Goal: Task Accomplishment & Management: Manage account settings

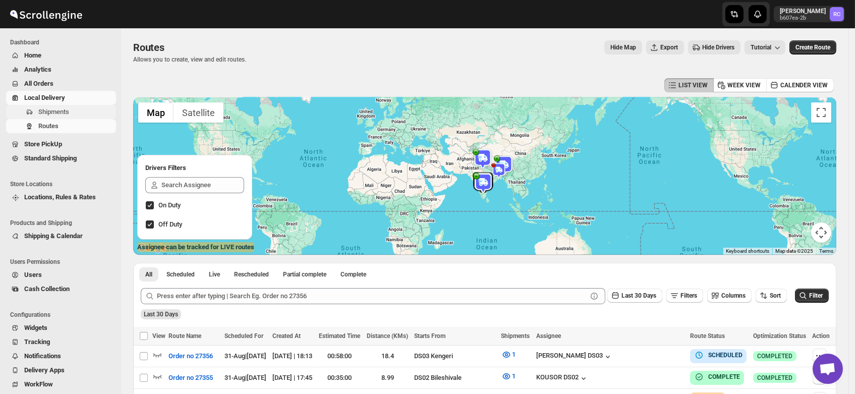
click at [57, 114] on span "Shipments" at bounding box center [53, 112] width 31 height 8
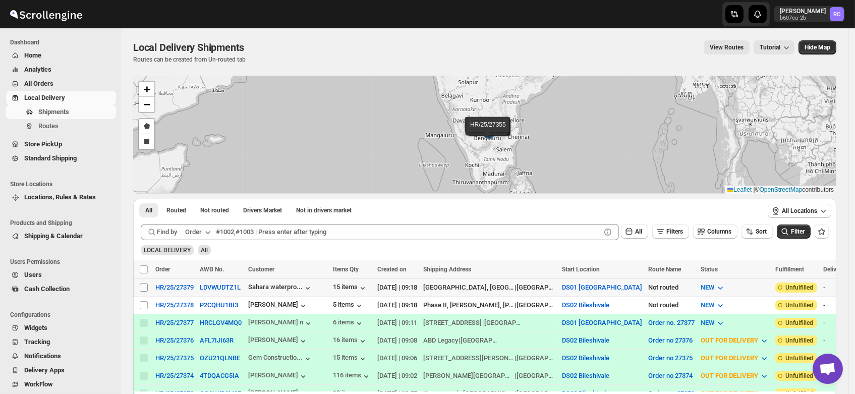
click at [144, 284] on input "Select shipment" at bounding box center [144, 287] width 8 height 8
checkbox input "true"
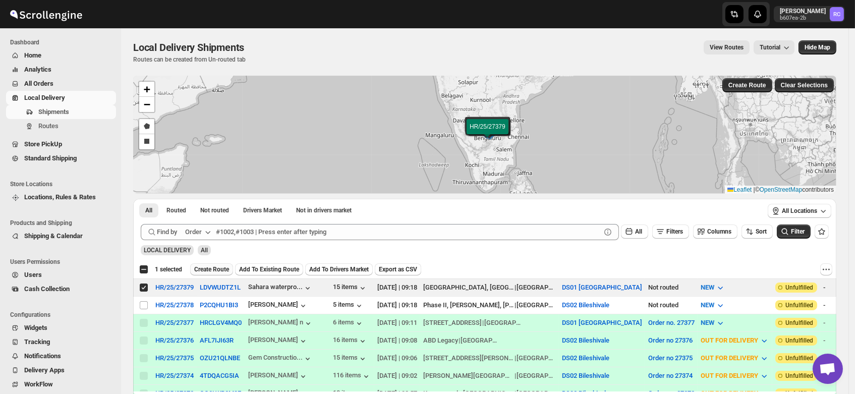
click at [213, 269] on span "Create Route" at bounding box center [211, 269] width 35 height 8
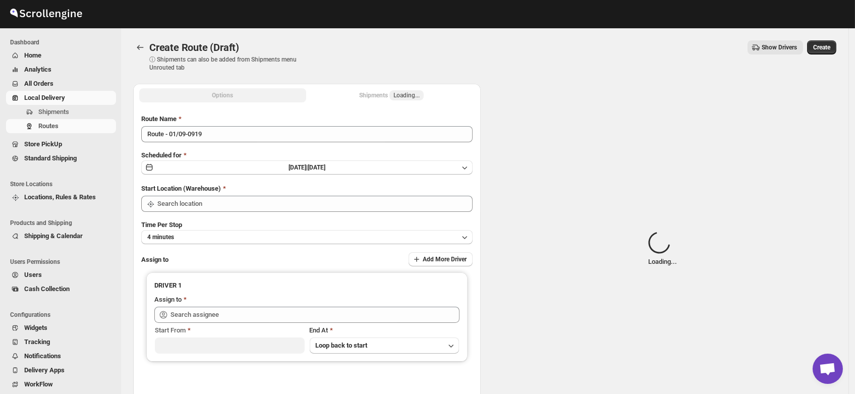
type input "DS01 [GEOGRAPHIC_DATA]"
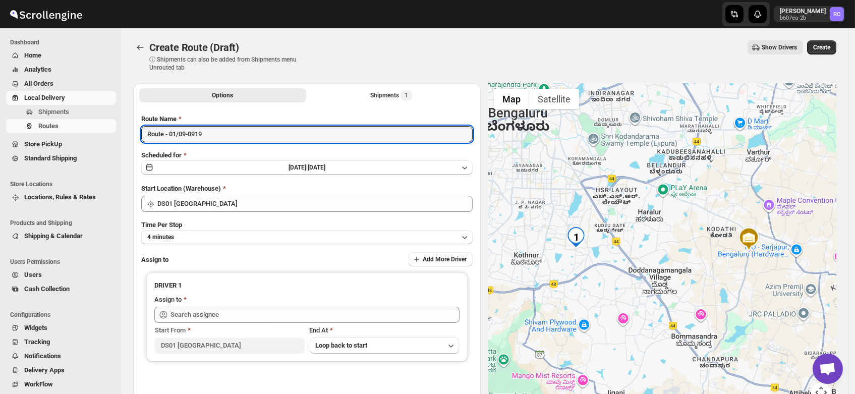
drag, startPoint x: 223, startPoint y: 140, endPoint x: 83, endPoint y: 145, distance: 140.8
click at [83, 145] on div "Skip to content Rahul Chopra b607ea-2b RC Dashboard Home Analytics All Orders L…" at bounding box center [427, 242] width 855 height 484
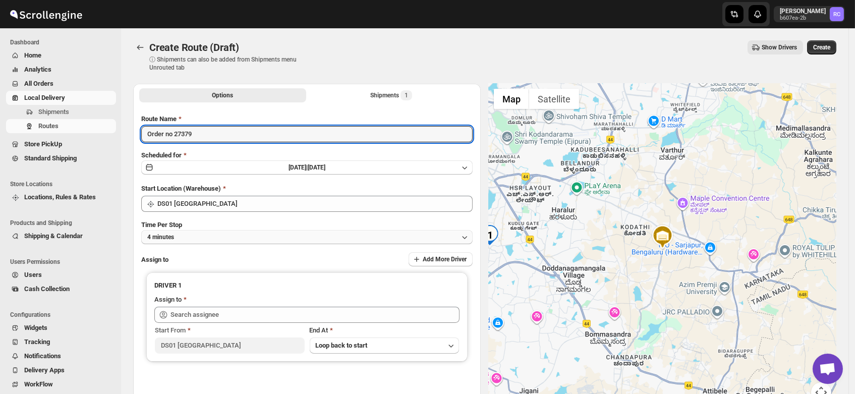
type input "Order no 27379"
click at [178, 240] on button "4 minutes" at bounding box center [306, 237] width 331 height 14
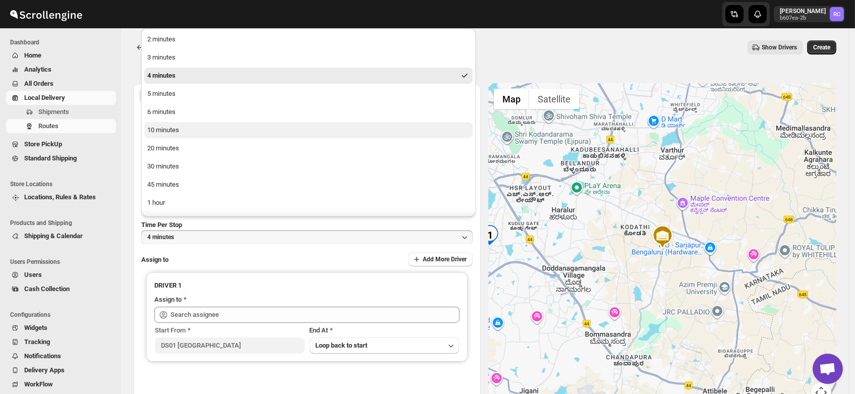
click at [163, 131] on div "10 minutes" at bounding box center [163, 130] width 32 height 10
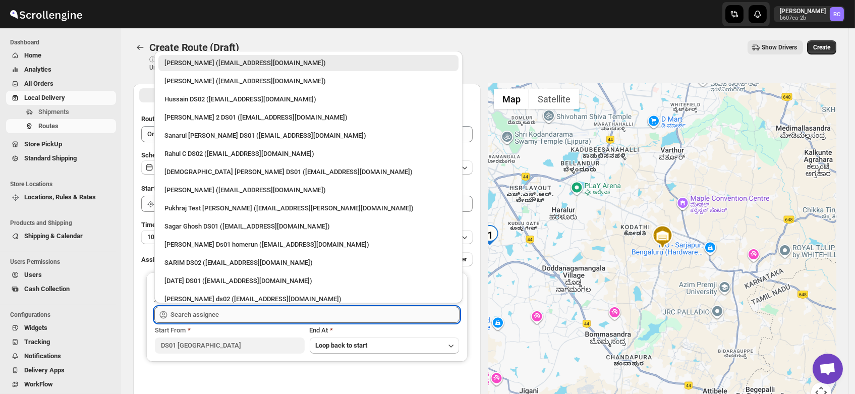
click at [199, 312] on input "text" at bounding box center [314, 315] width 289 height 16
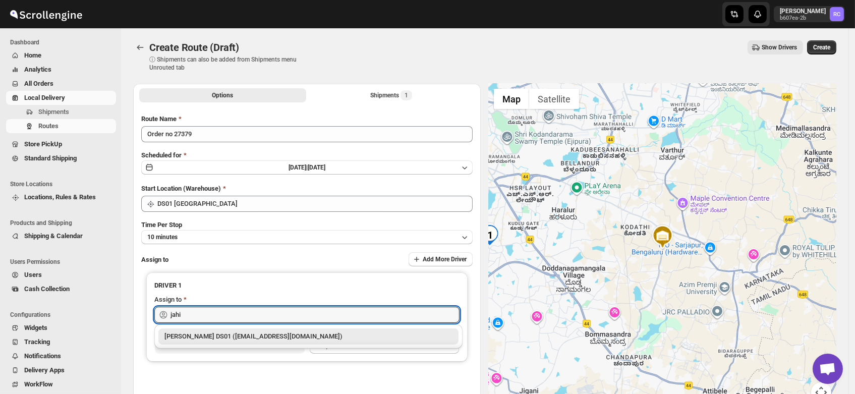
click at [225, 335] on div "Jahir Hussain DS01 (pegaya8076@excederm.com)" at bounding box center [308, 336] width 288 height 10
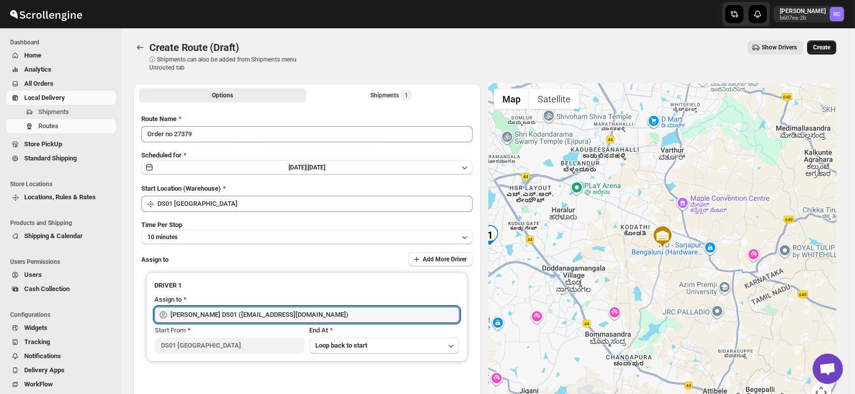
type input "Jahir Hussain DS01 (pegaya8076@excederm.com)"
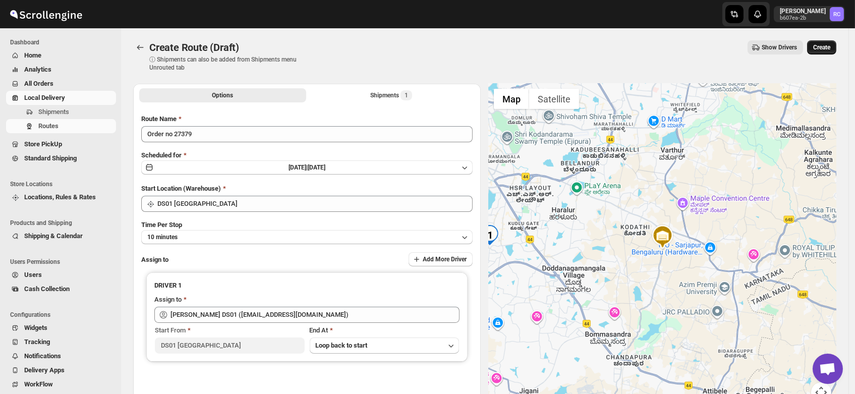
click at [830, 45] on span "Create" at bounding box center [821, 47] width 17 height 8
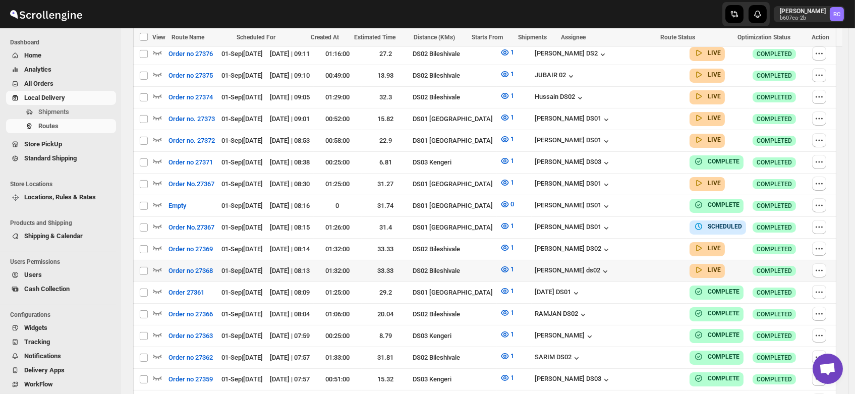
scroll to position [459, 0]
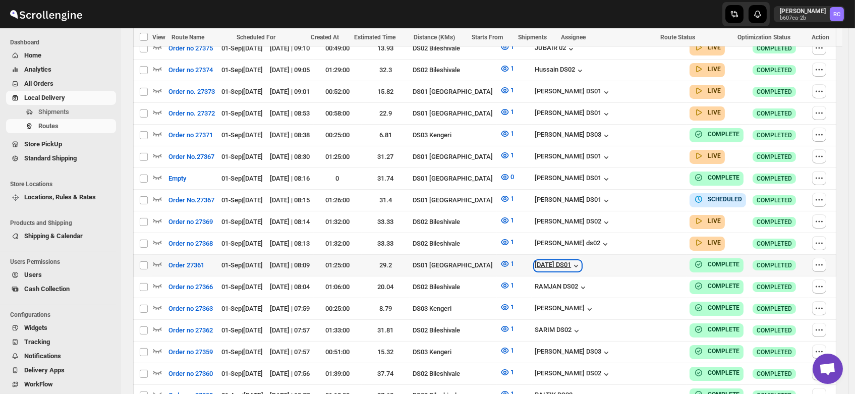
click at [581, 261] on div "[DATE] DS01" at bounding box center [558, 266] width 46 height 10
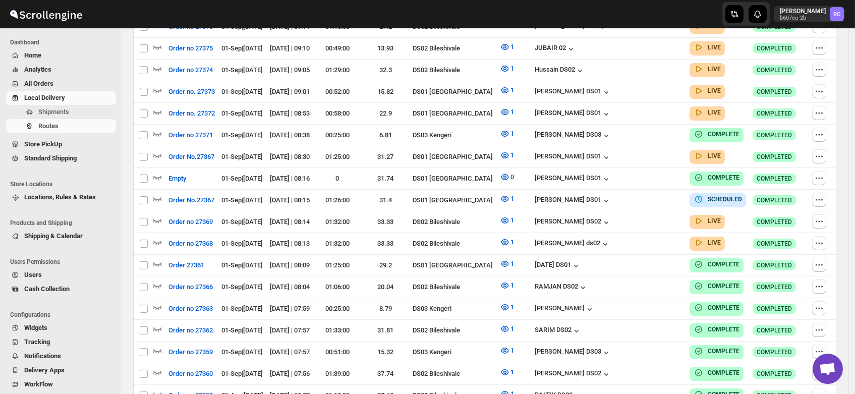
scroll to position [0, 0]
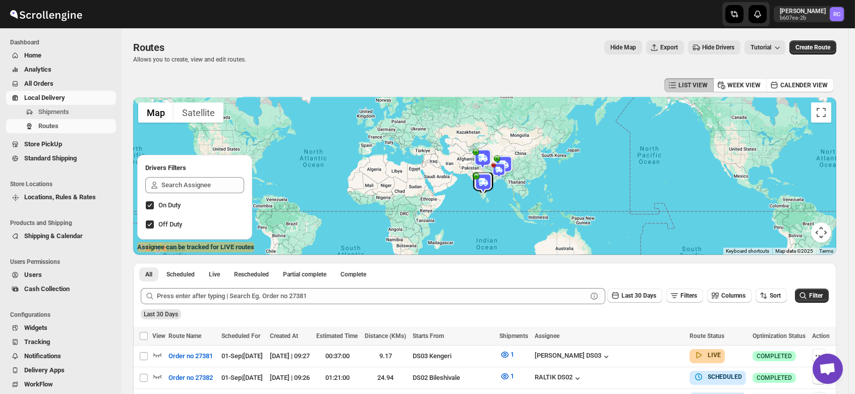
click at [48, 101] on span "Local Delivery" at bounding box center [44, 98] width 41 height 8
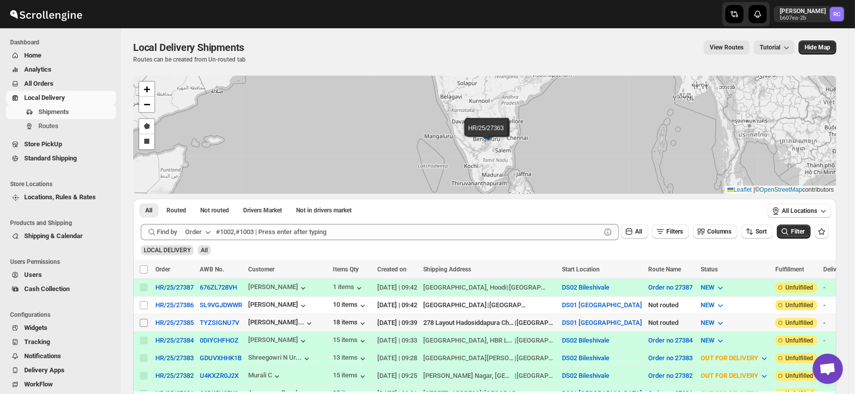
click at [141, 322] on input "Select shipment" at bounding box center [144, 323] width 8 height 8
checkbox input "true"
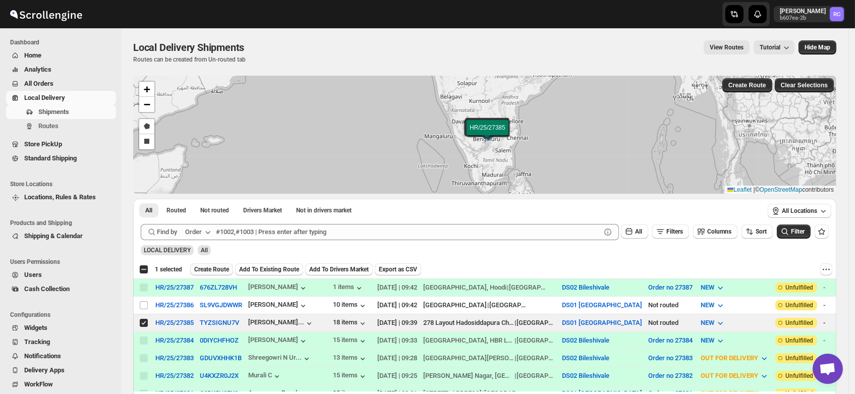
click at [212, 266] on span "Create Route" at bounding box center [211, 269] width 35 height 8
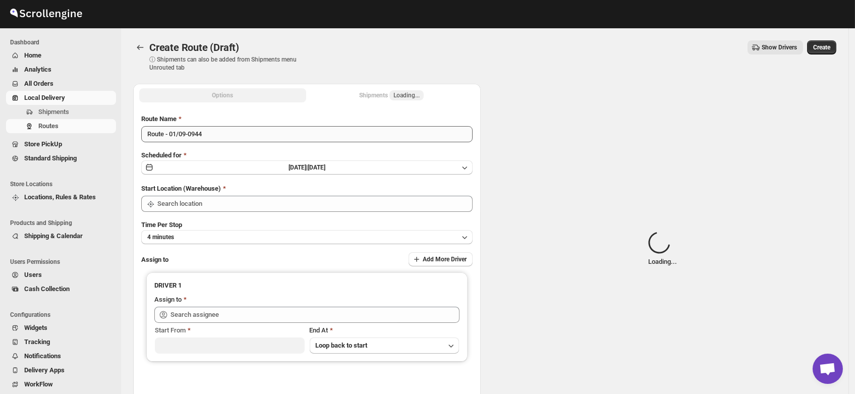
type input "DS01 [GEOGRAPHIC_DATA]"
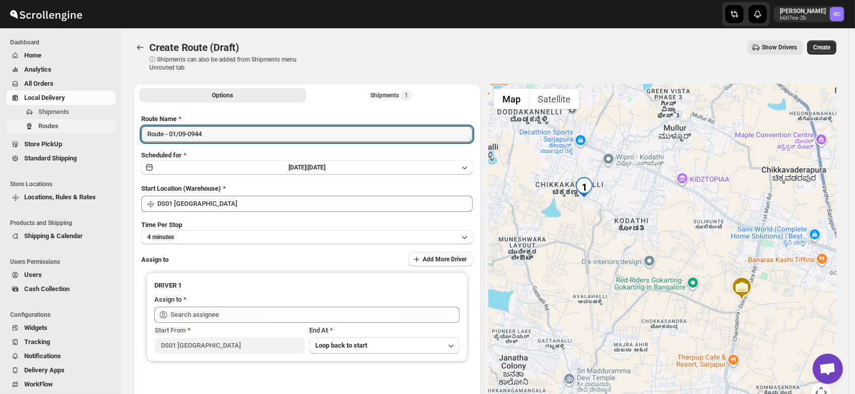
drag, startPoint x: 220, startPoint y: 137, endPoint x: 66, endPoint y: 132, distance: 154.4
click at [66, 132] on div "Skip to content Rahul Chopra b607ea-2b RC Dashboard Home Analytics All Orders L…" at bounding box center [427, 242] width 855 height 484
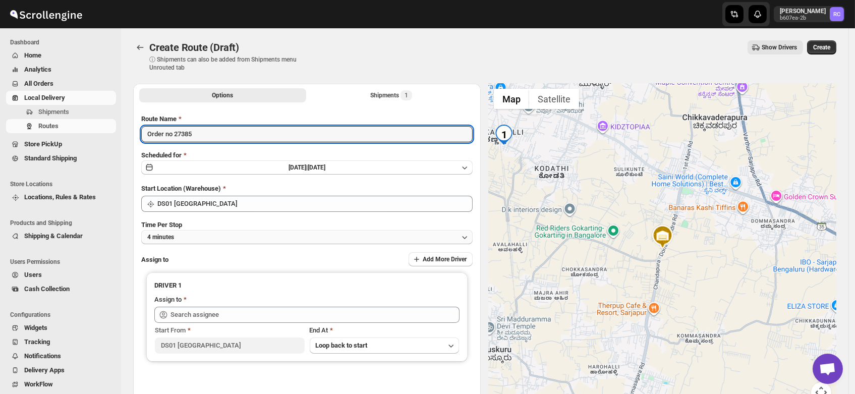
type input "Order no 27385"
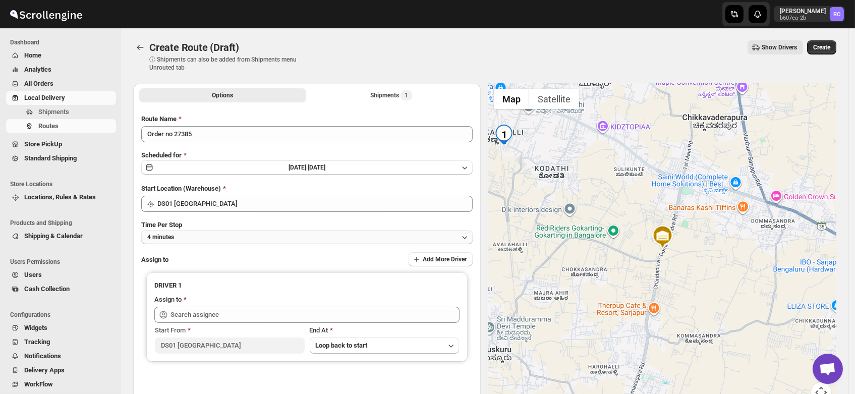
click at [187, 242] on button "4 minutes" at bounding box center [306, 237] width 331 height 14
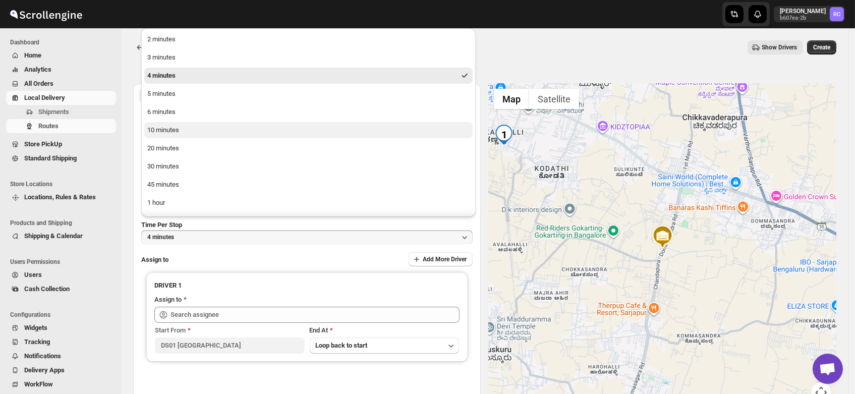
click at [191, 136] on button "10 minutes" at bounding box center [308, 130] width 328 height 16
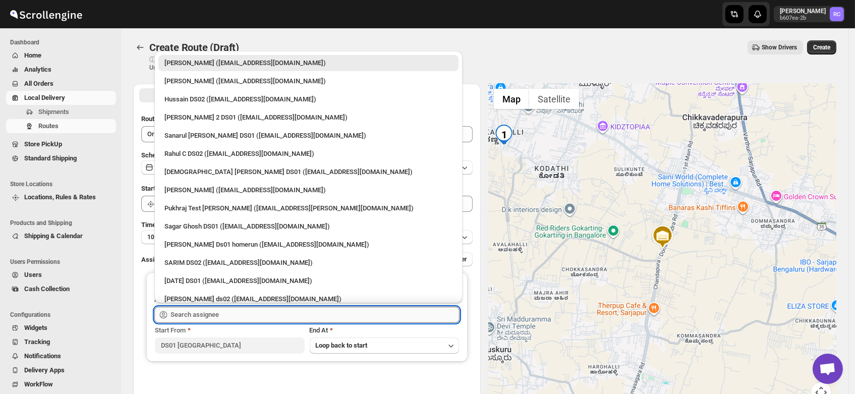
click at [204, 316] on input "text" at bounding box center [314, 315] width 289 height 16
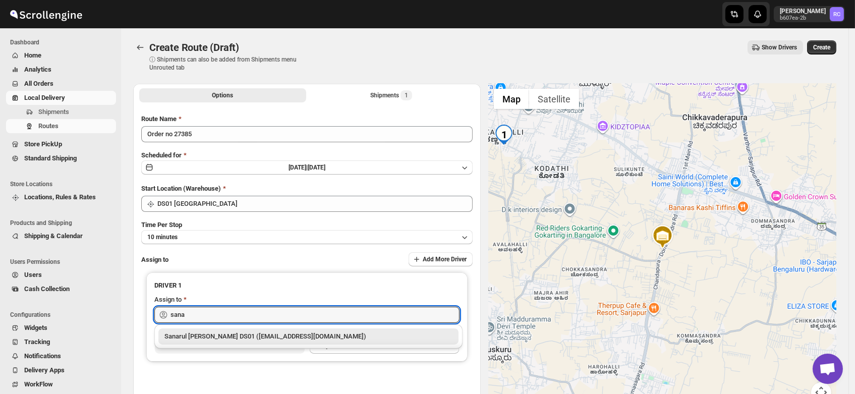
click at [210, 337] on div "Sanarul Haque DS01 (fefifag638@adosnan.com)" at bounding box center [308, 336] width 288 height 10
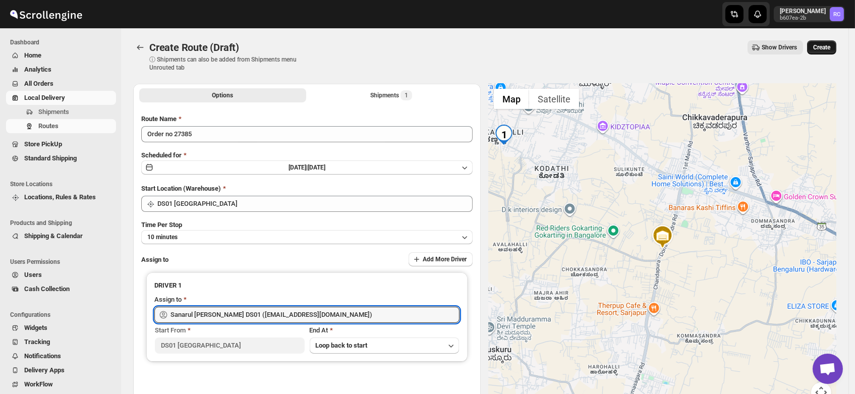
type input "Sanarul Haque DS01 (fefifag638@adosnan.com)"
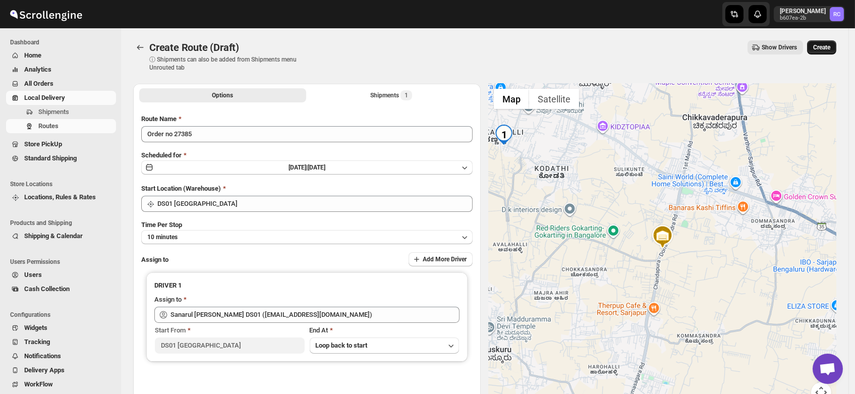
click at [830, 45] on span "Create" at bounding box center [821, 47] width 17 height 8
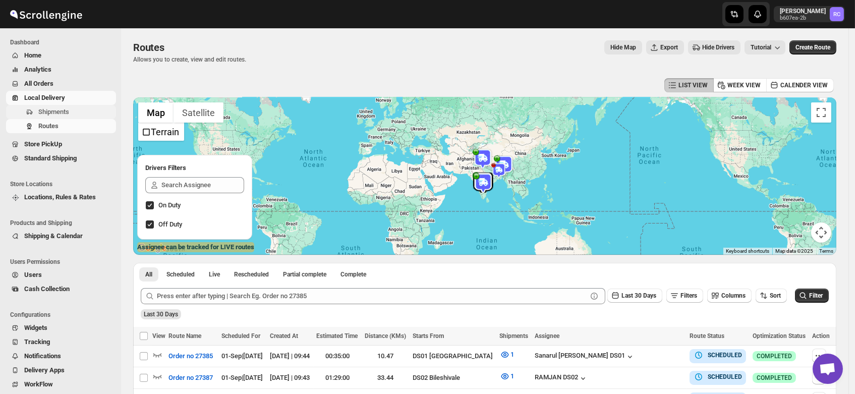
click at [67, 115] on span "Shipments" at bounding box center [53, 112] width 31 height 8
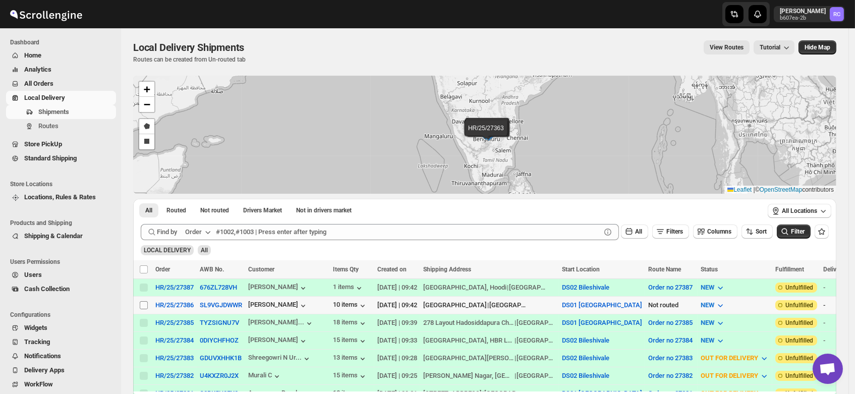
click at [145, 302] on input "Select shipment" at bounding box center [144, 305] width 8 height 8
checkbox input "true"
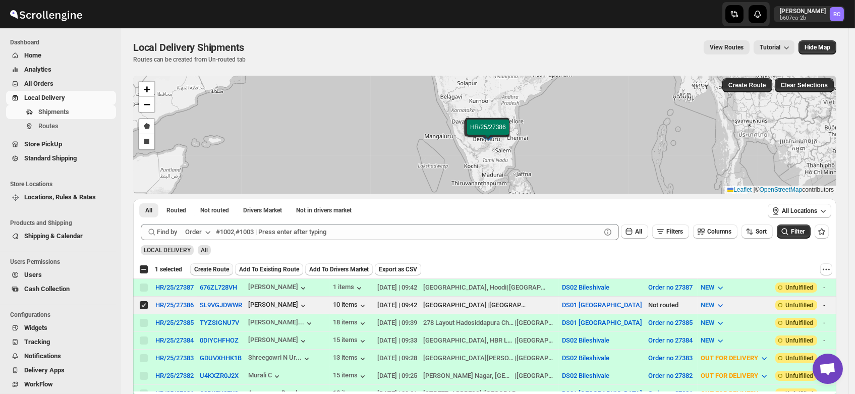
click at [212, 265] on span "Create Route" at bounding box center [211, 269] width 35 height 8
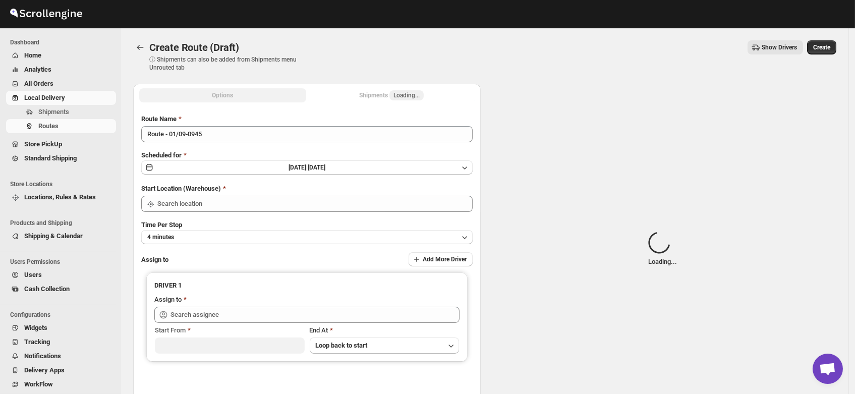
type input "DS01 [GEOGRAPHIC_DATA]"
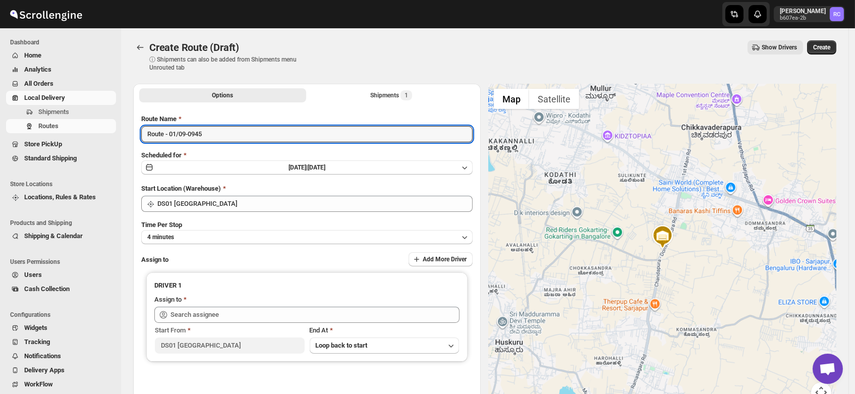
drag, startPoint x: 222, startPoint y: 135, endPoint x: 65, endPoint y: 144, distance: 157.1
click at [65, 144] on div "Skip to content Rahul Chopra b607ea-2b RC Dashboard Home Analytics All Orders L…" at bounding box center [427, 242] width 855 height 484
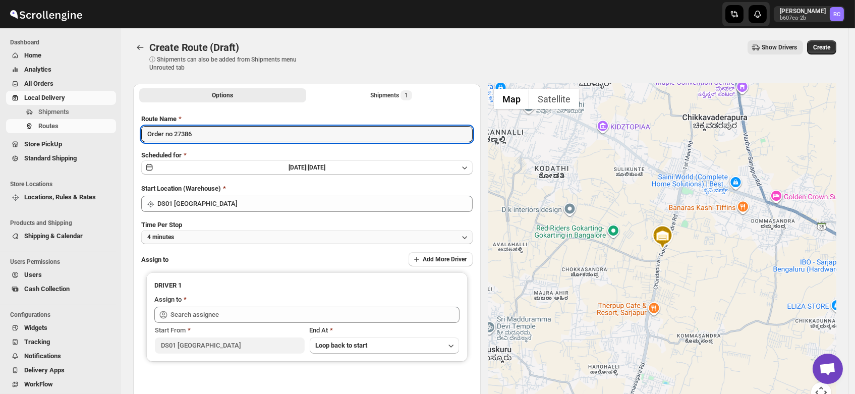
type input "Order no 27386"
click at [181, 238] on button "4 minutes" at bounding box center [306, 237] width 331 height 14
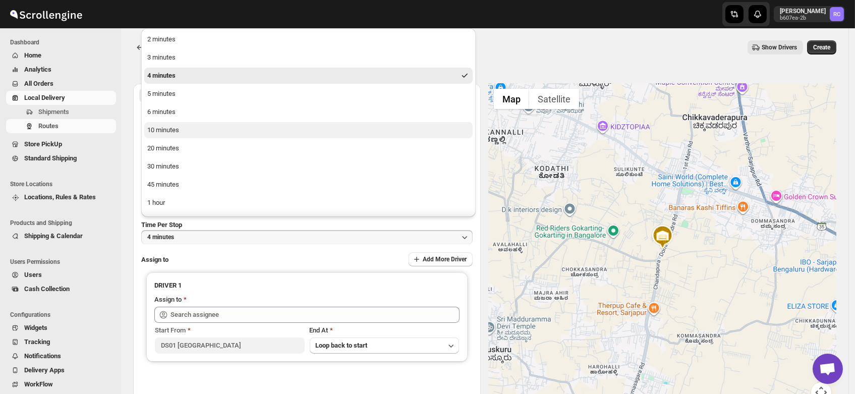
click at [177, 130] on div "10 minutes" at bounding box center [163, 130] width 32 height 10
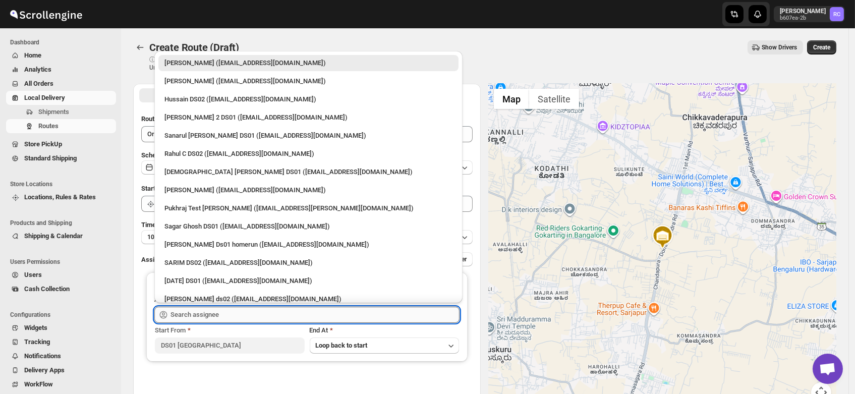
click at [217, 312] on input "text" at bounding box center [314, 315] width 289 height 16
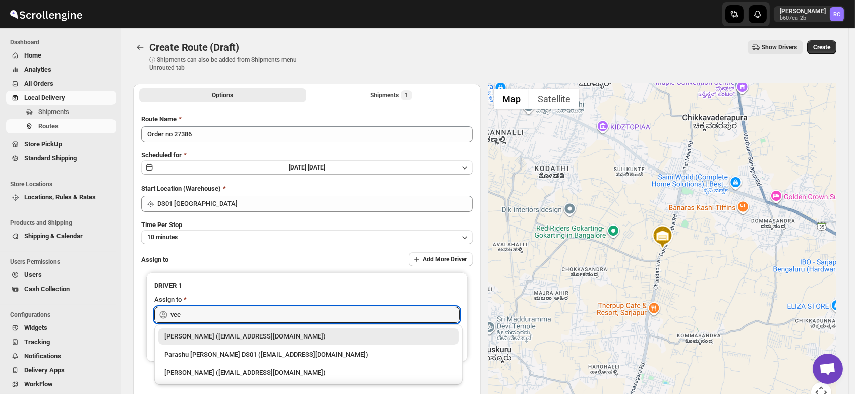
click at [228, 335] on div "[PERSON_NAME] ([EMAIL_ADDRESS][DOMAIN_NAME])" at bounding box center [308, 336] width 288 height 10
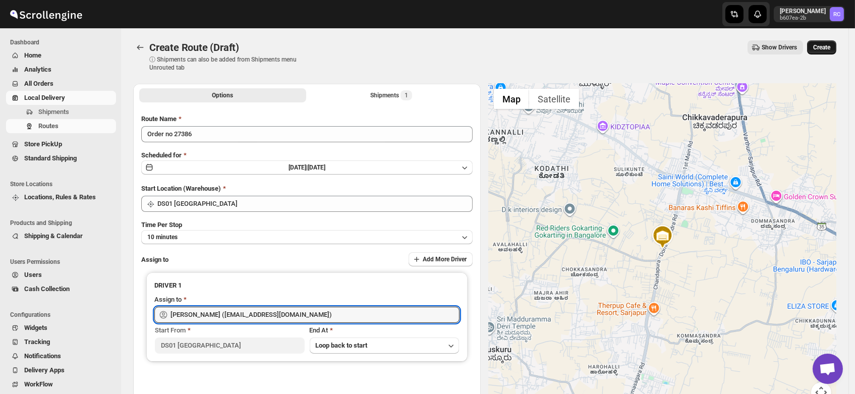
type input "[PERSON_NAME] ([EMAIL_ADDRESS][DOMAIN_NAME])"
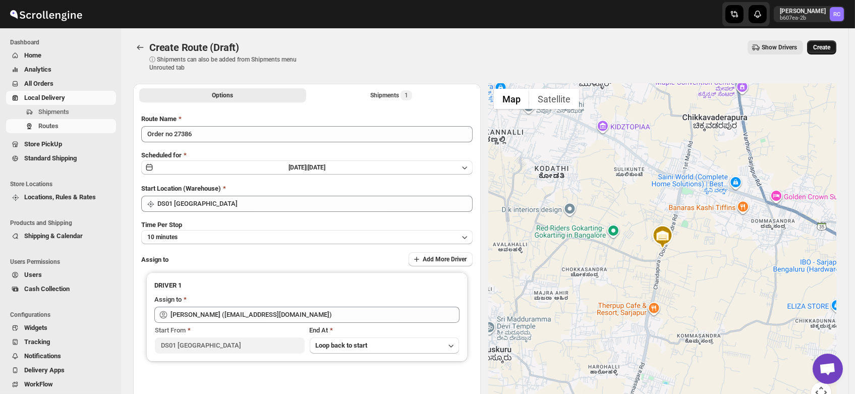
click at [825, 47] on span "Create" at bounding box center [821, 47] width 17 height 8
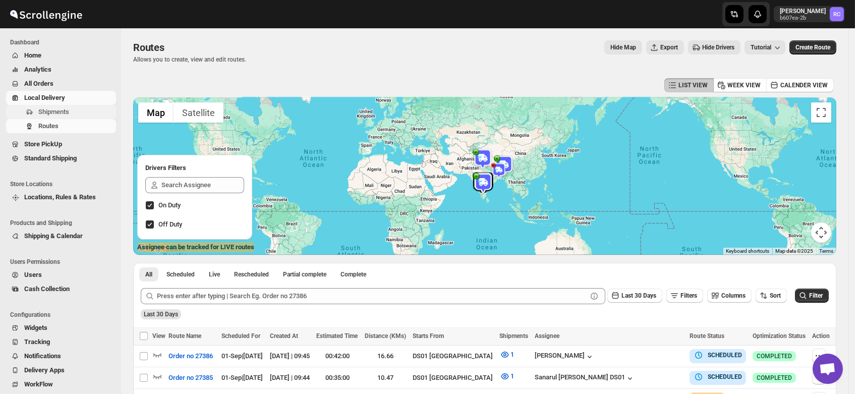
click at [56, 110] on span "Shipments" at bounding box center [53, 112] width 31 height 8
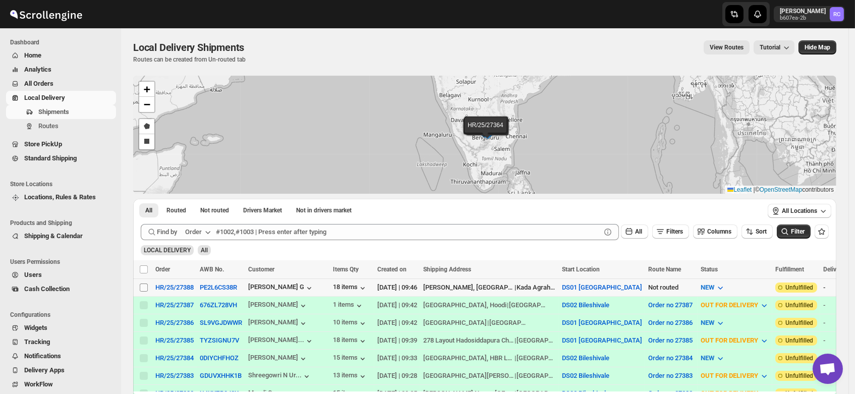
click at [143, 283] on input "Select shipment" at bounding box center [144, 287] width 8 height 8
checkbox input "true"
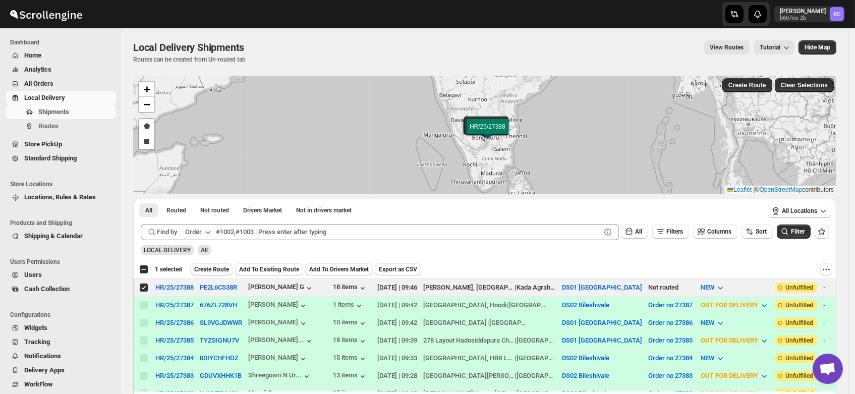
click at [204, 268] on span "Create Route" at bounding box center [211, 269] width 35 height 8
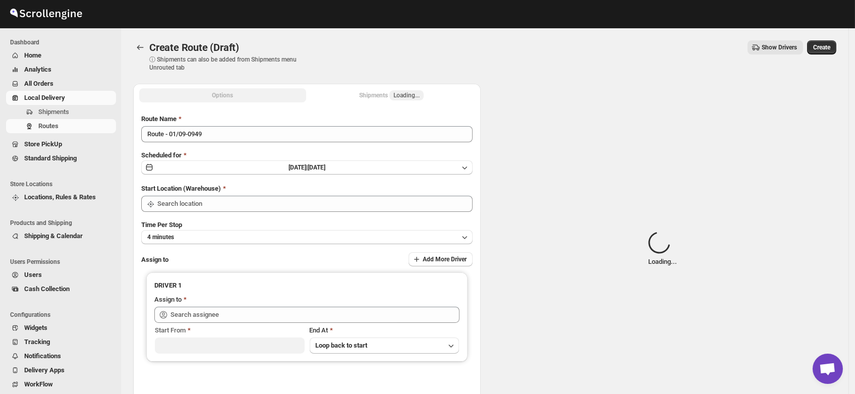
type input "DS01 [GEOGRAPHIC_DATA]"
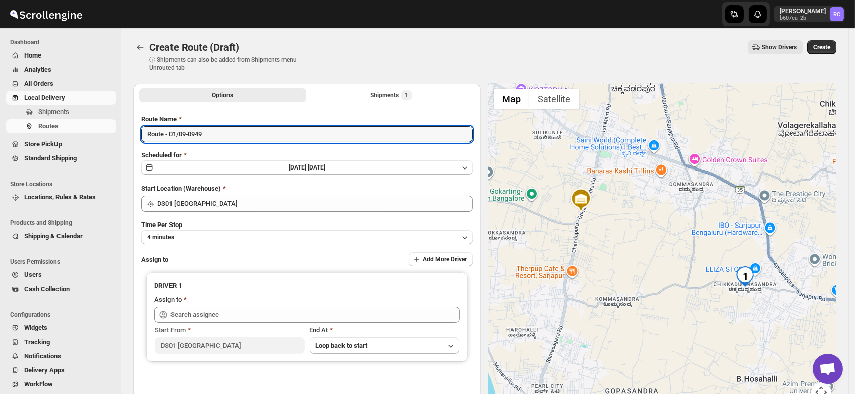
drag, startPoint x: 220, startPoint y: 138, endPoint x: 93, endPoint y: 142, distance: 126.6
click at [93, 142] on div "Skip to content Rahul Chopra b607ea-2b RC Dashboard Home Analytics All Orders L…" at bounding box center [427, 242] width 855 height 484
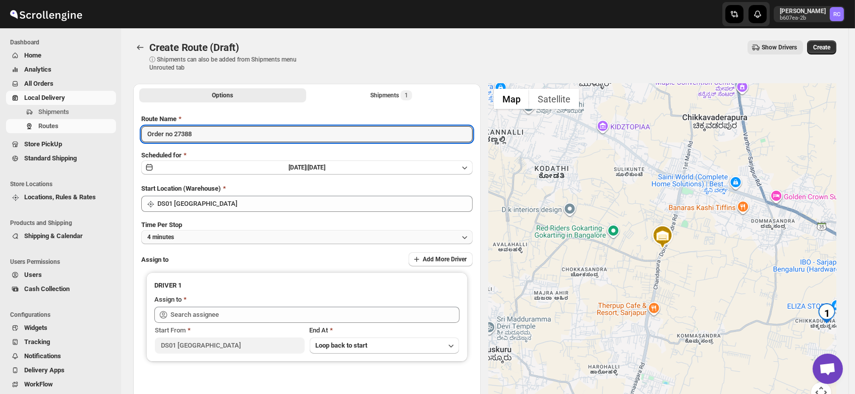
type input "Order no 27388"
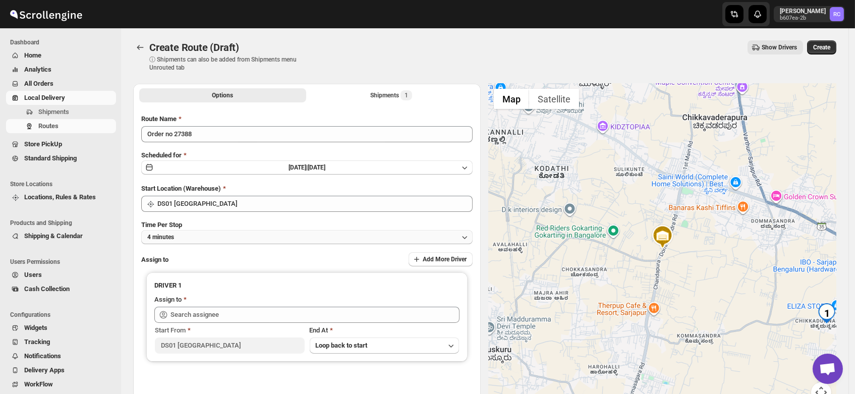
click at [179, 239] on button "4 minutes" at bounding box center [306, 237] width 331 height 14
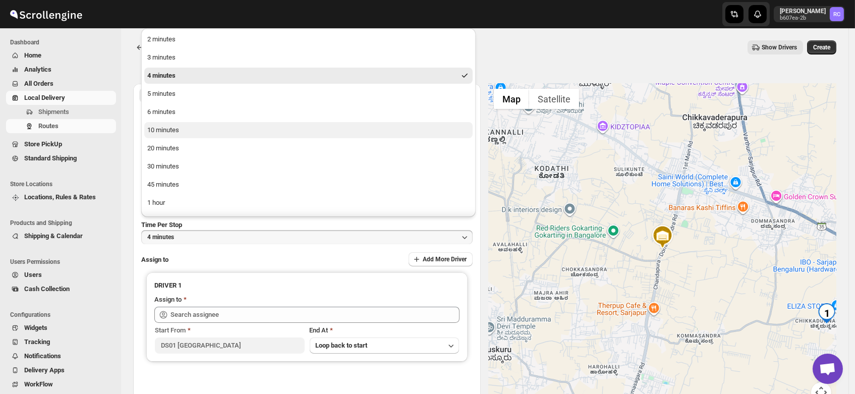
click at [164, 137] on button "10 minutes" at bounding box center [308, 130] width 328 height 16
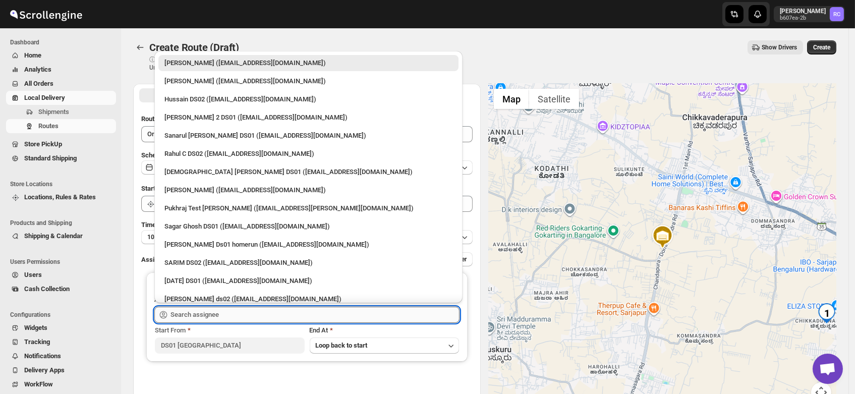
click at [196, 314] on input "text" at bounding box center [314, 315] width 289 height 16
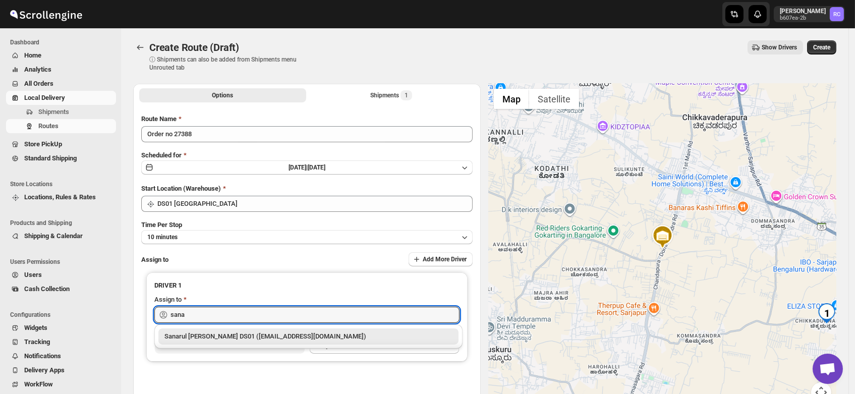
click at [214, 341] on div "Sanarul [PERSON_NAME] DS01 ([EMAIL_ADDRESS][DOMAIN_NAME])" at bounding box center [308, 336] width 288 height 10
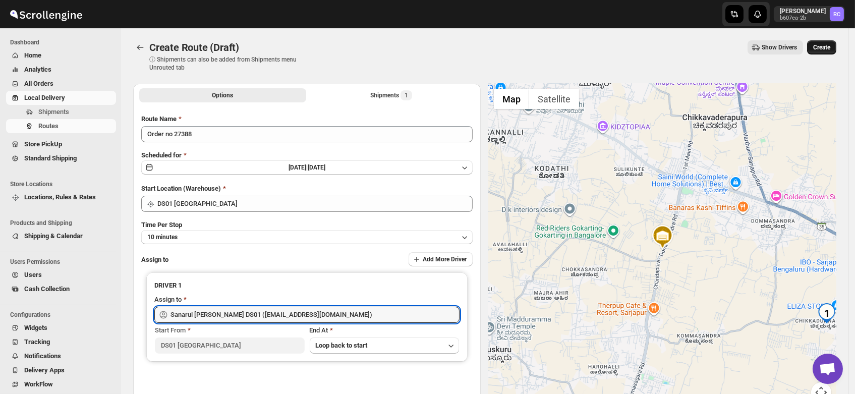
type input "Sanarul [PERSON_NAME] DS01 ([EMAIL_ADDRESS][DOMAIN_NAME])"
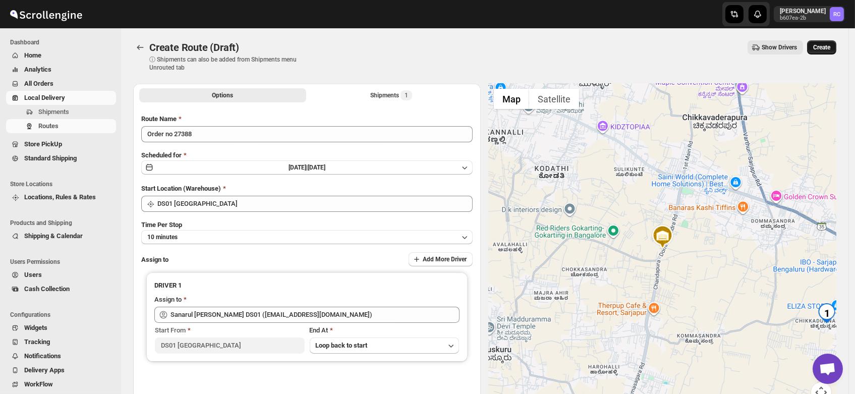
click at [831, 43] on button "Create" at bounding box center [821, 47] width 29 height 14
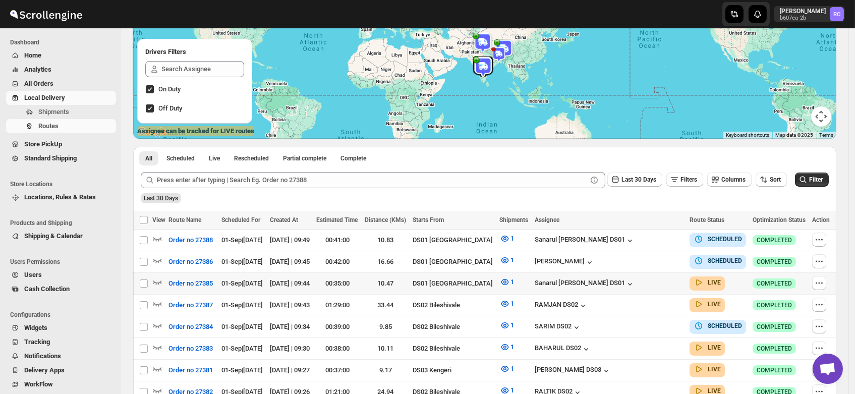
scroll to position [116, 0]
click at [157, 278] on icon "button" at bounding box center [157, 281] width 10 height 10
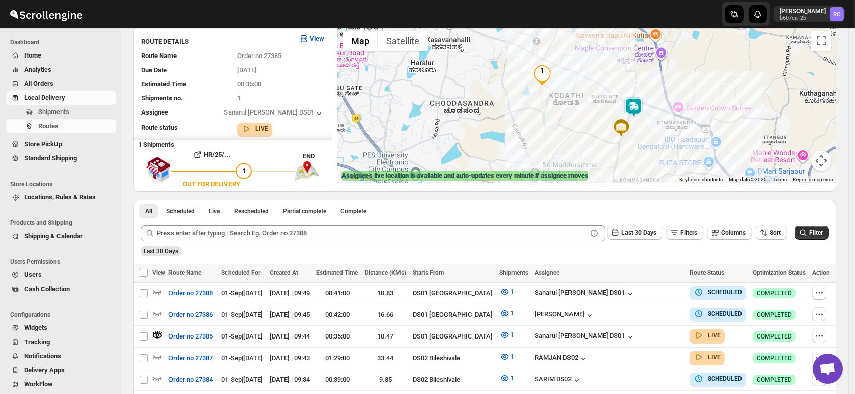
scroll to position [73, 0]
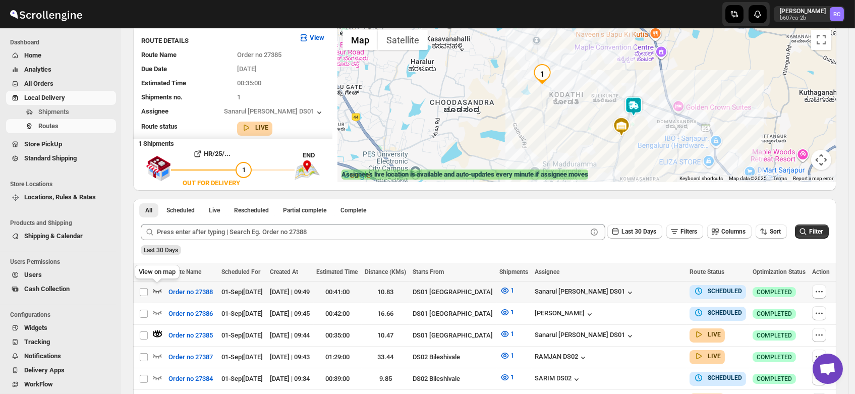
click at [156, 286] on icon "button" at bounding box center [157, 290] width 10 height 10
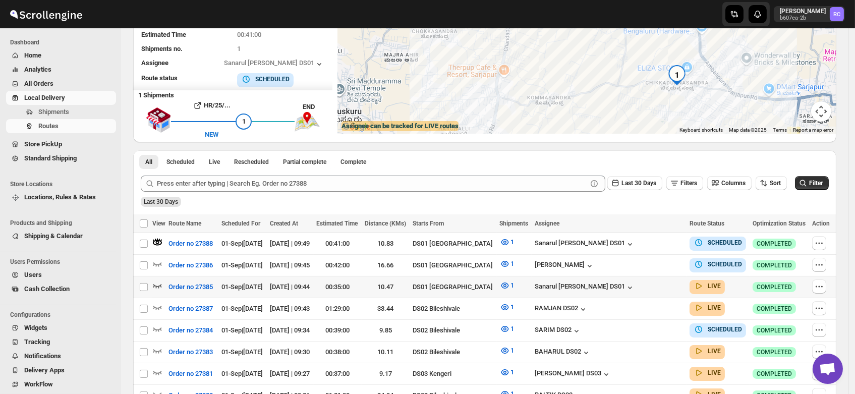
scroll to position [122, 0]
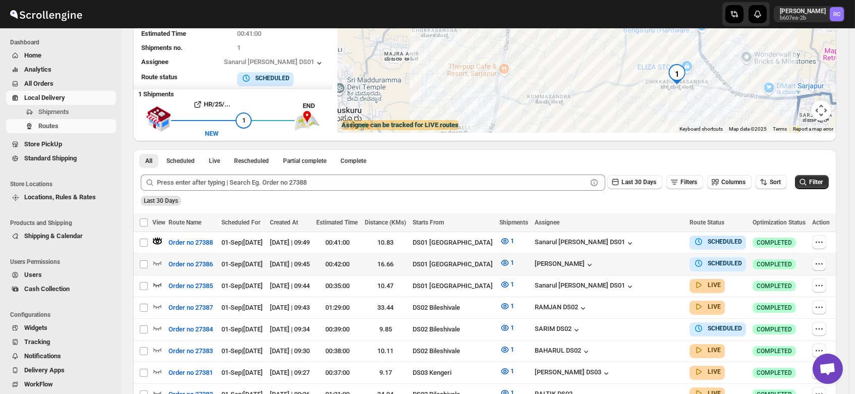
click at [818, 262] on icon "button" at bounding box center [819, 264] width 10 height 10
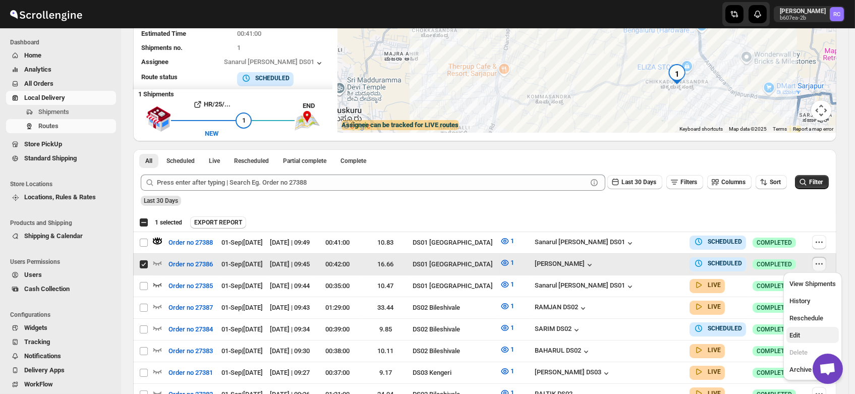
click at [795, 331] on span "Edit" at bounding box center [794, 335] width 11 height 8
checkbox input "false"
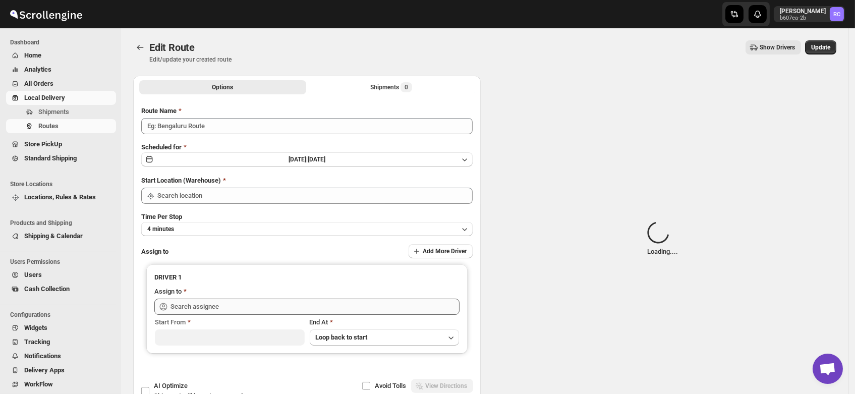
type input "Order no 27386"
type input "DS01 [GEOGRAPHIC_DATA]"
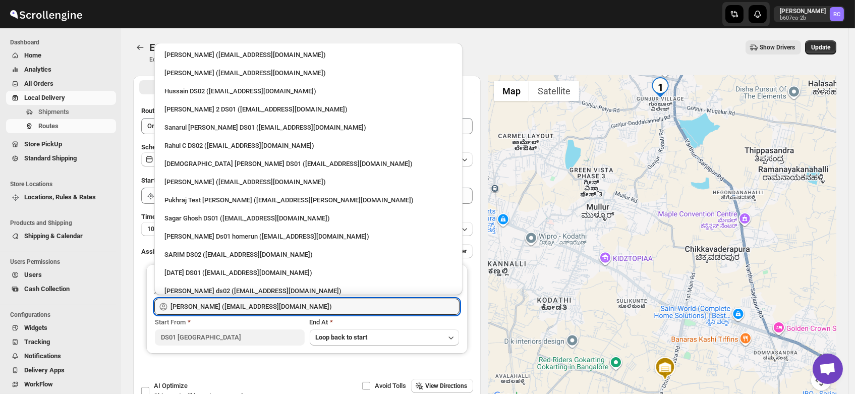
drag, startPoint x: 327, startPoint y: 310, endPoint x: 35, endPoint y: 318, distance: 292.1
click at [35, 318] on div "Skip to content Rahul Chopra b607ea-2b RC Dashboard Home Analytics All Orders L…" at bounding box center [427, 230] width 855 height 461
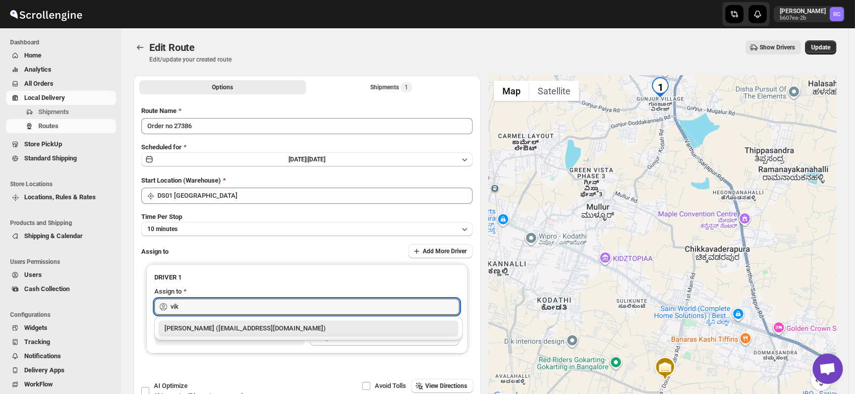
click at [195, 325] on div "[PERSON_NAME] ([EMAIL_ADDRESS][DOMAIN_NAME])" at bounding box center [308, 328] width 288 height 10
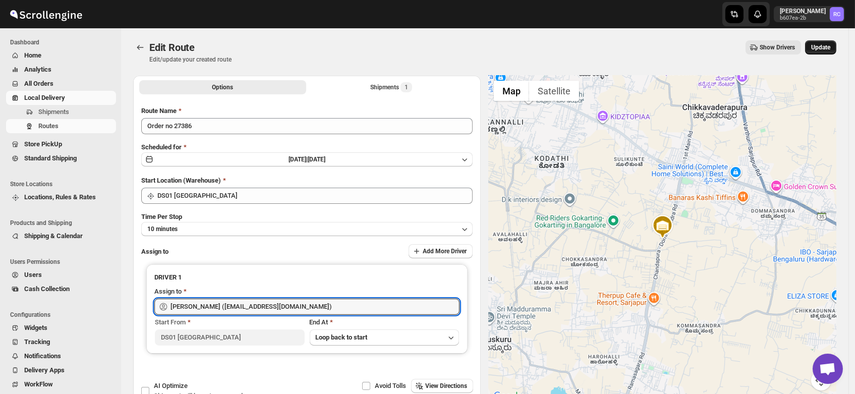
type input "[PERSON_NAME] ([EMAIL_ADDRESS][DOMAIN_NAME])"
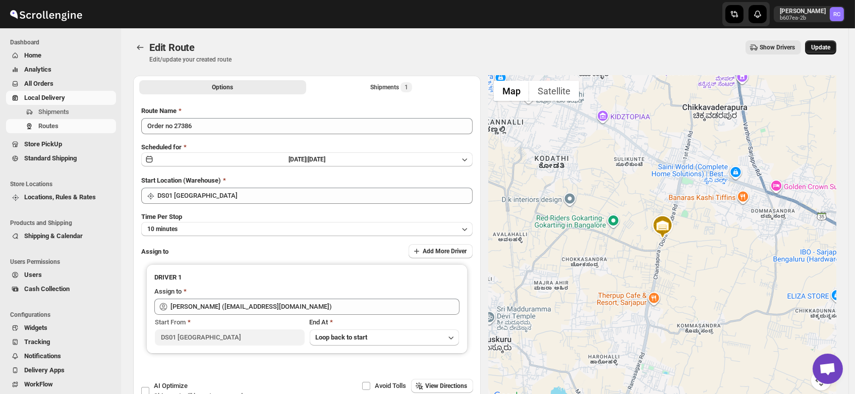
click at [824, 50] on span "Update" at bounding box center [820, 47] width 19 height 8
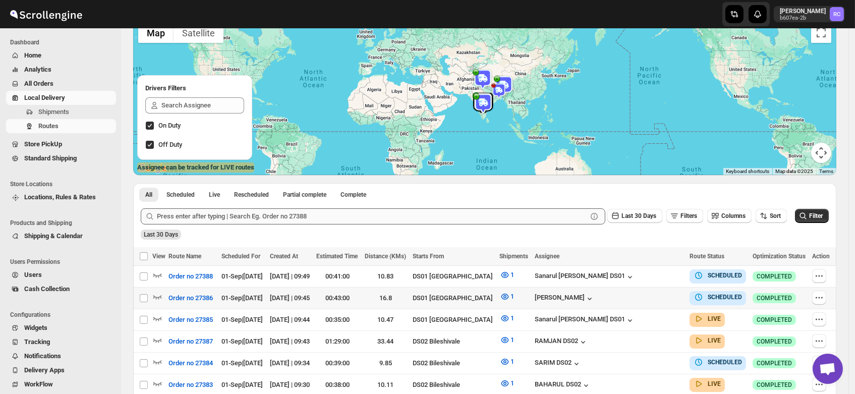
scroll to position [81, 0]
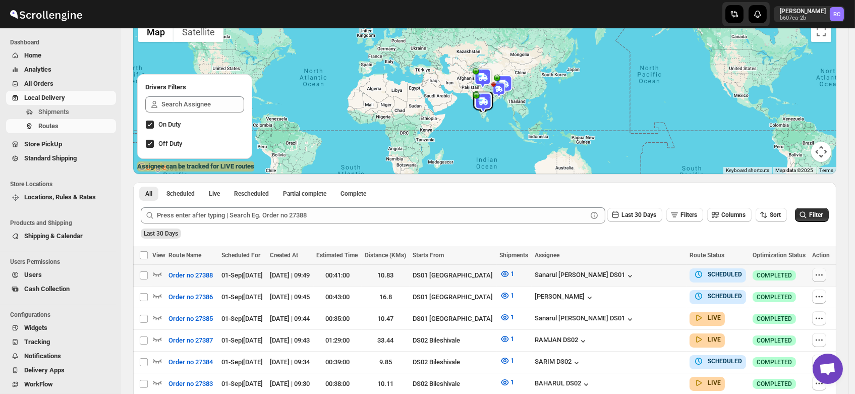
click at [822, 273] on icon "button" at bounding box center [819, 275] width 10 height 10
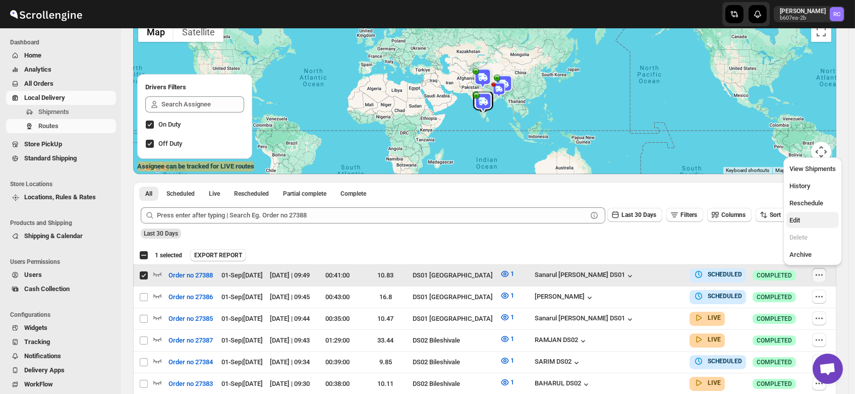
click at [796, 221] on span "Edit" at bounding box center [794, 220] width 11 height 8
checkbox input "false"
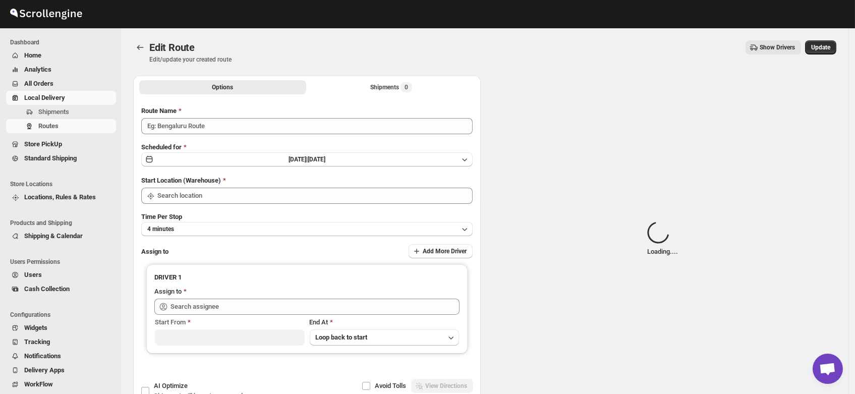
type input "Order no 27388"
type input "DS01 [GEOGRAPHIC_DATA]"
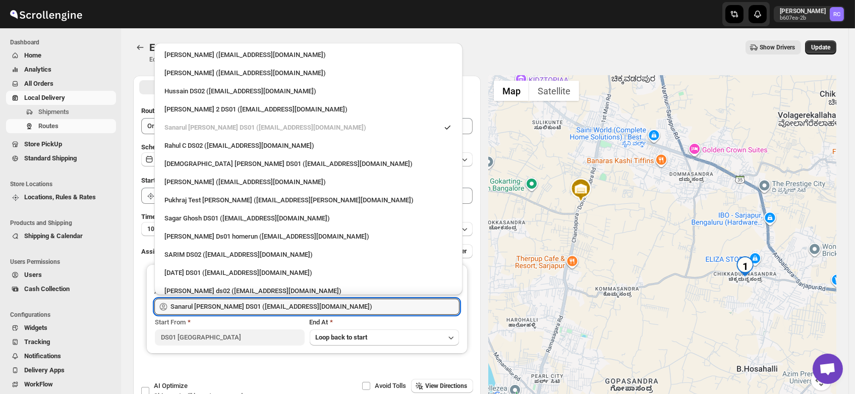
drag, startPoint x: 319, startPoint y: 306, endPoint x: 80, endPoint y: 338, distance: 240.7
click at [80, 338] on div "Skip to content Rahul Chopra b607ea-2b RC Dashboard Home Analytics All Orders L…" at bounding box center [427, 230] width 855 height 461
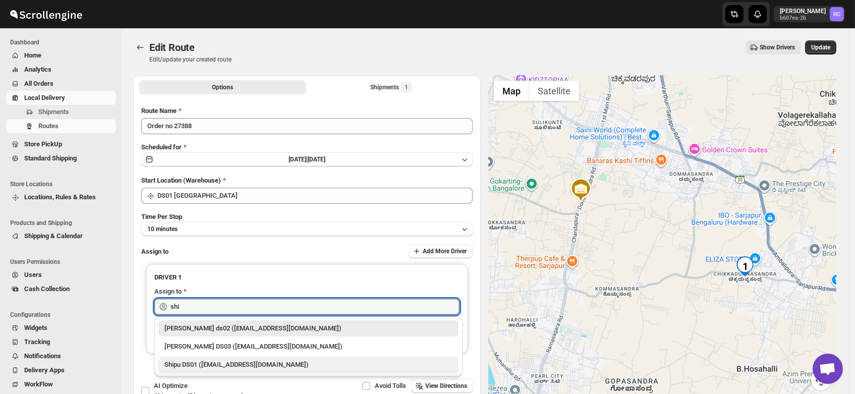
click at [201, 361] on div "Shipu DS01 (ponep42765@dekpal.com)" at bounding box center [308, 365] width 288 height 10
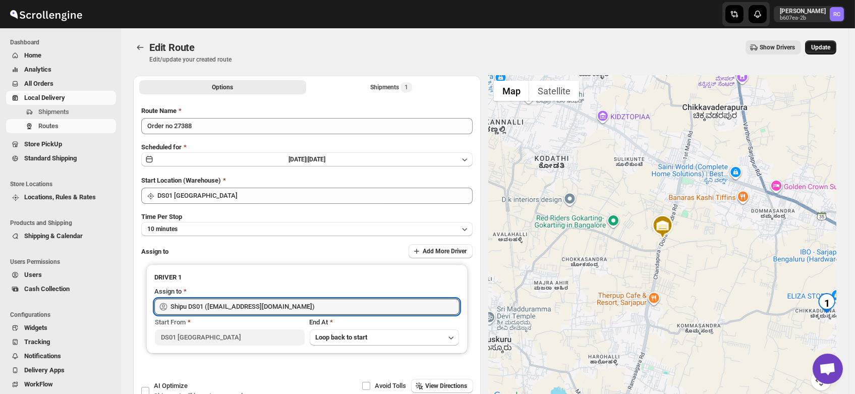
type input "Shipu DS01 (ponep42765@dekpal.com)"
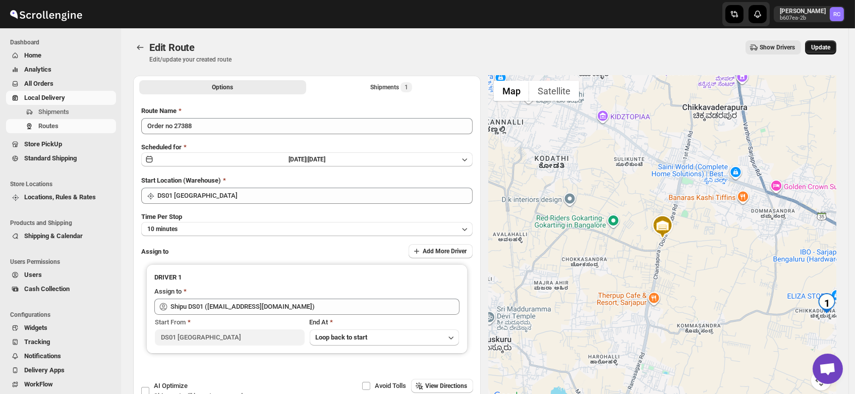
click at [827, 43] on span "Update" at bounding box center [820, 47] width 19 height 8
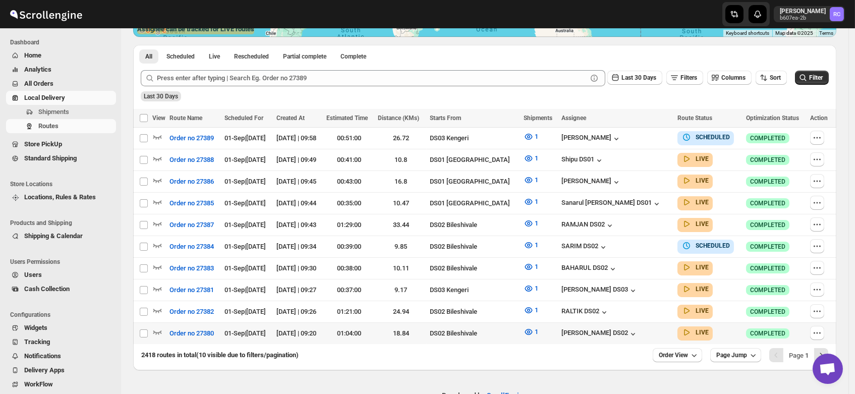
scroll to position [238, 0]
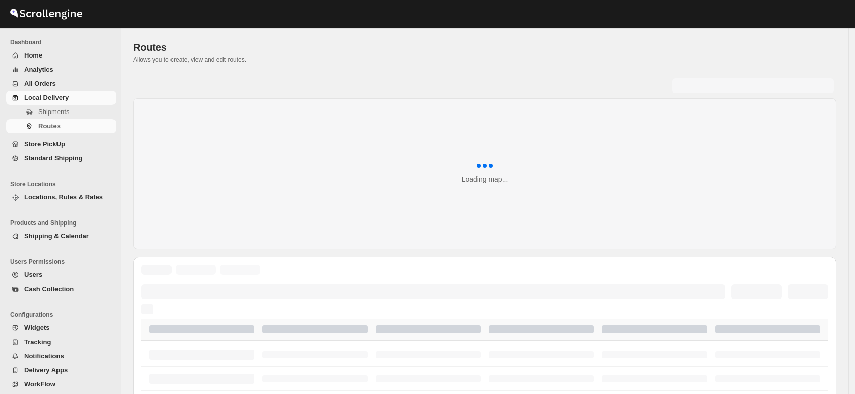
scroll to position [238, 0]
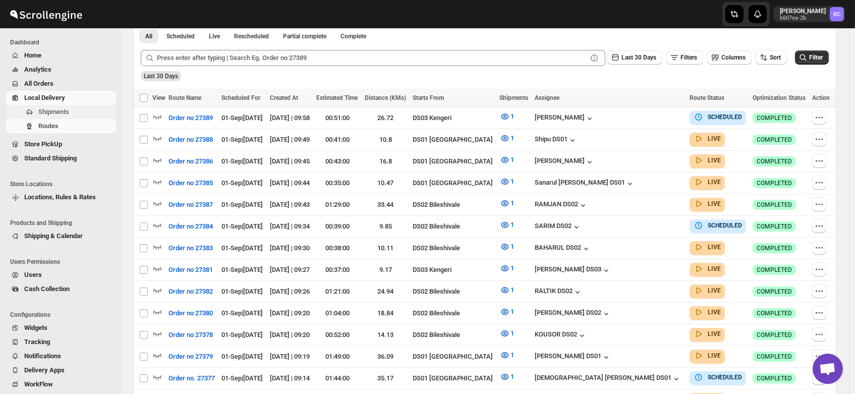
click at [45, 112] on span "Shipments" at bounding box center [53, 112] width 31 height 8
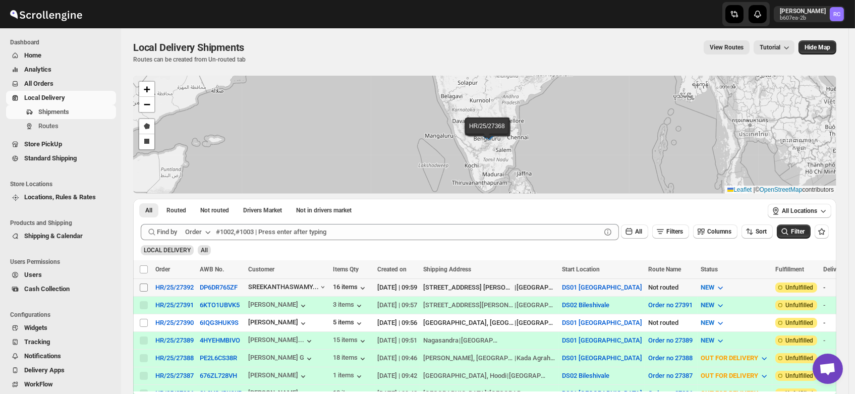
click at [147, 289] on input "Select shipment" at bounding box center [144, 287] width 8 height 8
checkbox input "true"
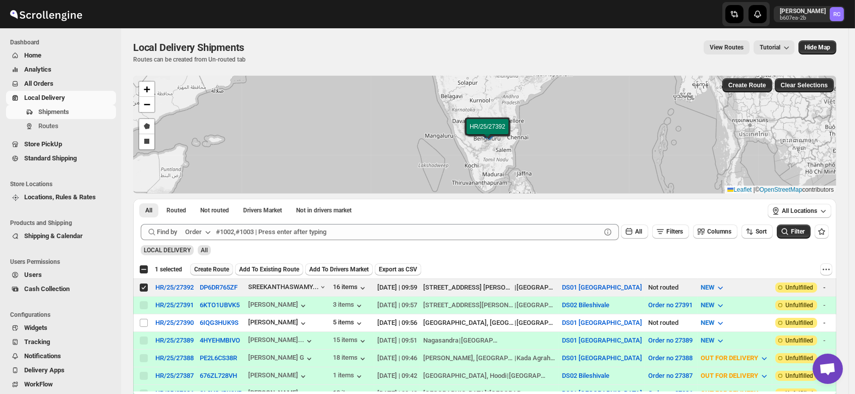
click at [216, 263] on button "Create Route" at bounding box center [211, 269] width 43 height 12
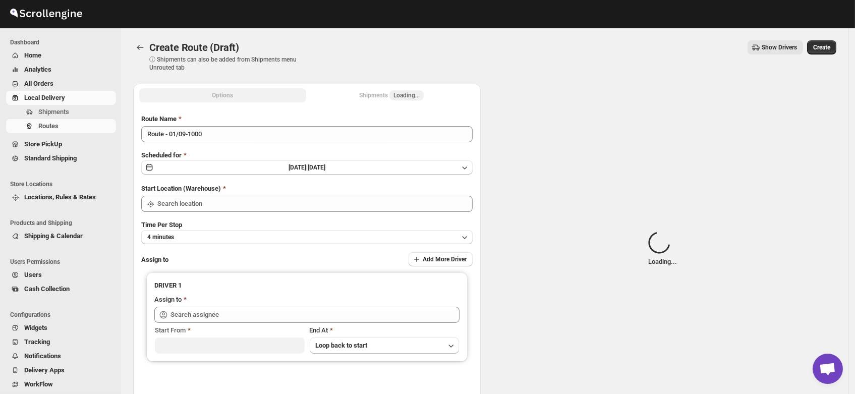
type input "DS01 [GEOGRAPHIC_DATA]"
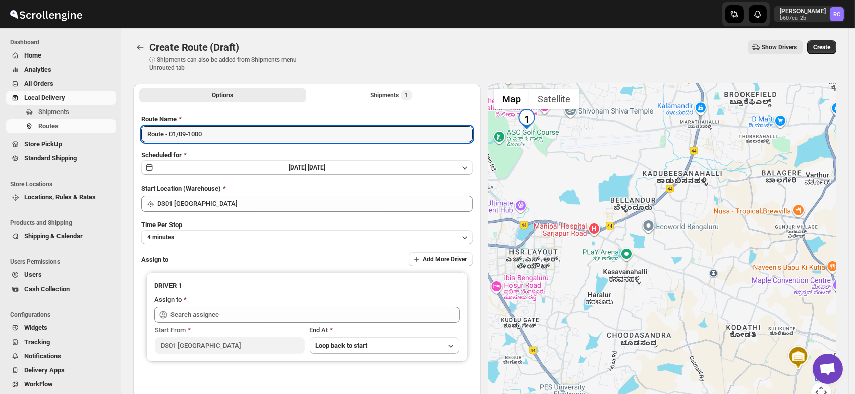
drag, startPoint x: 220, startPoint y: 136, endPoint x: 72, endPoint y: 152, distance: 148.6
click at [72, 152] on div "Skip to content Rahul Chopra b607ea-2b RC Dashboard Home Analytics All Orders L…" at bounding box center [427, 242] width 855 height 484
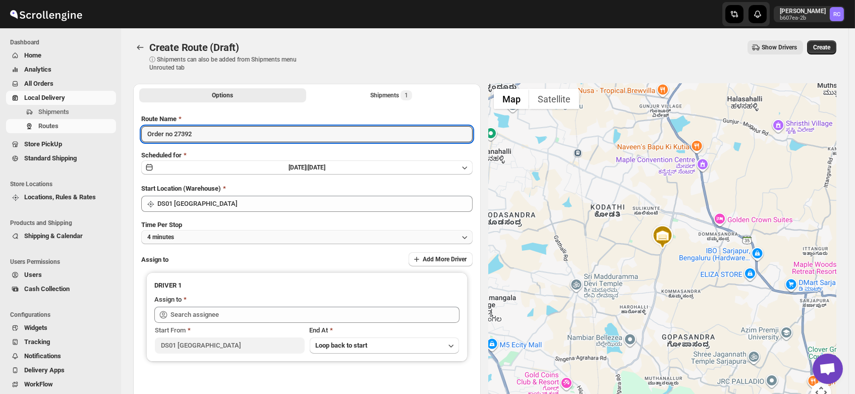
type input "Order no 27392"
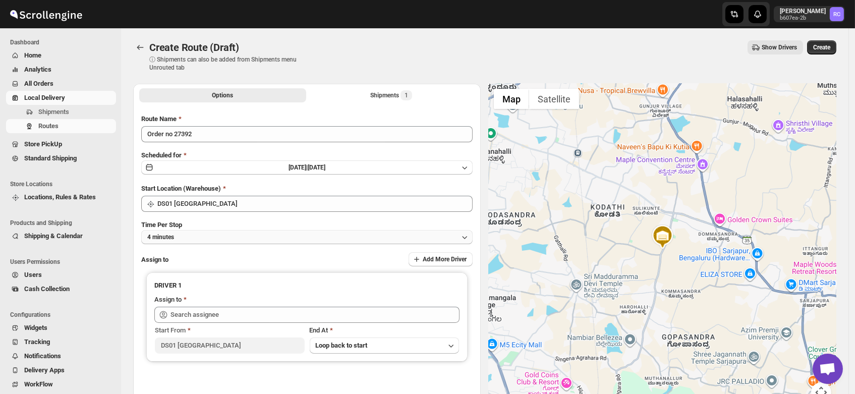
click at [190, 233] on button "4 minutes" at bounding box center [306, 237] width 331 height 14
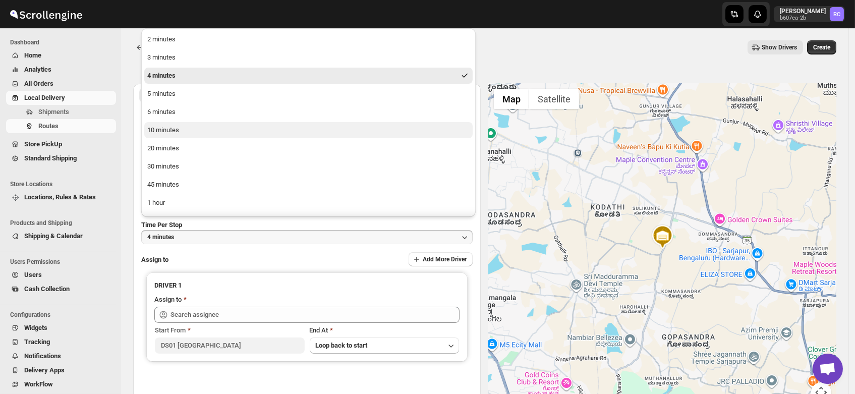
click at [171, 129] on div "10 minutes" at bounding box center [163, 130] width 32 height 10
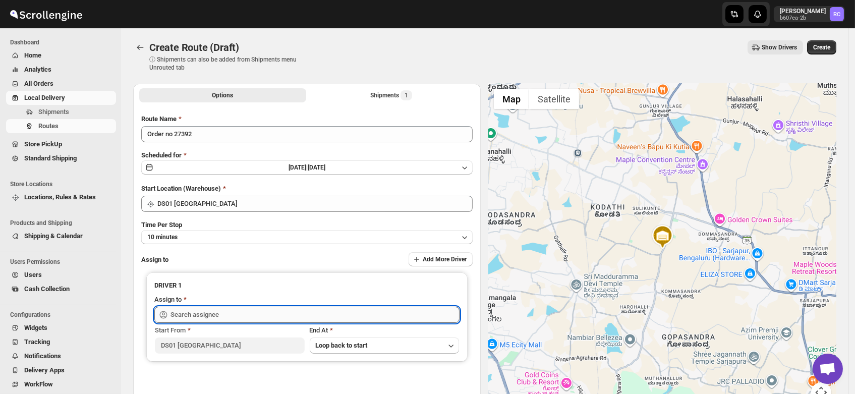
click at [198, 311] on input "text" at bounding box center [314, 315] width 289 height 16
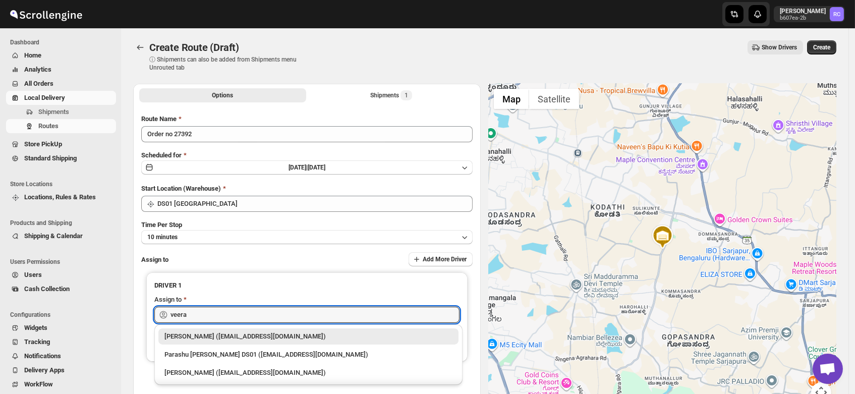
click at [215, 338] on div "Veera Kesavan (xagos20938@boxmach.com)" at bounding box center [308, 336] width 288 height 10
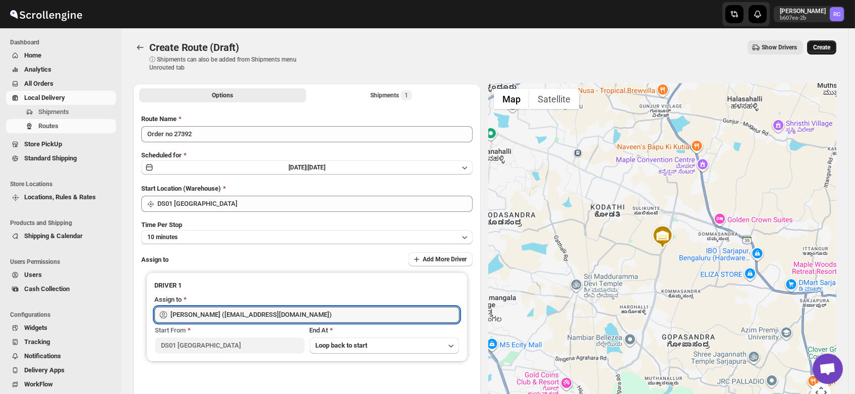
type input "Veera Kesavan (xagos20938@boxmach.com)"
click at [830, 45] on span "Create" at bounding box center [821, 47] width 17 height 8
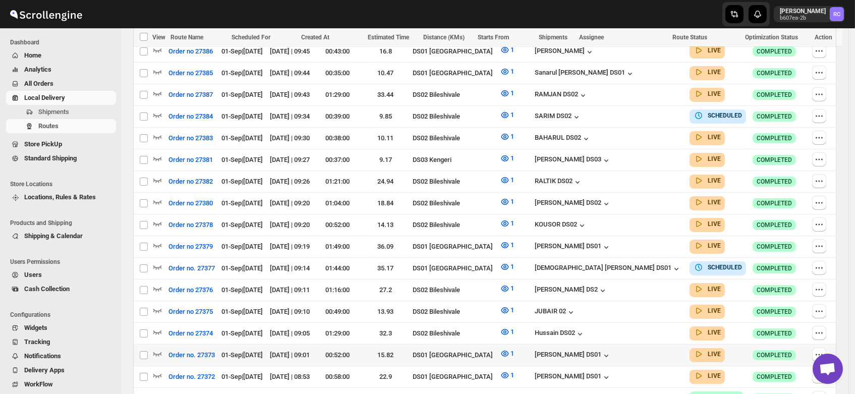
scroll to position [392, 0]
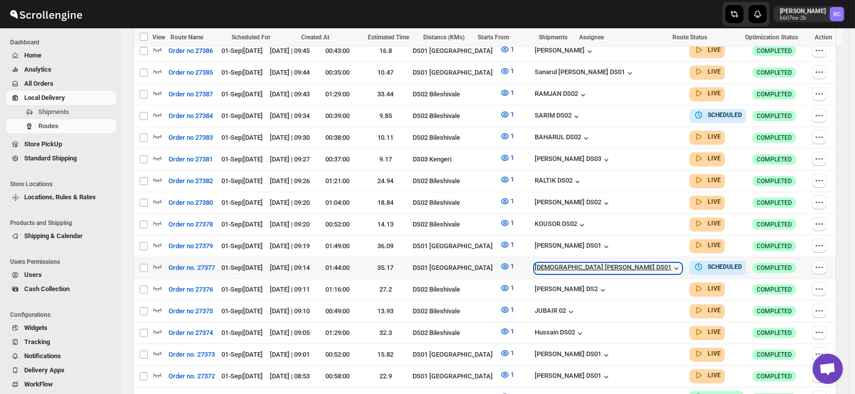
click at [609, 263] on div "[DEMOGRAPHIC_DATA] [PERSON_NAME] DS01" at bounding box center [608, 268] width 147 height 10
click at [192, 263] on span "Order no. 27377" at bounding box center [191, 268] width 46 height 10
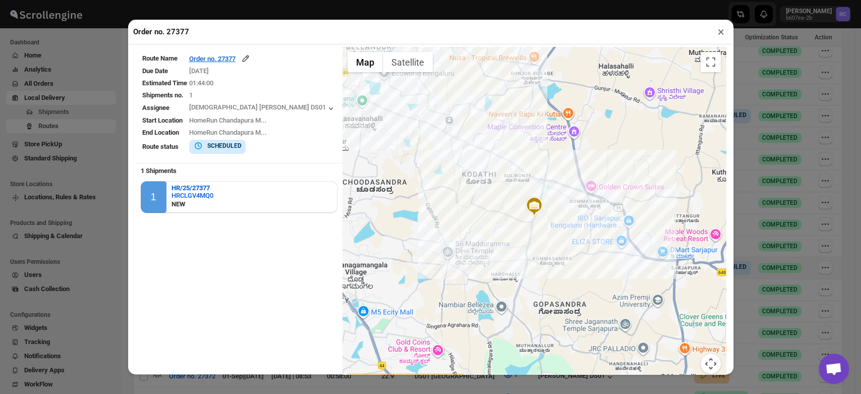
click at [722, 35] on button "×" at bounding box center [721, 32] width 15 height 14
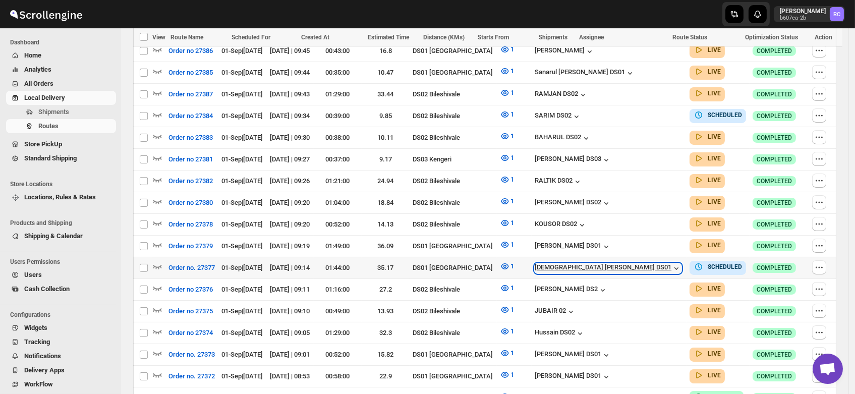
click at [671, 263] on icon "button" at bounding box center [676, 268] width 10 height 10
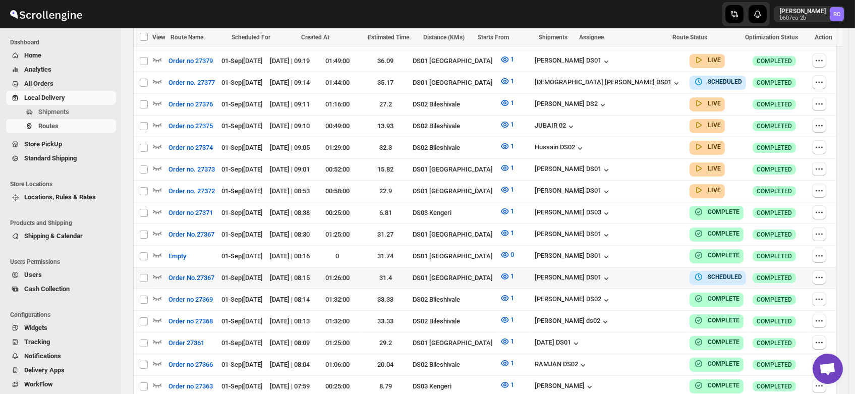
scroll to position [573, 0]
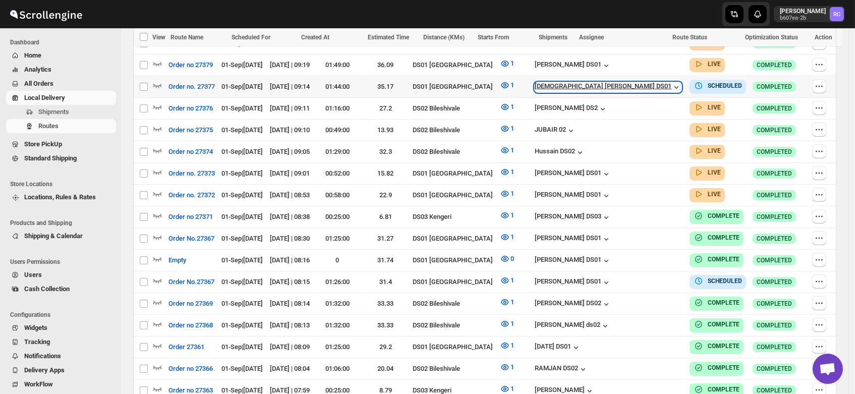
click at [625, 82] on div "[DEMOGRAPHIC_DATA] [PERSON_NAME] DS01" at bounding box center [608, 87] width 147 height 10
click at [186, 255] on span "Empty" at bounding box center [177, 260] width 18 height 10
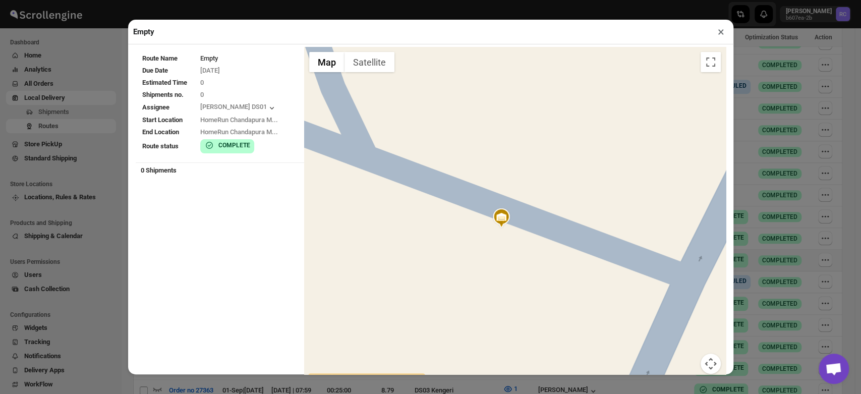
click at [723, 27] on button "×" at bounding box center [721, 32] width 15 height 14
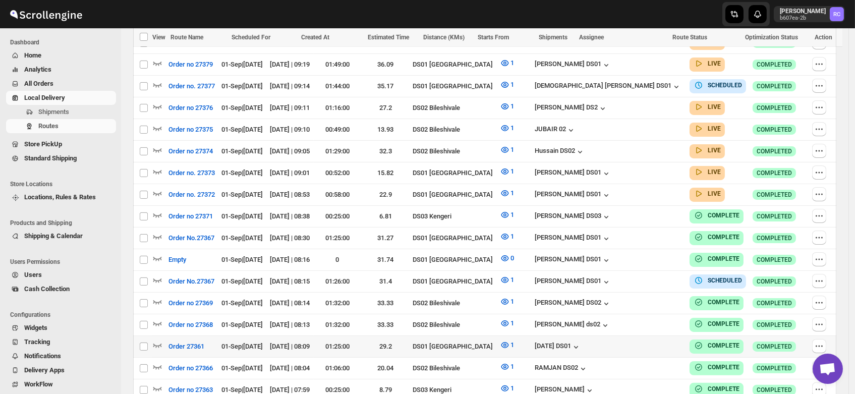
scroll to position [622, 0]
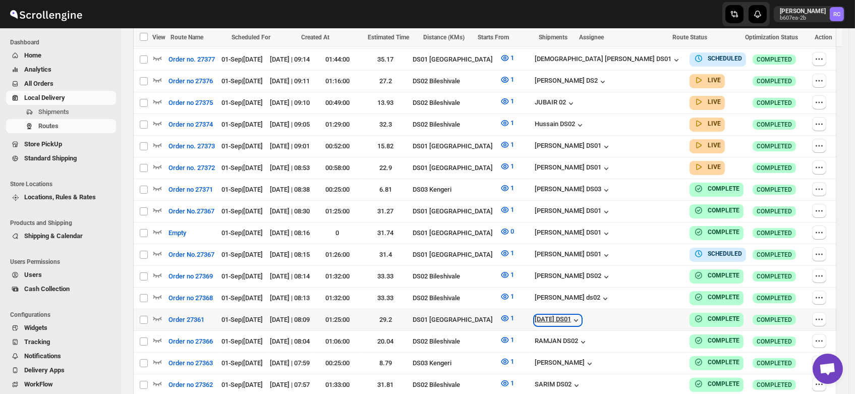
click at [581, 315] on div "[DATE] DS01" at bounding box center [558, 320] width 46 height 10
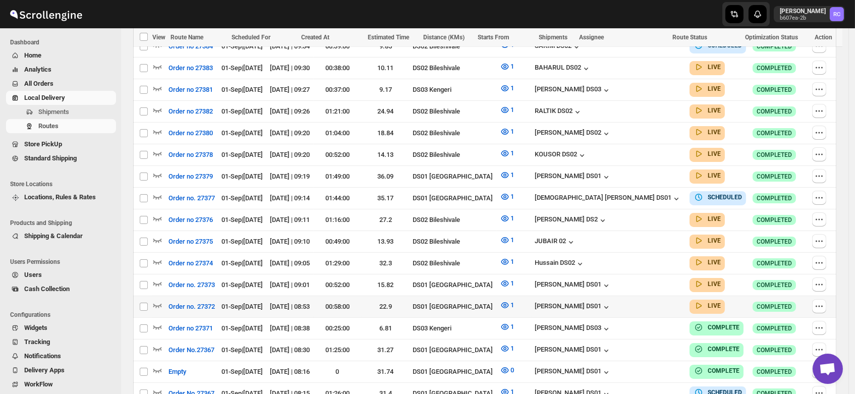
scroll to position [476, 0]
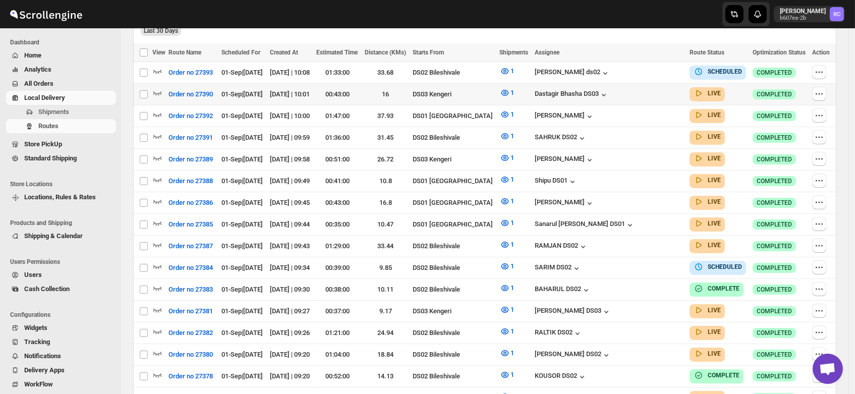
scroll to position [301, 0]
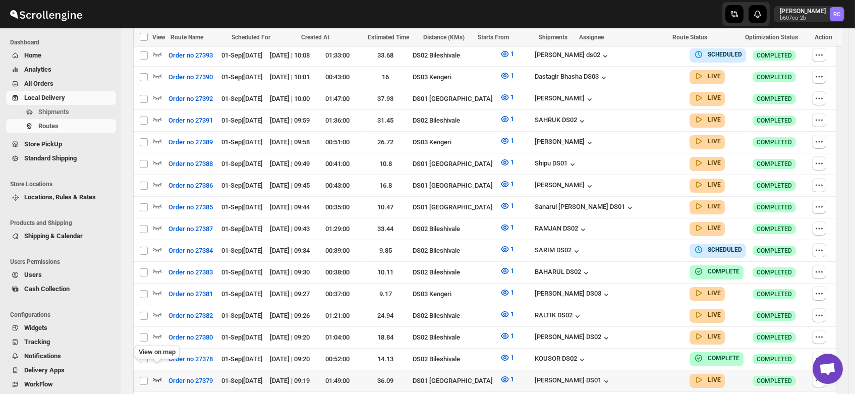
click at [156, 374] on icon "button" at bounding box center [157, 379] width 10 height 10
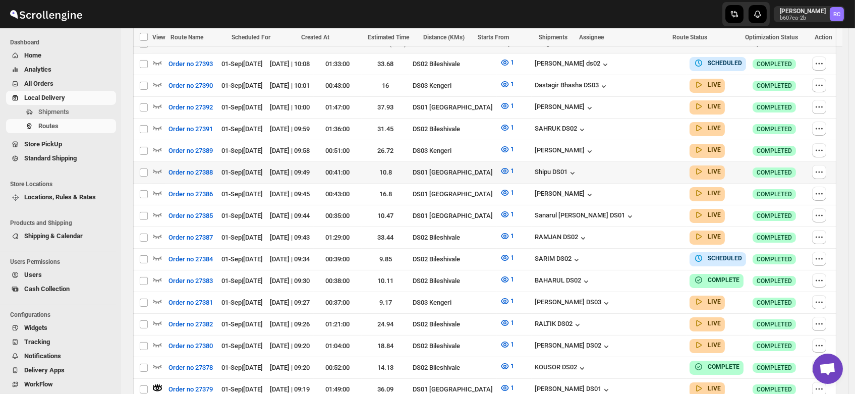
scroll to position [0, 0]
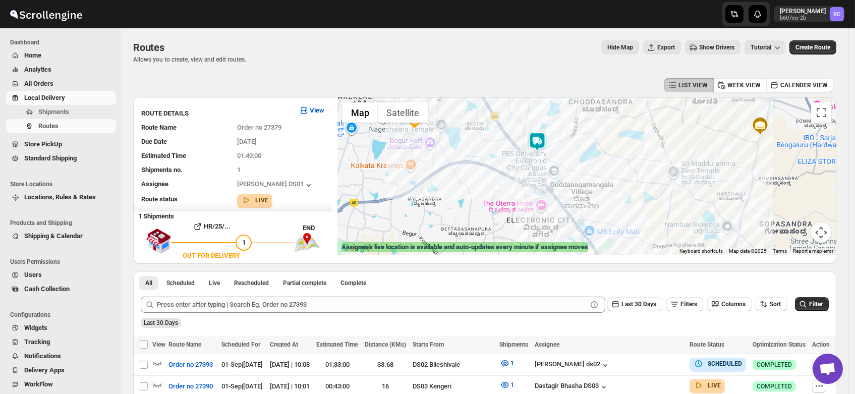
click at [542, 143] on img at bounding box center [537, 142] width 20 height 20
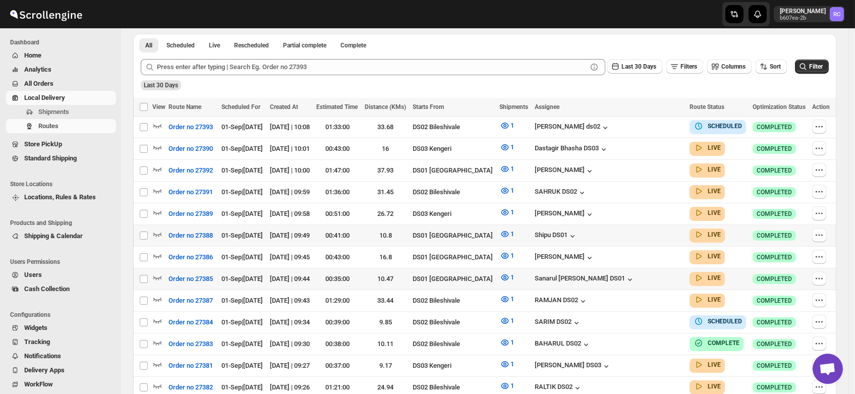
scroll to position [238, 0]
click at [156, 232] on icon "button" at bounding box center [157, 234] width 9 height 4
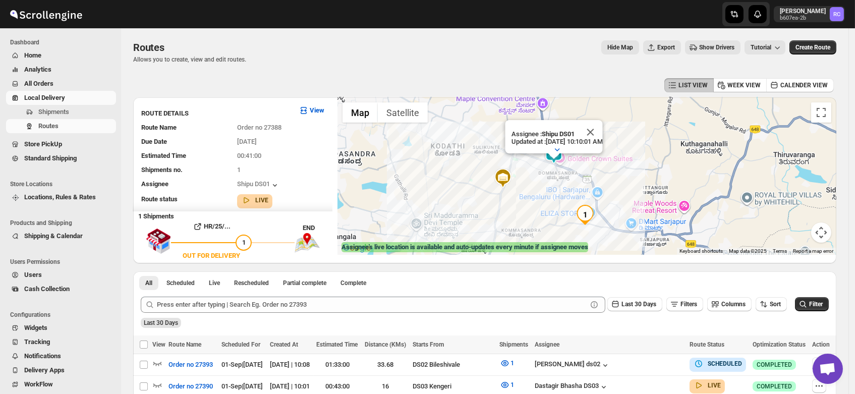
drag, startPoint x: 589, startPoint y: 137, endPoint x: 563, endPoint y: 177, distance: 47.4
click at [563, 177] on div "Assignee : Shipu DS01 Updated at : 9/1/2025, 10:10:01 AM Duty mode Enabled Batt…" at bounding box center [586, 175] width 499 height 157
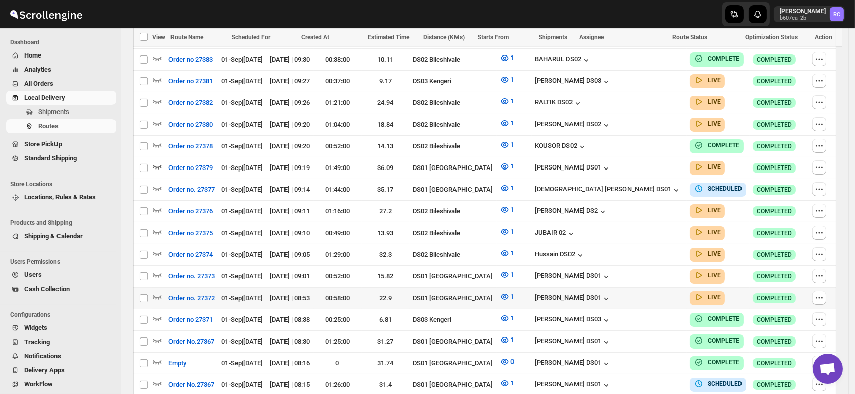
scroll to position [538, 0]
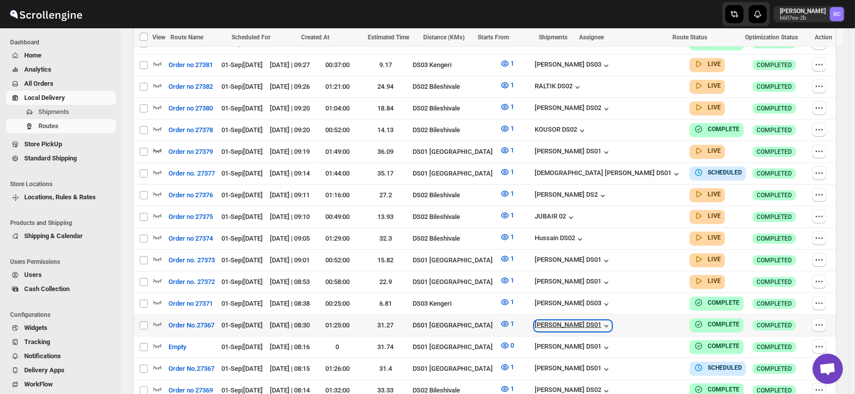
click at [601, 321] on div "[PERSON_NAME] DS01" at bounding box center [573, 326] width 77 height 10
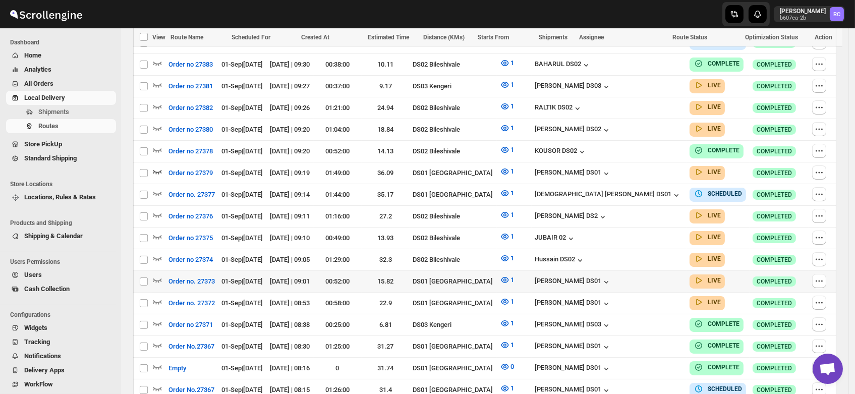
scroll to position [520, 0]
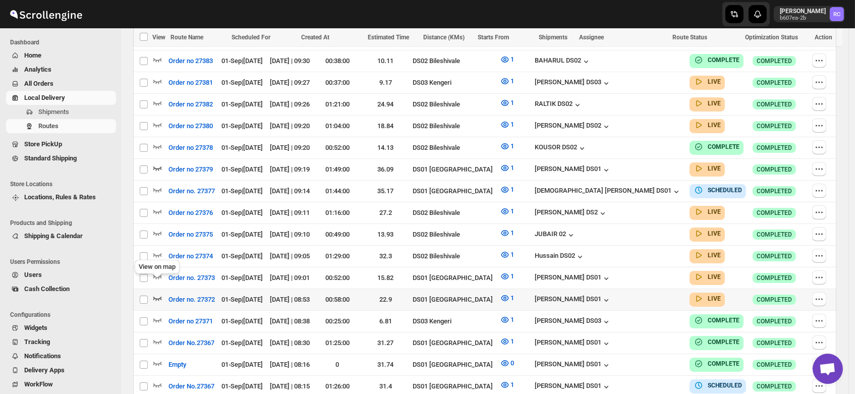
click at [157, 293] on icon "button" at bounding box center [157, 298] width 10 height 10
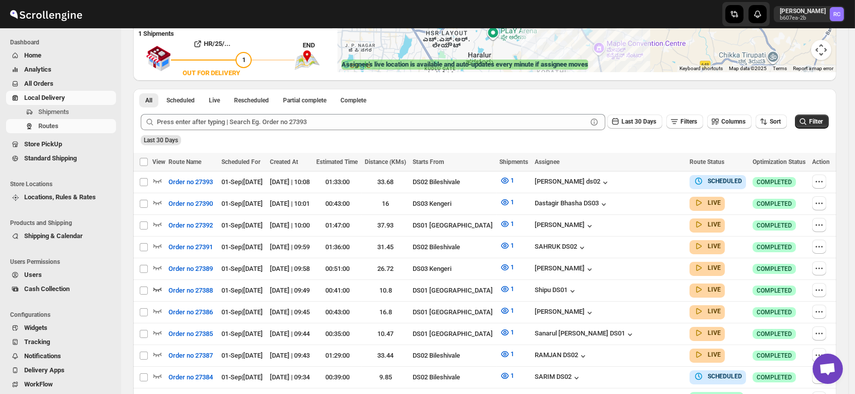
scroll to position [0, 0]
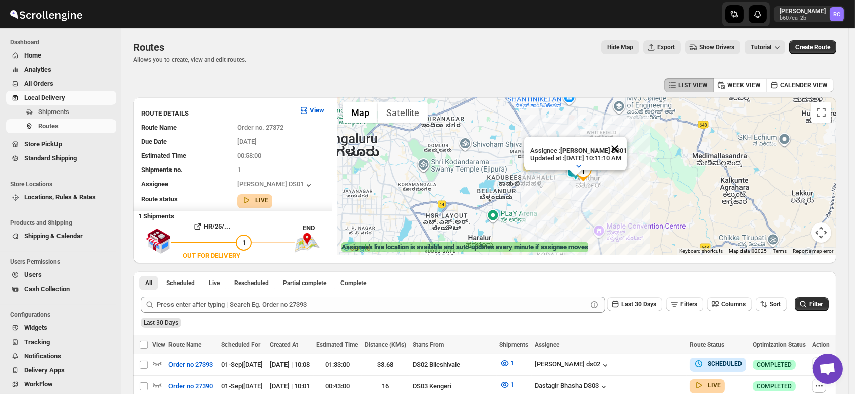
click at [627, 139] on button "Close" at bounding box center [615, 149] width 24 height 24
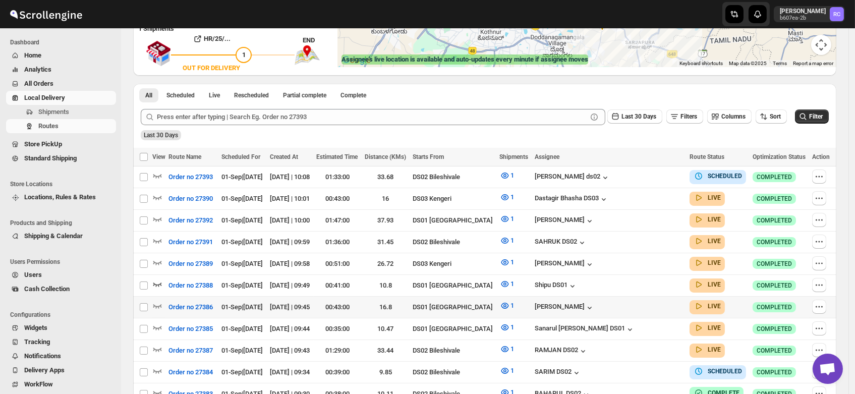
scroll to position [193, 0]
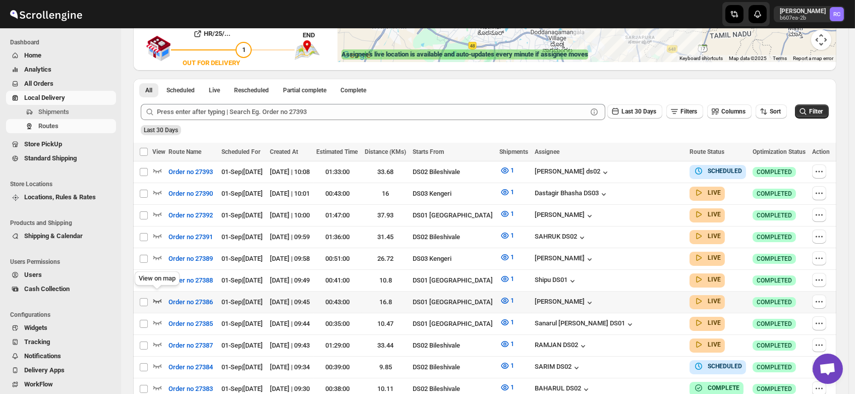
click at [157, 296] on icon "button" at bounding box center [157, 301] width 10 height 10
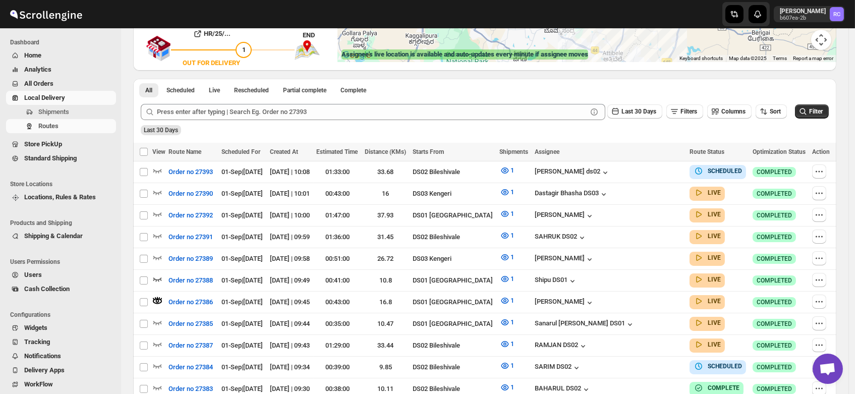
scroll to position [0, 0]
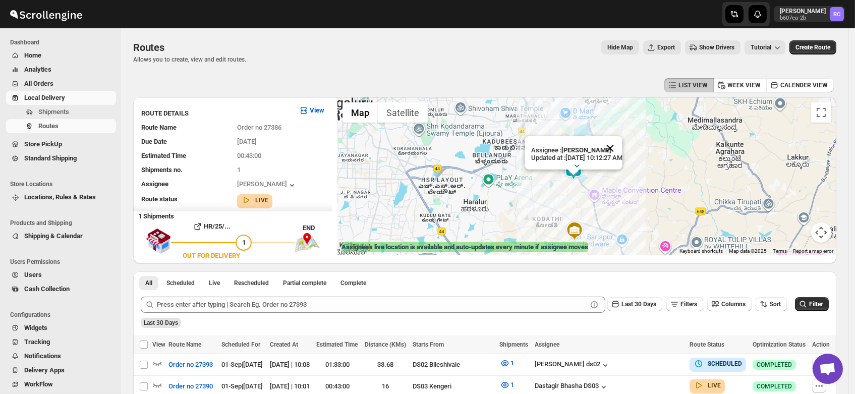
click at [622, 140] on button "Close" at bounding box center [610, 148] width 24 height 24
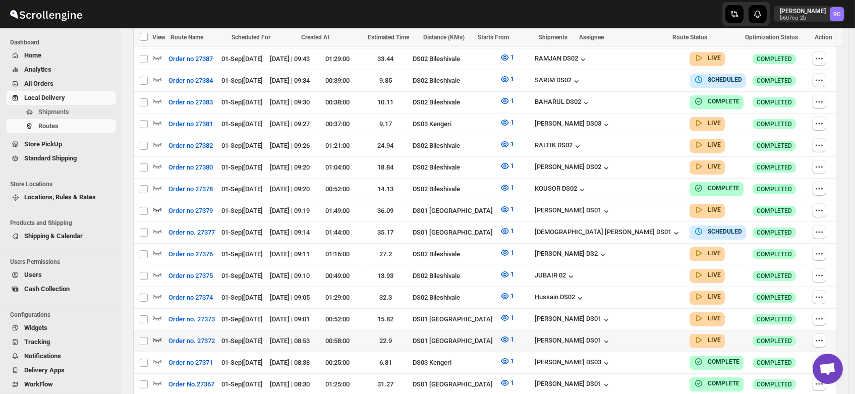
scroll to position [475, 0]
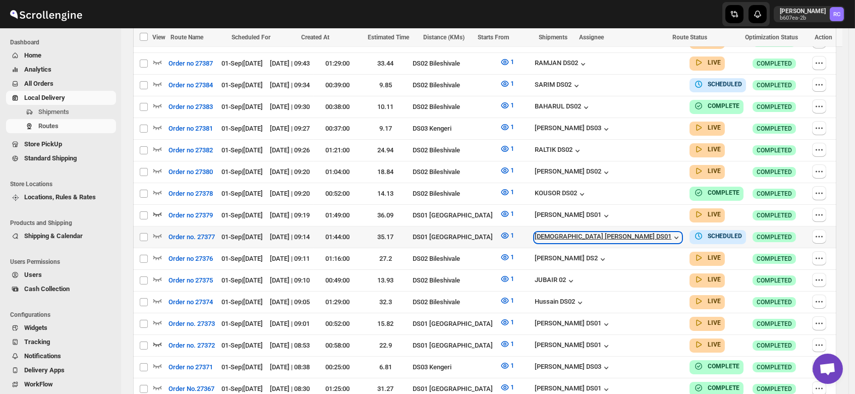
click at [625, 232] on div "[DEMOGRAPHIC_DATA] [PERSON_NAME] DS01" at bounding box center [608, 237] width 147 height 10
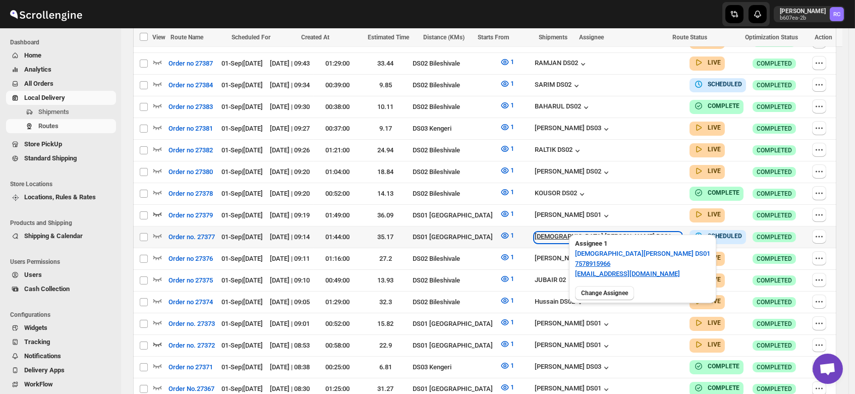
click at [625, 232] on div "[DEMOGRAPHIC_DATA] [PERSON_NAME] DS01" at bounding box center [608, 237] width 147 height 10
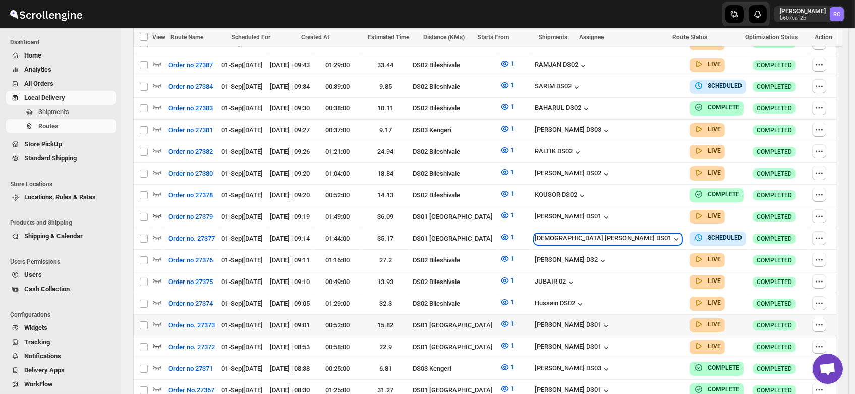
scroll to position [474, 0]
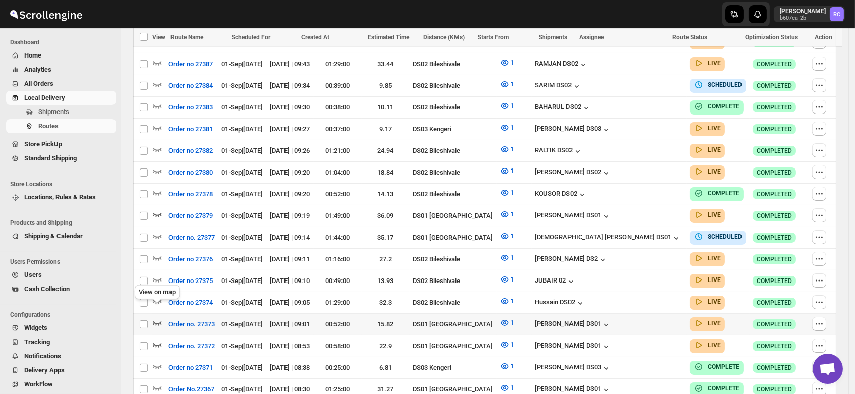
click at [156, 318] on icon "button" at bounding box center [157, 323] width 10 height 10
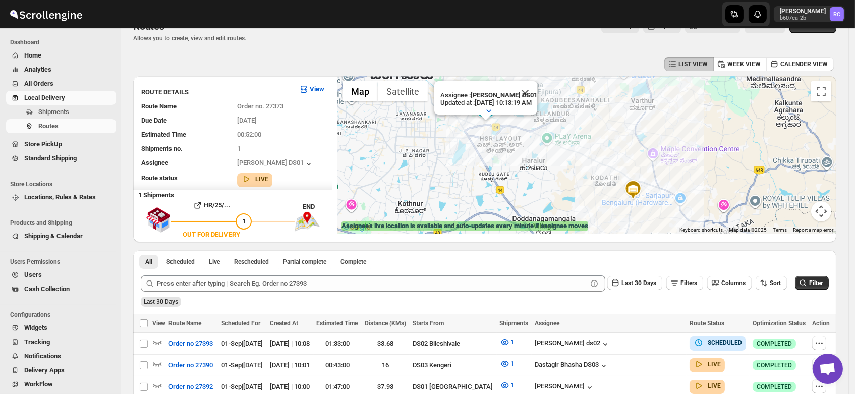
scroll to position [0, 0]
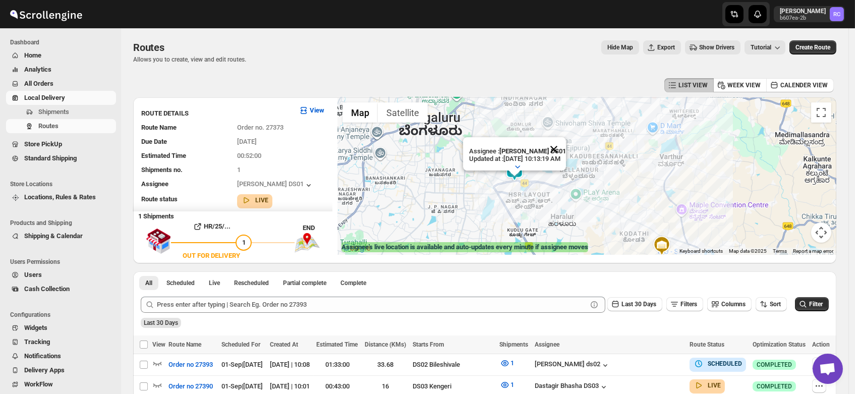
click at [566, 140] on button "Close" at bounding box center [554, 149] width 24 height 24
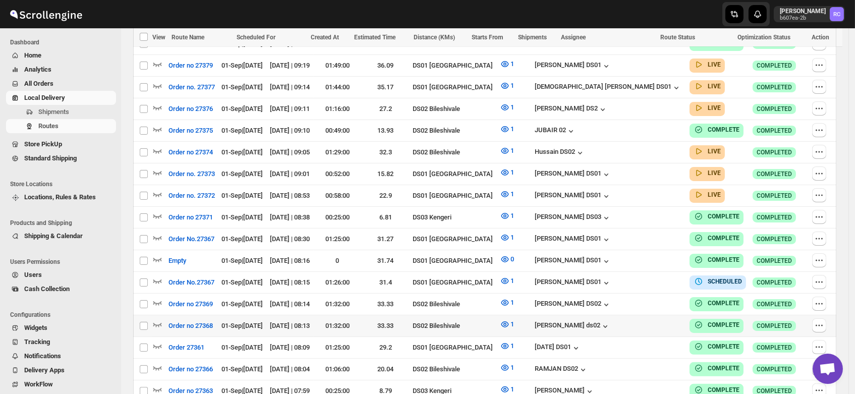
scroll to position [614, 0]
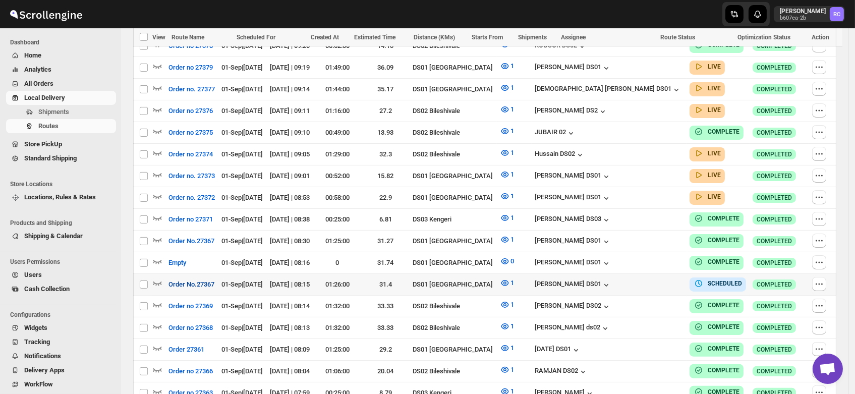
click at [206, 279] on span "Order No.27367" at bounding box center [191, 284] width 46 height 10
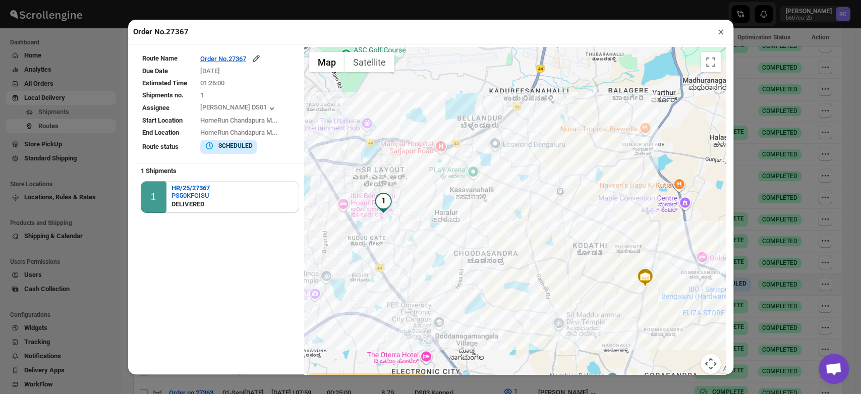
click at [721, 35] on button "×" at bounding box center [721, 32] width 15 height 14
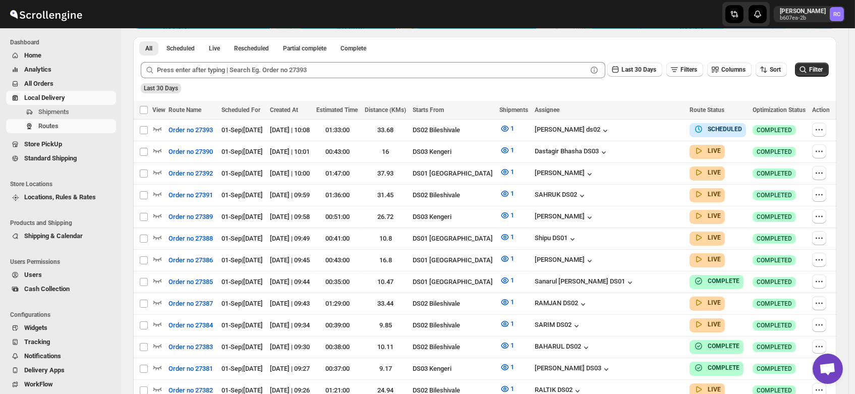
scroll to position [0, 0]
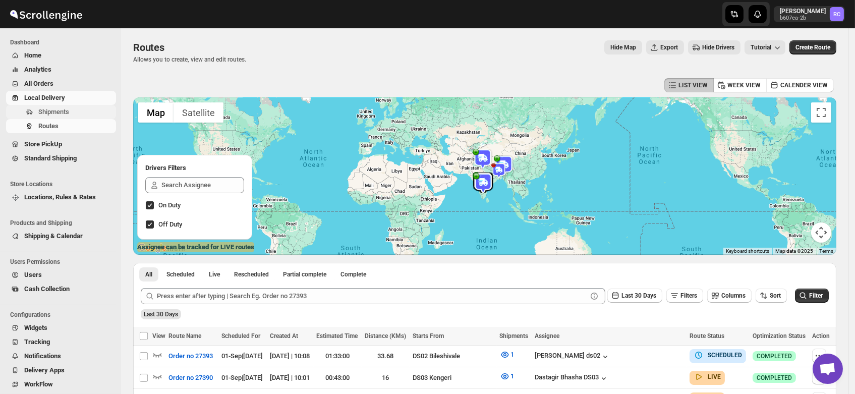
click at [53, 111] on span "Shipments" at bounding box center [53, 112] width 31 height 8
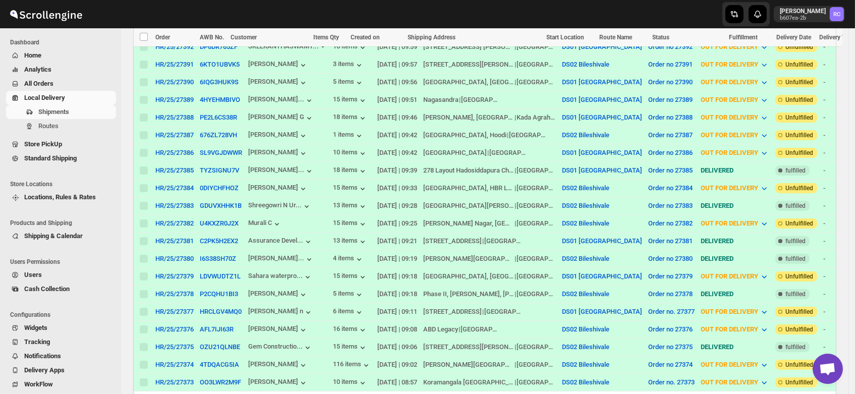
scroll to position [393, 0]
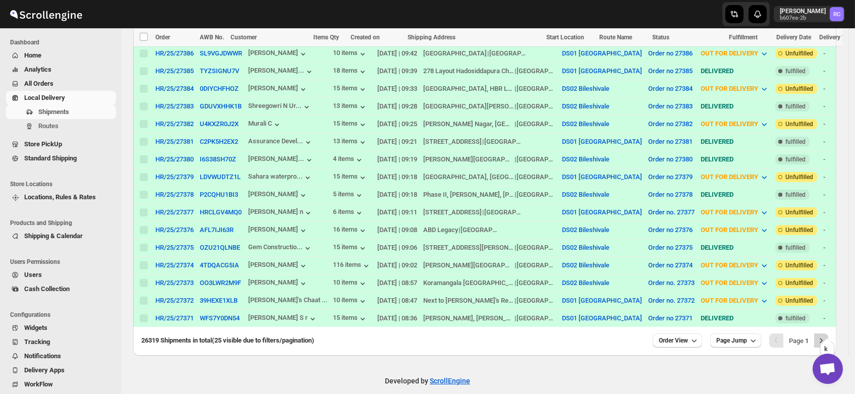
click at [826, 335] on icon "Next" at bounding box center [821, 340] width 10 height 10
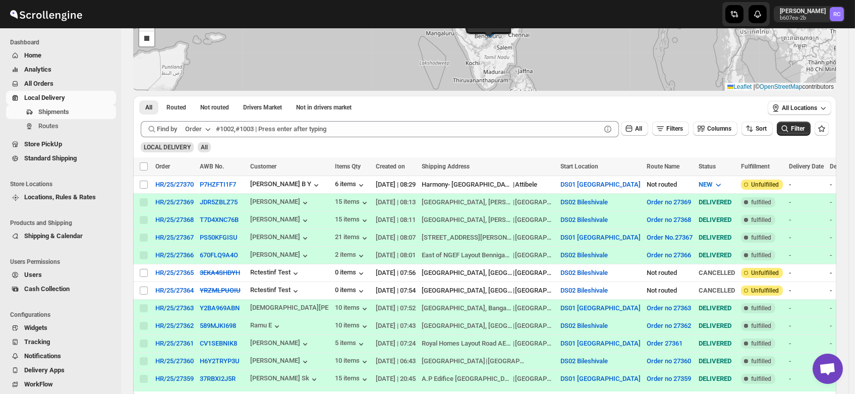
scroll to position [0, 0]
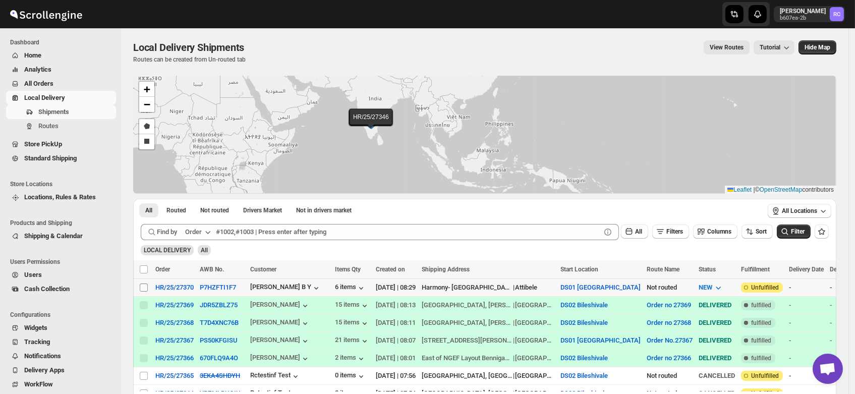
click at [142, 285] on input "Select shipment" at bounding box center [144, 287] width 8 height 8
checkbox input "true"
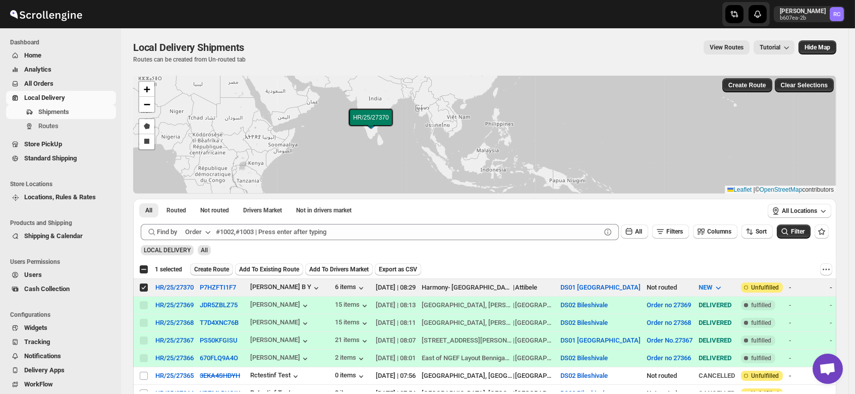
click at [208, 273] on button "Create Route" at bounding box center [211, 269] width 43 height 12
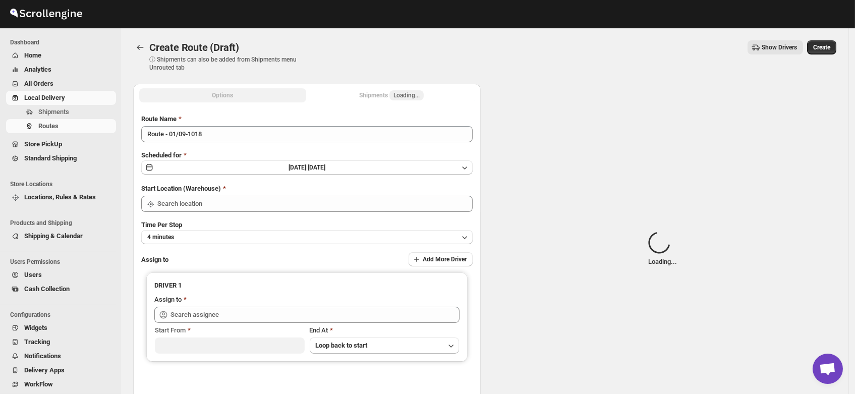
type input "DS01 [GEOGRAPHIC_DATA]"
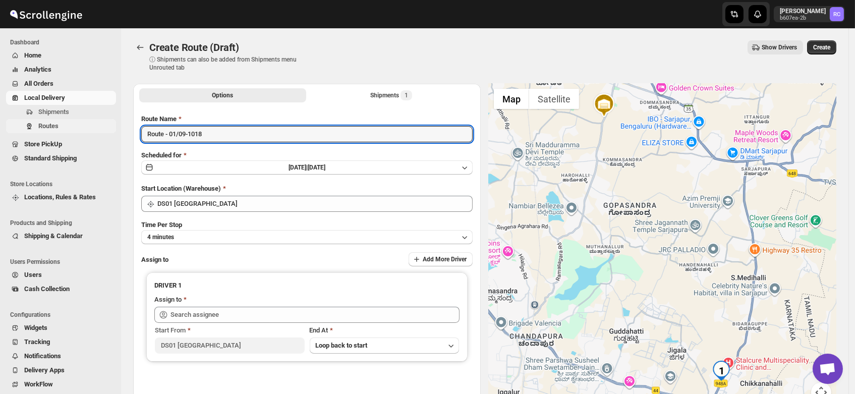
drag, startPoint x: 220, startPoint y: 136, endPoint x: 78, endPoint y: 124, distance: 142.7
click at [78, 124] on div "Skip to content Rahul Chopra b607ea-2b RC Dashboard Home Analytics All Orders L…" at bounding box center [427, 242] width 855 height 484
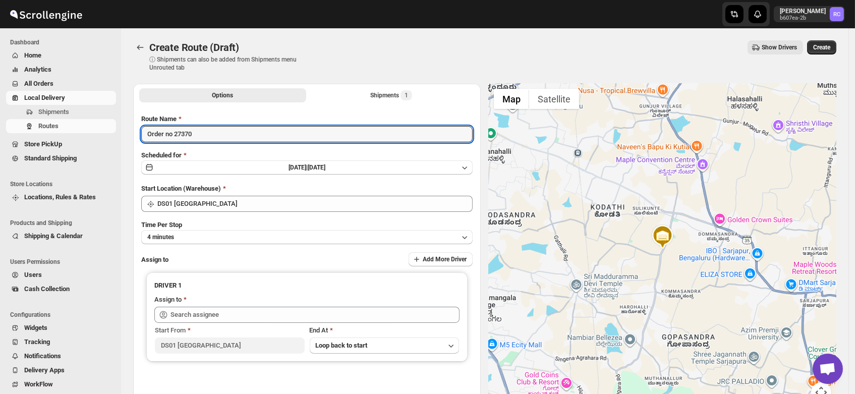
type input "Order no 27370"
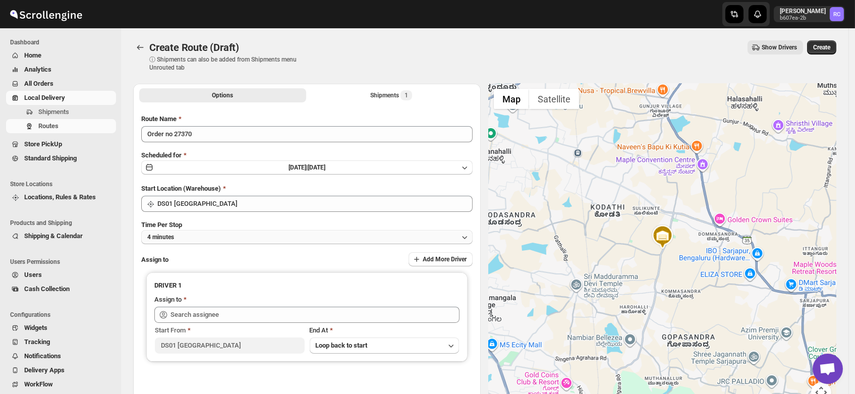
click at [194, 233] on button "4 minutes" at bounding box center [306, 237] width 331 height 14
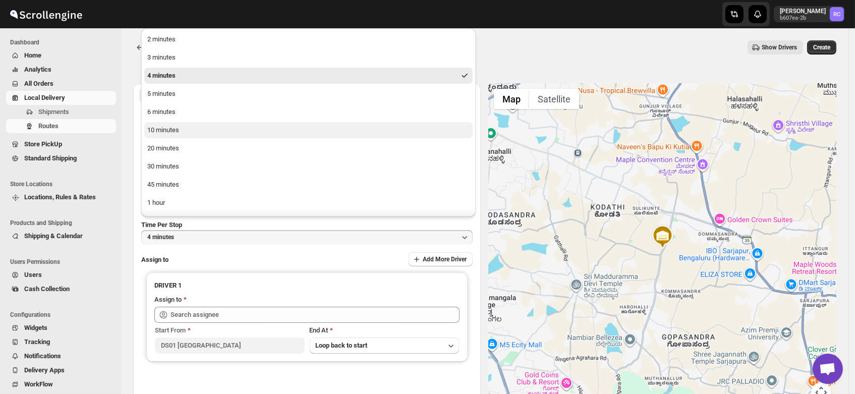
click at [160, 133] on div "10 minutes" at bounding box center [163, 130] width 32 height 10
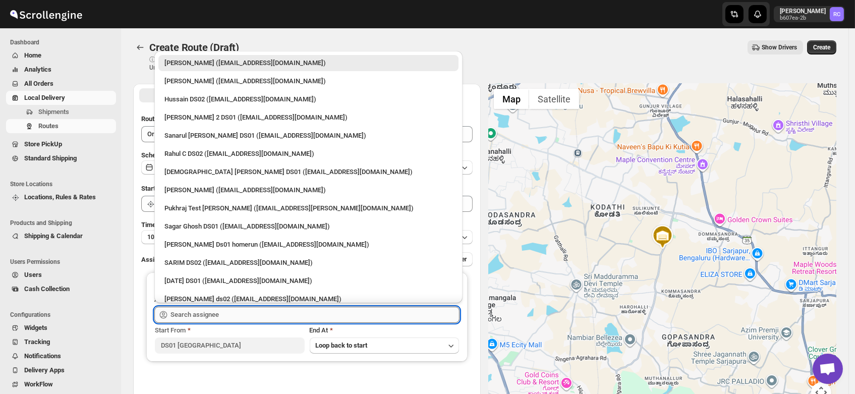
click at [197, 312] on input "text" at bounding box center [314, 315] width 289 height 16
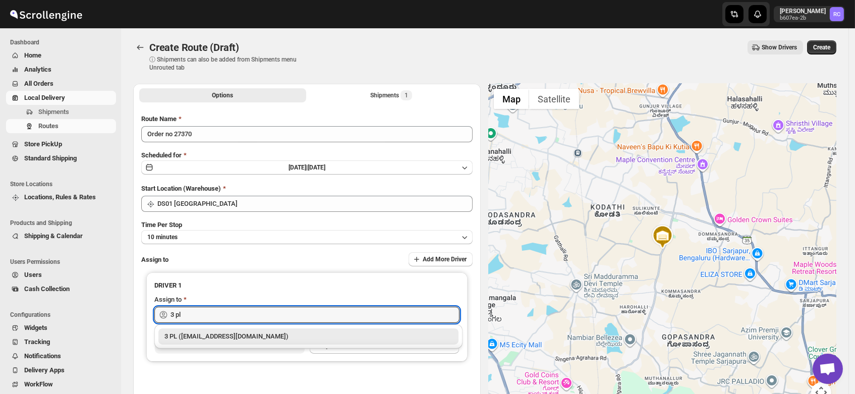
click at [205, 333] on div "3 PL ([EMAIL_ADDRESS][DOMAIN_NAME])" at bounding box center [308, 336] width 288 height 10
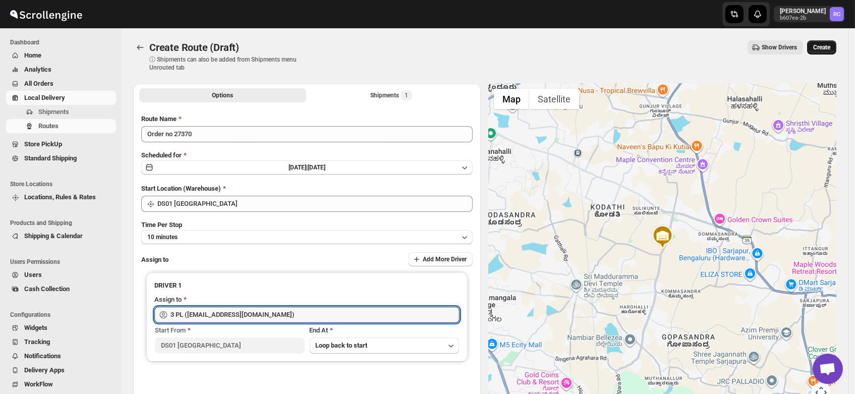
type input "3 PL ([EMAIL_ADDRESS][DOMAIN_NAME])"
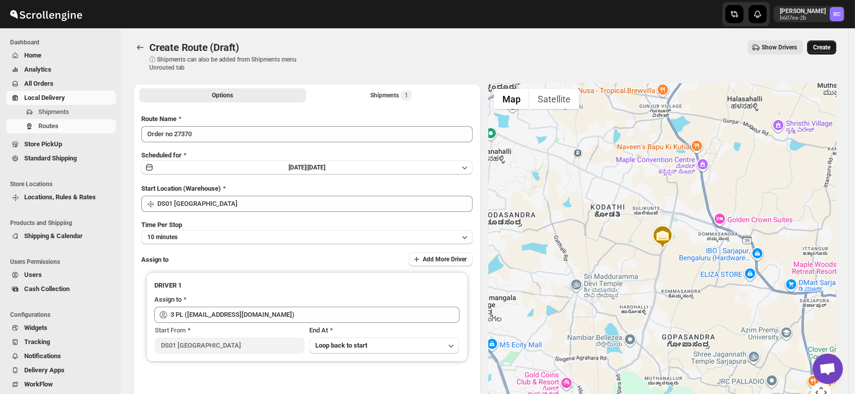
click at [827, 45] on span "Create" at bounding box center [821, 47] width 17 height 8
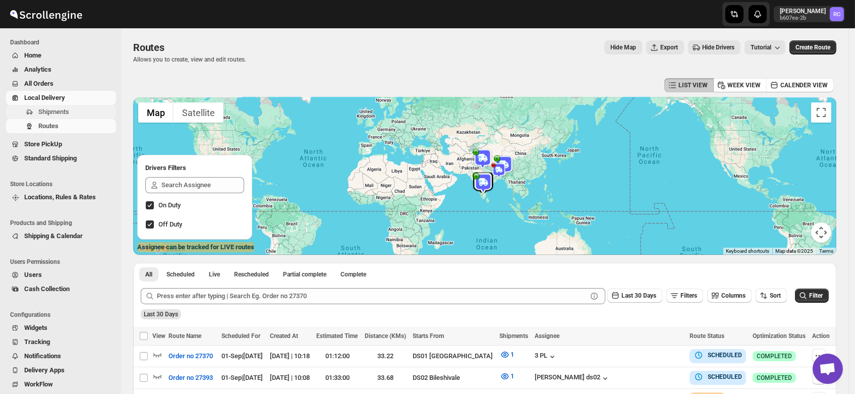
click at [52, 112] on span "Shipments" at bounding box center [53, 112] width 31 height 8
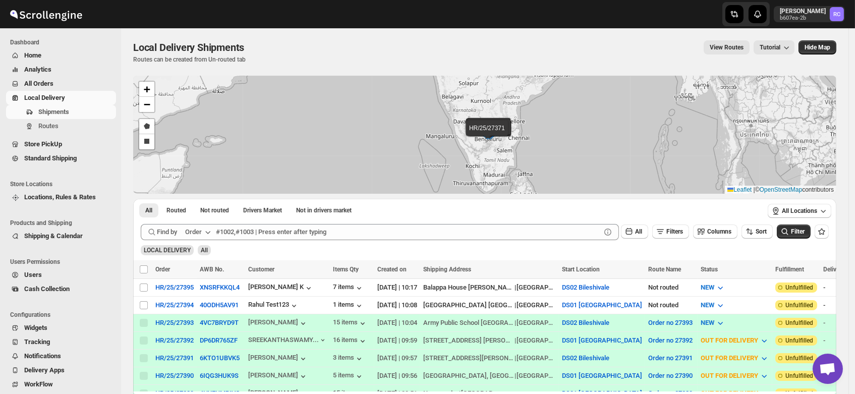
scroll to position [393, 0]
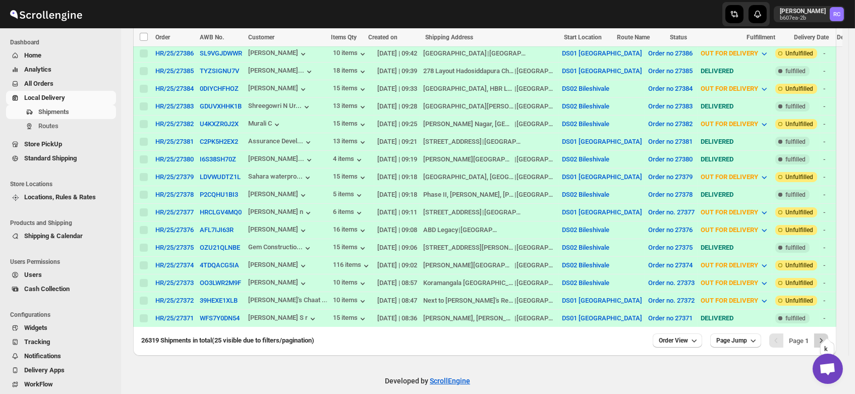
click at [826, 335] on icon "Next" at bounding box center [821, 340] width 10 height 10
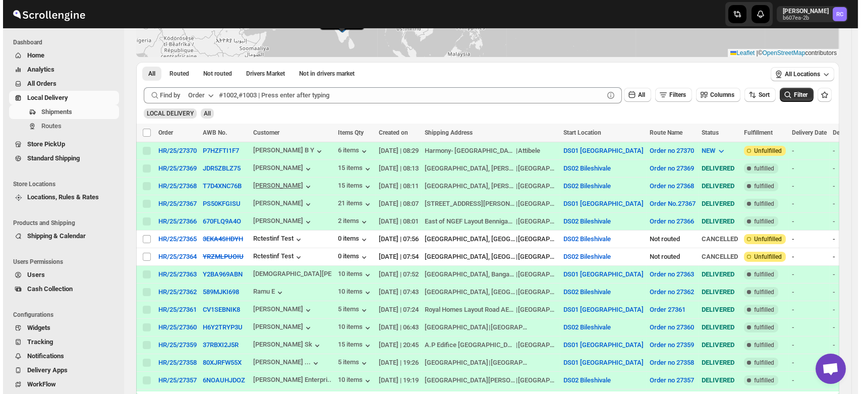
scroll to position [141, 0]
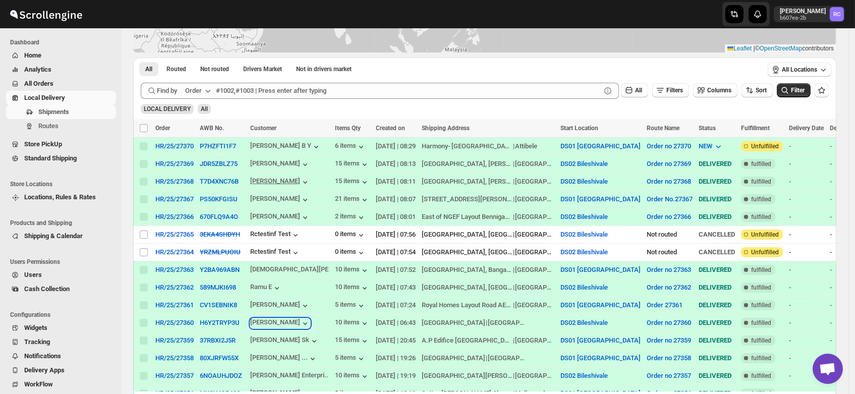
click at [280, 318] on div "Lakshmi Narayan" at bounding box center [280, 323] width 60 height 10
click at [216, 145] on button "P7HZFTI1F7" at bounding box center [218, 146] width 36 height 8
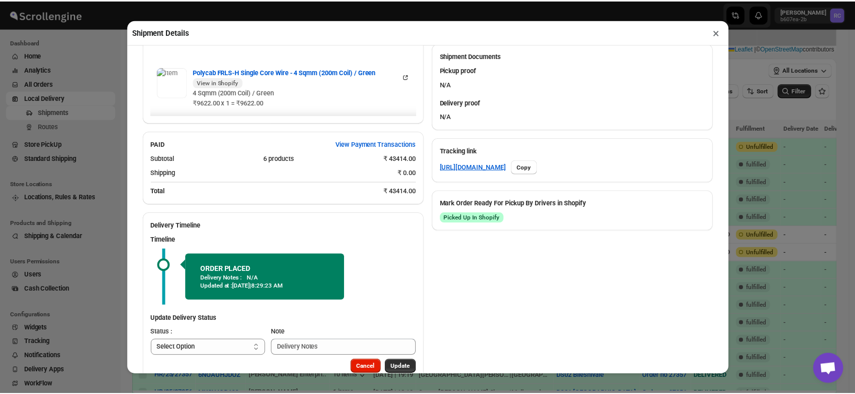
scroll to position [430, 0]
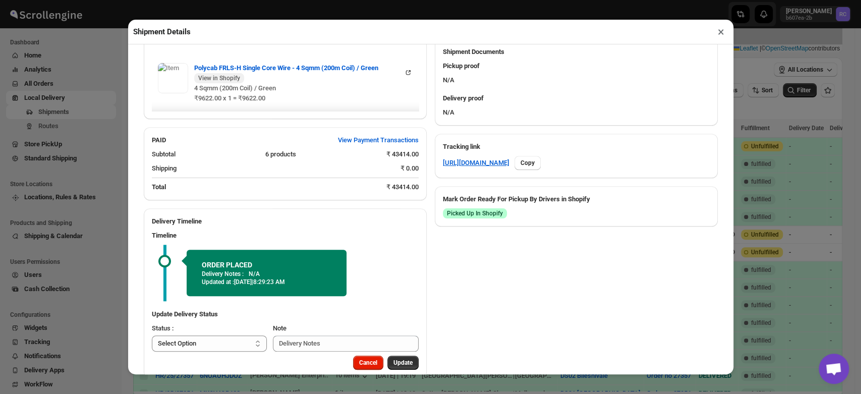
click at [718, 31] on button "×" at bounding box center [721, 32] width 15 height 14
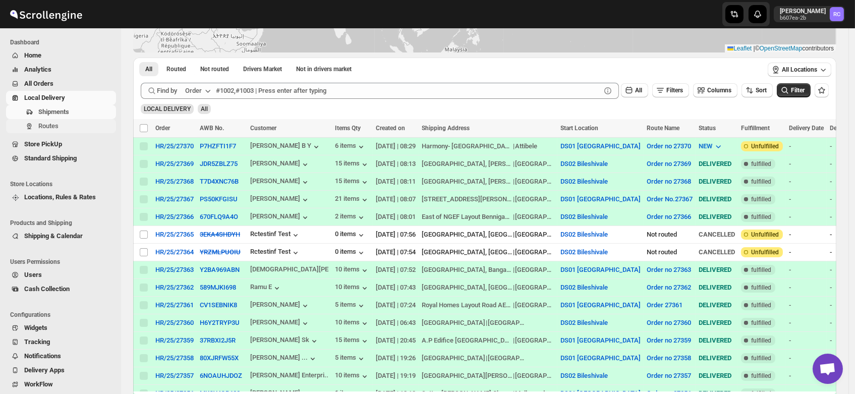
click at [53, 132] on button "Routes" at bounding box center [61, 126] width 110 height 14
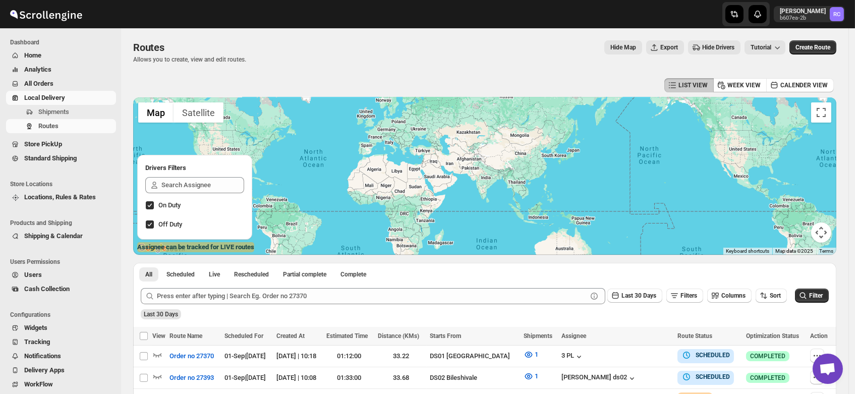
scroll to position [238, 0]
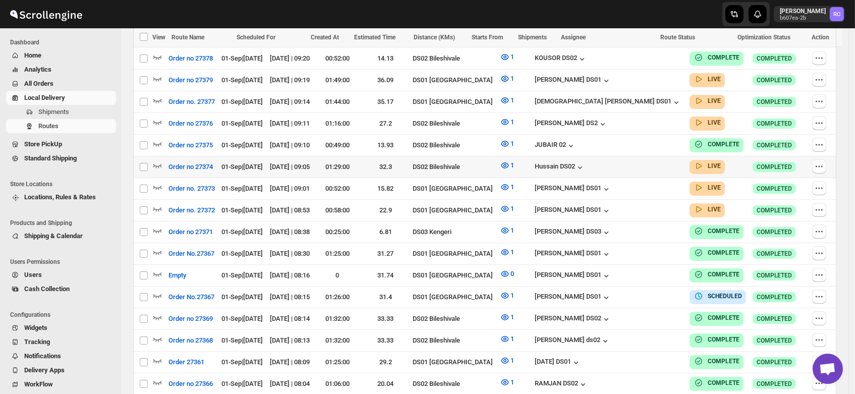
scroll to position [623, 0]
click at [157, 203] on icon "button" at bounding box center [157, 208] width 10 height 10
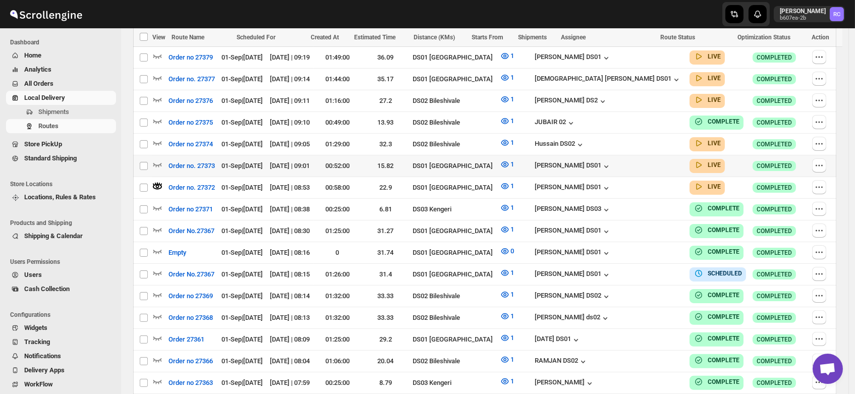
scroll to position [638, 0]
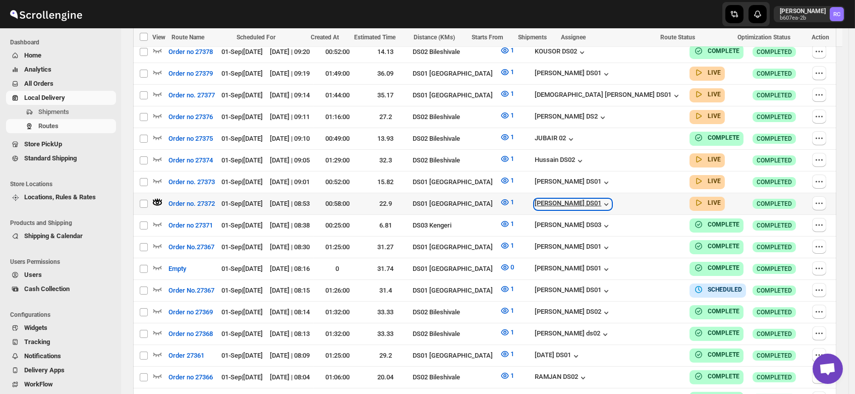
click at [593, 199] on div "[PERSON_NAME] DS01" at bounding box center [573, 204] width 77 height 10
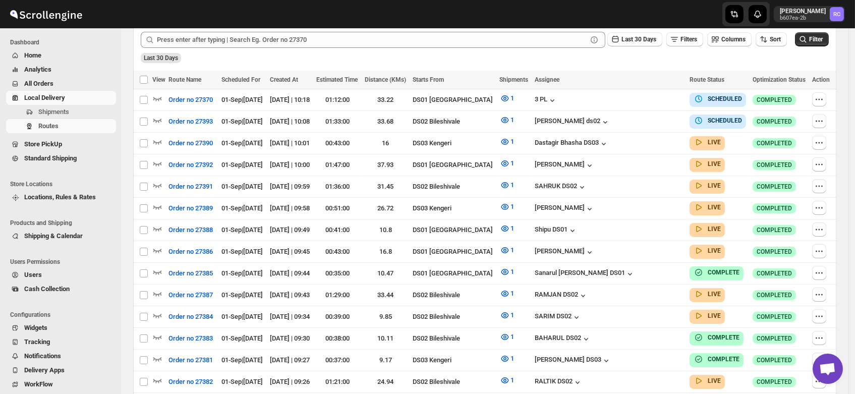
scroll to position [264, 0]
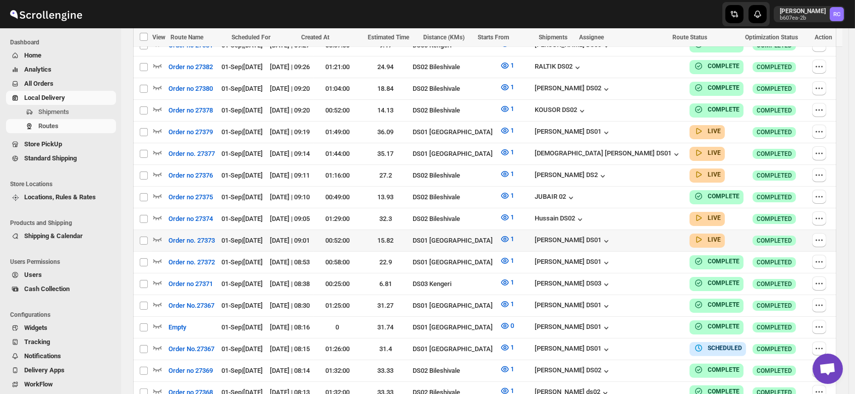
scroll to position [613, 0]
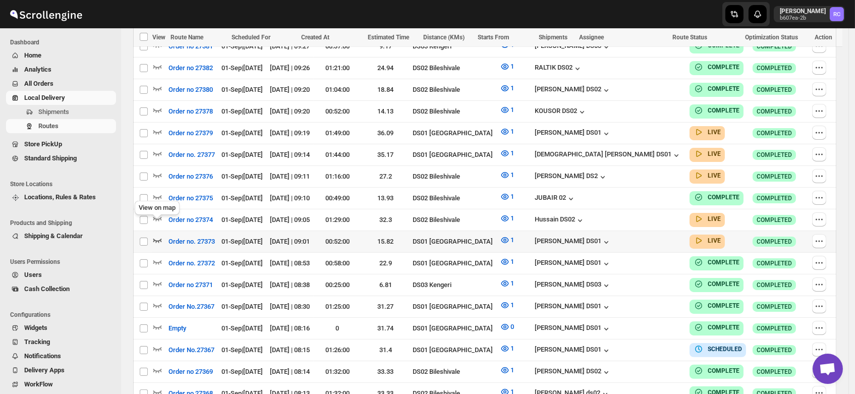
click at [156, 235] on icon "button" at bounding box center [157, 240] width 10 height 10
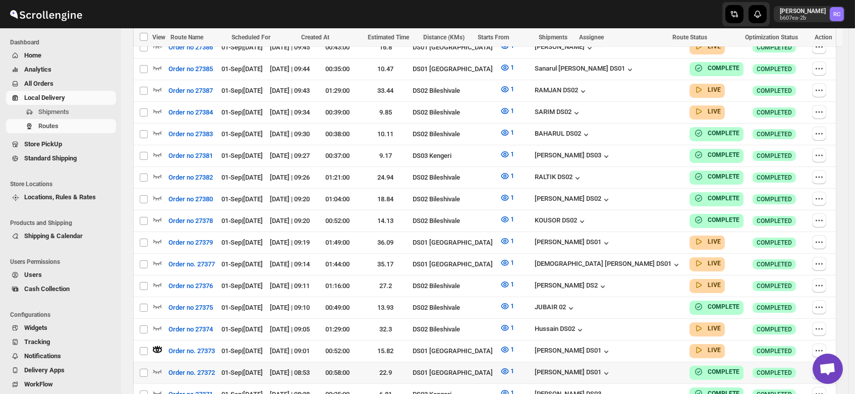
scroll to position [508, 0]
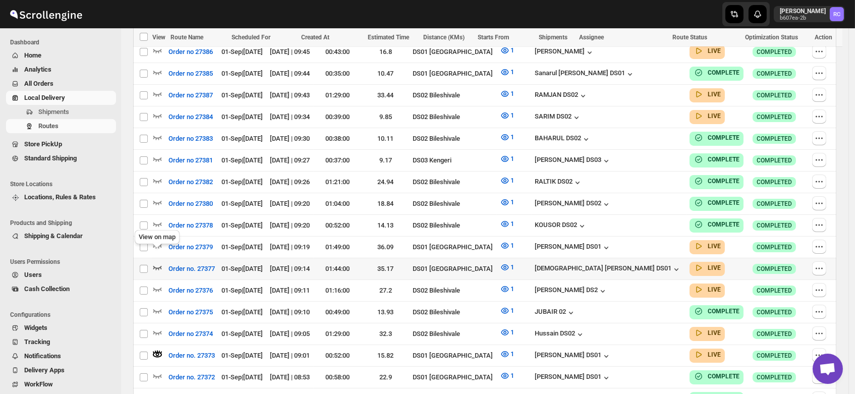
click at [157, 262] on icon "button" at bounding box center [157, 267] width 10 height 10
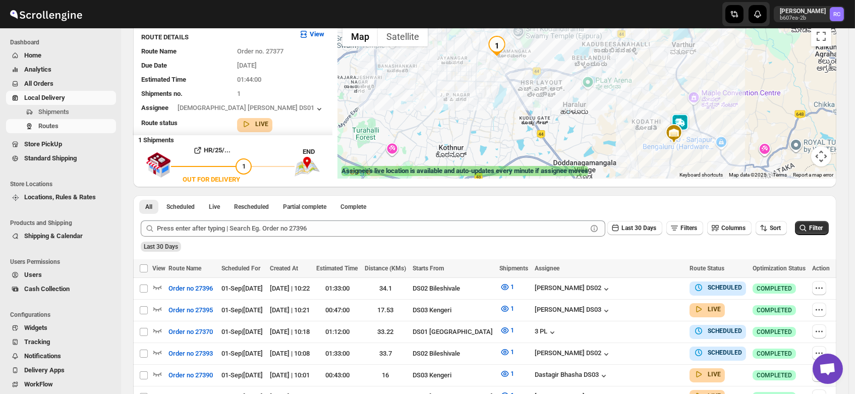
scroll to position [74, 0]
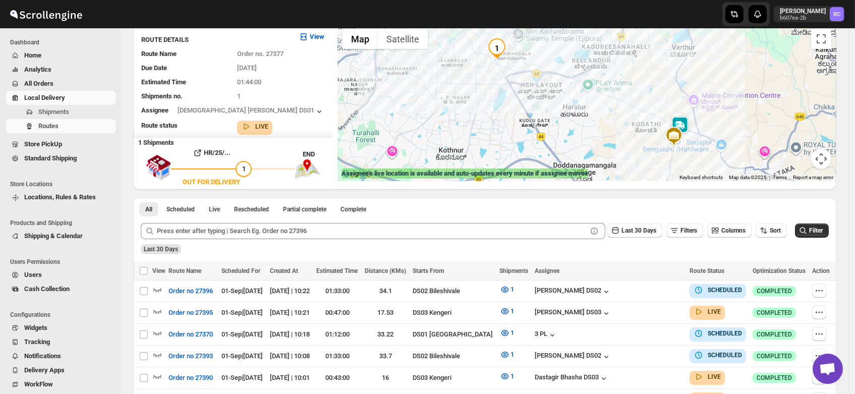
click at [685, 120] on img at bounding box center [680, 126] width 20 height 20
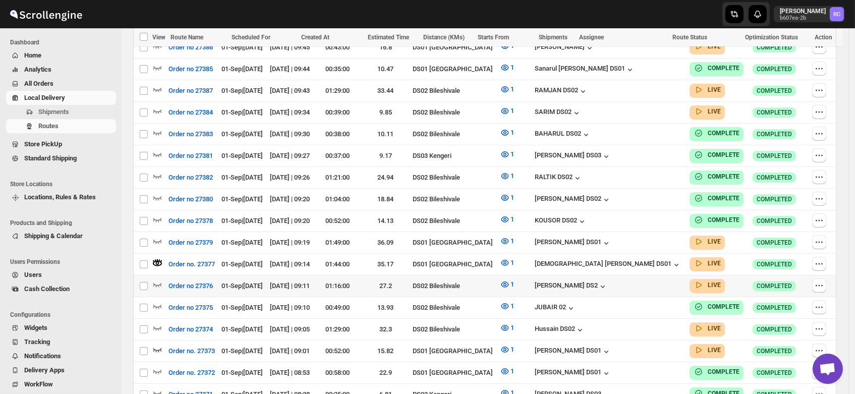
scroll to position [513, 0]
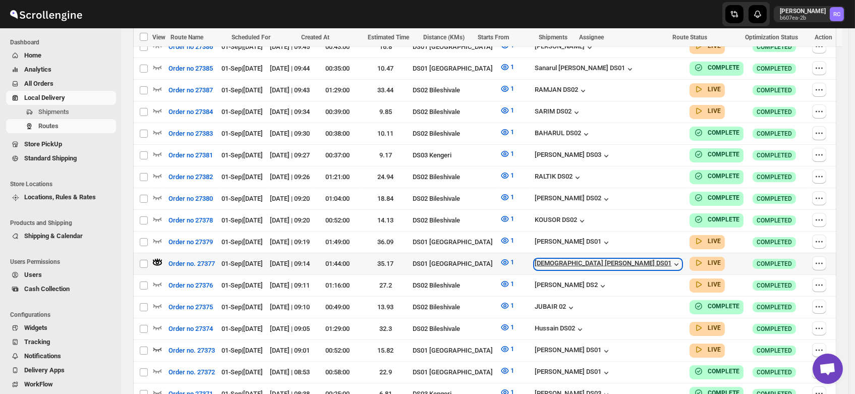
click at [619, 259] on div "[DEMOGRAPHIC_DATA] [PERSON_NAME] DS01" at bounding box center [608, 264] width 147 height 10
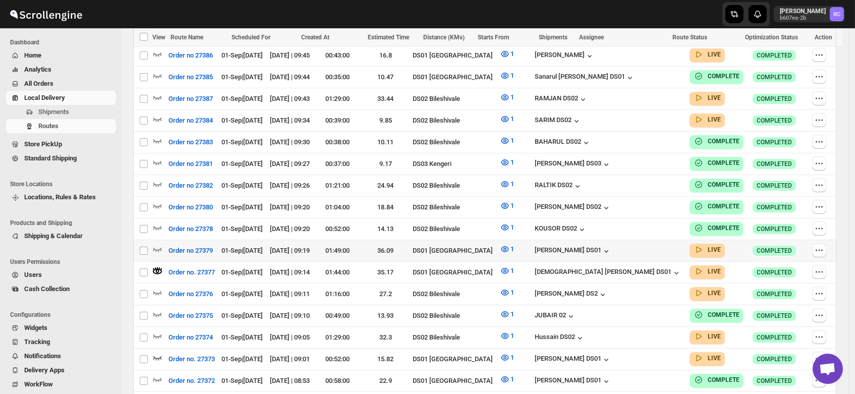
scroll to position [503, 0]
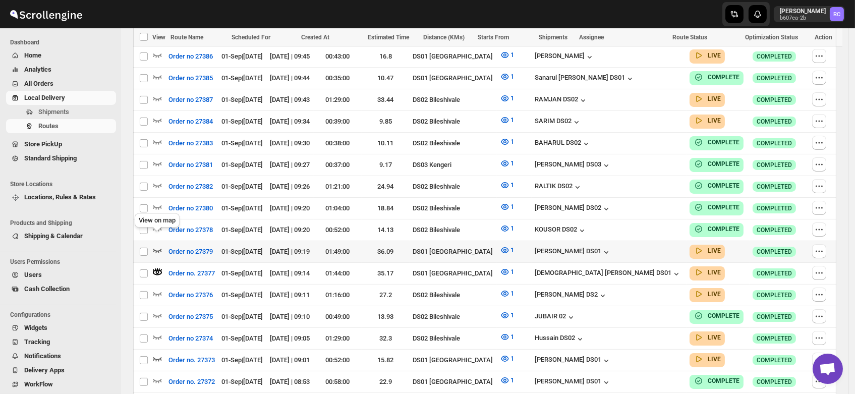
click at [157, 245] on icon "button" at bounding box center [157, 250] width 10 height 10
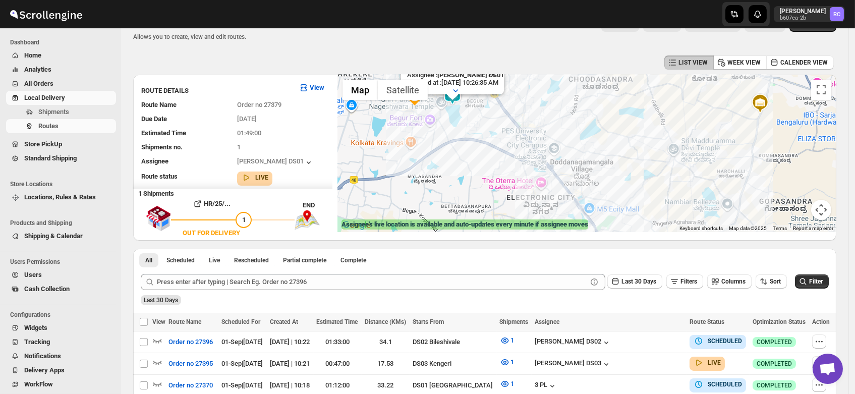
scroll to position [0, 0]
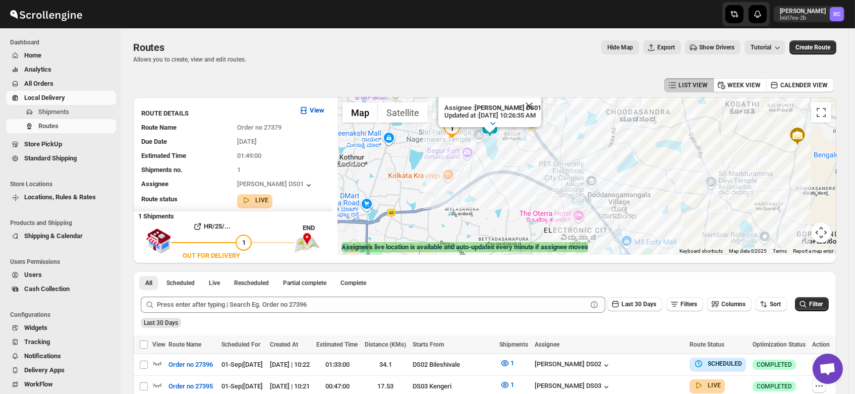
drag, startPoint x: 478, startPoint y: 158, endPoint x: 526, endPoint y: 172, distance: 50.6
click at [526, 172] on div "Assignee : [PERSON_NAME] DS01 Updated at : [DATE] 10:26:35 AM Duty mode Enabled…" at bounding box center [586, 175] width 499 height 157
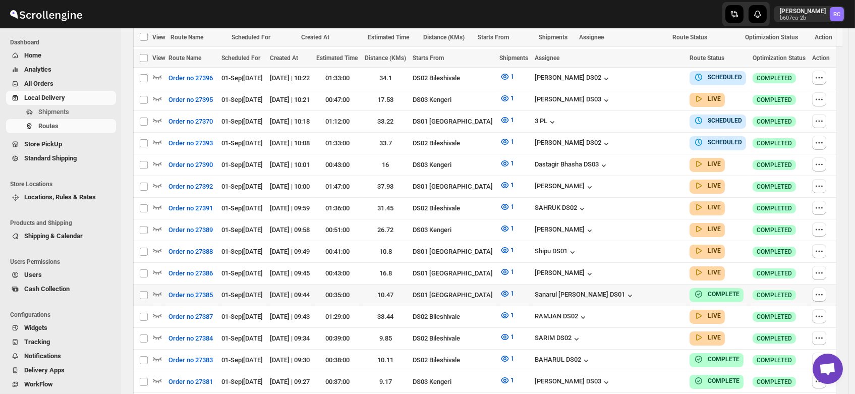
scroll to position [325, 0]
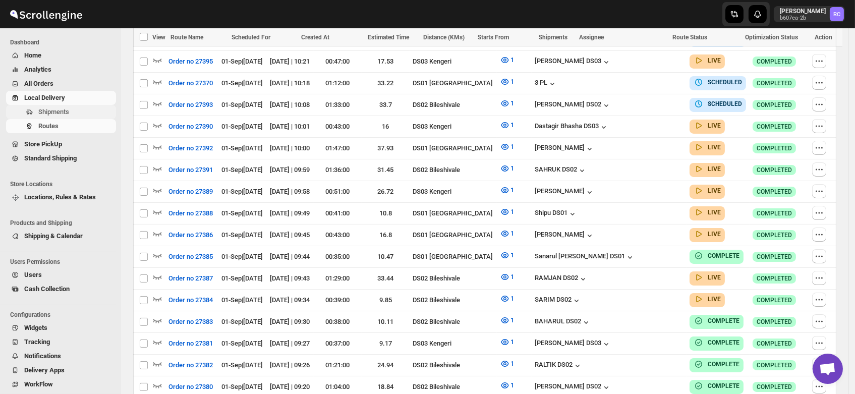
click at [69, 110] on span "Shipments" at bounding box center [76, 112] width 76 height 10
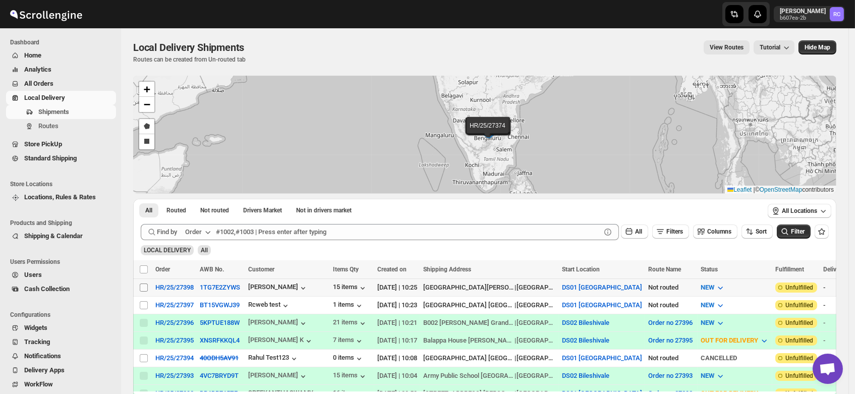
click at [144, 287] on input "Select shipment" at bounding box center [144, 287] width 8 height 8
checkbox input "true"
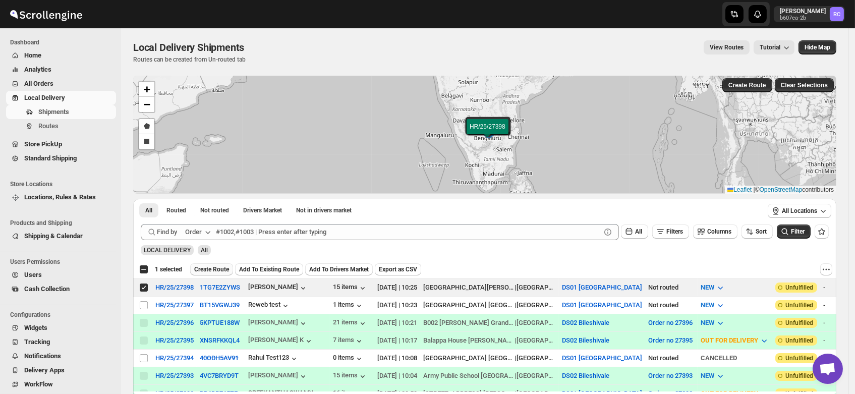
click at [213, 270] on span "Create Route" at bounding box center [211, 269] width 35 height 8
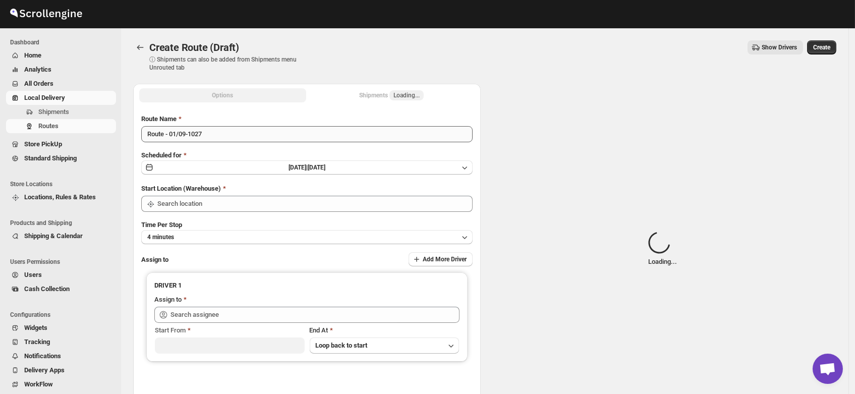
type input "DS01 [GEOGRAPHIC_DATA]"
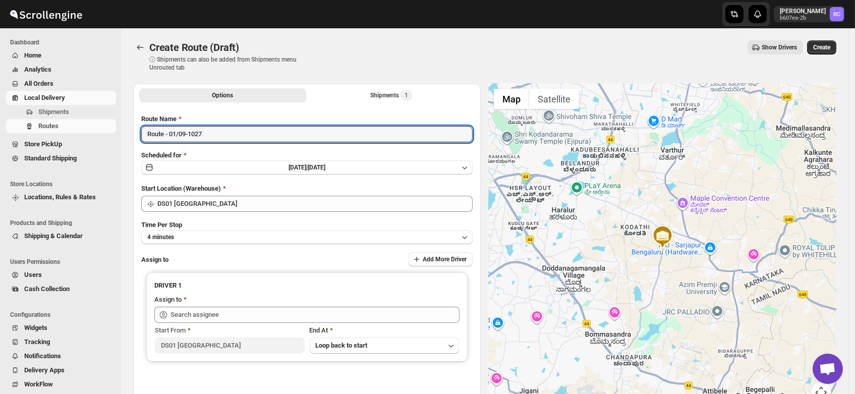
drag, startPoint x: 216, startPoint y: 133, endPoint x: 81, endPoint y: 134, distance: 135.2
click at [81, 134] on div "Skip to content Rahul Chopra b607ea-2b RC Dashboard Home Analytics All Orders L…" at bounding box center [427, 242] width 855 height 484
type input "Order no 27398"
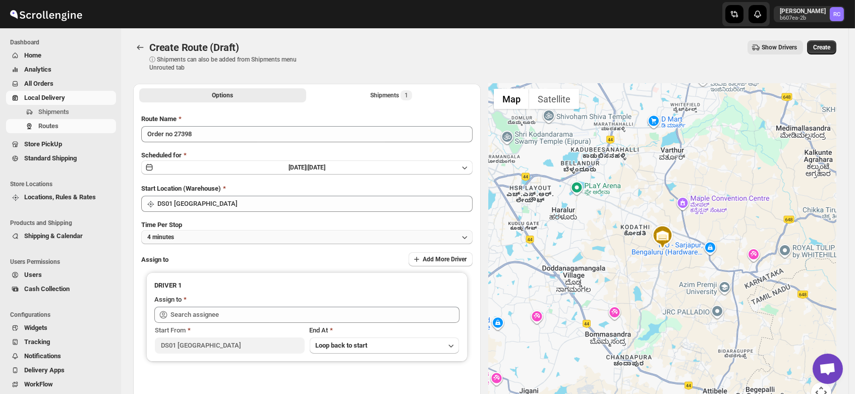
click at [193, 238] on button "4 minutes" at bounding box center [306, 237] width 331 height 14
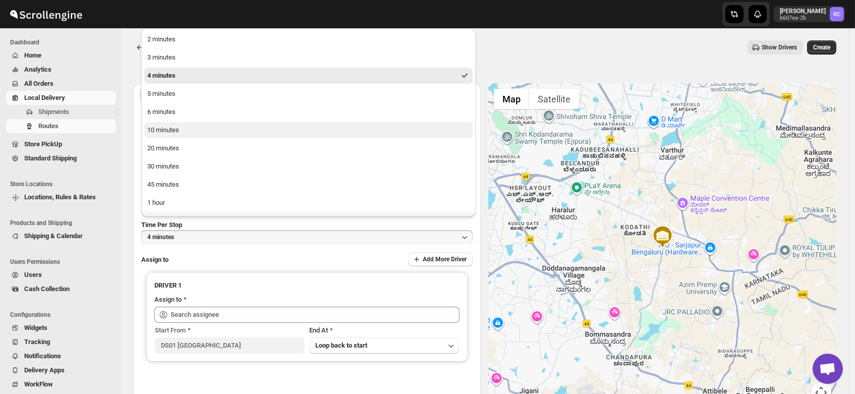
click at [166, 131] on div "10 minutes" at bounding box center [163, 130] width 32 height 10
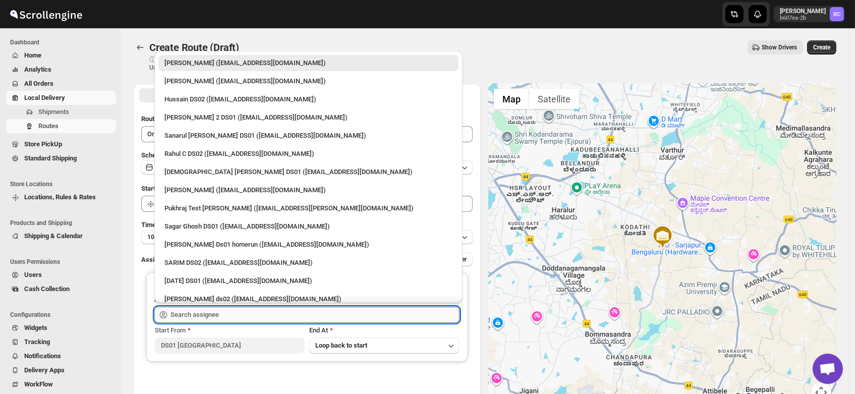
click at [192, 313] on input "text" at bounding box center [314, 315] width 289 height 16
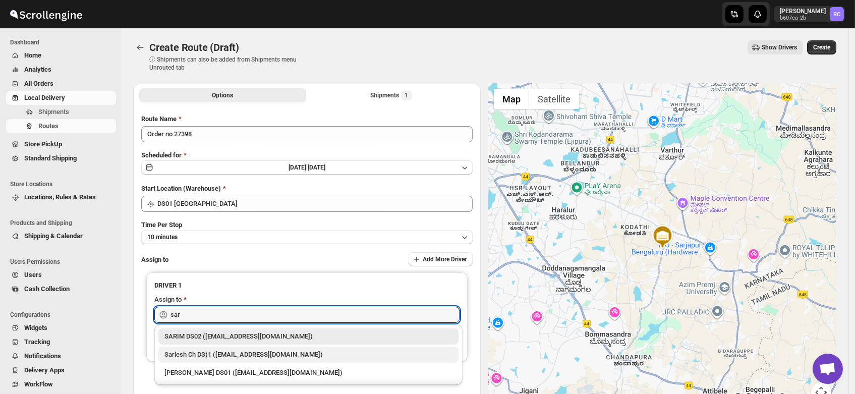
click at [211, 352] on div "Sarlesh Ch DS)1 ([EMAIL_ADDRESS][DOMAIN_NAME])" at bounding box center [308, 354] width 288 height 10
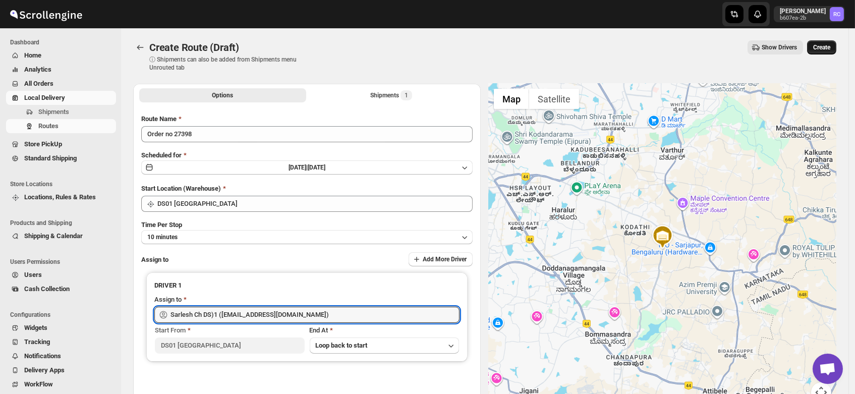
type input "Sarlesh Ch DS)1 ([EMAIL_ADDRESS][DOMAIN_NAME])"
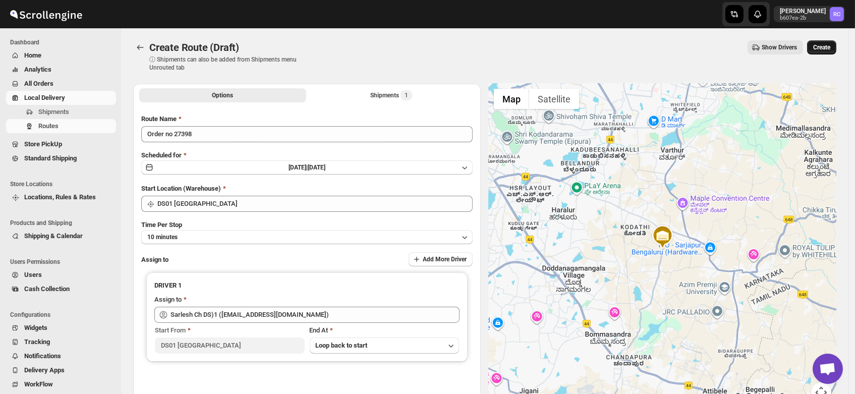
click at [829, 45] on span "Create" at bounding box center [821, 47] width 17 height 8
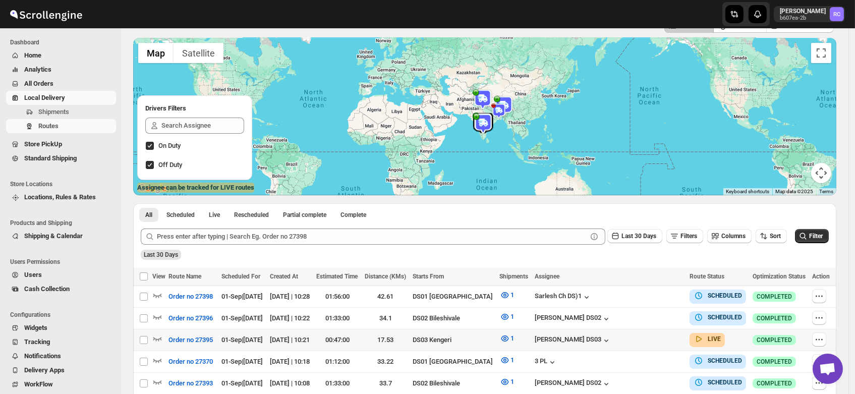
scroll to position [61, 0]
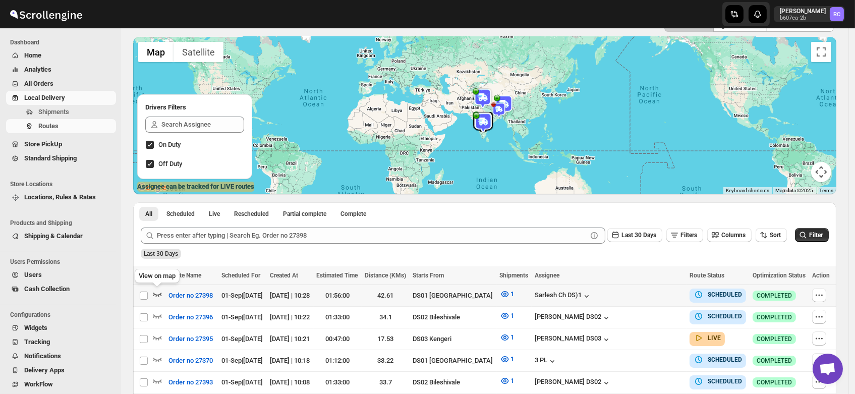
click at [157, 289] on icon "button" at bounding box center [157, 294] width 10 height 10
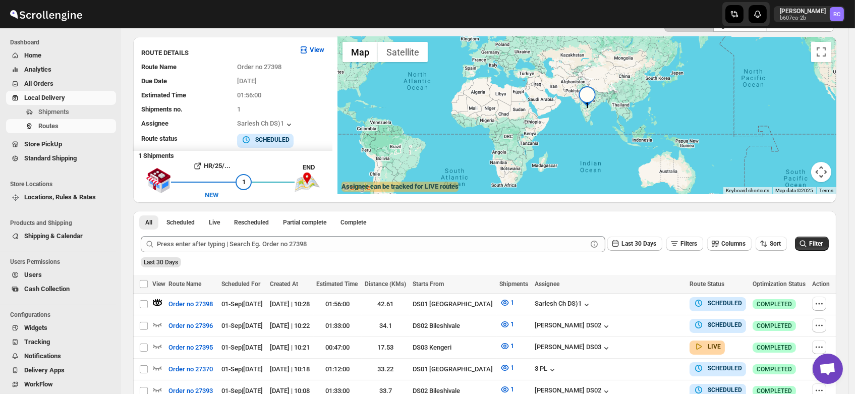
scroll to position [0, 0]
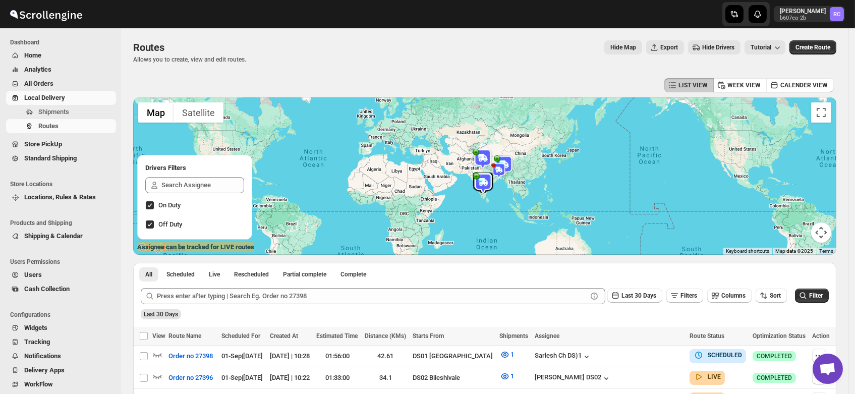
scroll to position [143, 0]
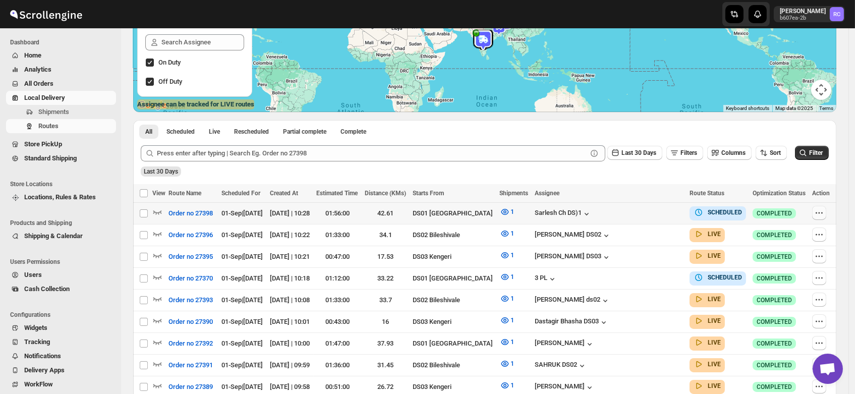
click at [824, 211] on icon "button" at bounding box center [819, 213] width 10 height 10
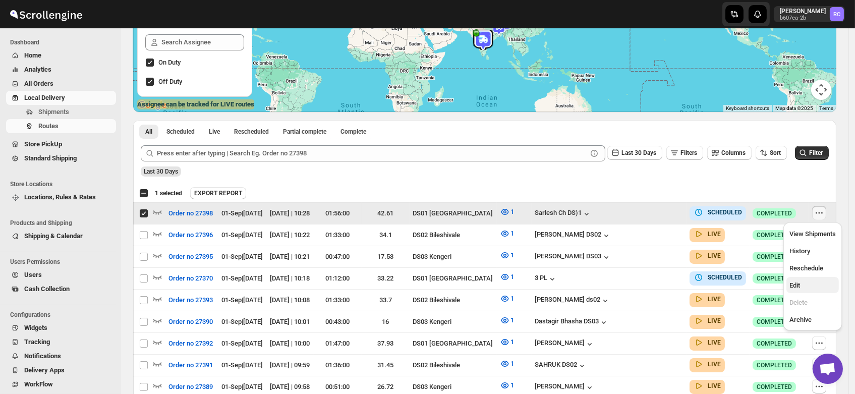
click at [800, 287] on span "Edit" at bounding box center [812, 285] width 46 height 10
checkbox input "false"
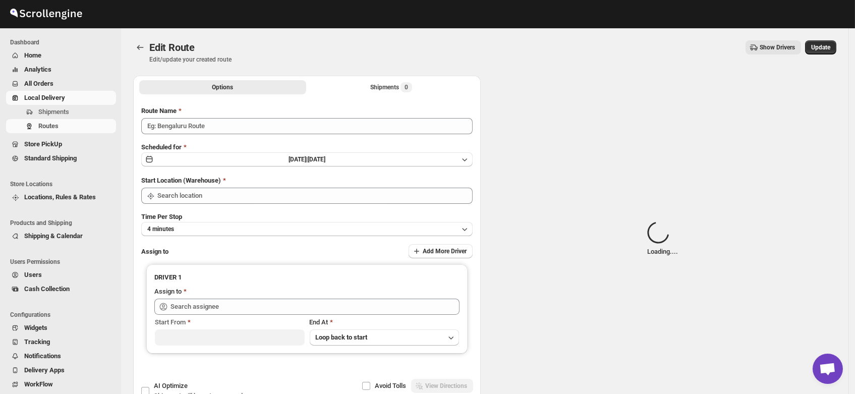
type input "Order no 27398"
type input "DS01 [GEOGRAPHIC_DATA]"
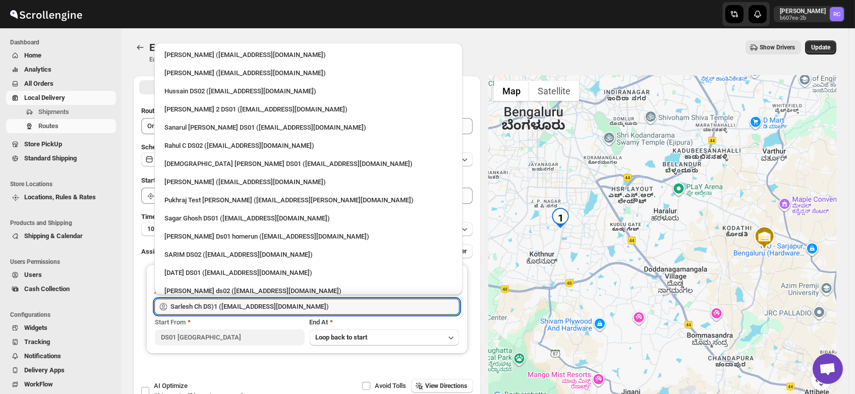
drag, startPoint x: 299, startPoint y: 309, endPoint x: 56, endPoint y: 302, distance: 242.2
click at [56, 302] on div "Skip to content Rahul Chopra b607ea-2b RC Dashboard Home Analytics All Orders L…" at bounding box center [427, 230] width 855 height 461
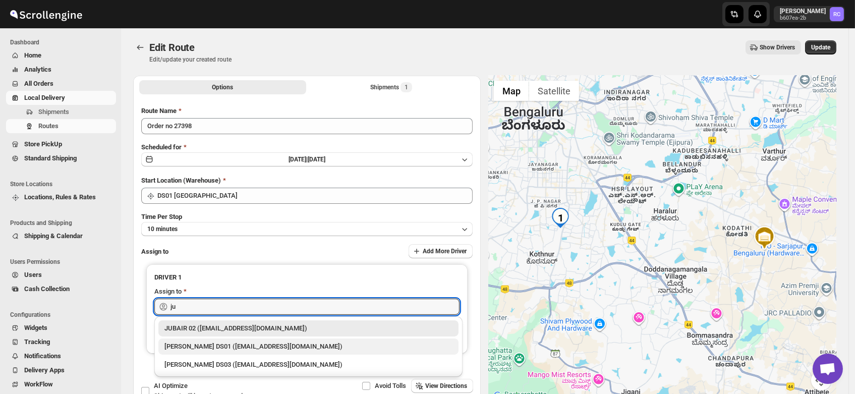
click at [188, 346] on div "[PERSON_NAME] DS01 ([EMAIL_ADDRESS][DOMAIN_NAME])" at bounding box center [308, 346] width 288 height 10
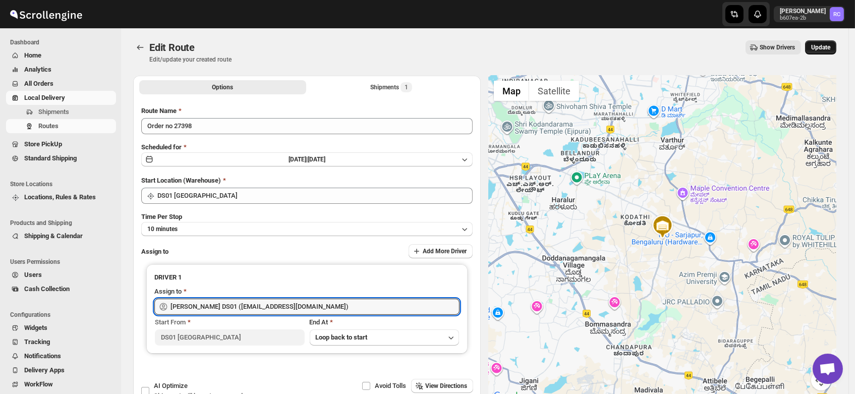
type input "[PERSON_NAME] DS01 ([EMAIL_ADDRESS][DOMAIN_NAME])"
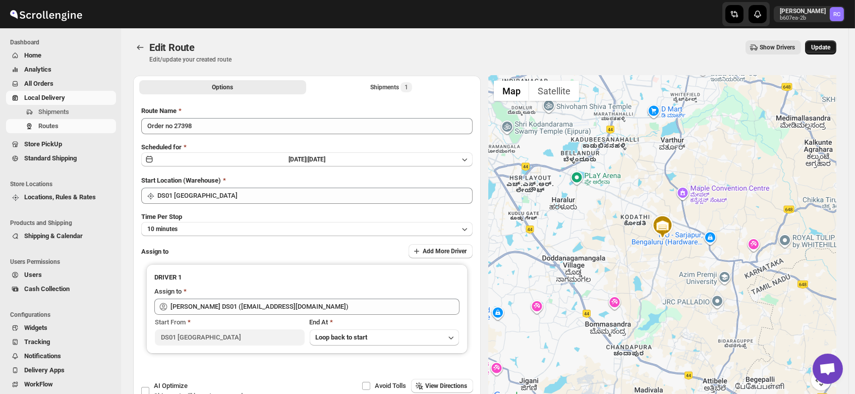
click at [823, 47] on span "Update" at bounding box center [820, 47] width 19 height 8
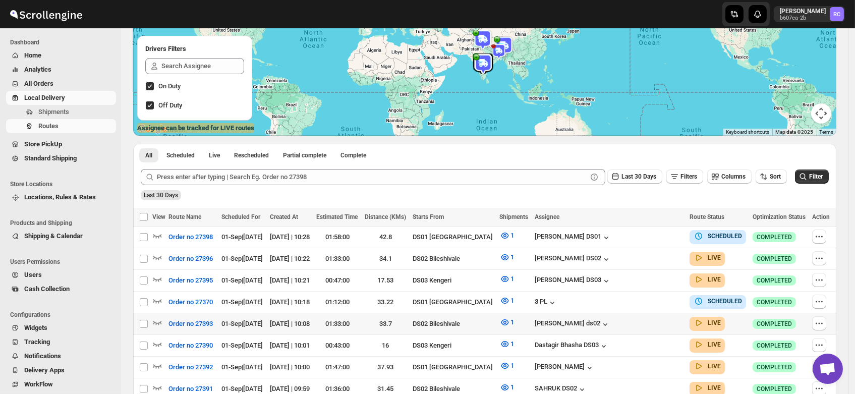
scroll to position [120, 0]
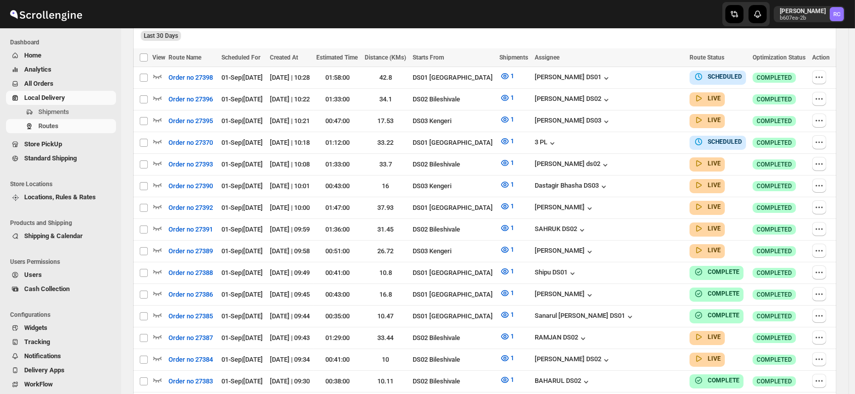
scroll to position [120, 0]
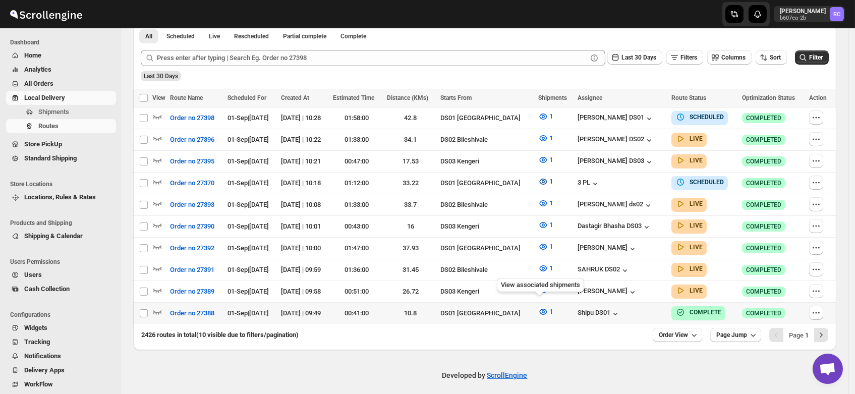
scroll to position [238, 0]
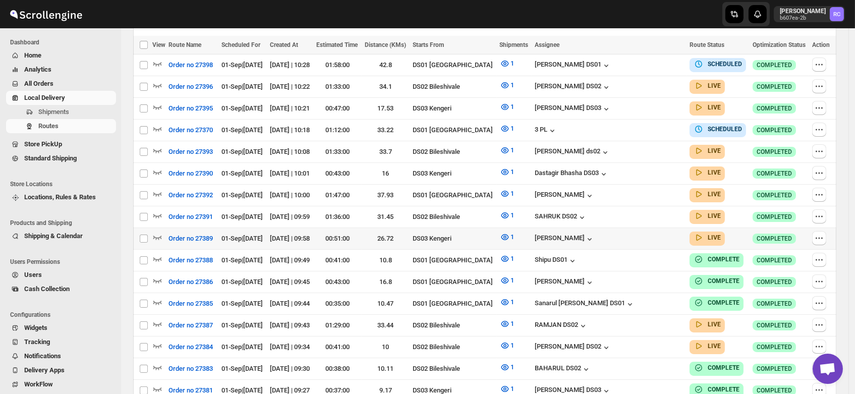
scroll to position [291, 0]
click at [605, 299] on div "Sanarul [PERSON_NAME] DS01" at bounding box center [585, 304] width 100 height 10
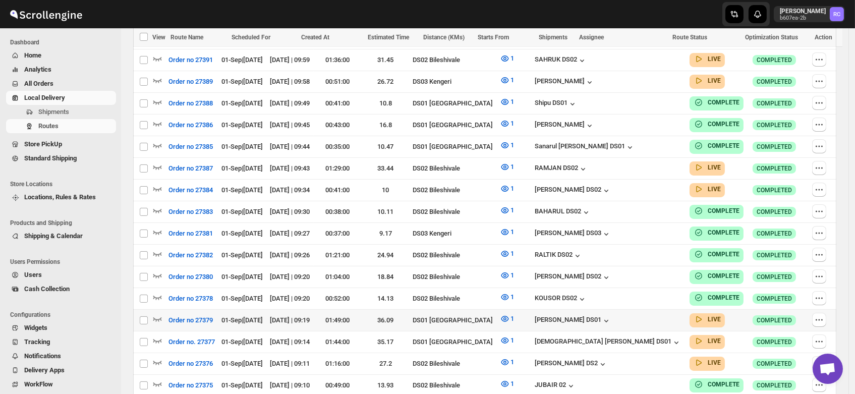
scroll to position [448, 0]
click at [156, 314] on icon "button" at bounding box center [157, 319] width 10 height 10
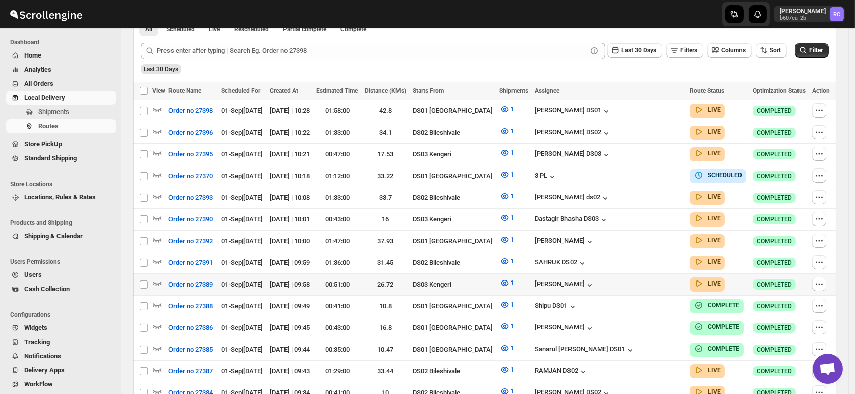
scroll to position [257, 0]
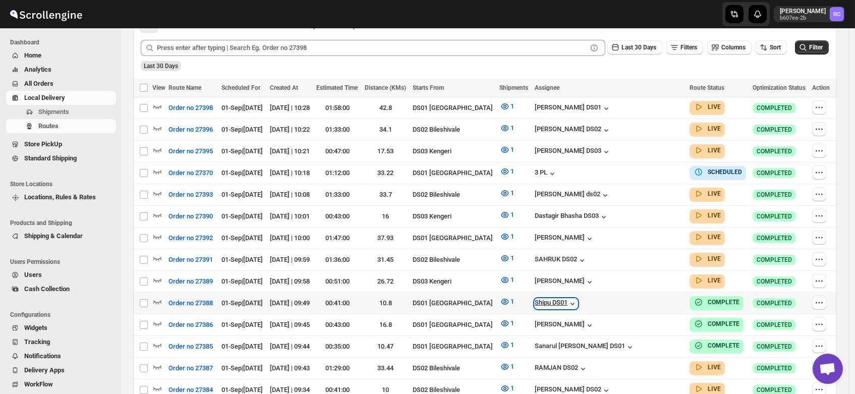
click at [577, 299] on div "Shipu DS01" at bounding box center [556, 304] width 43 height 10
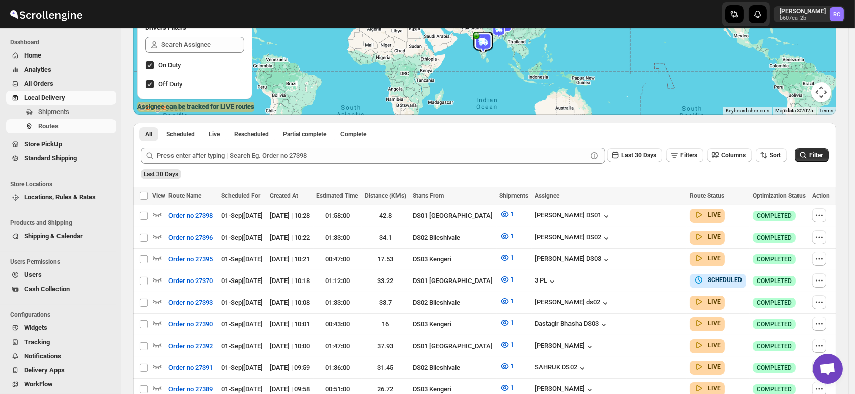
scroll to position [139, 0]
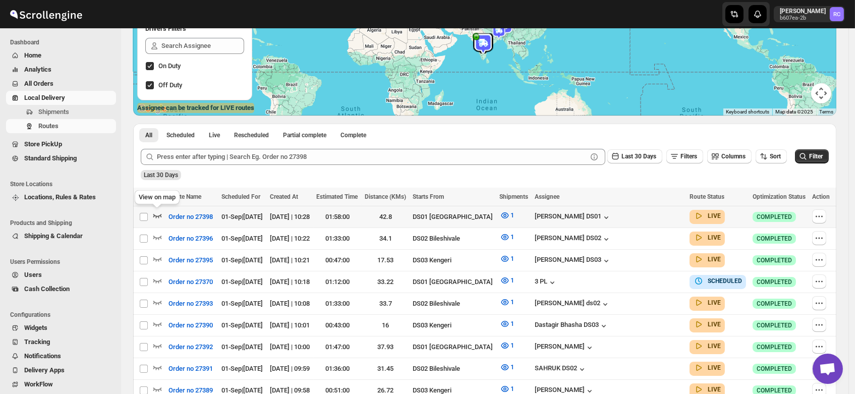
click at [157, 213] on icon "button" at bounding box center [157, 215] width 10 height 10
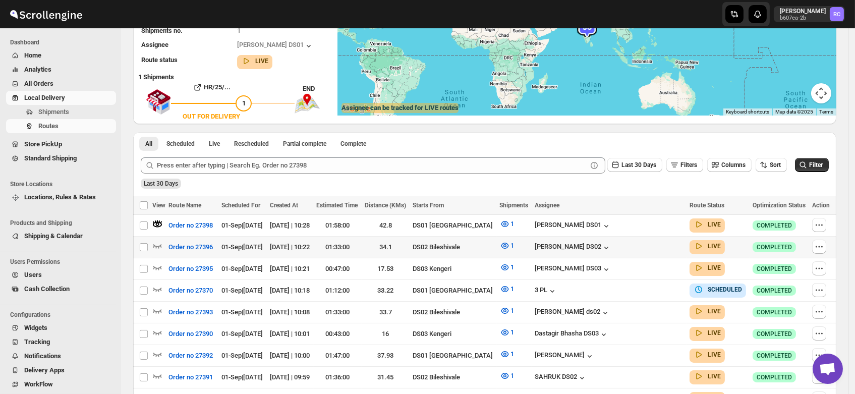
scroll to position [0, 0]
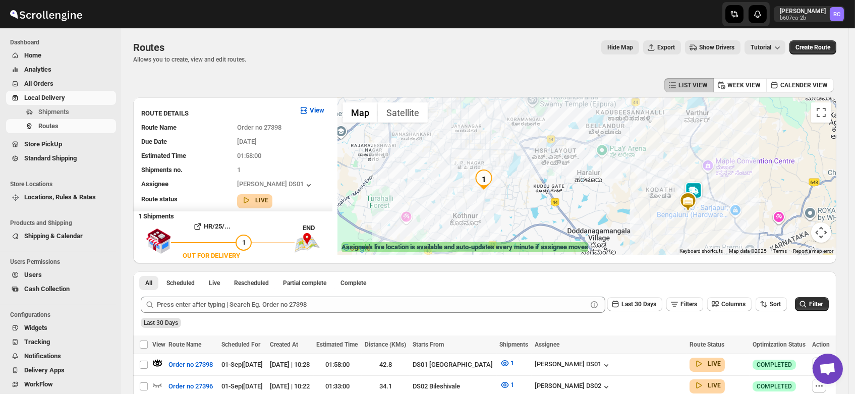
click at [698, 188] on img at bounding box center [693, 192] width 20 height 20
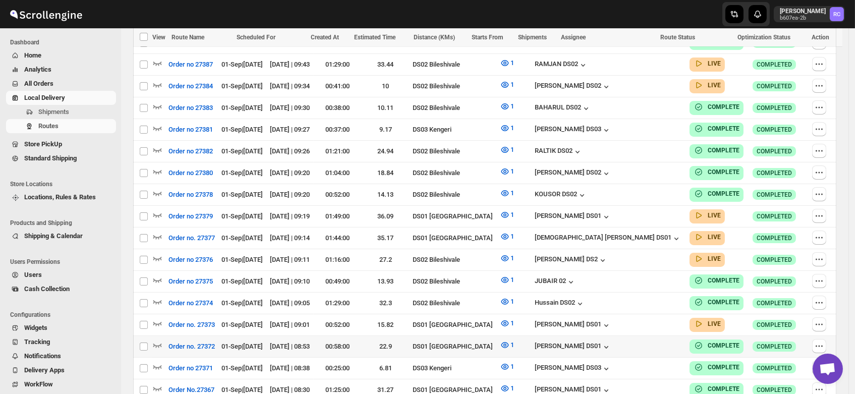
scroll to position [562, 0]
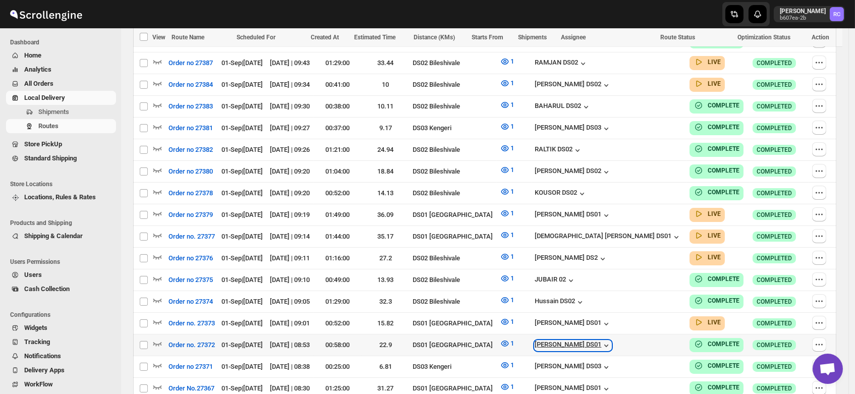
click at [611, 340] on div "[PERSON_NAME] DS01" at bounding box center [573, 345] width 77 height 10
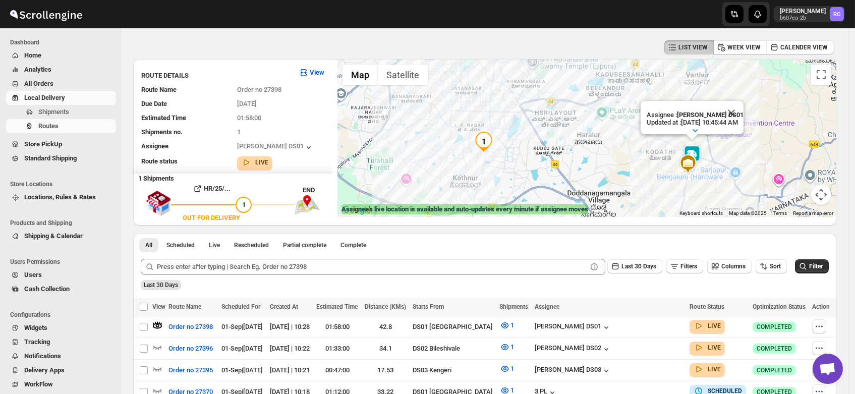
scroll to position [37, 0]
click at [51, 112] on span "Shipments" at bounding box center [53, 112] width 31 height 8
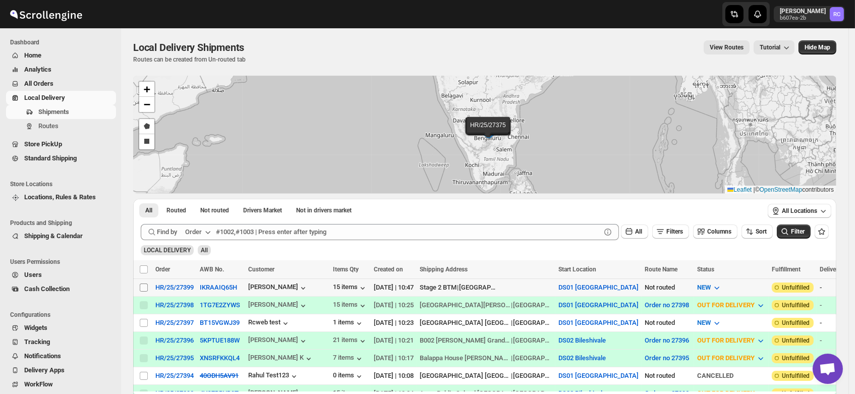
click at [144, 286] on input "Select shipment" at bounding box center [144, 287] width 8 height 8
checkbox input "true"
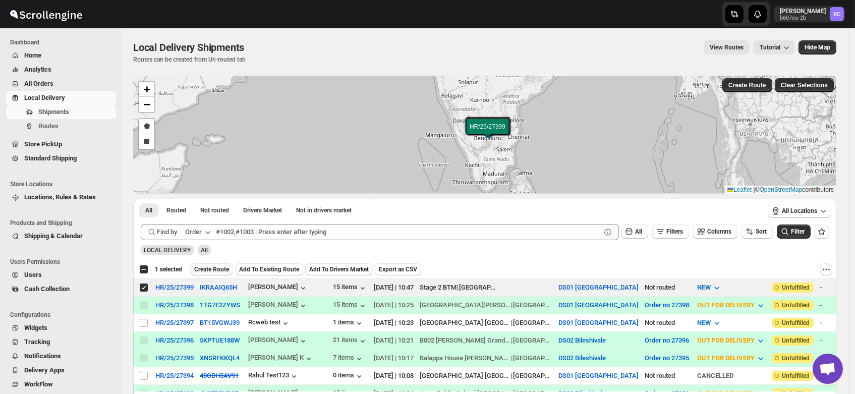
click at [219, 268] on span "Create Route" at bounding box center [211, 269] width 35 height 8
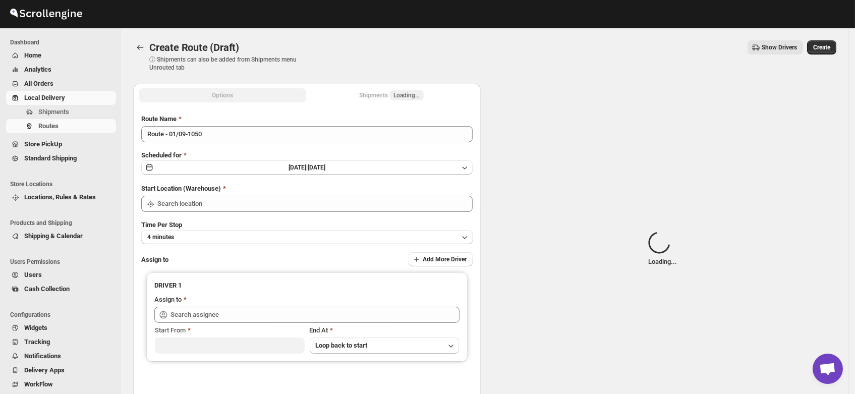
type input "DS01 [GEOGRAPHIC_DATA]"
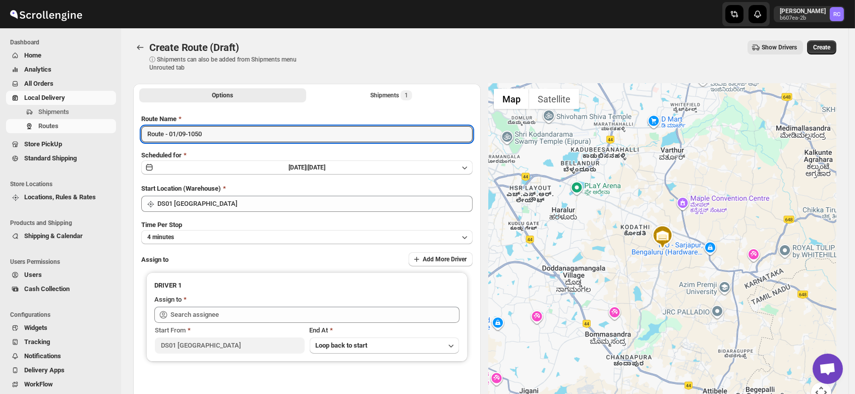
drag, startPoint x: 220, startPoint y: 134, endPoint x: 124, endPoint y: 135, distance: 96.8
click at [124, 135] on div "Create Route (Draft). This page is ready Create Route (Draft) ⓘ Shipments can a…" at bounding box center [484, 230] width 727 height 405
click at [203, 136] on input "Order no" at bounding box center [306, 134] width 331 height 16
type input "Order no 27399"
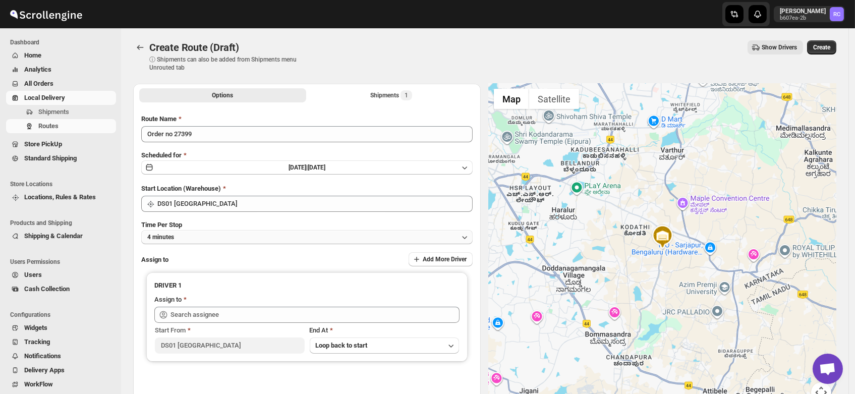
click at [191, 233] on button "4 minutes" at bounding box center [306, 237] width 331 height 14
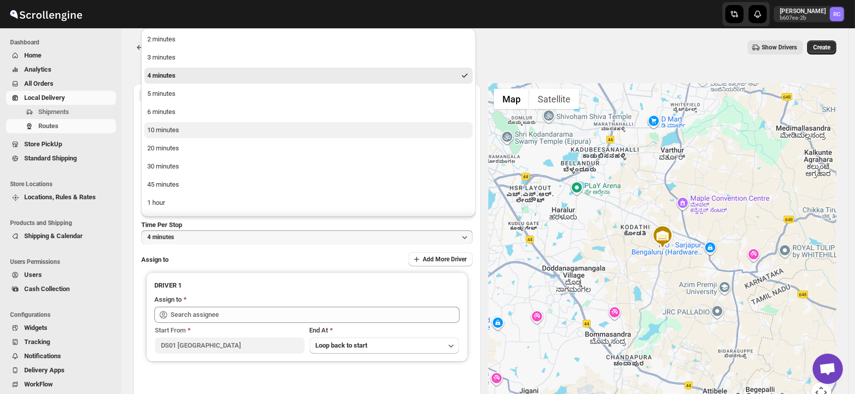
click at [190, 132] on button "10 minutes" at bounding box center [308, 130] width 328 height 16
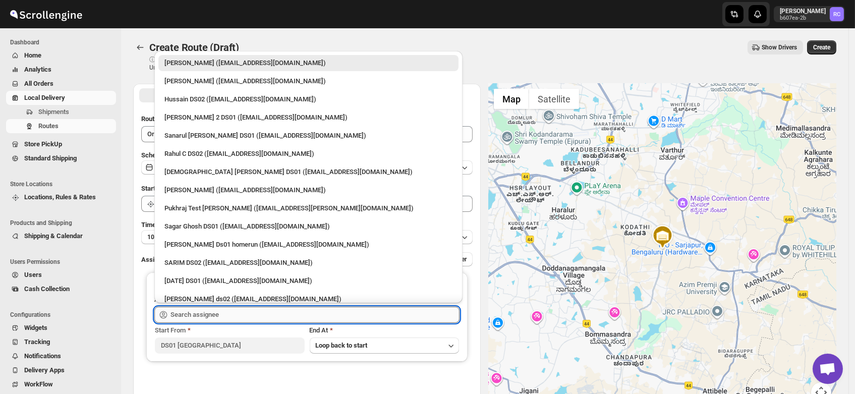
click at [203, 311] on input "text" at bounding box center [314, 315] width 289 height 16
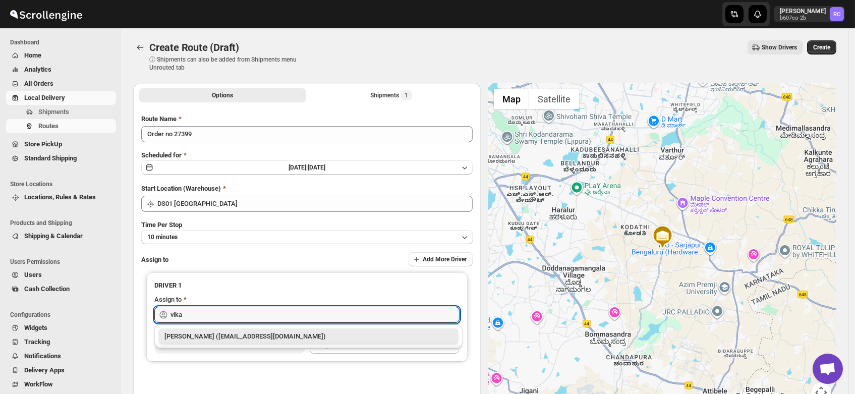
click at [208, 341] on div "Vikas Rathod (lolegiy458@nalwan.com)" at bounding box center [308, 336] width 288 height 10
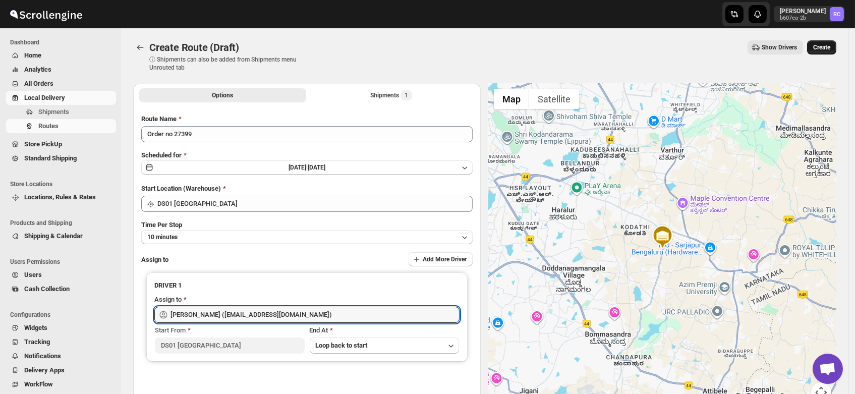
type input "Vikas Rathod (lolegiy458@nalwan.com)"
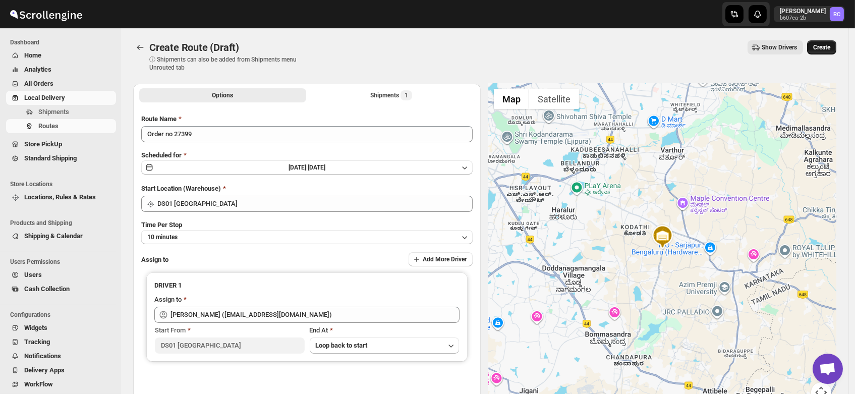
click at [825, 48] on span "Create" at bounding box center [821, 47] width 17 height 8
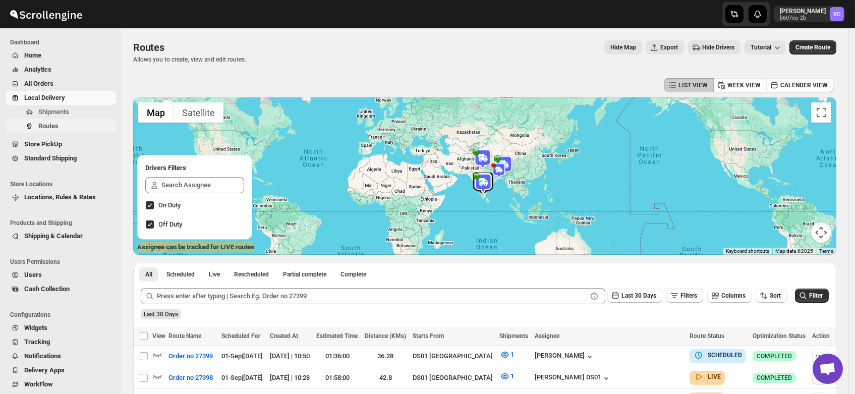
click at [55, 125] on span "Routes" at bounding box center [48, 126] width 20 height 8
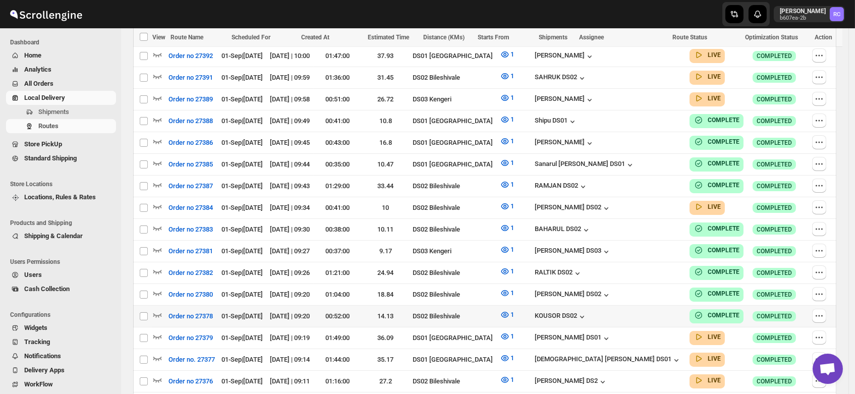
scroll to position [452, 0]
click at [159, 331] on icon "button" at bounding box center [157, 336] width 10 height 10
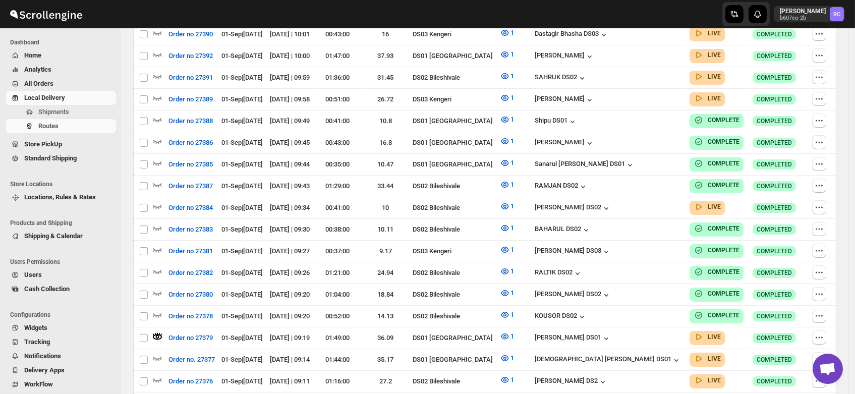
scroll to position [0, 0]
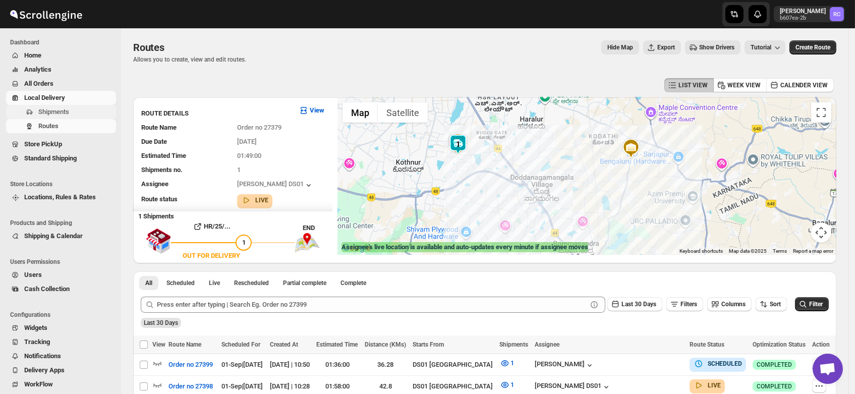
click at [51, 113] on span "Shipments" at bounding box center [53, 112] width 31 height 8
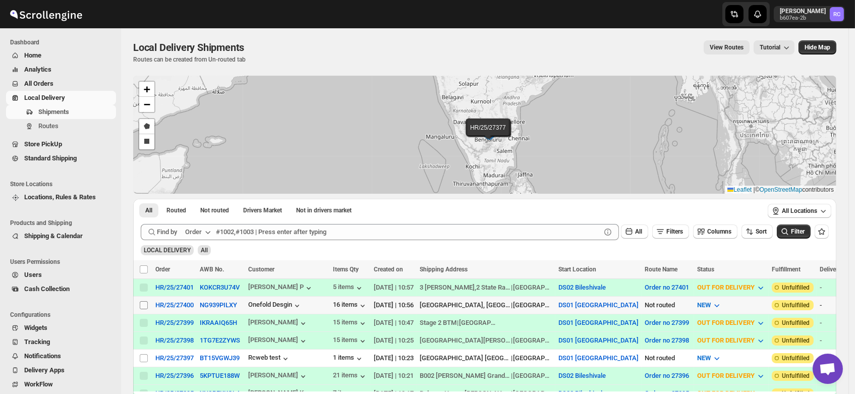
click at [142, 306] on input "Select shipment" at bounding box center [144, 305] width 8 height 8
checkbox input "true"
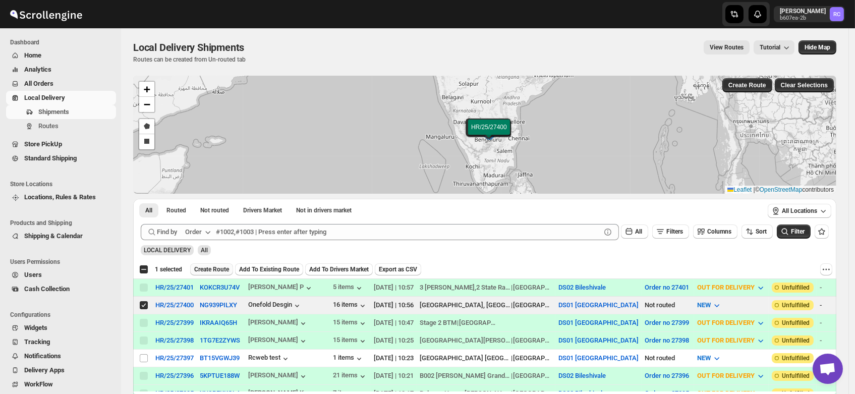
click at [219, 265] on button "Create Route" at bounding box center [211, 269] width 43 height 12
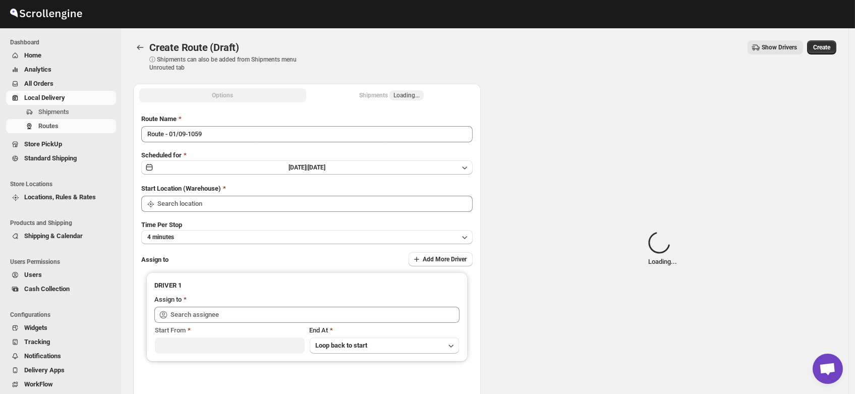
type input "DS01 [GEOGRAPHIC_DATA]"
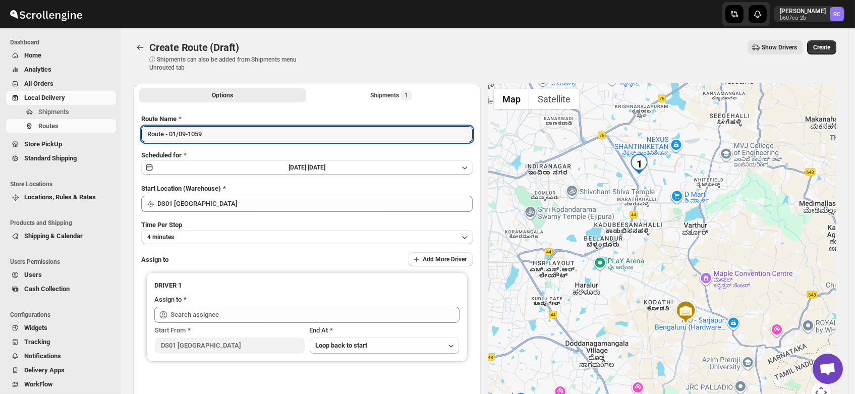
drag, startPoint x: 223, startPoint y: 138, endPoint x: 42, endPoint y: 166, distance: 183.3
click at [42, 166] on div "Skip to content Rahul Chopra b607ea-2b RC Dashboard Home Analytics All Orders L…" at bounding box center [427, 242] width 855 height 484
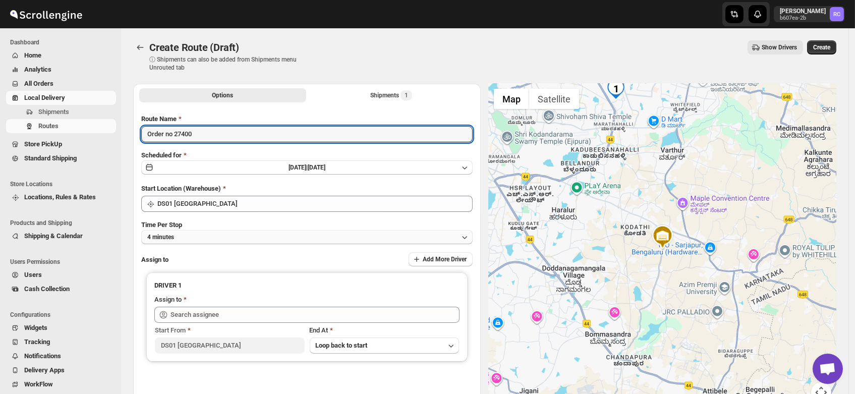
type input "Order no 27400"
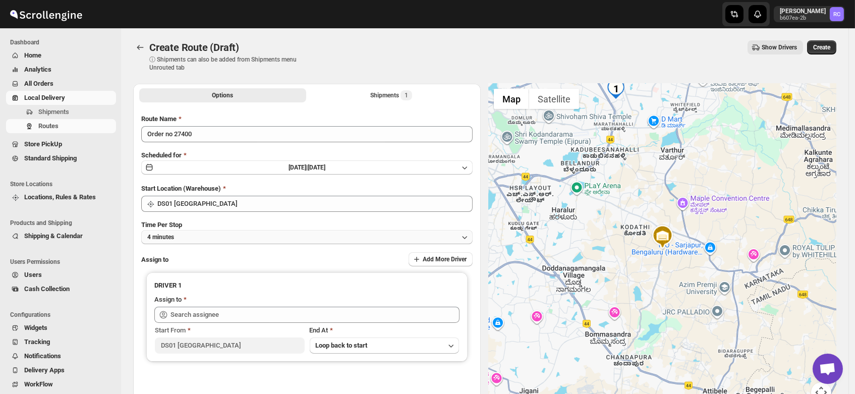
click at [178, 239] on button "4 minutes" at bounding box center [306, 237] width 331 height 14
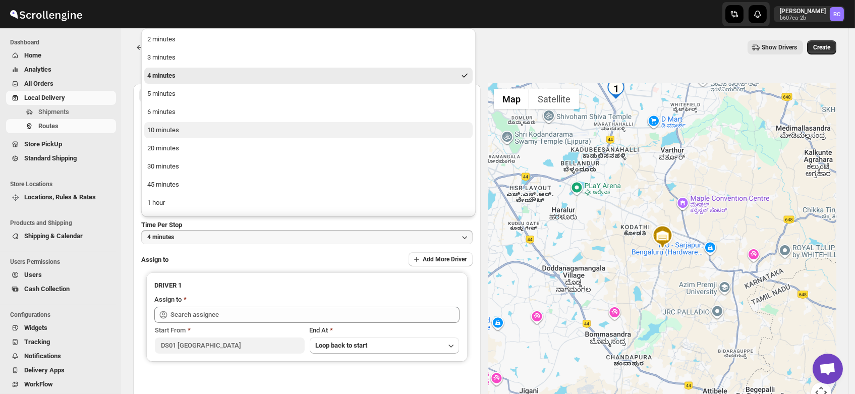
click at [165, 135] on div "10 minutes" at bounding box center [163, 130] width 32 height 10
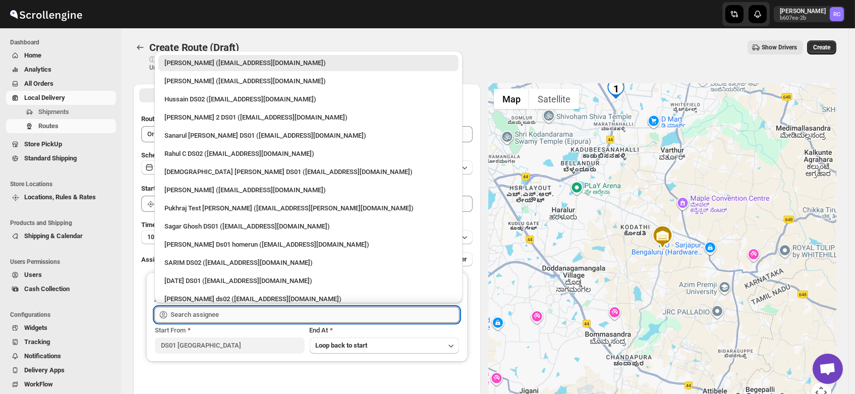
click at [206, 320] on input "text" at bounding box center [314, 315] width 289 height 16
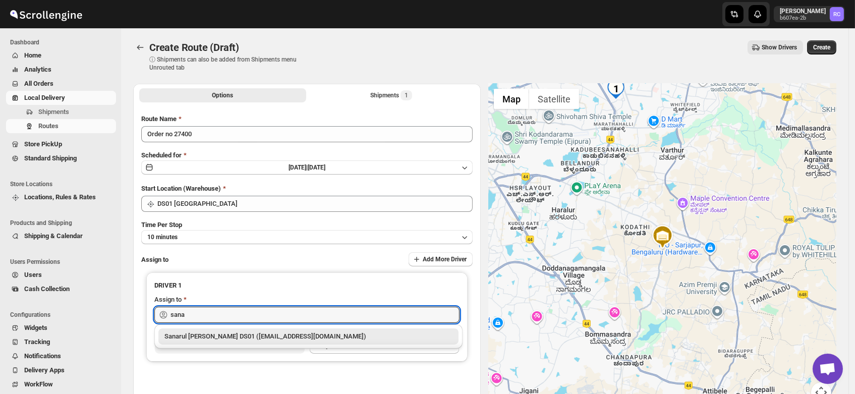
click at [205, 336] on div "Sanarul [PERSON_NAME] DS01 ([EMAIL_ADDRESS][DOMAIN_NAME])" at bounding box center [308, 336] width 288 height 10
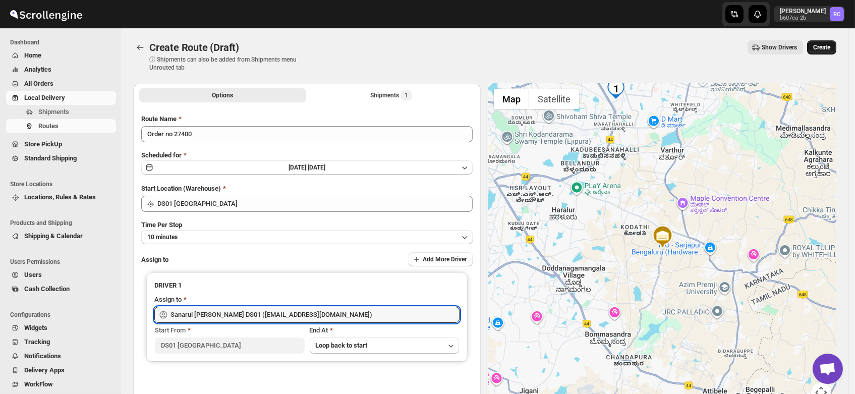
type input "Sanarul [PERSON_NAME] DS01 ([EMAIL_ADDRESS][DOMAIN_NAME])"
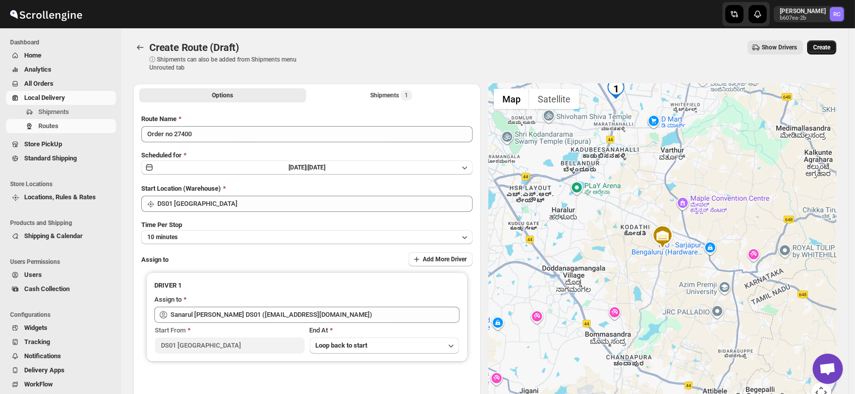
click at [824, 51] on span "Create" at bounding box center [821, 47] width 17 height 8
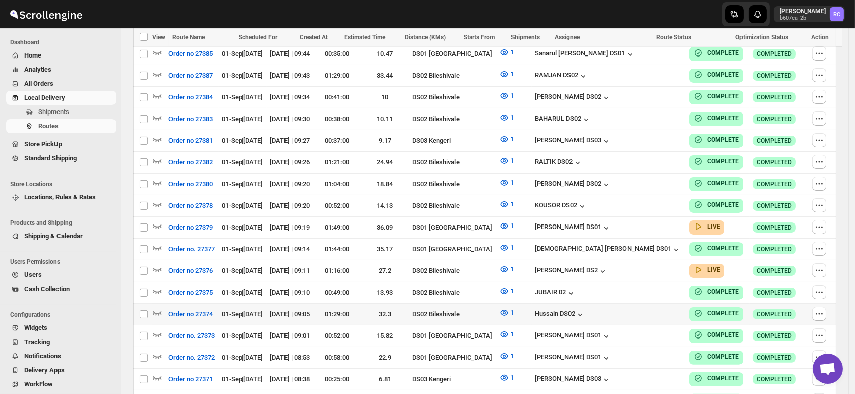
scroll to position [603, 0]
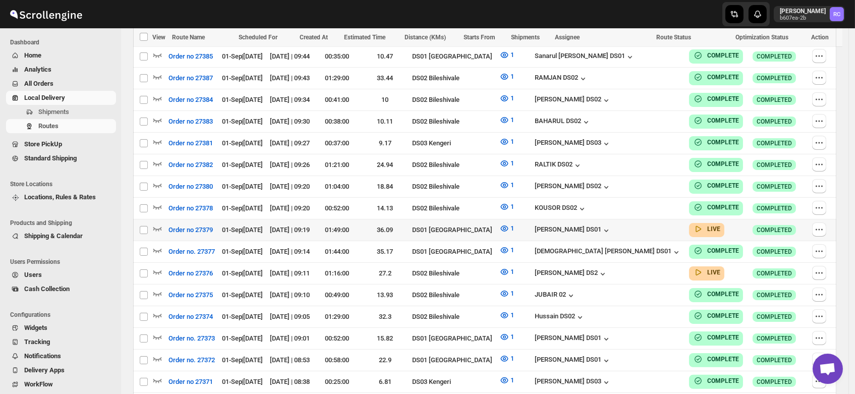
click at [267, 219] on td "01-Sep | [DATE]" at bounding box center [243, 230] width 48 height 22
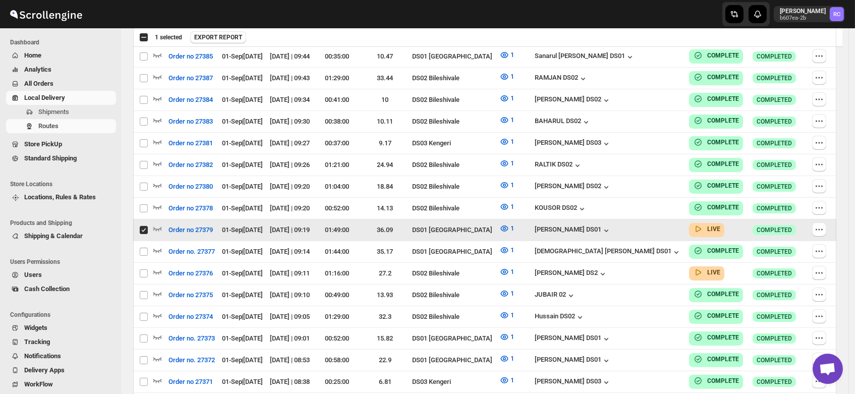
click at [145, 226] on input "Select route" at bounding box center [144, 230] width 8 height 8
checkbox input "false"
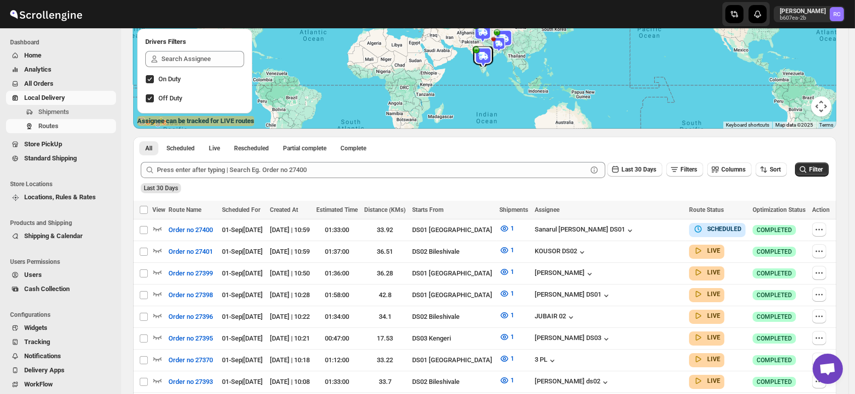
scroll to position [0, 0]
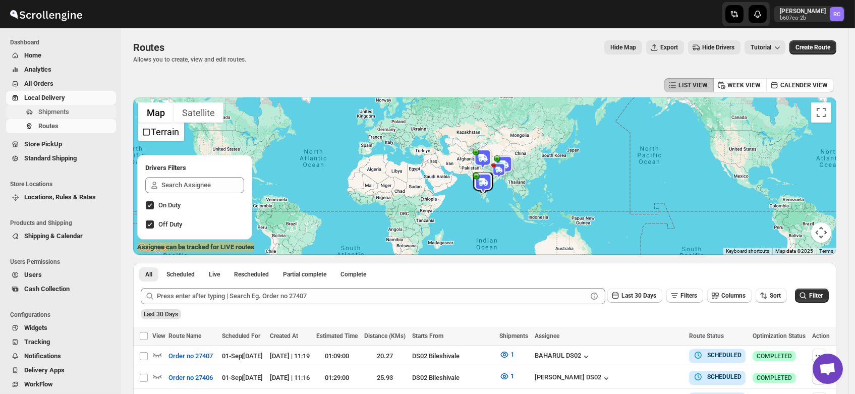
click at [53, 113] on span "Shipments" at bounding box center [53, 112] width 31 height 8
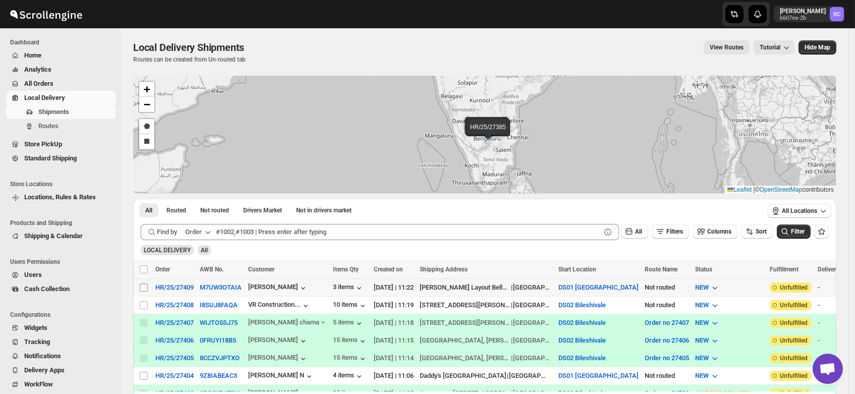
click at [144, 285] on input "Select shipment" at bounding box center [144, 287] width 8 height 8
checkbox input "true"
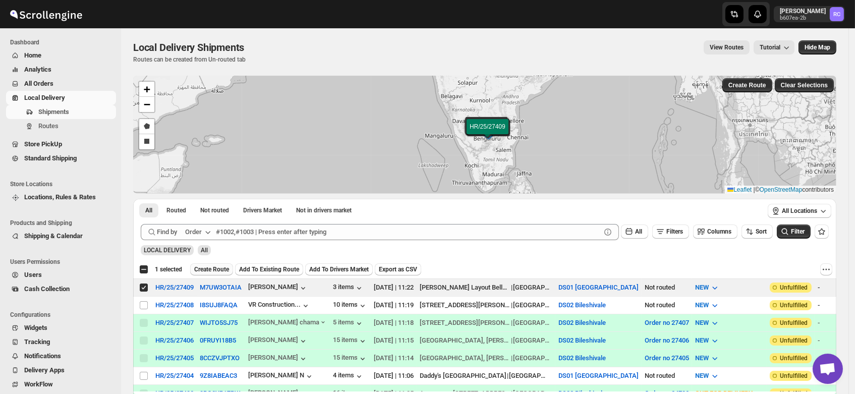
click at [210, 270] on span "Create Route" at bounding box center [211, 269] width 35 height 8
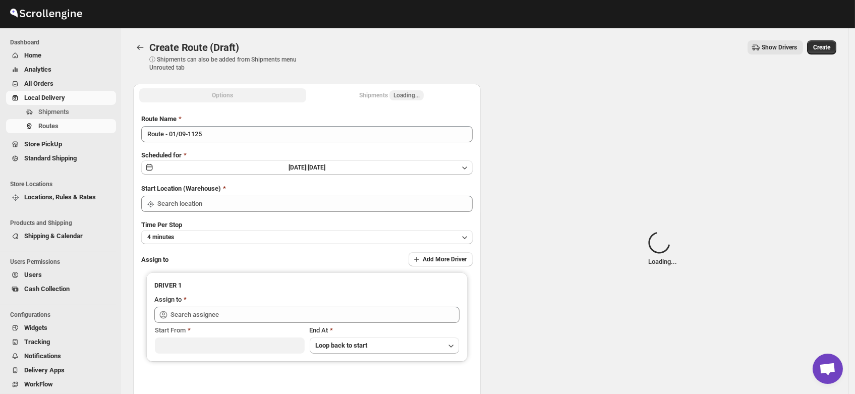
type input "DS01 [GEOGRAPHIC_DATA]"
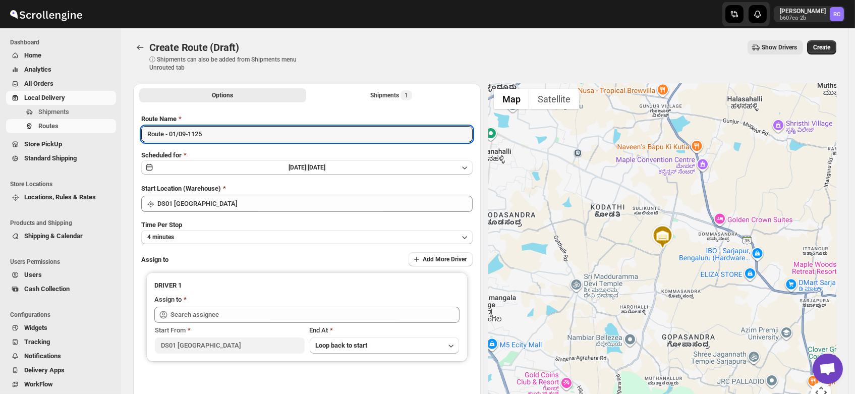
drag, startPoint x: 220, startPoint y: 131, endPoint x: 97, endPoint y: 143, distance: 123.6
click at [97, 143] on div "Skip to content Rahul Chopra b607ea-2b RC Dashboard Home Analytics All Orders L…" at bounding box center [427, 242] width 855 height 484
type input "Order no 27409"
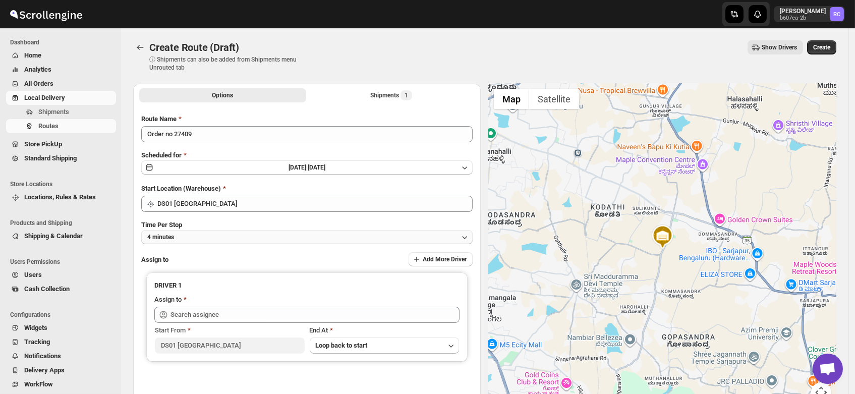
click at [185, 234] on button "4 minutes" at bounding box center [306, 237] width 331 height 14
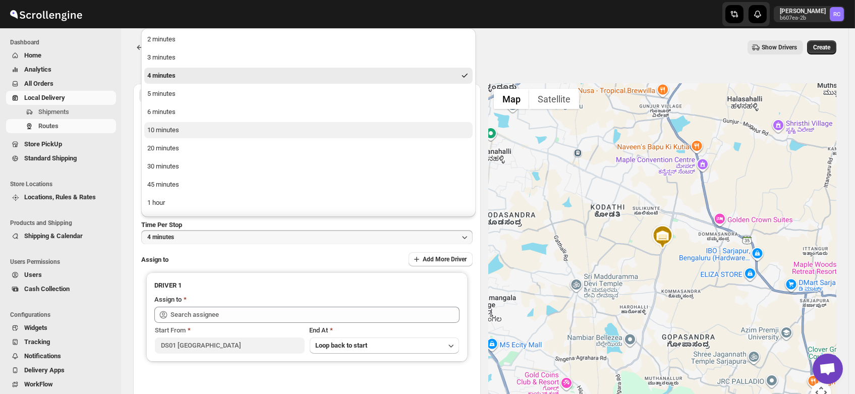
click at [177, 129] on div "10 minutes" at bounding box center [163, 130] width 32 height 10
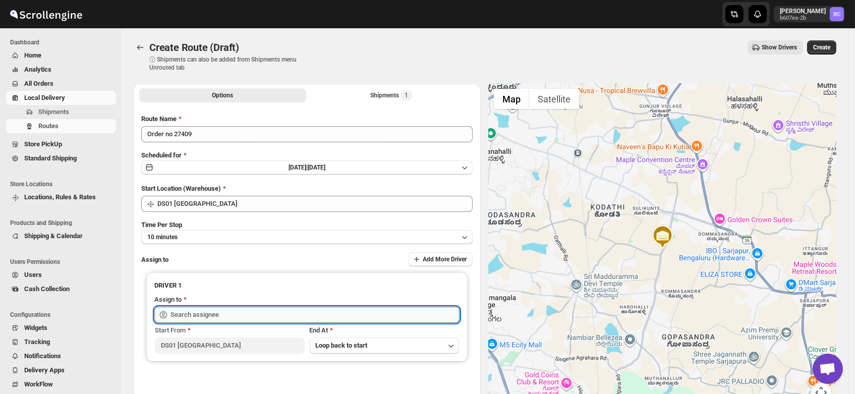
click at [201, 319] on input "text" at bounding box center [314, 315] width 289 height 16
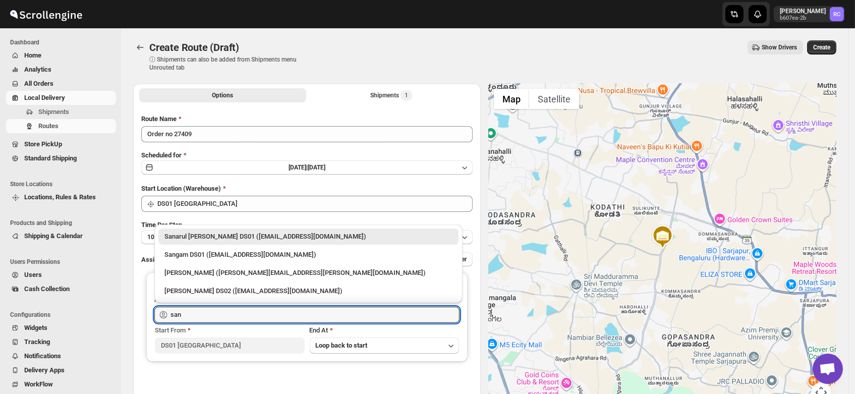
click at [196, 240] on div "Sanarul Haque DS01 (fefifag638@adosnan.com)" at bounding box center [308, 236] width 288 height 10
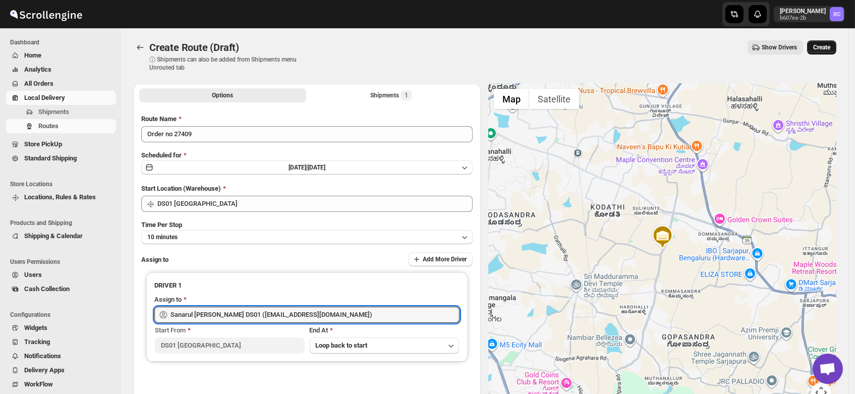
type input "Sanarul Haque DS01 (fefifag638@adosnan.com)"
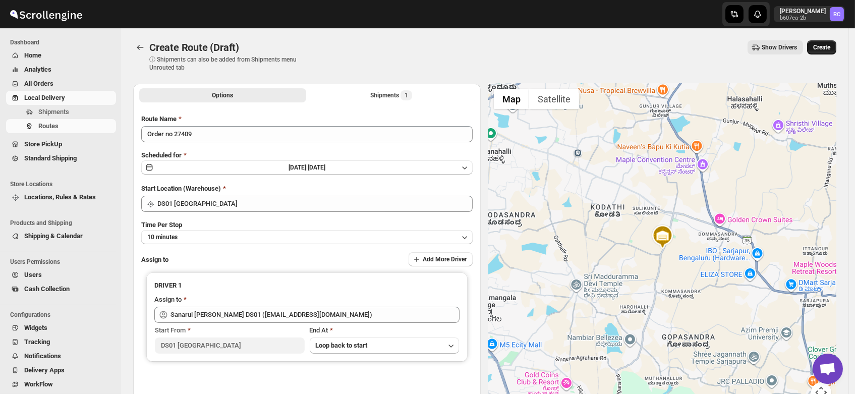
click at [825, 48] on span "Create" at bounding box center [821, 47] width 17 height 8
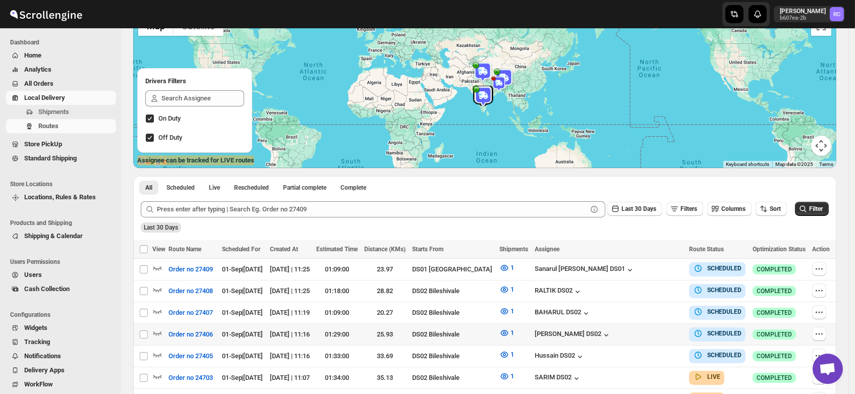
scroll to position [89, 0]
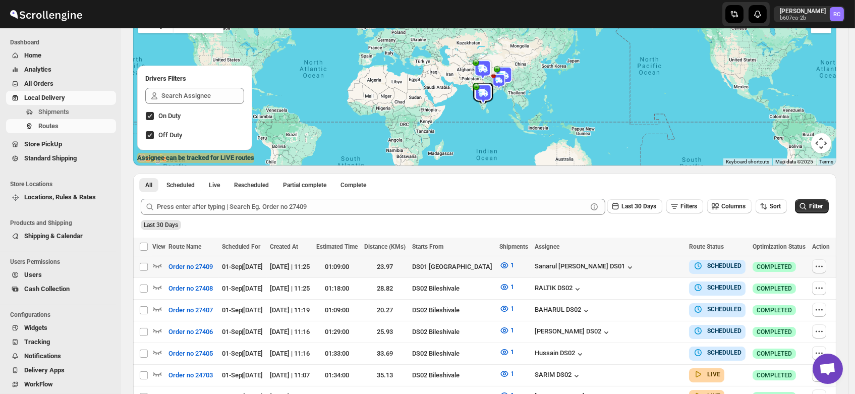
click at [817, 266] on icon "button" at bounding box center [816, 267] width 2 height 2
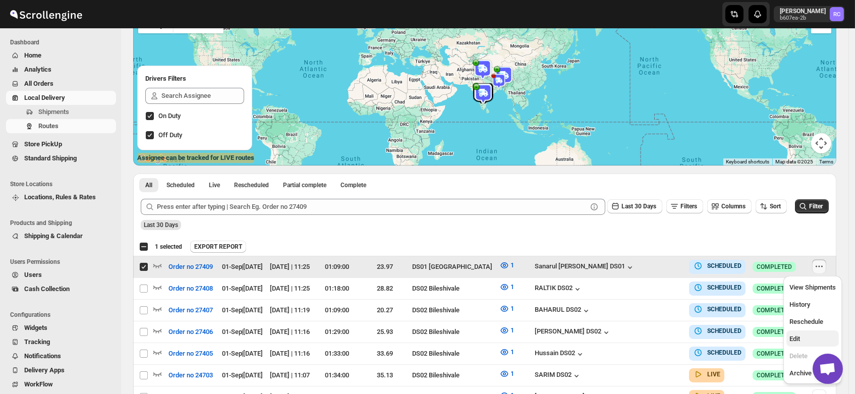
click at [793, 339] on span "Edit" at bounding box center [794, 339] width 11 height 8
checkbox input "false"
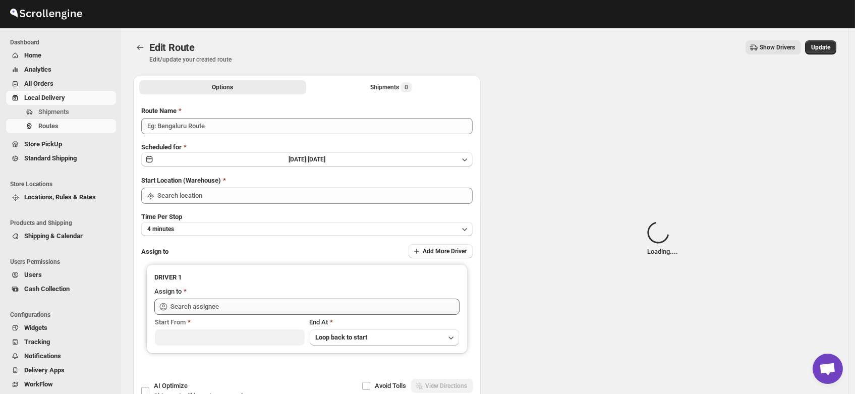
type input "Order no 27409"
type input "DS01 [GEOGRAPHIC_DATA]"
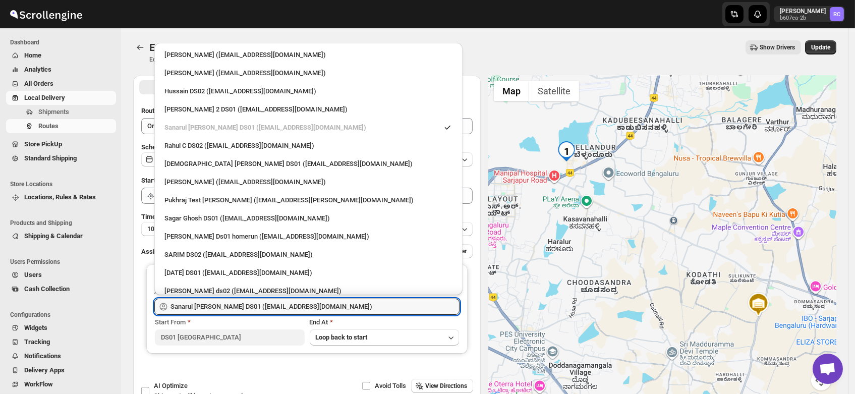
drag, startPoint x: 326, startPoint y: 308, endPoint x: 23, endPoint y: 312, distance: 303.6
click at [23, 312] on div "Skip to content Rahul Chopra b607ea-2b RC Dashboard Home Analytics All Orders L…" at bounding box center [427, 230] width 855 height 461
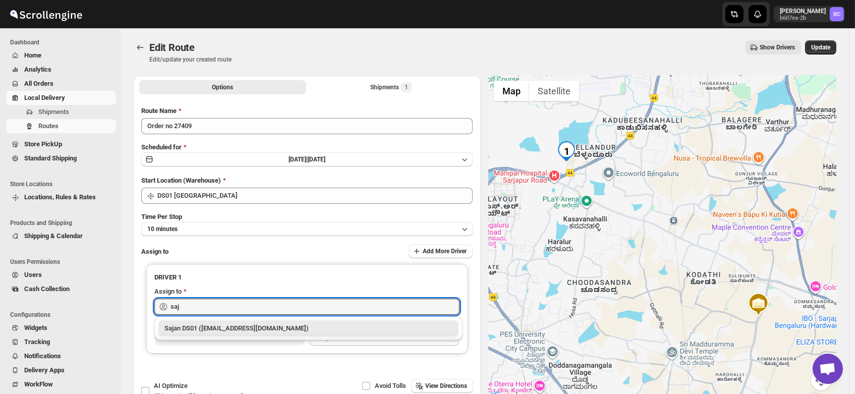
click at [218, 325] on div "Sajan DS01 ([EMAIL_ADDRESS][DOMAIN_NAME])" at bounding box center [308, 328] width 288 height 10
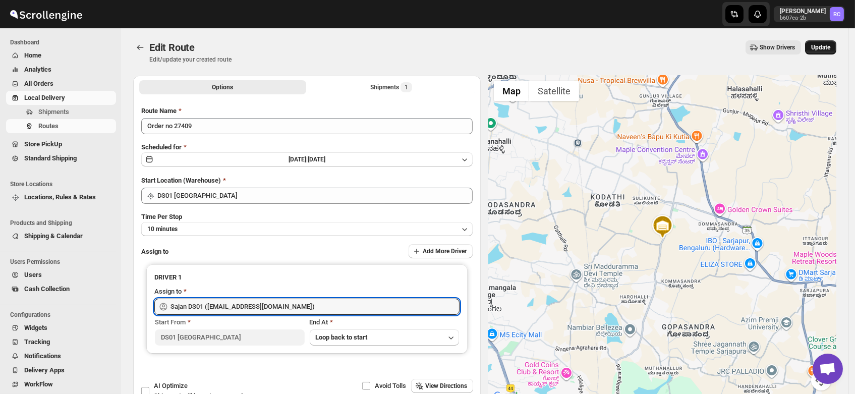
type input "Sajan DS01 ([EMAIL_ADDRESS][DOMAIN_NAME])"
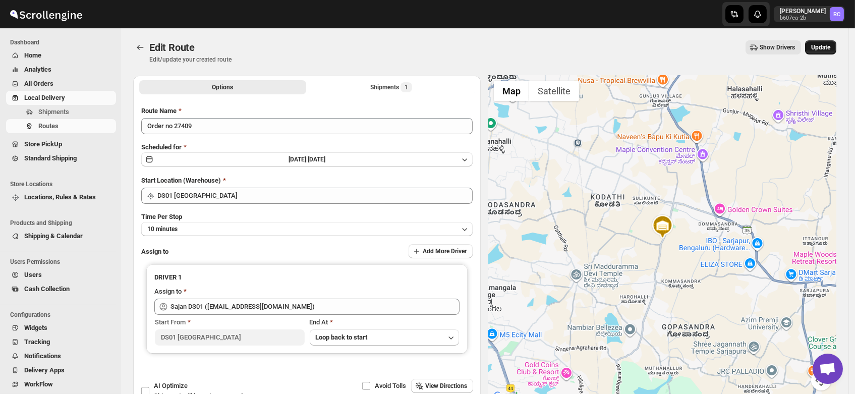
click at [829, 47] on span "Update" at bounding box center [820, 47] width 19 height 8
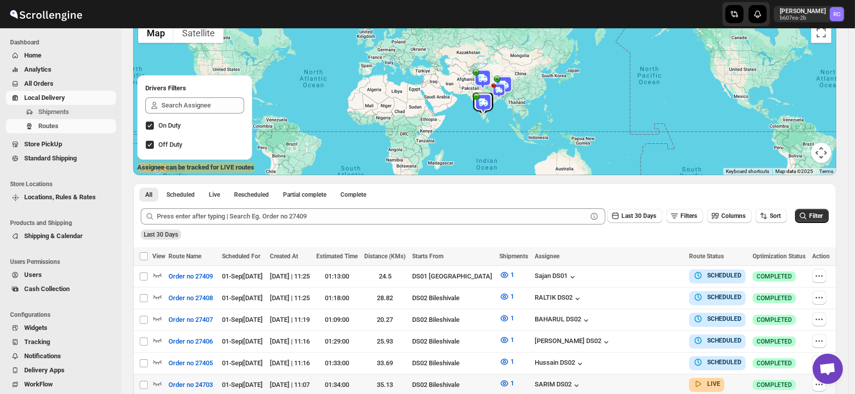
scroll to position [84, 0]
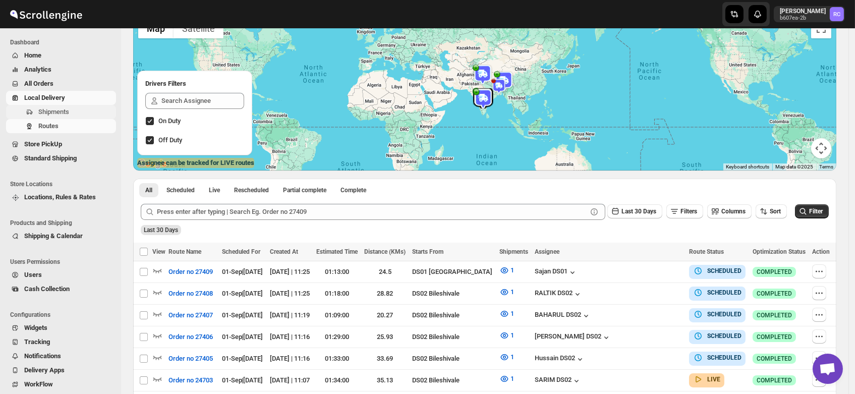
click at [40, 110] on span "Shipments" at bounding box center [53, 112] width 31 height 8
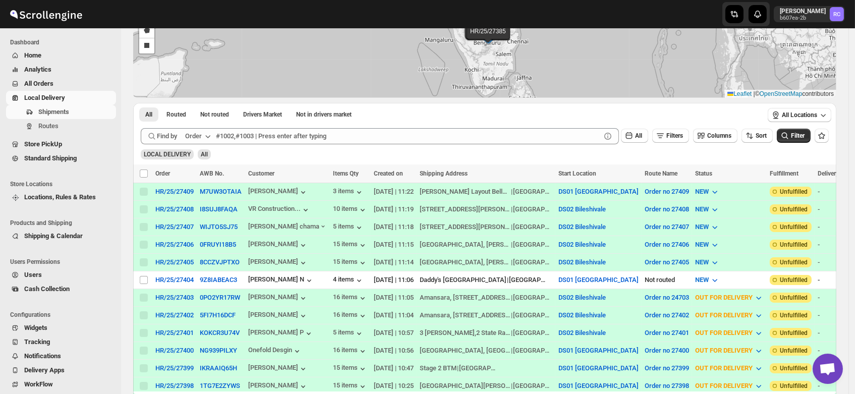
scroll to position [109, 0]
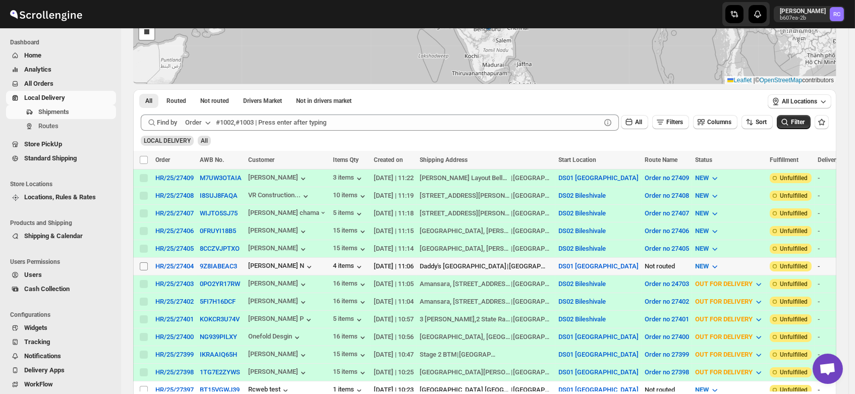
click at [145, 262] on input "Select shipment" at bounding box center [144, 266] width 8 height 8
checkbox input "true"
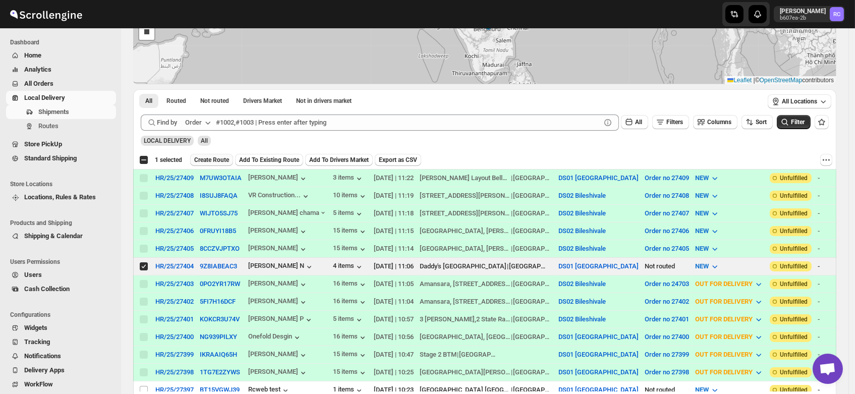
click at [212, 157] on span "Create Route" at bounding box center [211, 160] width 35 height 8
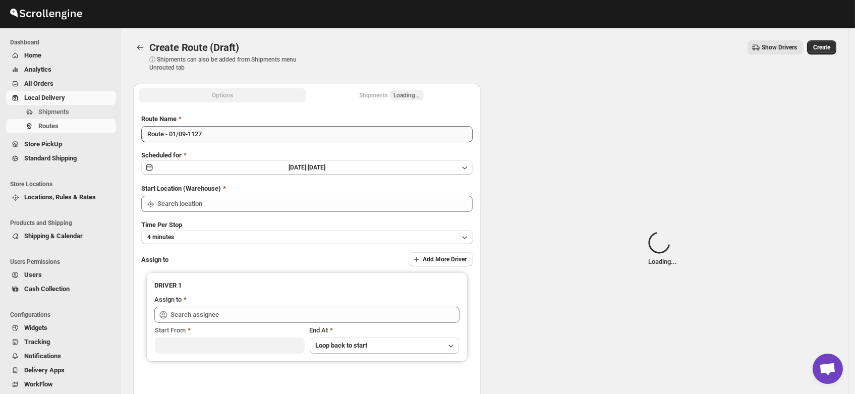
type input "DS01 [GEOGRAPHIC_DATA]"
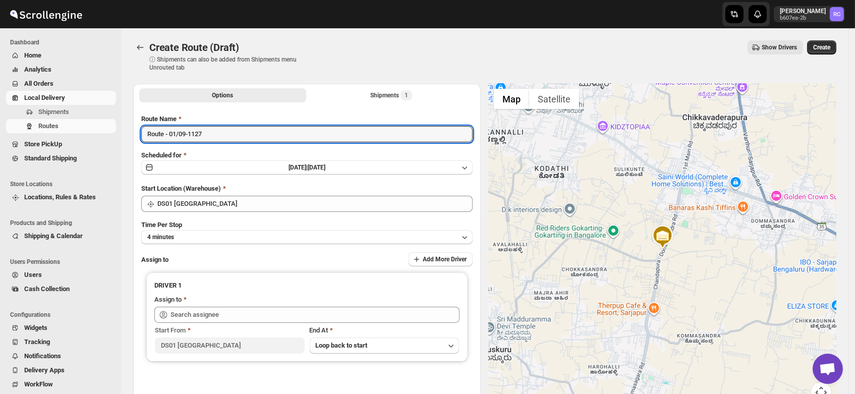
drag, startPoint x: 226, startPoint y: 136, endPoint x: 80, endPoint y: 157, distance: 147.8
click at [80, 157] on div "Skip to content Rahul Chopra b607ea-2b RC Dashboard Home Analytics All Orders L…" at bounding box center [427, 242] width 855 height 484
type input "Order no"
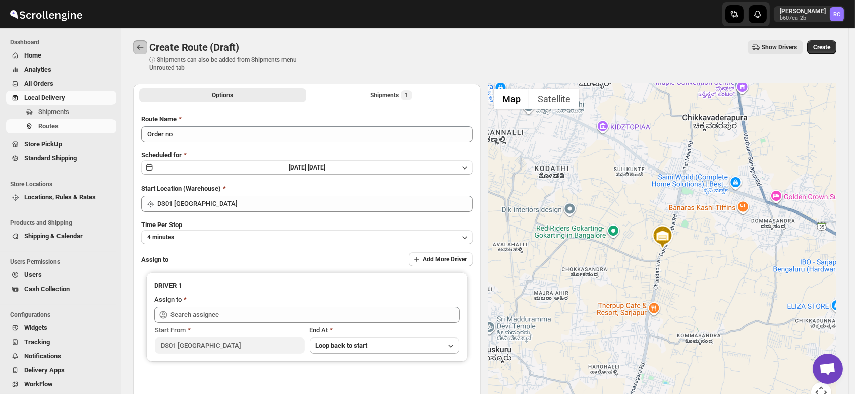
click at [144, 47] on icon "Routes" at bounding box center [140, 47] width 10 height 10
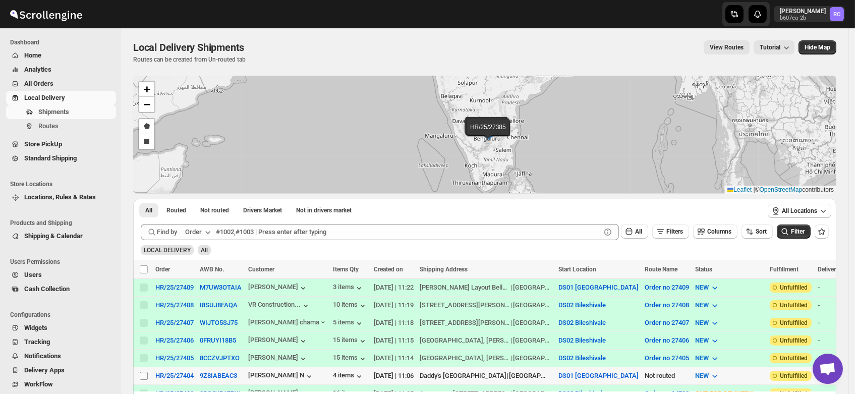
click at [145, 372] on input "Select shipment" at bounding box center [144, 376] width 8 height 8
checkbox input "true"
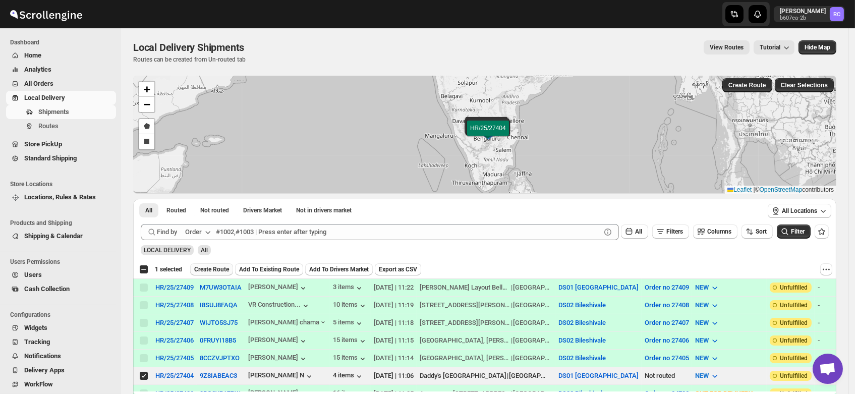
click at [210, 265] on span "Create Route" at bounding box center [211, 269] width 35 height 8
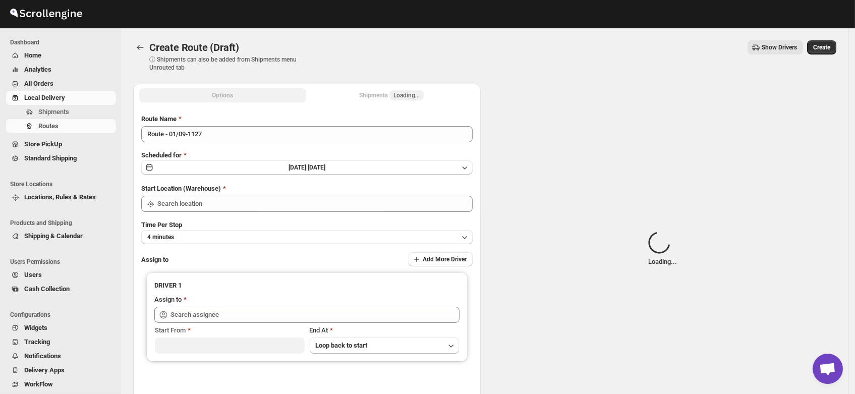
type input "DS01 [GEOGRAPHIC_DATA]"
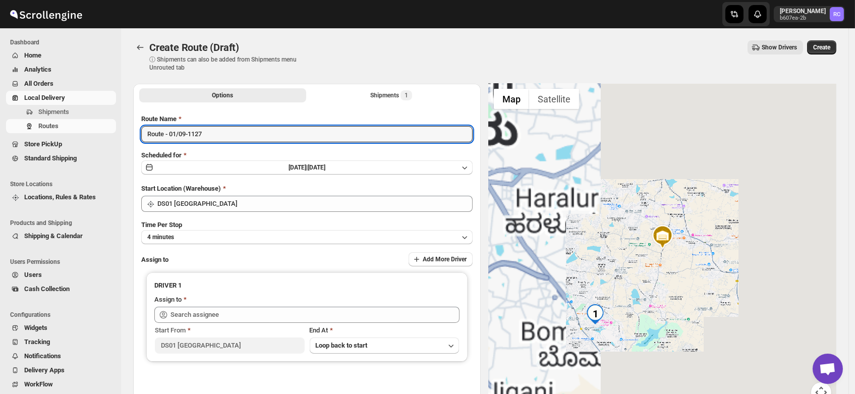
drag, startPoint x: 217, startPoint y: 130, endPoint x: 93, endPoint y: 144, distance: 124.9
click at [93, 144] on div "Skip to content Rahul Chopra b607ea-2b RC Dashboard Home Analytics All Orders L…" at bounding box center [427, 242] width 855 height 484
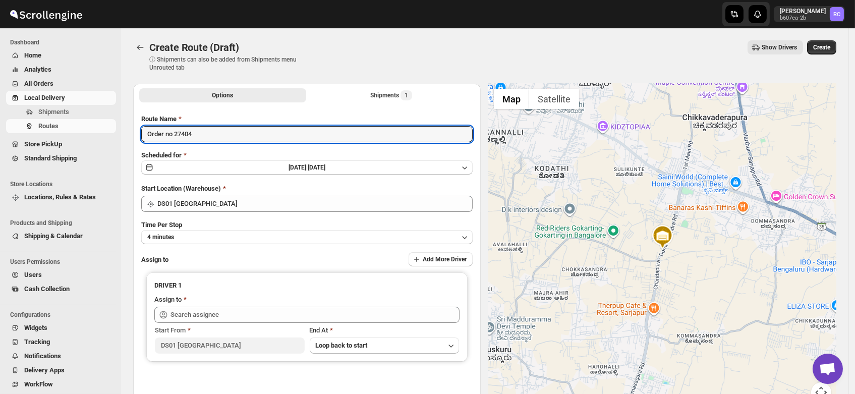
type input "Order no 27404"
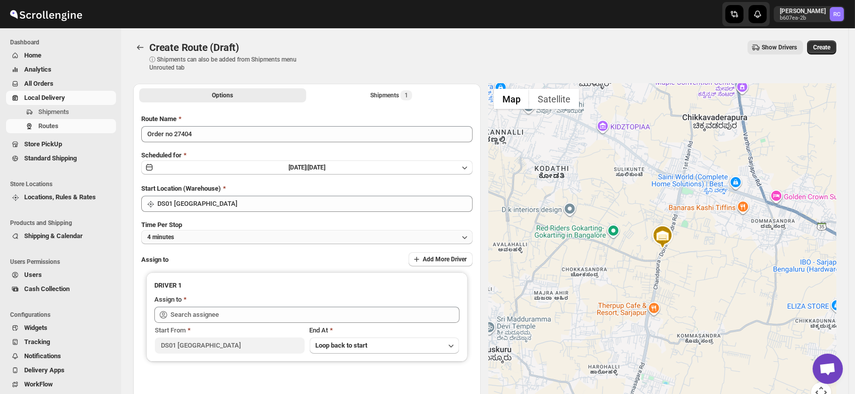
click at [181, 239] on button "4 minutes" at bounding box center [306, 237] width 331 height 14
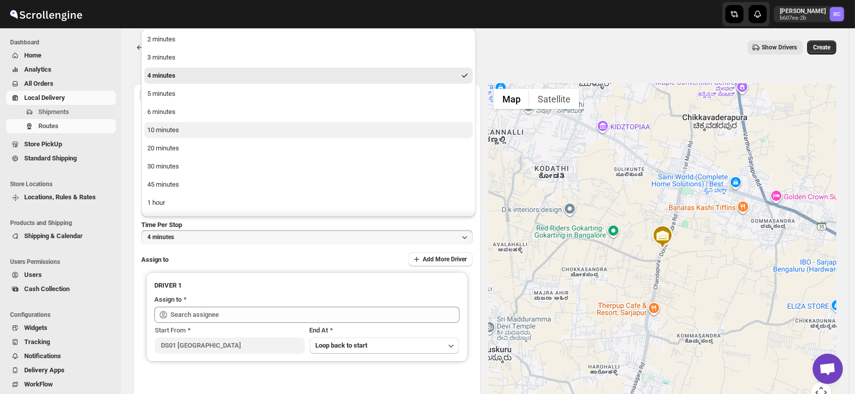
click at [164, 132] on div "10 minutes" at bounding box center [163, 130] width 32 height 10
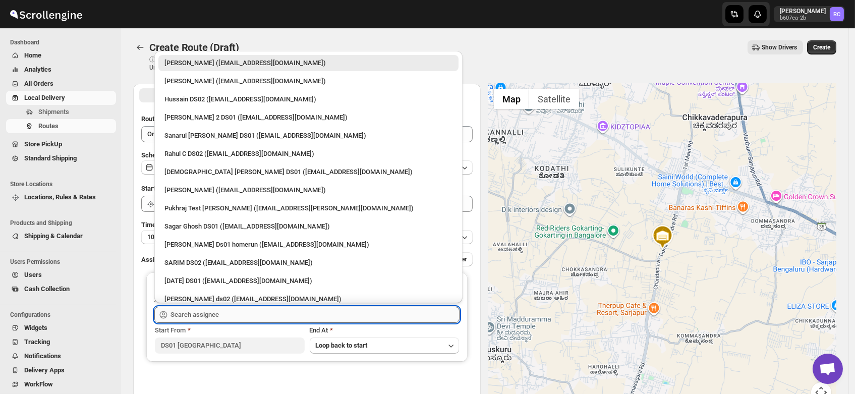
click at [194, 314] on input "text" at bounding box center [314, 315] width 289 height 16
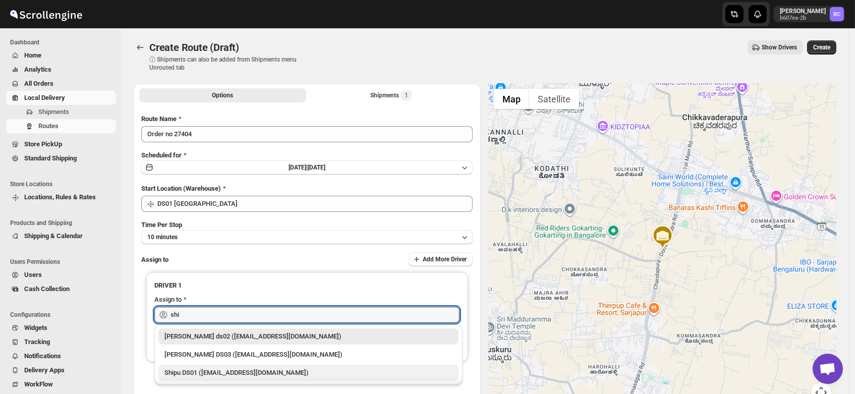
click at [198, 374] on div "Shipu DS01 ([EMAIL_ADDRESS][DOMAIN_NAME])" at bounding box center [308, 373] width 288 height 10
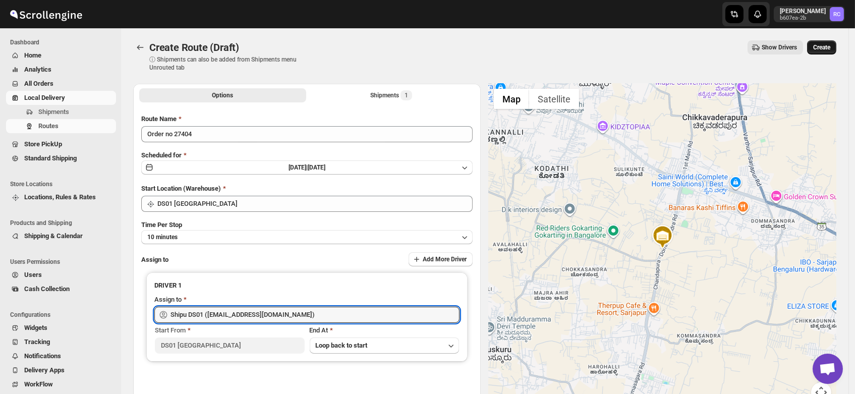
type input "Shipu DS01 ([EMAIL_ADDRESS][DOMAIN_NAME])"
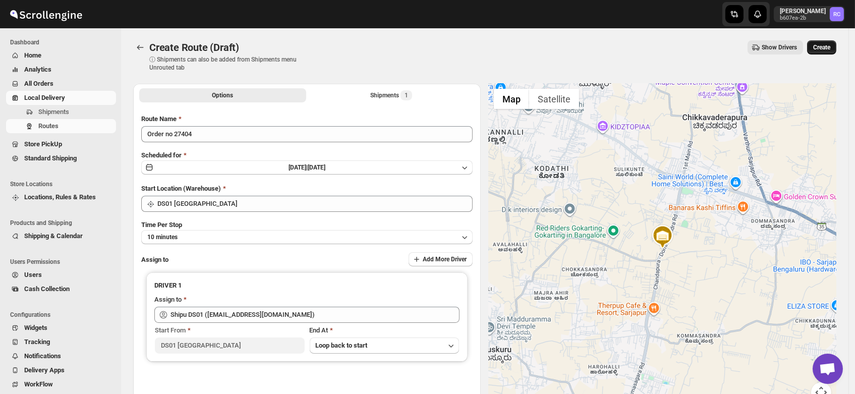
click at [826, 43] on span "Create" at bounding box center [821, 47] width 17 height 8
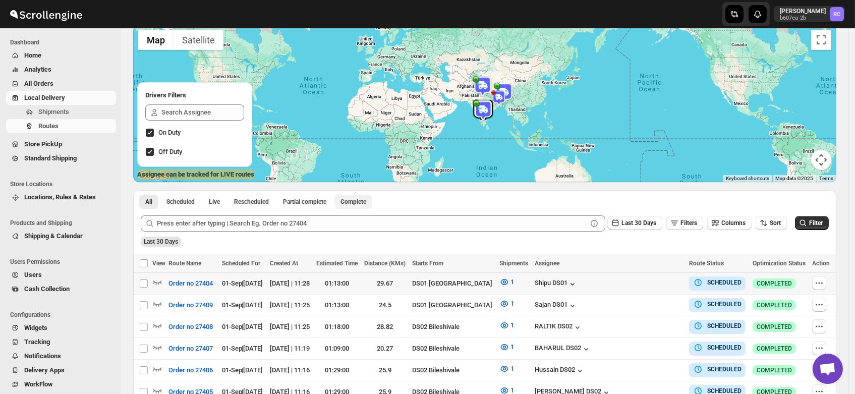
scroll to position [72, 0]
click at [577, 282] on div "Shipu DS01" at bounding box center [556, 284] width 43 height 10
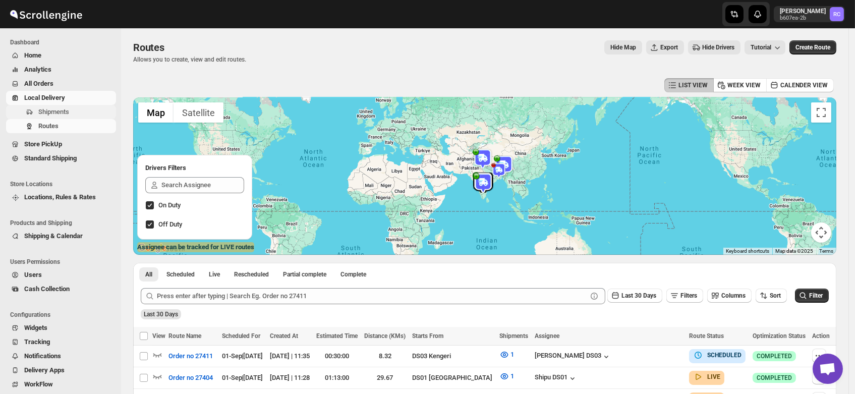
click at [63, 108] on span "Shipments" at bounding box center [53, 112] width 31 height 8
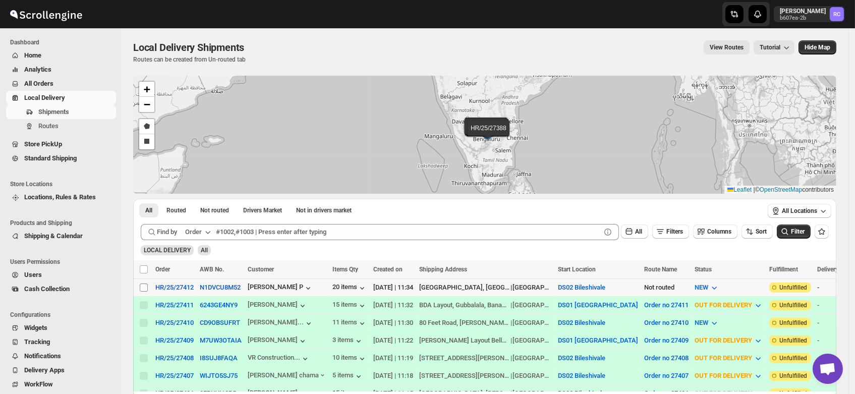
click at [143, 285] on input "Select shipment" at bounding box center [144, 287] width 8 height 8
checkbox input "true"
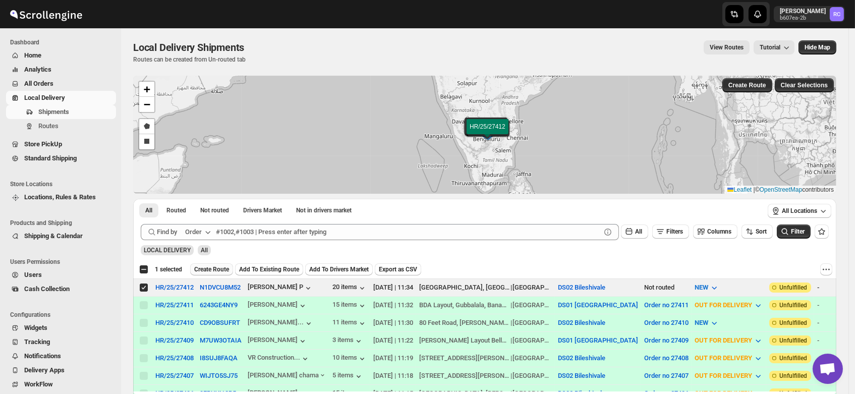
click at [216, 266] on span "Create Route" at bounding box center [211, 269] width 35 height 8
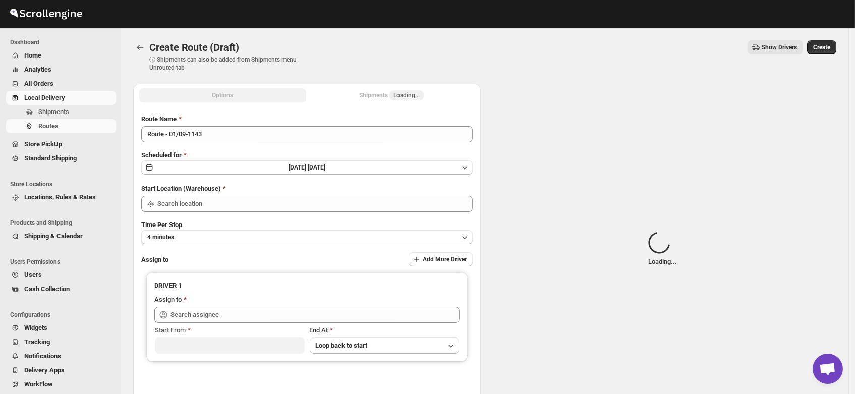
type input "DS02 Bileshivale"
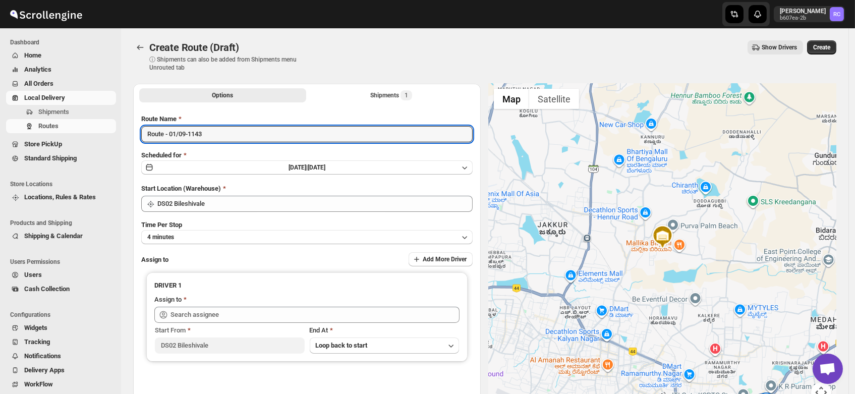
drag, startPoint x: 226, startPoint y: 133, endPoint x: 62, endPoint y: 143, distance: 164.7
click at [62, 143] on div "Skip to content Rahul Chopra b607ea-2b RC Dashboard Home Analytics All Orders L…" at bounding box center [427, 242] width 855 height 484
type input "Order no 27412"
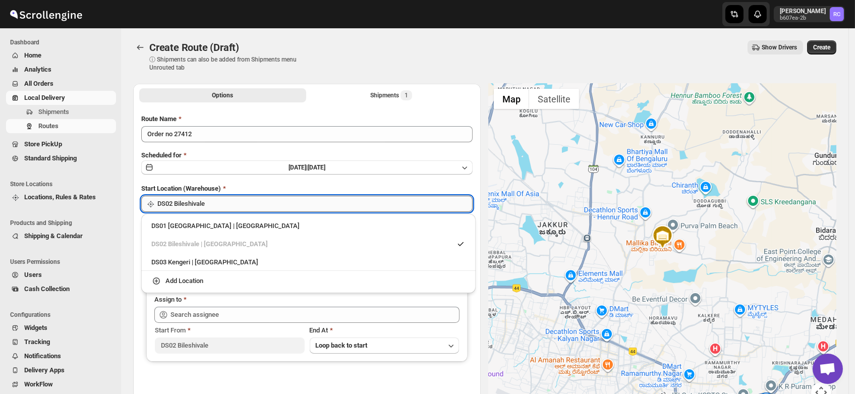
click at [202, 201] on input "DS02 Bileshivale" at bounding box center [314, 204] width 315 height 16
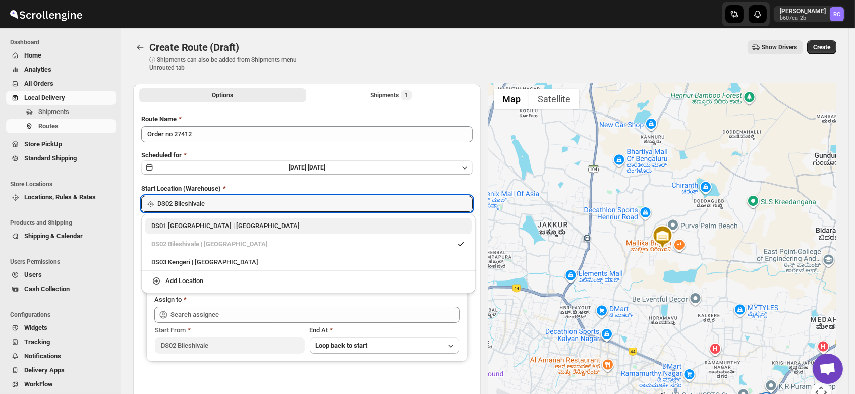
click at [187, 229] on div "DS01 Sarjapur | Bengaluru" at bounding box center [308, 226] width 314 height 10
type input "DS01 [GEOGRAPHIC_DATA]"
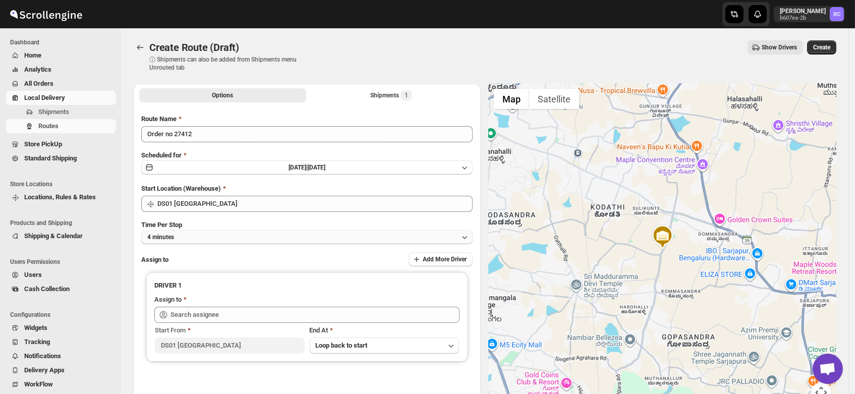
click at [187, 237] on button "4 minutes" at bounding box center [306, 237] width 331 height 14
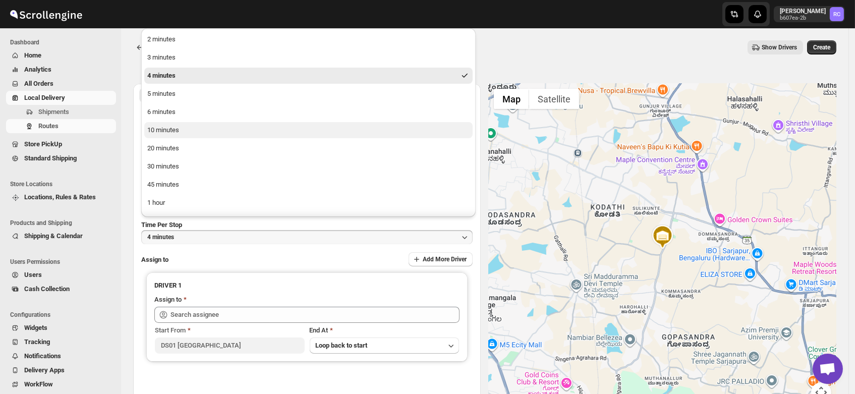
click at [182, 129] on button "10 minutes" at bounding box center [308, 130] width 328 height 16
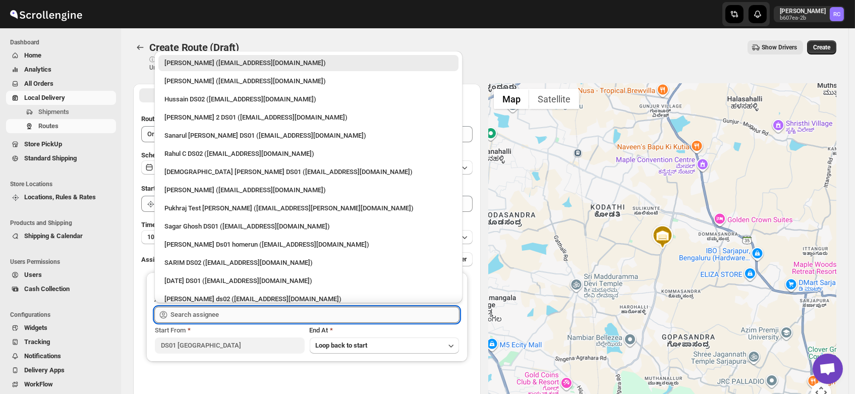
click at [190, 309] on input "text" at bounding box center [314, 315] width 289 height 16
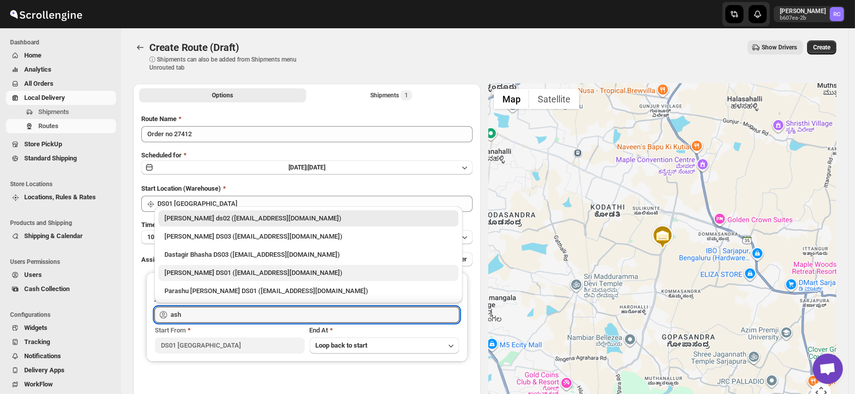
click at [201, 271] on div "[PERSON_NAME] DS01 ([EMAIL_ADDRESS][DOMAIN_NAME])" at bounding box center [308, 273] width 288 height 10
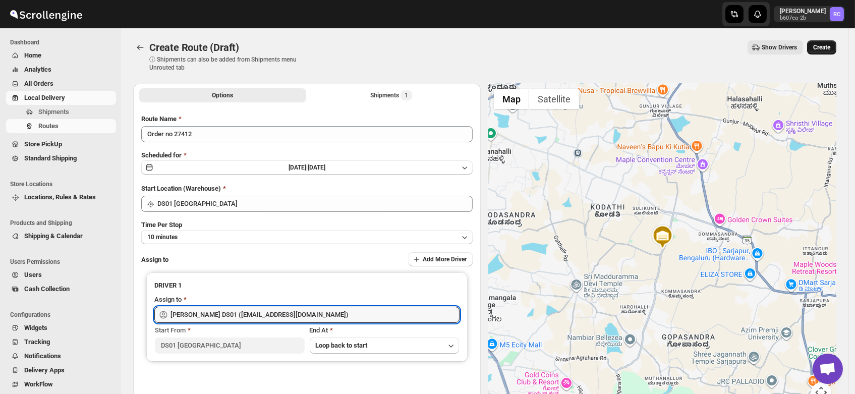
type input "[PERSON_NAME] DS01 ([EMAIL_ADDRESS][DOMAIN_NAME])"
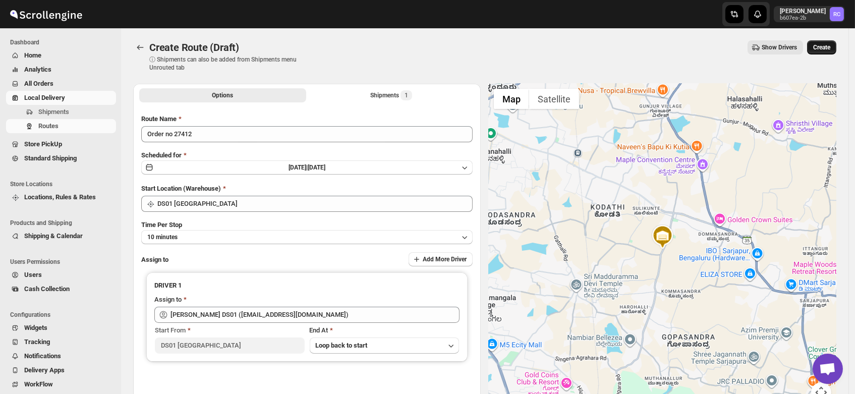
click at [821, 51] on span "Create" at bounding box center [821, 47] width 17 height 8
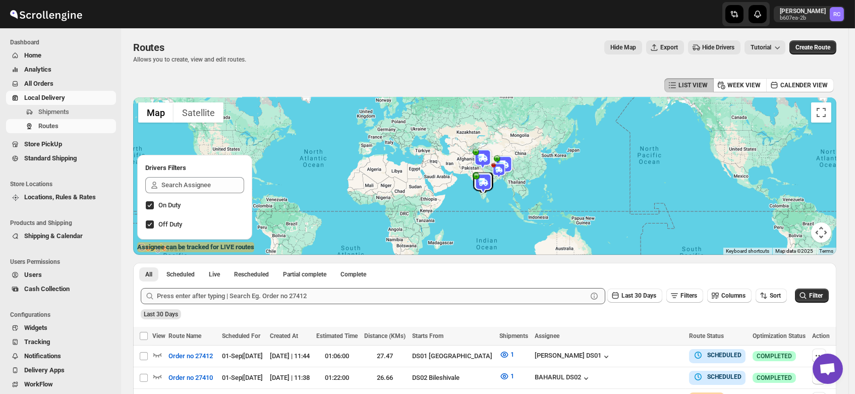
scroll to position [131, 0]
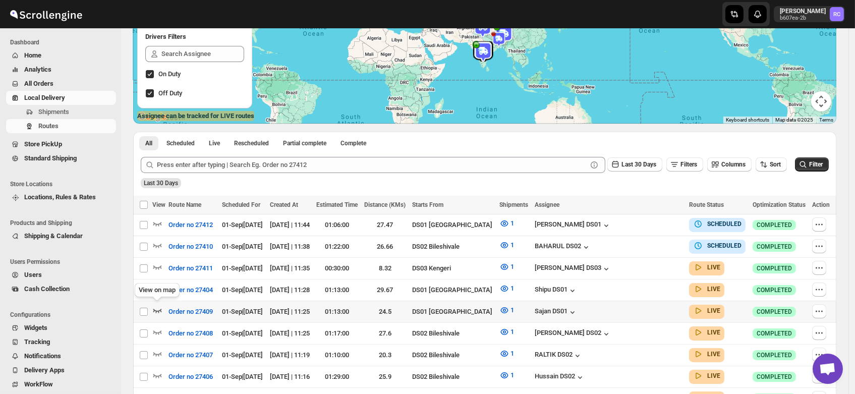
click at [154, 307] on icon "button" at bounding box center [157, 310] width 10 height 10
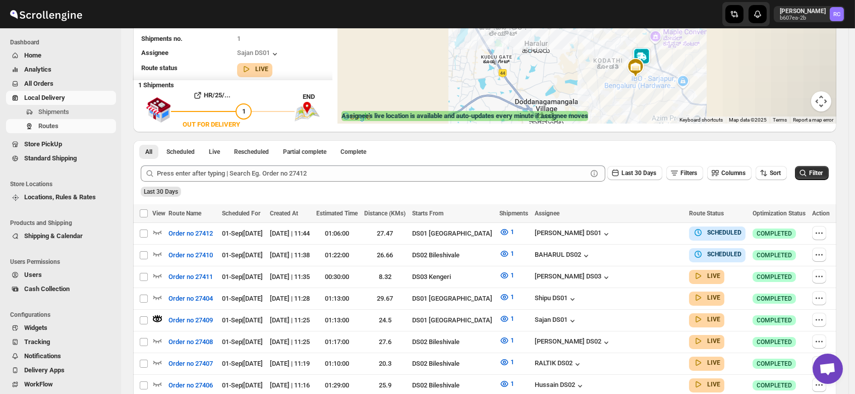
scroll to position [0, 0]
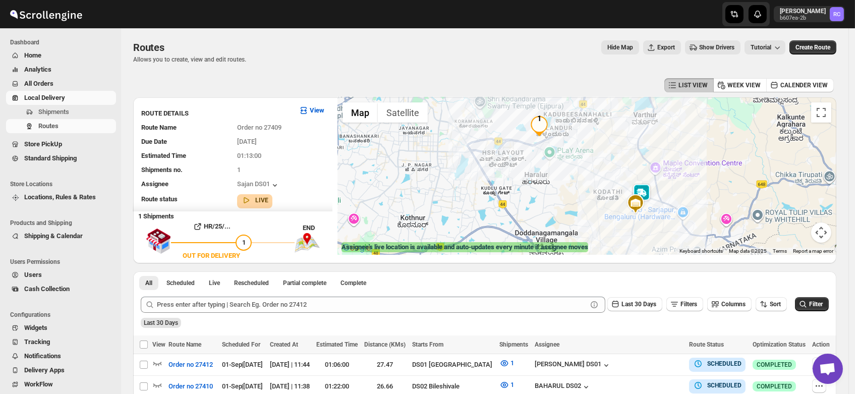
click at [649, 188] on img at bounding box center [641, 194] width 20 height 20
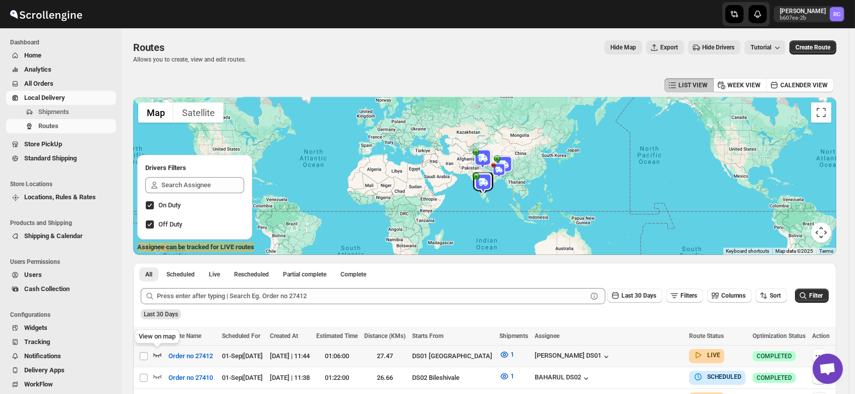
click at [157, 354] on icon "button" at bounding box center [157, 354] width 10 height 10
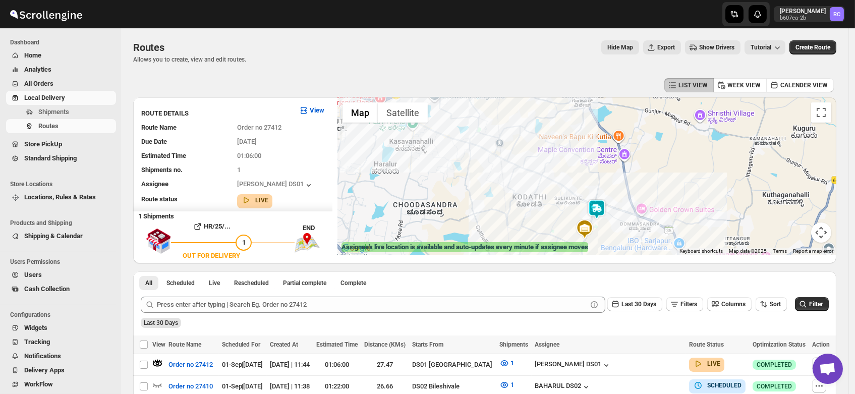
click at [597, 216] on img at bounding box center [597, 209] width 20 height 20
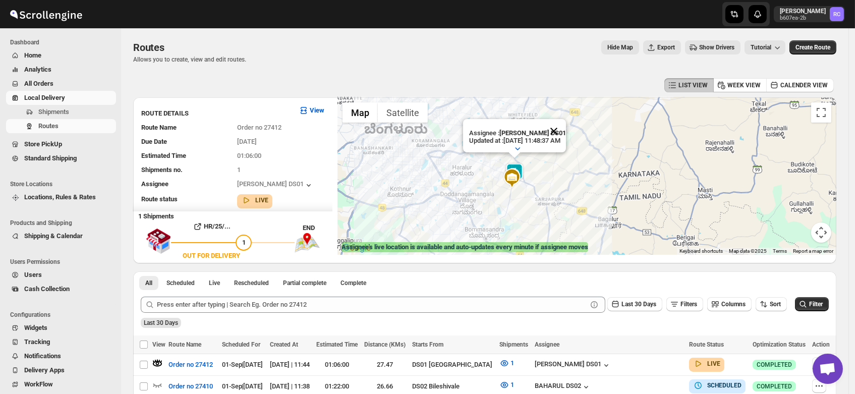
click at [566, 119] on button "Close" at bounding box center [554, 131] width 24 height 24
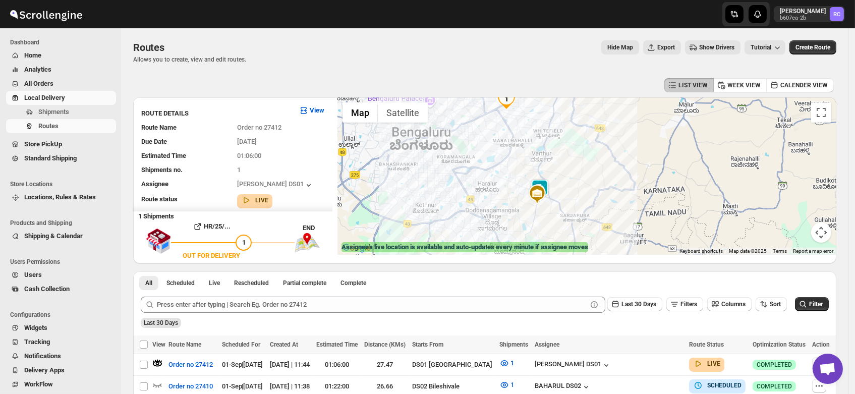
drag, startPoint x: 512, startPoint y: 119, endPoint x: 542, endPoint y: 138, distance: 35.2
click at [542, 138] on div at bounding box center [586, 175] width 499 height 157
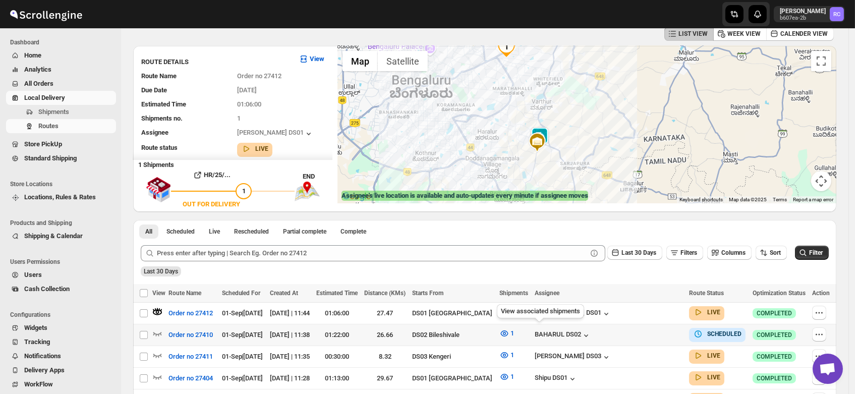
scroll to position [52, 0]
click at [819, 310] on icon "button" at bounding box center [819, 312] width 10 height 10
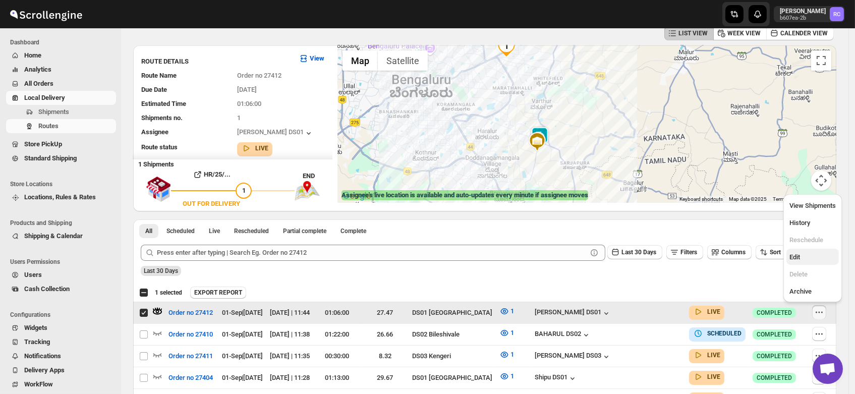
click at [793, 261] on span "Edit" at bounding box center [794, 257] width 11 height 8
checkbox input "false"
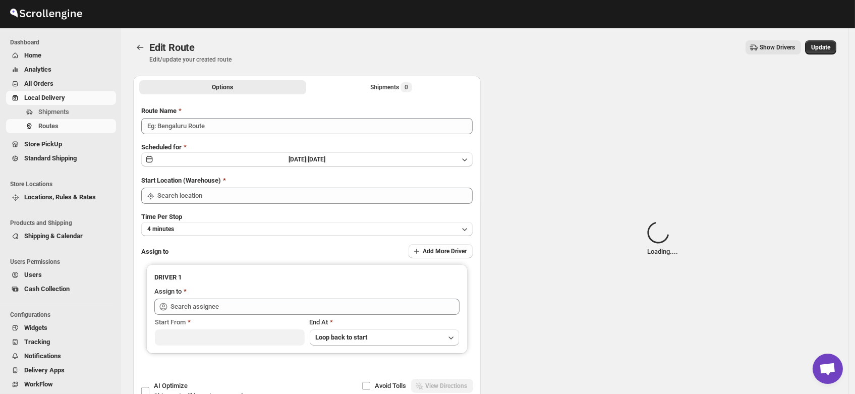
type input "Order no 27412"
type input "DS01 [GEOGRAPHIC_DATA]"
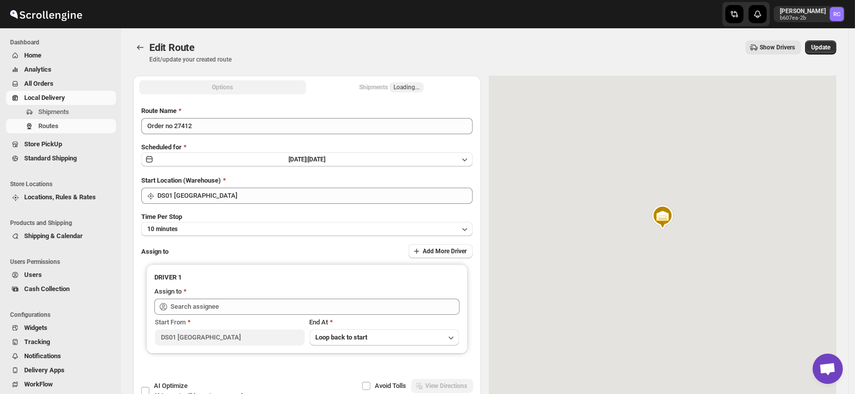
type input "Ashraf Ali DS01 (yoyovey222@0tires.com)"
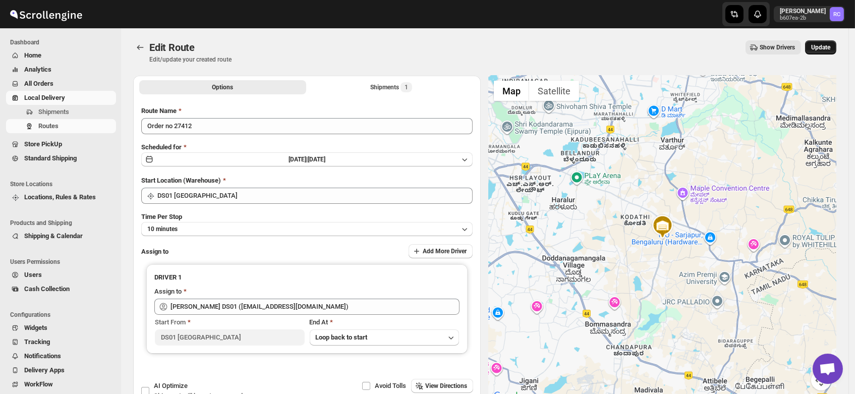
click at [829, 47] on span "Update" at bounding box center [820, 47] width 19 height 8
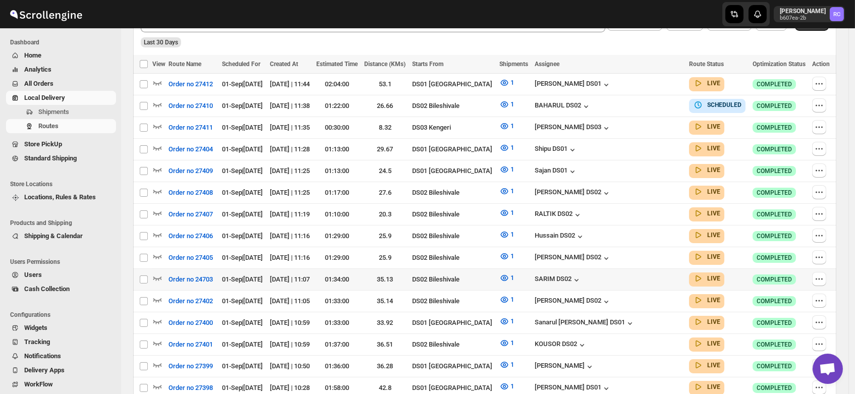
scroll to position [273, 0]
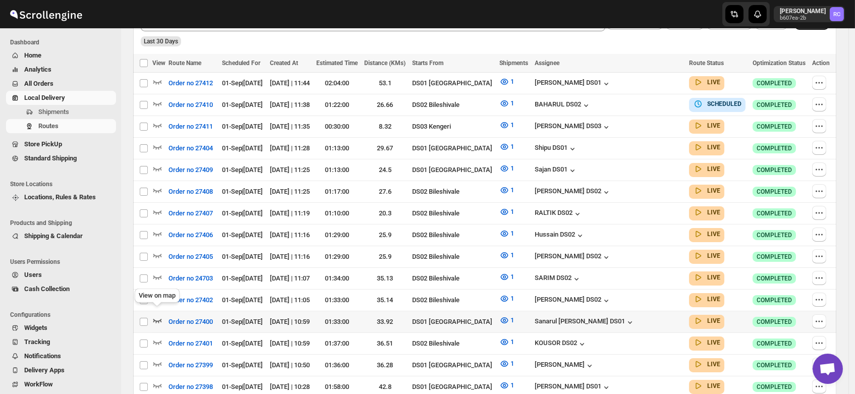
click at [154, 315] on icon "button" at bounding box center [157, 320] width 10 height 10
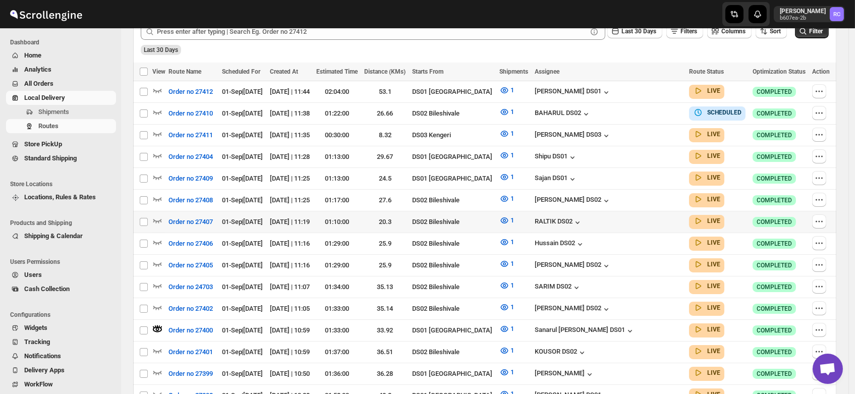
scroll to position [0, 0]
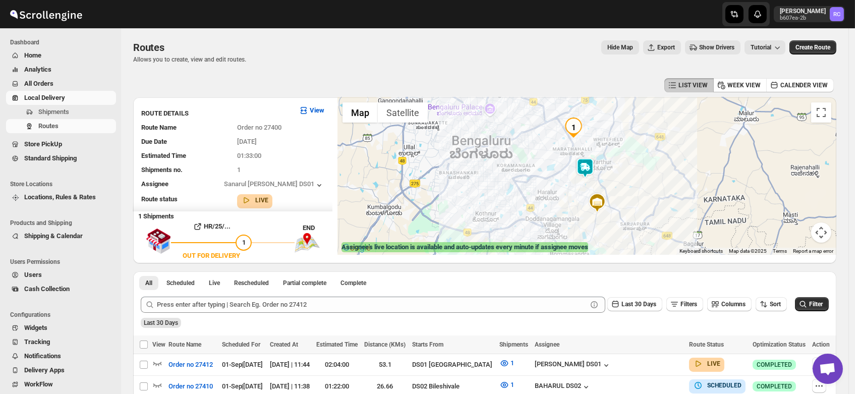
click at [588, 166] on img at bounding box center [585, 168] width 20 height 20
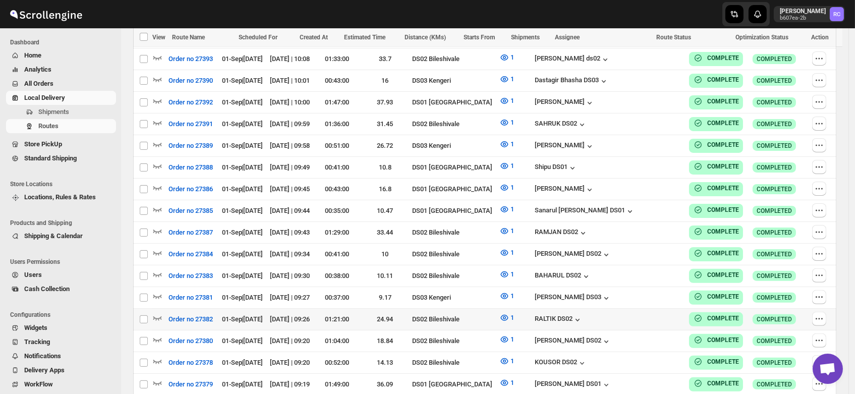
scroll to position [703, 0]
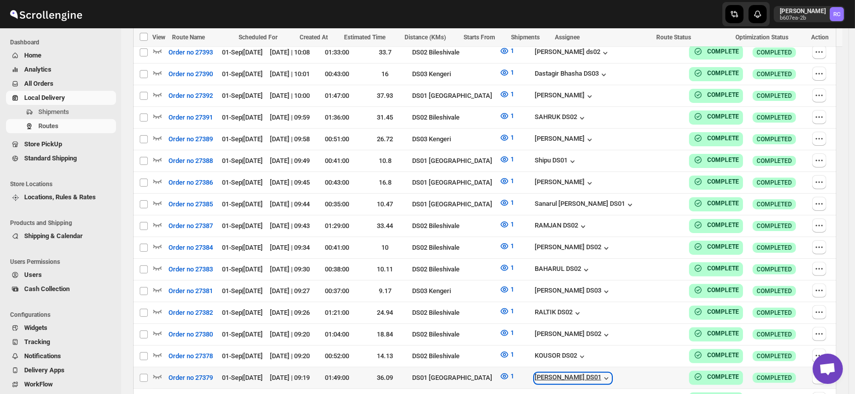
click at [611, 373] on div "Jahir Hussain DS01" at bounding box center [573, 378] width 77 height 10
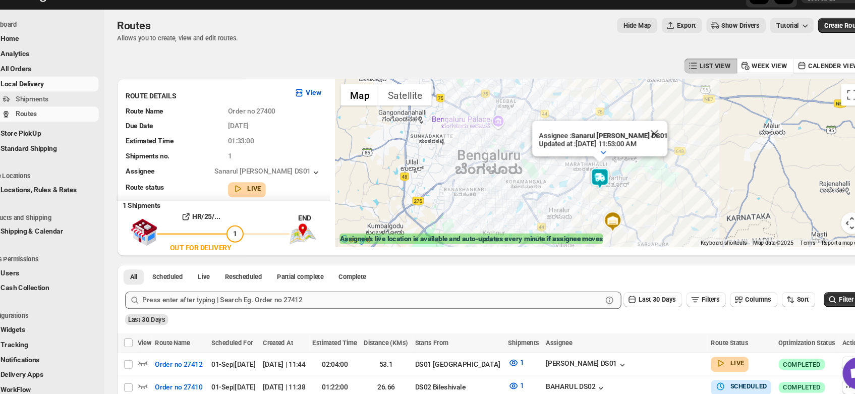
scroll to position [5, 0]
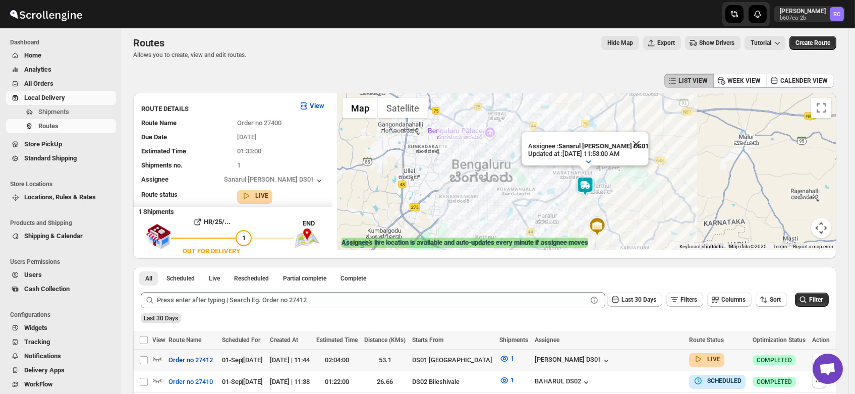
click at [199, 358] on span "Order no 27412" at bounding box center [190, 360] width 44 height 10
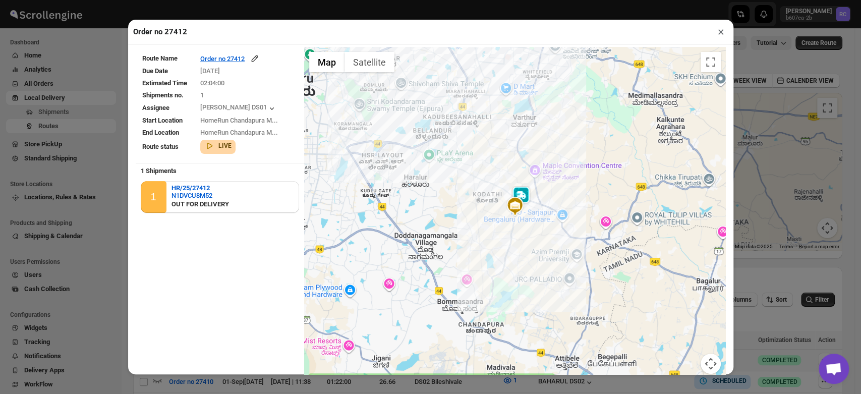
click at [721, 33] on button "×" at bounding box center [721, 32] width 15 height 14
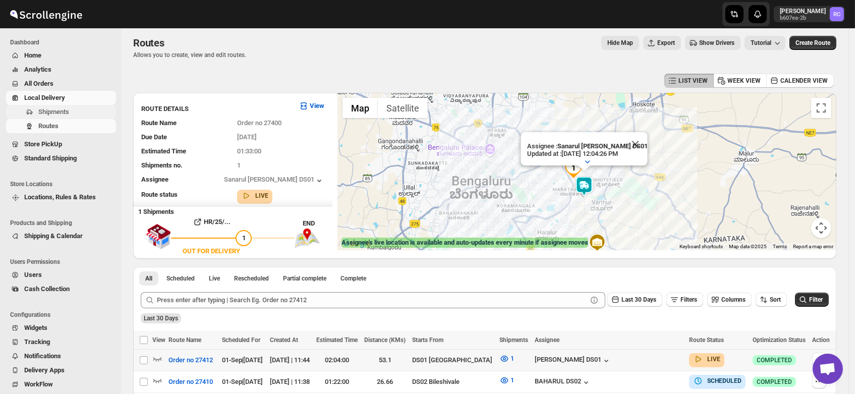
click at [60, 111] on span "Shipments" at bounding box center [53, 112] width 31 height 8
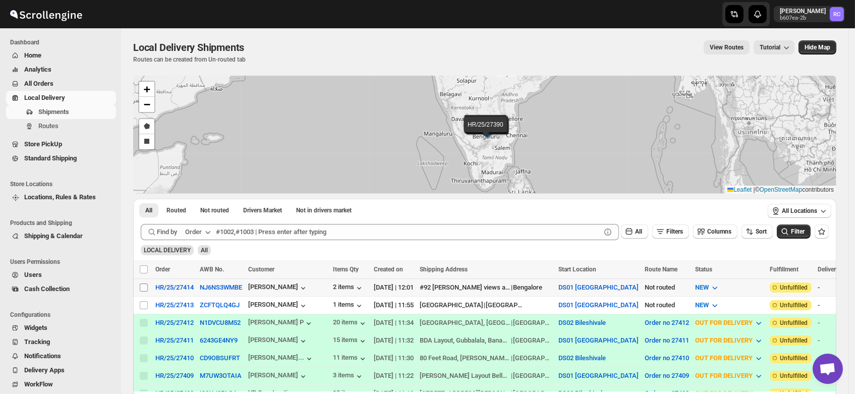
click at [145, 286] on input "Select shipment" at bounding box center [144, 287] width 8 height 8
checkbox input "true"
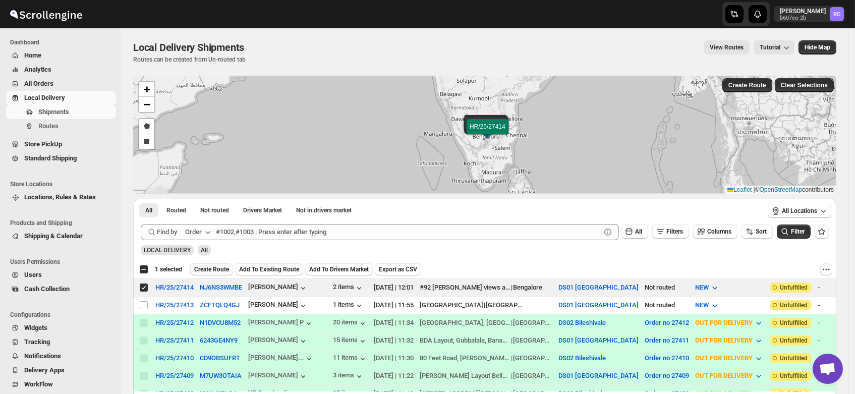
click at [213, 271] on span "Create Route" at bounding box center [211, 269] width 35 height 8
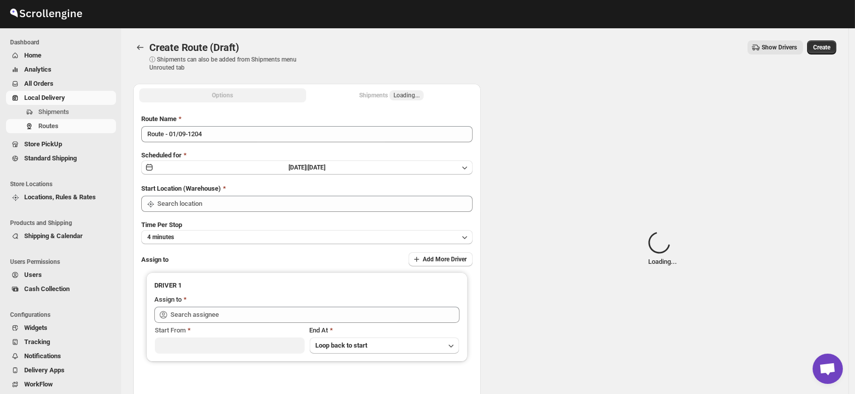
type input "DS01 [GEOGRAPHIC_DATA]"
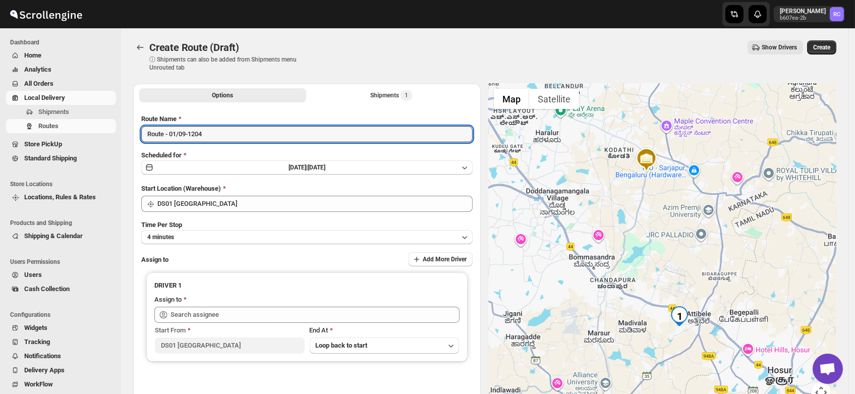
drag, startPoint x: 218, startPoint y: 132, endPoint x: 0, endPoint y: 152, distance: 219.3
click at [0, 152] on div "Skip to content Rahul Chopra b607ea-2b RC Dashboard Home Analytics All Orders L…" at bounding box center [427, 242] width 855 height 484
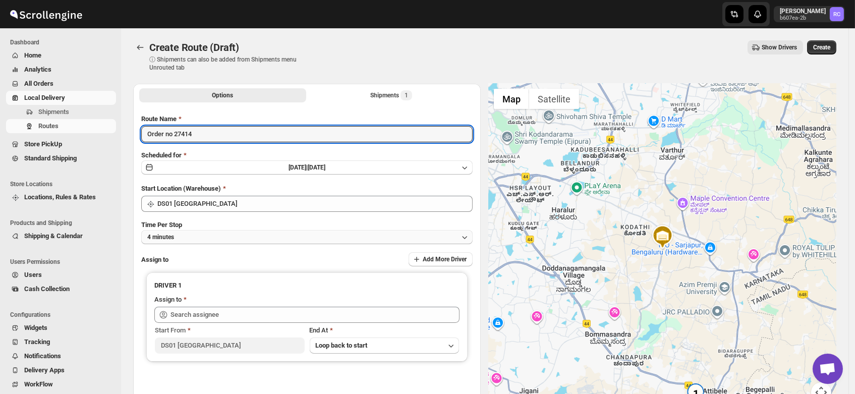
type input "Order no 27414"
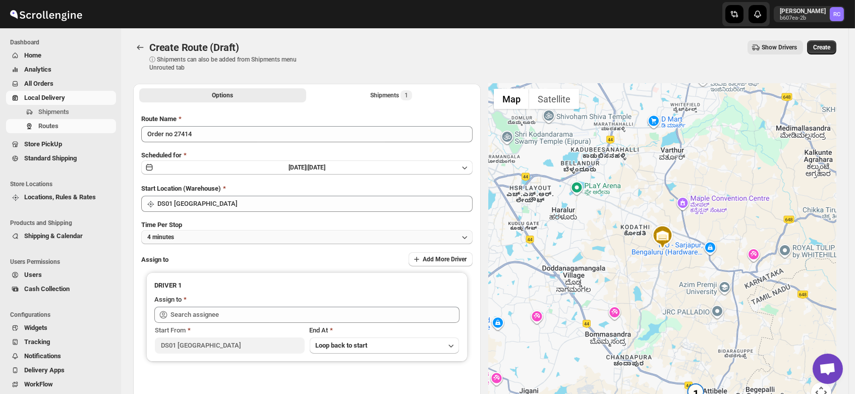
click at [171, 241] on button "4 minutes" at bounding box center [306, 237] width 331 height 14
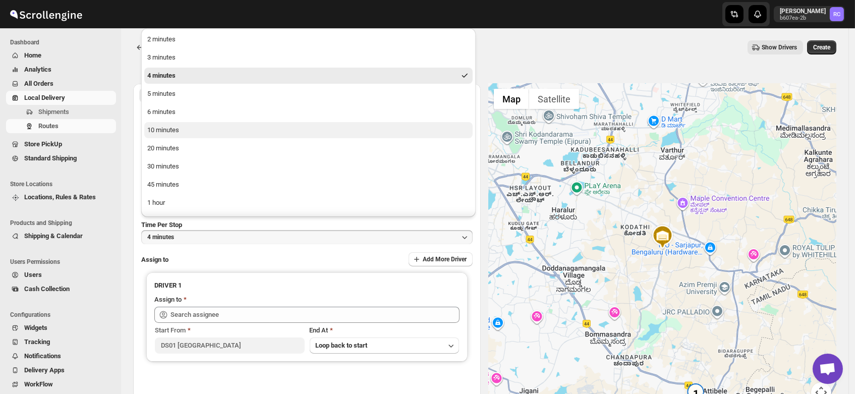
click at [181, 128] on button "10 minutes" at bounding box center [308, 130] width 328 height 16
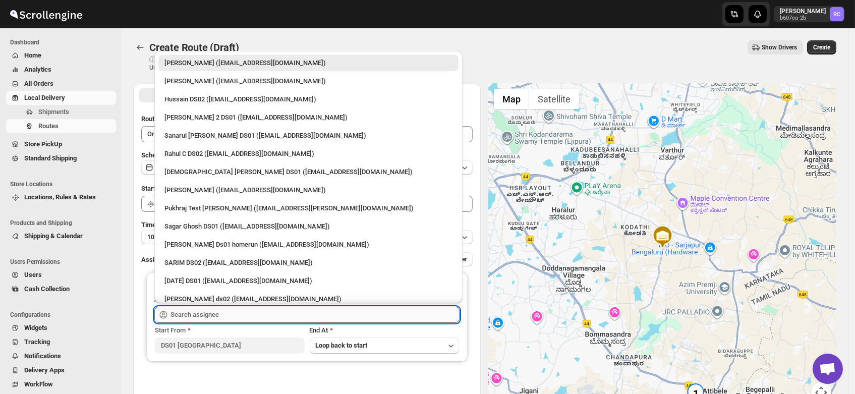
click at [196, 314] on input "text" at bounding box center [314, 315] width 289 height 16
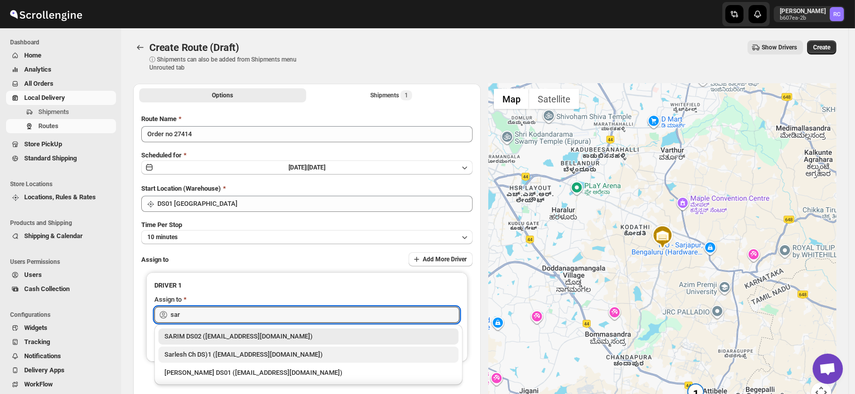
click at [206, 357] on div "Sarlesh Ch DS)1 ([EMAIL_ADDRESS][DOMAIN_NAME])" at bounding box center [308, 354] width 288 height 10
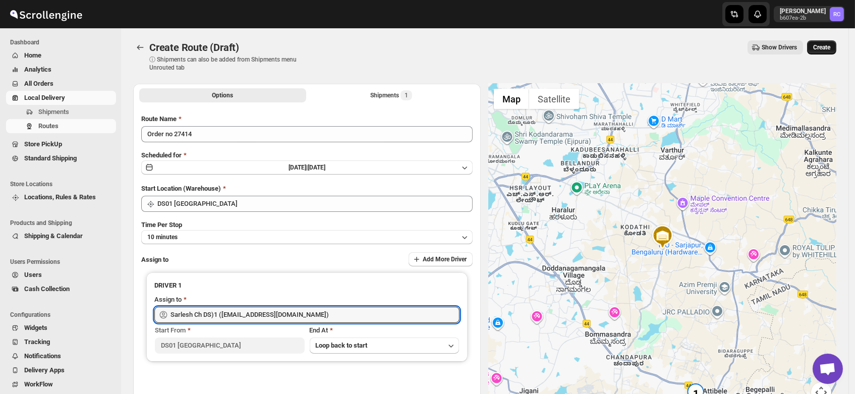
type input "Sarlesh Ch DS)1 ([EMAIL_ADDRESS][DOMAIN_NAME])"
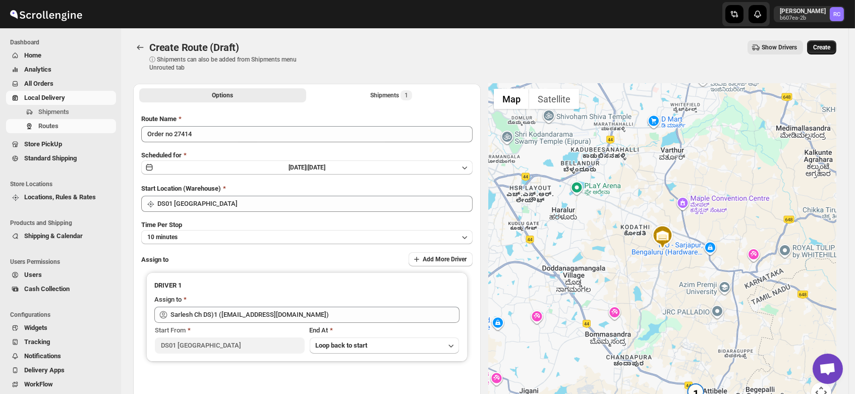
click at [822, 48] on span "Create" at bounding box center [821, 47] width 17 height 8
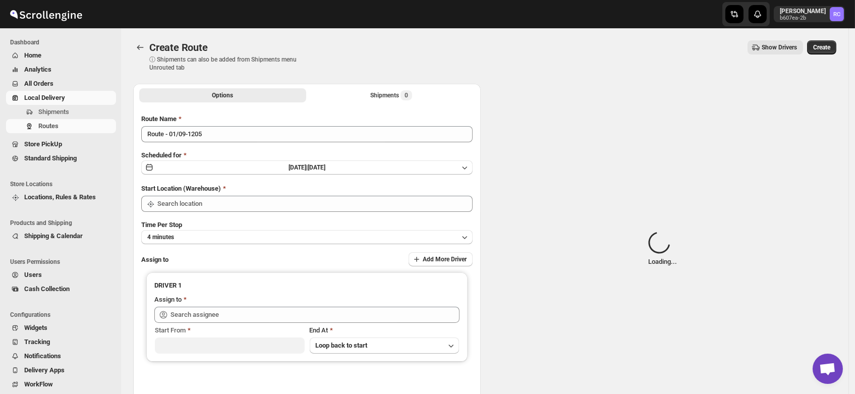
type input "DS01 [GEOGRAPHIC_DATA]"
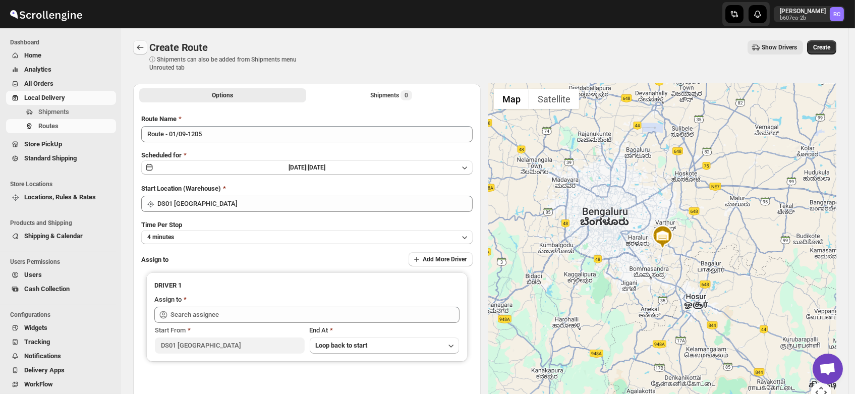
click at [138, 49] on icon "Routes" at bounding box center [140, 47] width 10 height 10
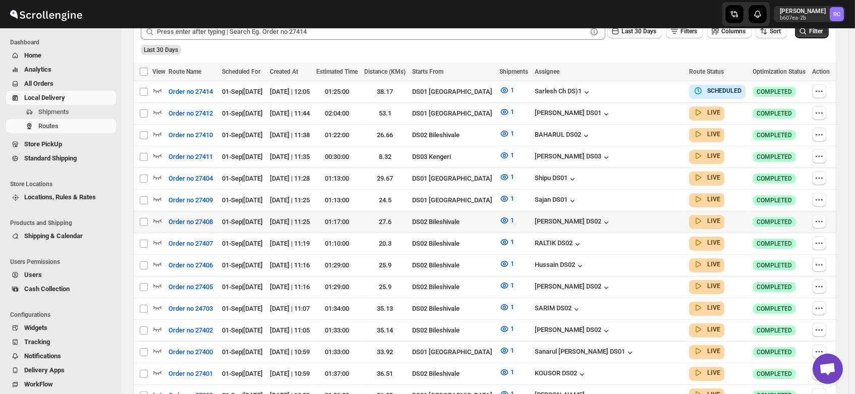
scroll to position [266, 0]
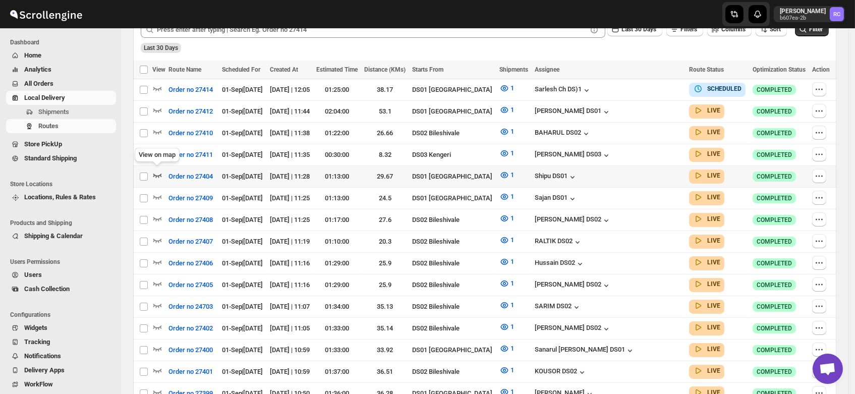
click at [157, 170] on icon "button" at bounding box center [157, 175] width 10 height 10
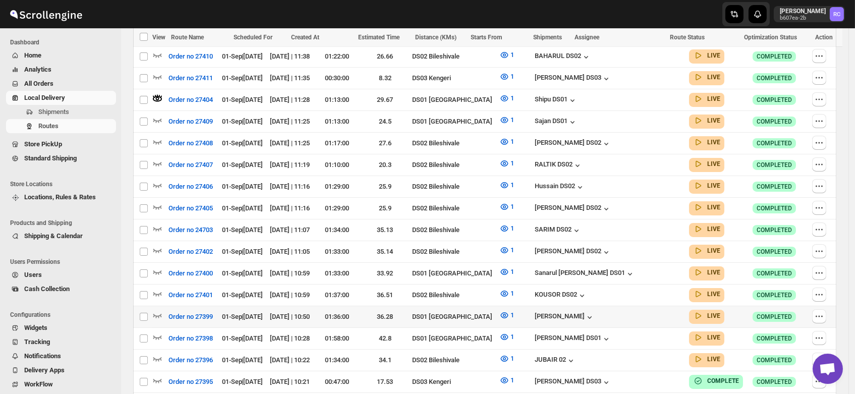
scroll to position [367, 0]
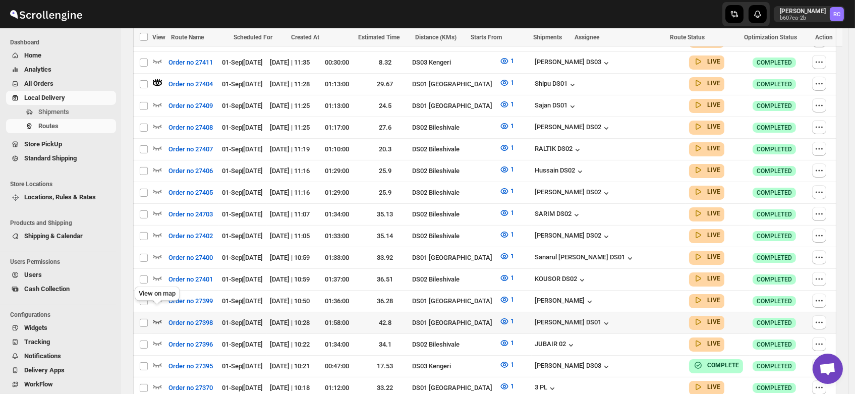
click at [156, 316] on icon "button" at bounding box center [157, 321] width 10 height 10
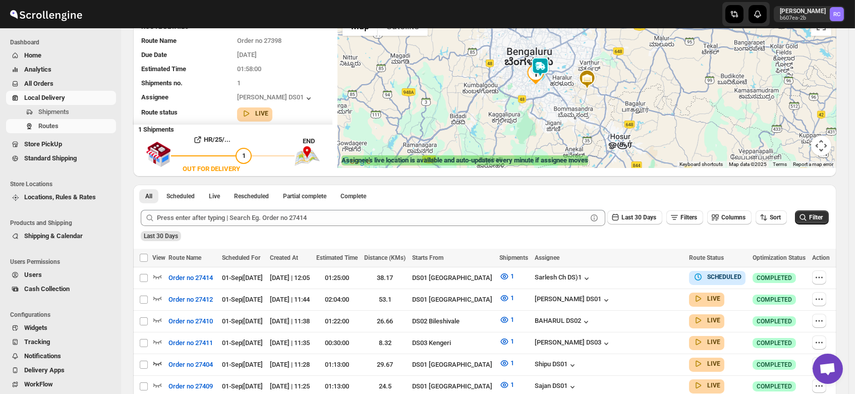
scroll to position [0, 0]
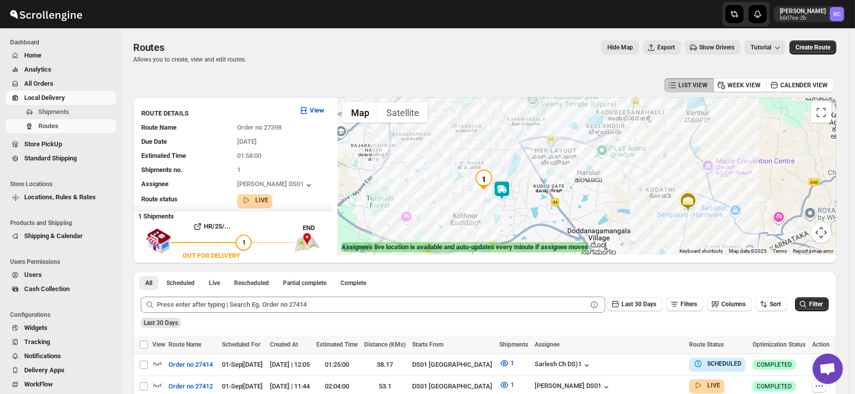
click at [502, 193] on img at bounding box center [502, 190] width 20 height 20
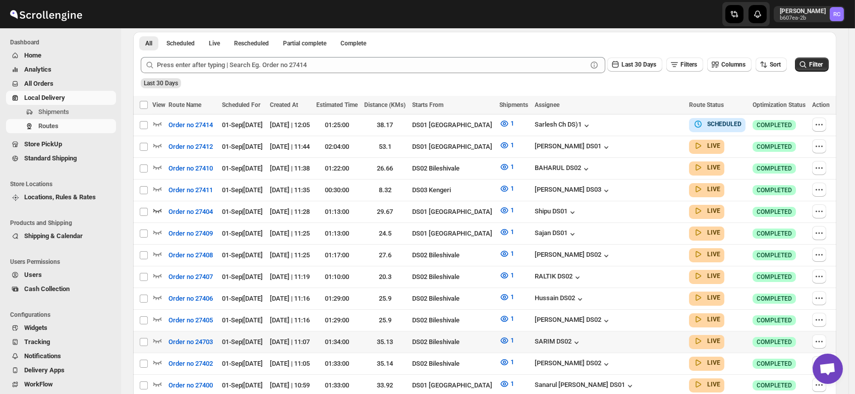
scroll to position [259, 0]
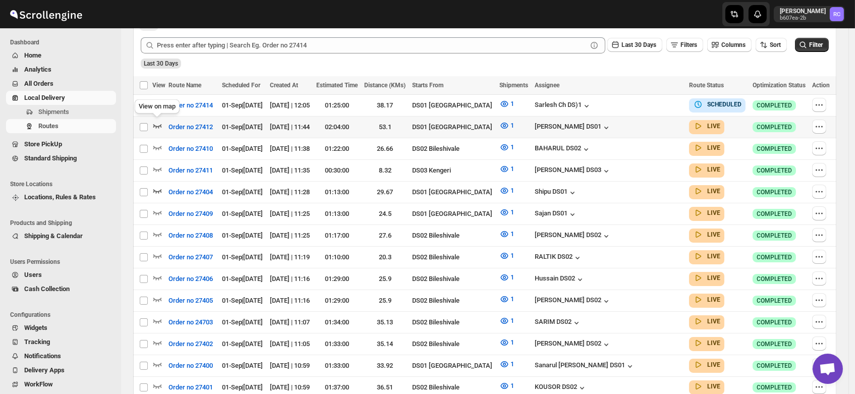
click at [160, 122] on icon "button" at bounding box center [157, 126] width 10 height 10
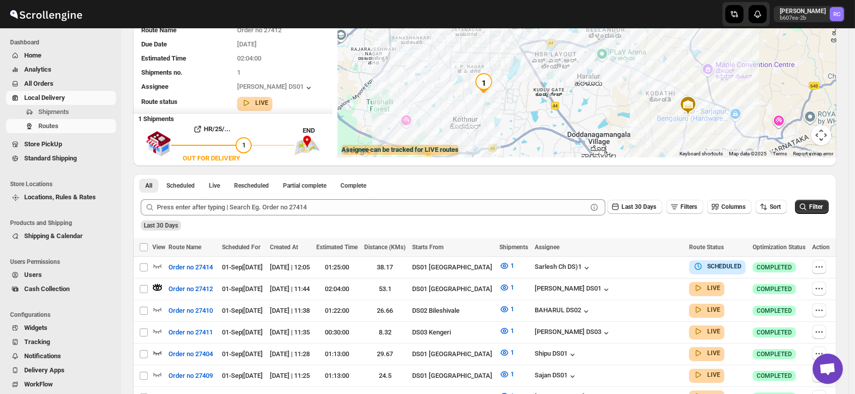
scroll to position [0, 0]
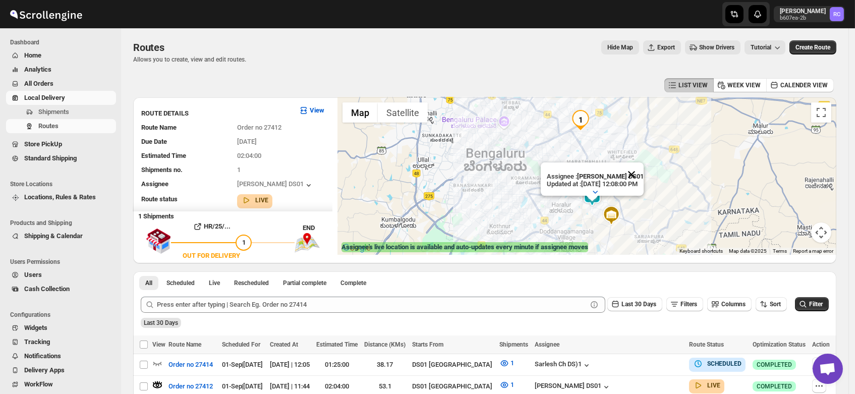
click at [644, 162] on button "Close" at bounding box center [631, 174] width 24 height 24
click at [596, 194] on img at bounding box center [592, 196] width 20 height 20
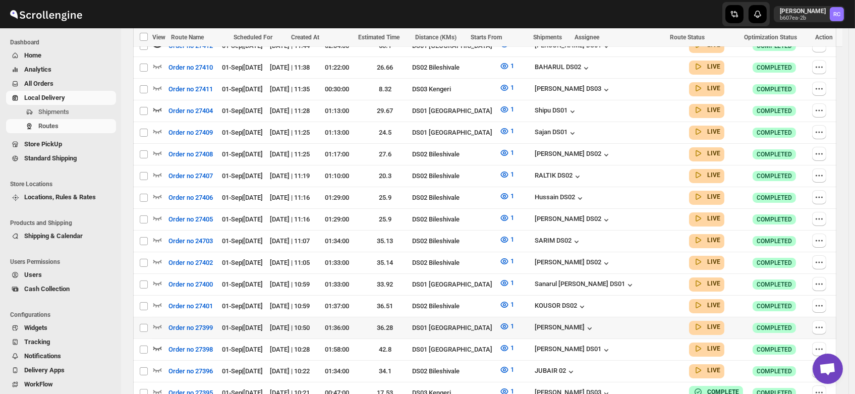
scroll to position [363, 0]
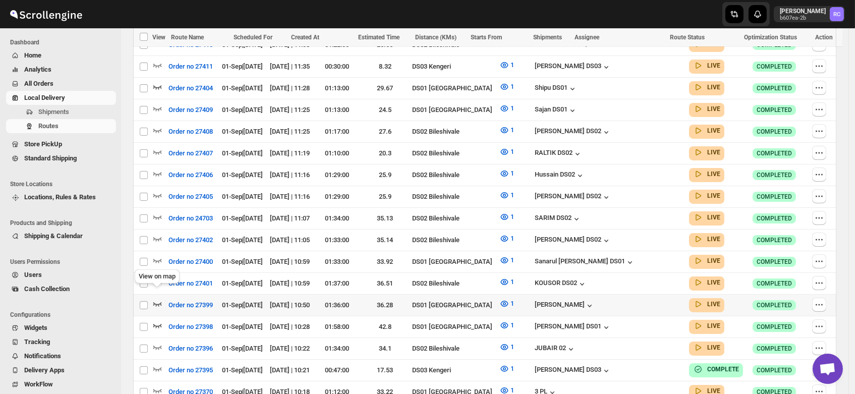
click at [157, 299] on icon "button" at bounding box center [157, 304] width 10 height 10
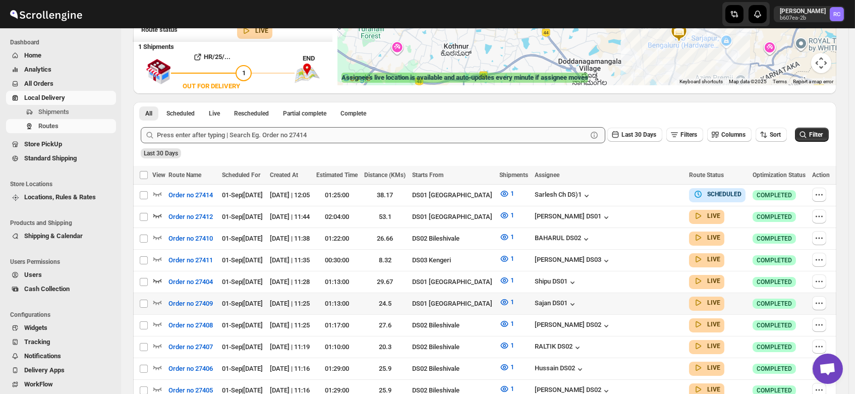
scroll to position [173, 0]
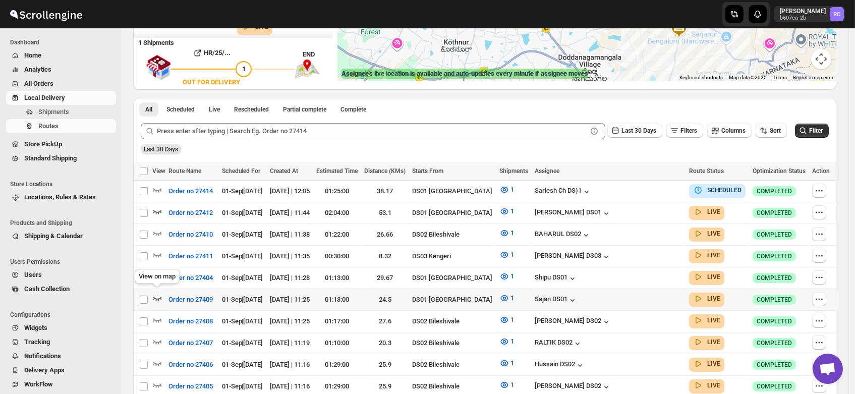
click at [156, 293] on icon "button" at bounding box center [157, 298] width 10 height 10
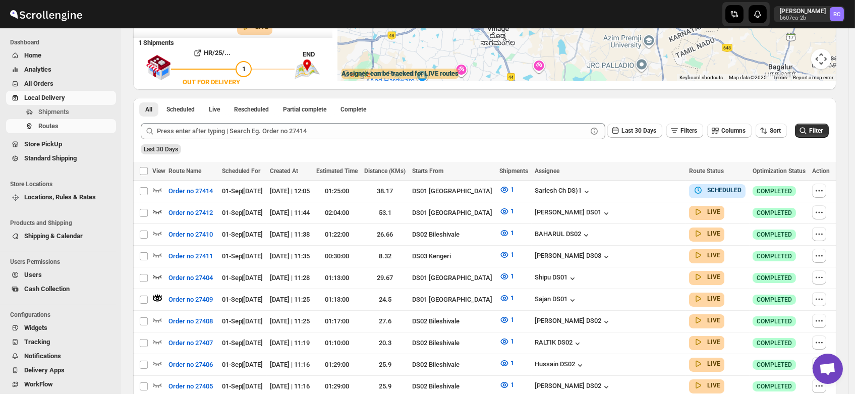
scroll to position [0, 0]
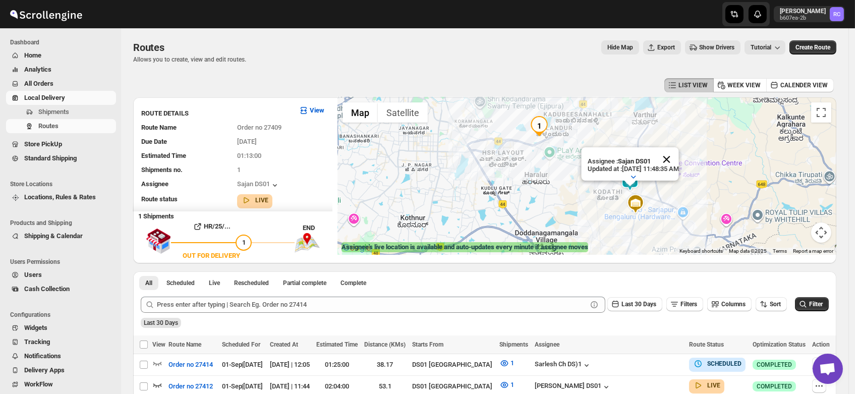
click at [678, 152] on button "Close" at bounding box center [666, 159] width 24 height 24
click at [635, 177] on img at bounding box center [630, 181] width 20 height 20
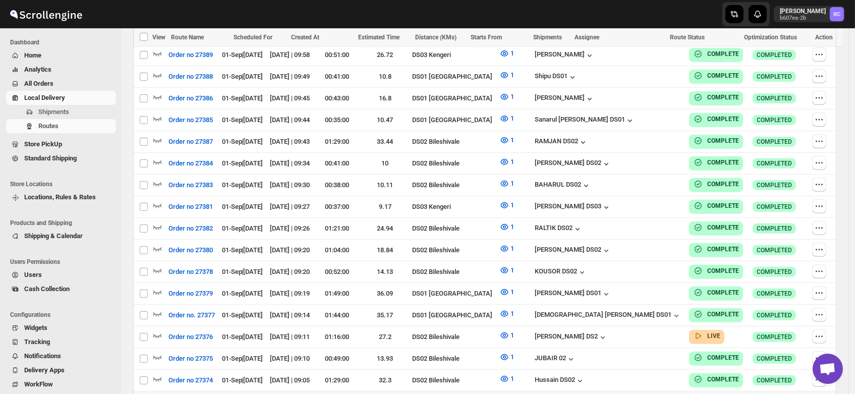
scroll to position [827, 0]
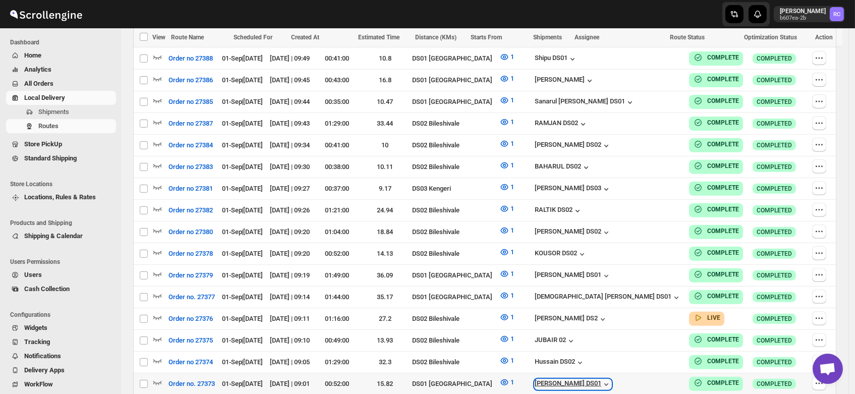
click at [611, 379] on div "[PERSON_NAME] DS01" at bounding box center [573, 384] width 77 height 10
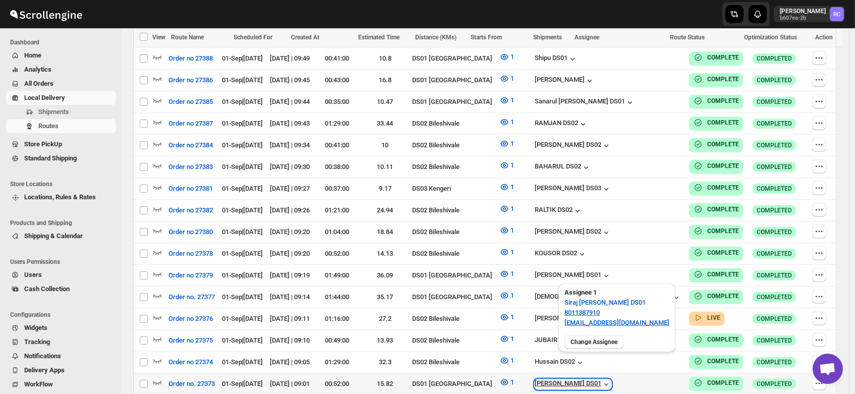
click at [611, 379] on div "[PERSON_NAME] DS01" at bounding box center [573, 384] width 77 height 10
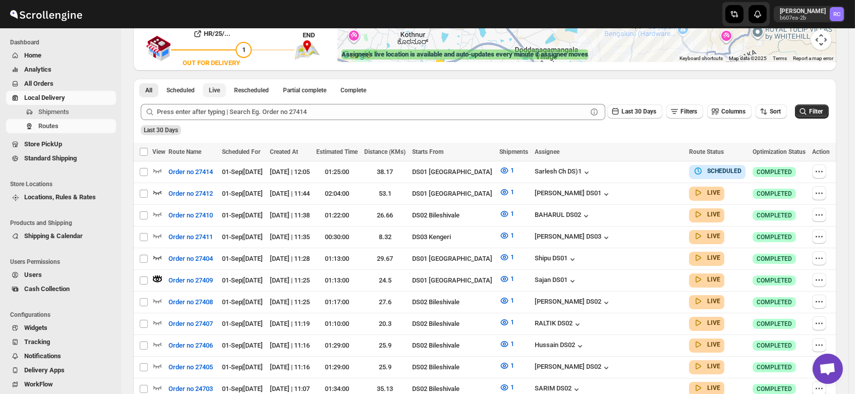
scroll to position [169, 0]
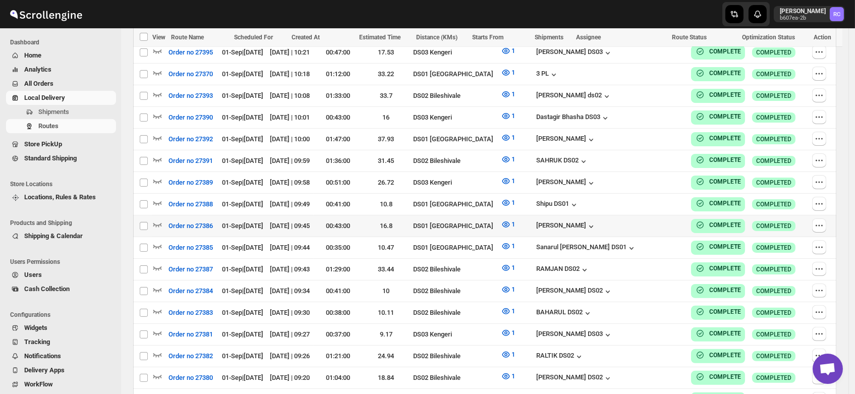
scroll to position [870, 0]
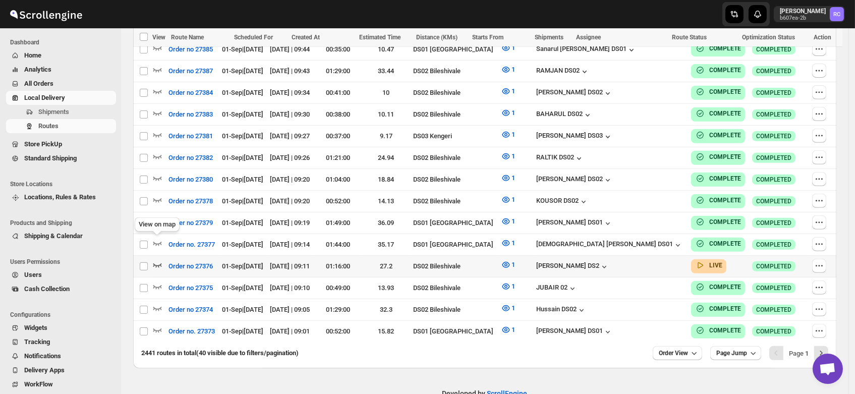
click at [157, 260] on icon "button" at bounding box center [157, 265] width 10 height 10
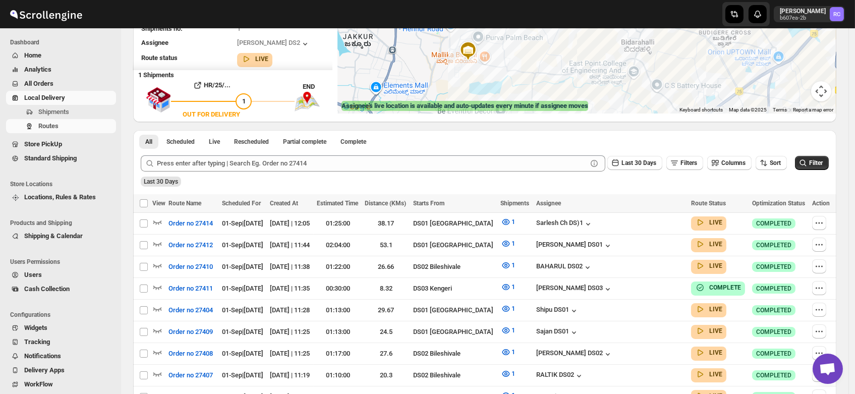
scroll to position [0, 0]
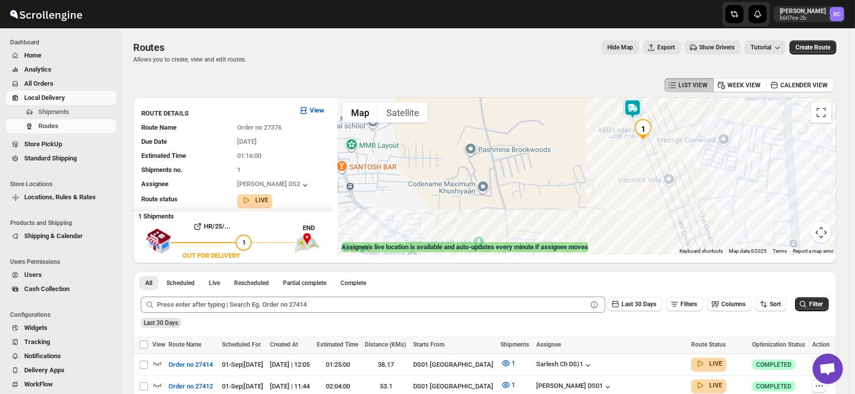
drag, startPoint x: 684, startPoint y: 142, endPoint x: 622, endPoint y: 124, distance: 64.1
click at [622, 124] on div at bounding box center [586, 175] width 499 height 157
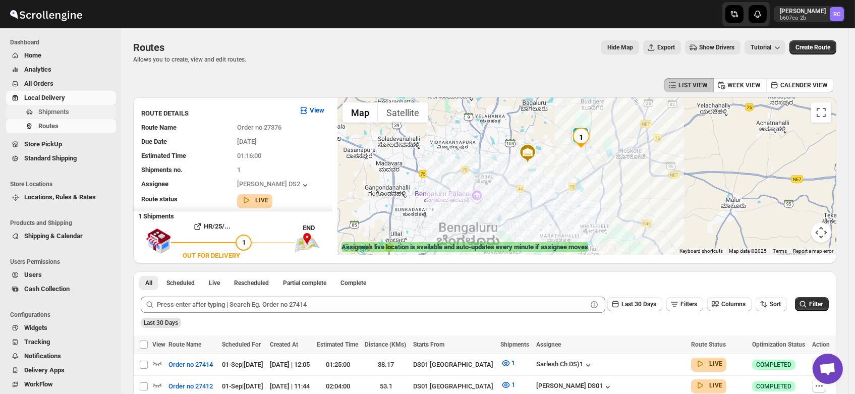
click at [43, 111] on span "Shipments" at bounding box center [53, 112] width 31 height 8
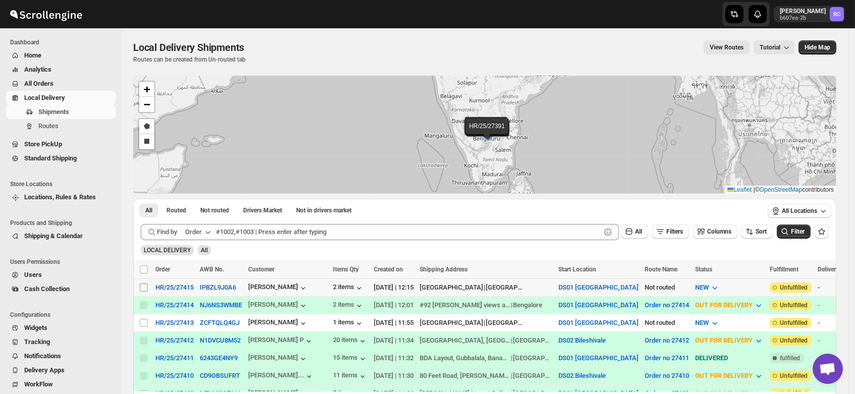
click at [143, 285] on input "Select shipment" at bounding box center [144, 287] width 8 height 8
checkbox input "true"
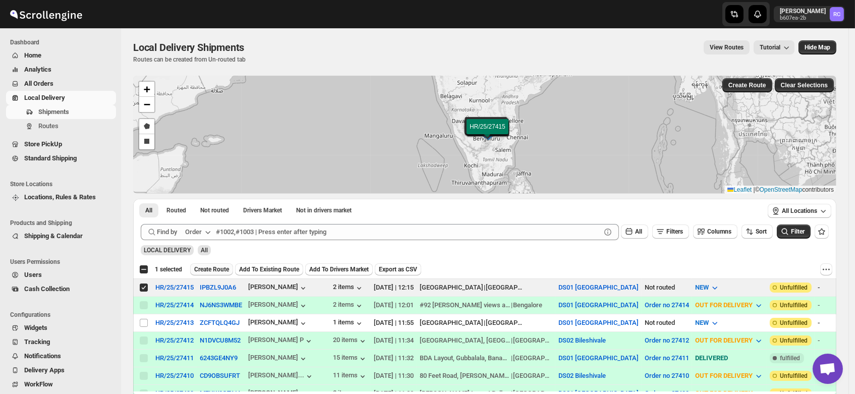
click at [202, 267] on span "Create Route" at bounding box center [211, 269] width 35 height 8
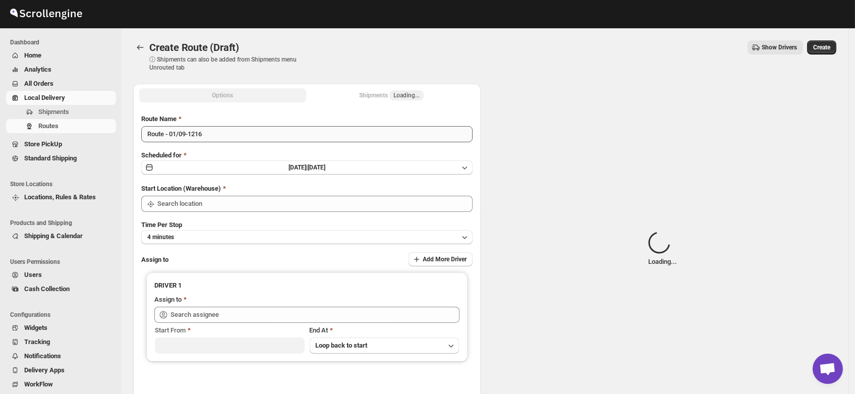
type input "DS01 [GEOGRAPHIC_DATA]"
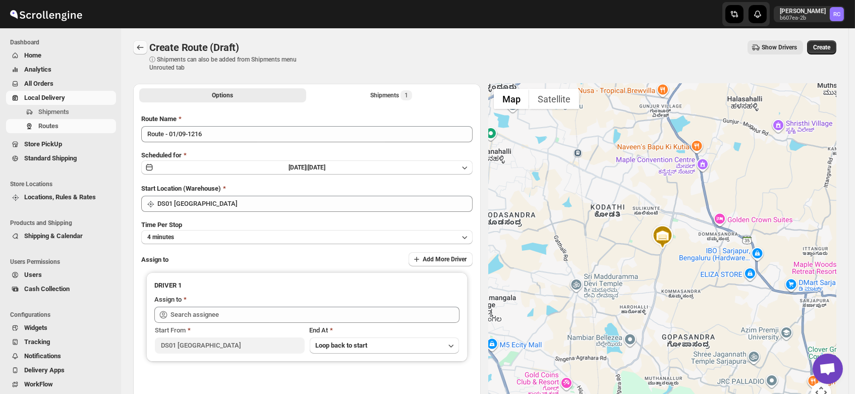
click at [137, 46] on icon "Routes" at bounding box center [140, 47] width 10 height 10
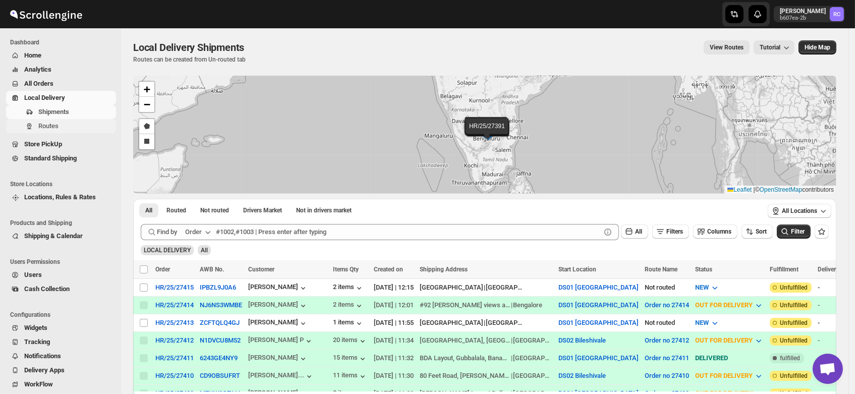
click at [45, 126] on span "Routes" at bounding box center [48, 126] width 20 height 8
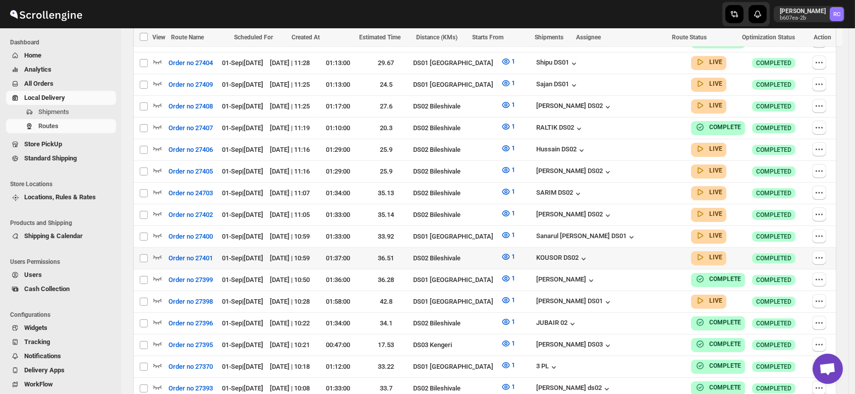
scroll to position [381, 0]
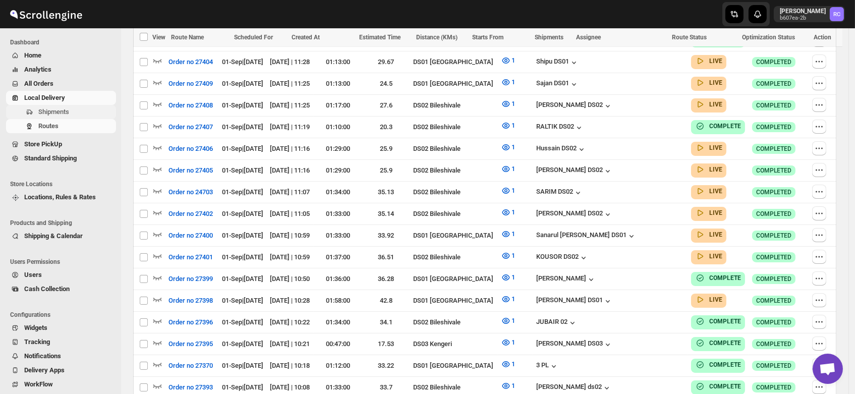
click at [47, 112] on span "Shipments" at bounding box center [53, 112] width 31 height 8
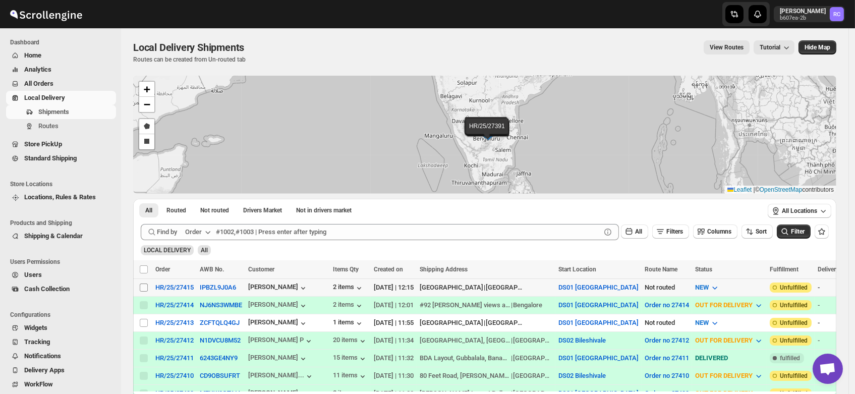
click at [144, 285] on input "Select shipment" at bounding box center [144, 287] width 8 height 8
checkbox input "true"
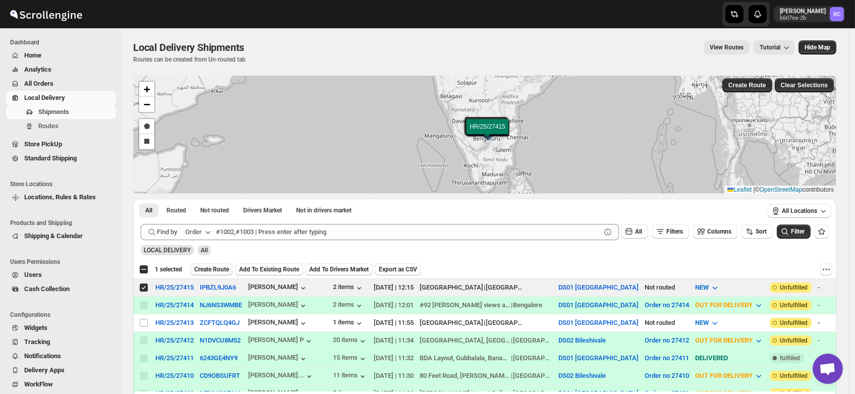
click at [216, 266] on span "Create Route" at bounding box center [211, 269] width 35 height 8
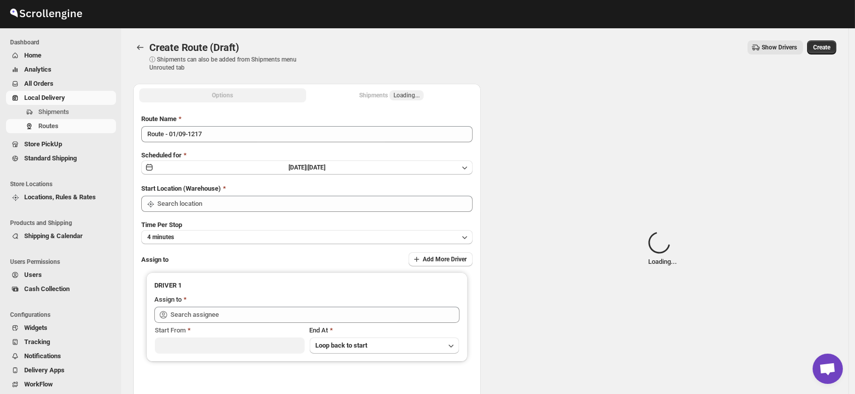
type input "DS01 [GEOGRAPHIC_DATA]"
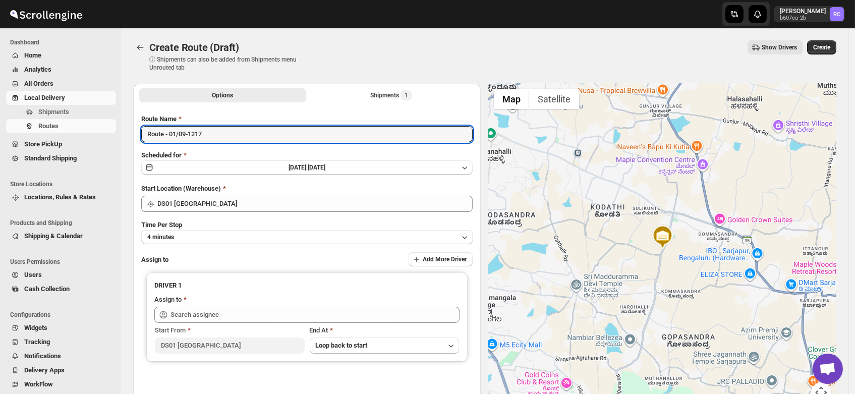
drag, startPoint x: 221, startPoint y: 138, endPoint x: 75, endPoint y: 146, distance: 146.0
click at [75, 146] on div "Skip to content Rahul Chopra b607ea-2b RC Dashboard Home Analytics All Orders L…" at bounding box center [427, 242] width 855 height 484
type input "Order no 27415"
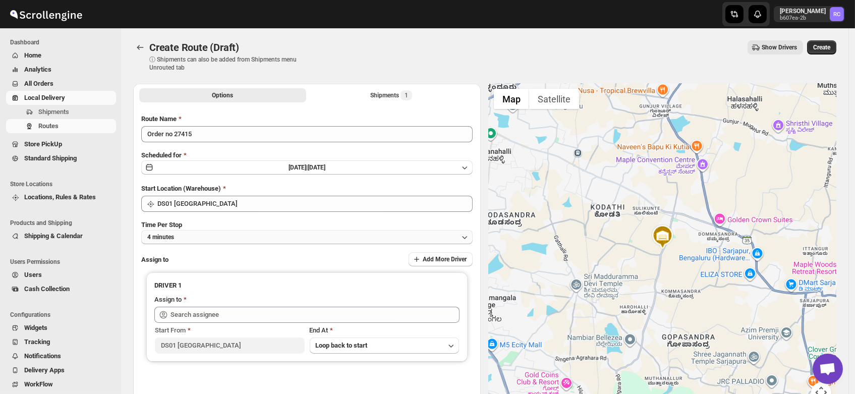
click at [176, 241] on button "4 minutes" at bounding box center [306, 237] width 331 height 14
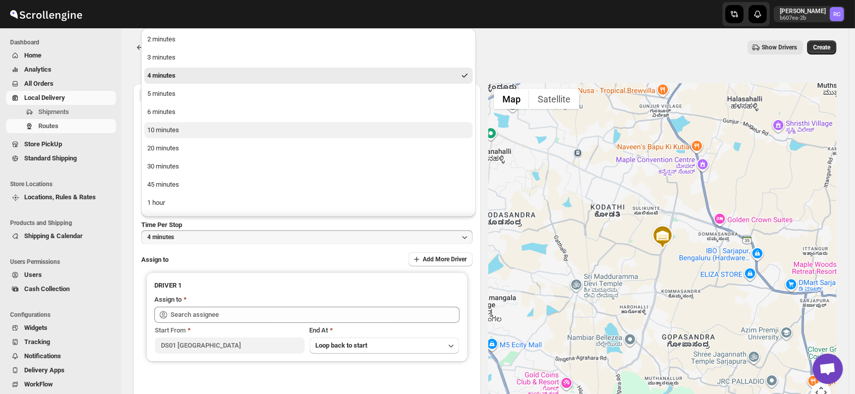
click at [165, 127] on div "10 minutes" at bounding box center [163, 130] width 32 height 10
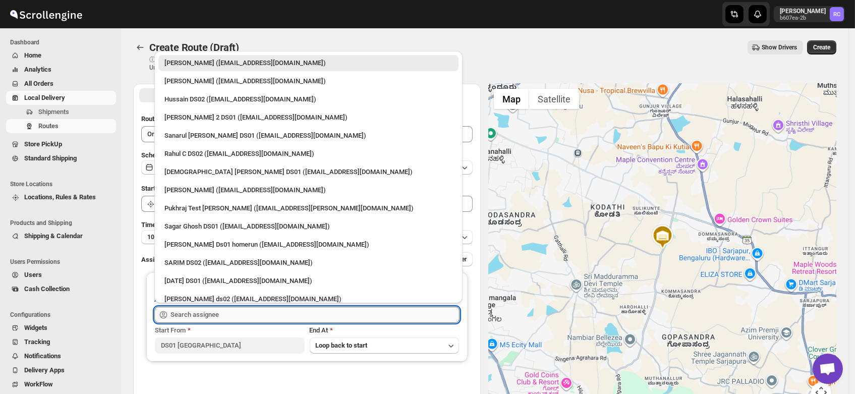
click at [182, 318] on input "text" at bounding box center [314, 315] width 289 height 16
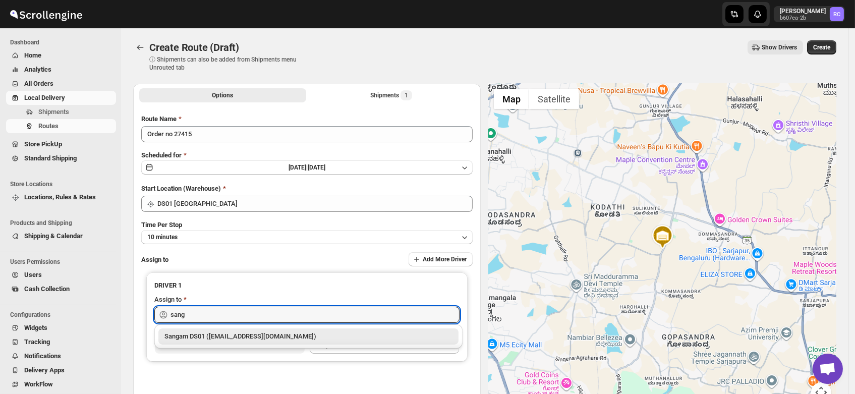
click at [202, 335] on div "Sangam DS01 ([EMAIL_ADDRESS][DOMAIN_NAME])" at bounding box center [308, 336] width 288 height 10
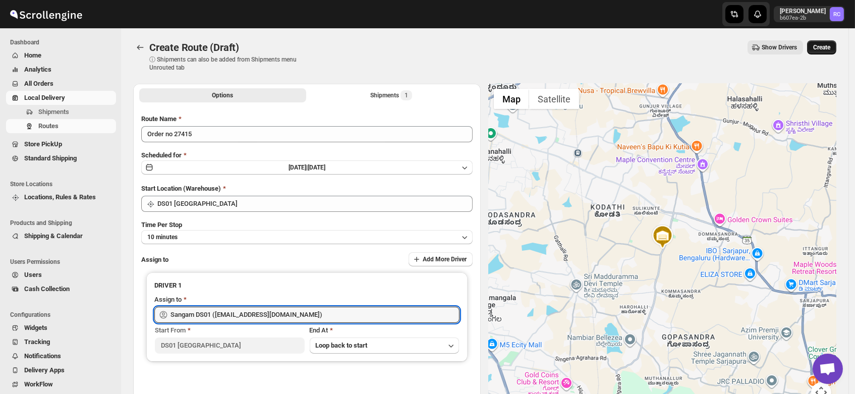
type input "Sangam DS01 ([EMAIL_ADDRESS][DOMAIN_NAME])"
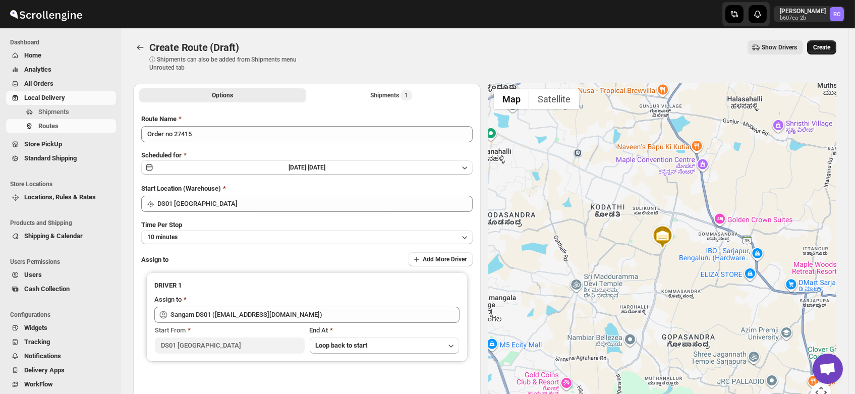
click at [822, 43] on span "Create" at bounding box center [821, 47] width 17 height 8
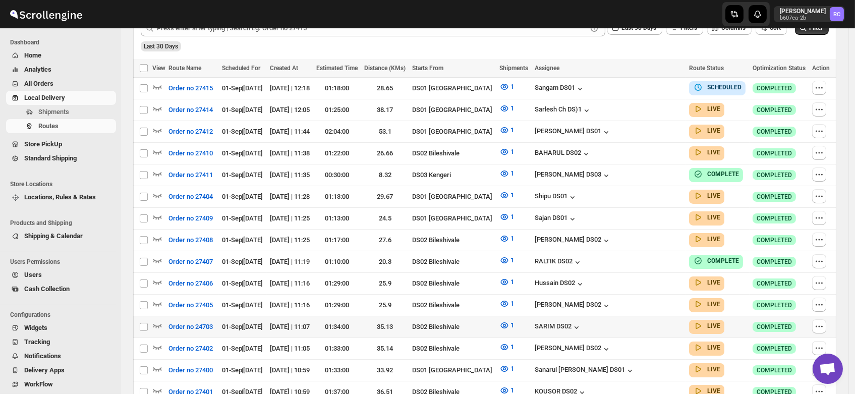
scroll to position [254, 0]
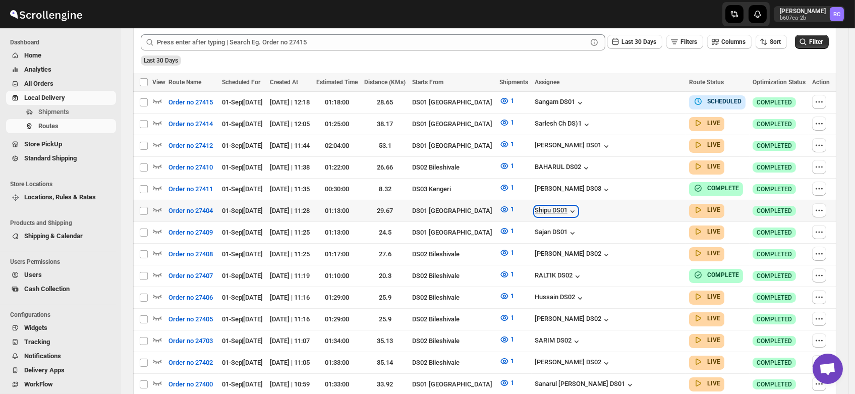
click at [577, 207] on div "Shipu DS01" at bounding box center [556, 211] width 43 height 10
click at [577, 206] on icon "button" at bounding box center [572, 211] width 10 height 10
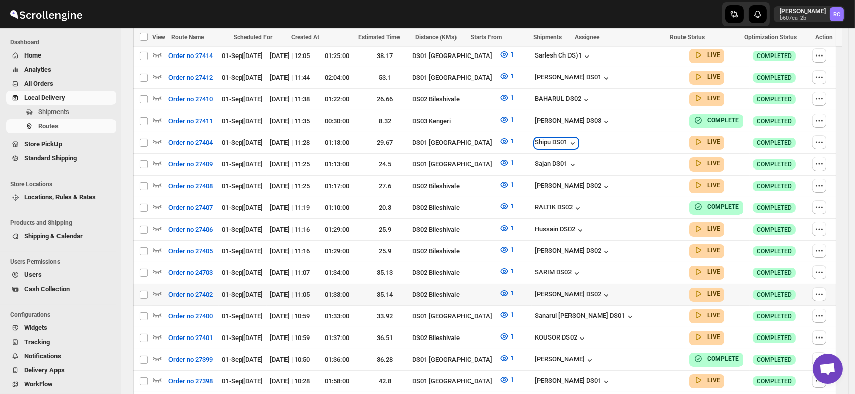
scroll to position [321, 0]
click at [651, 138] on div "Shipu DS01" at bounding box center [609, 143] width 149 height 11
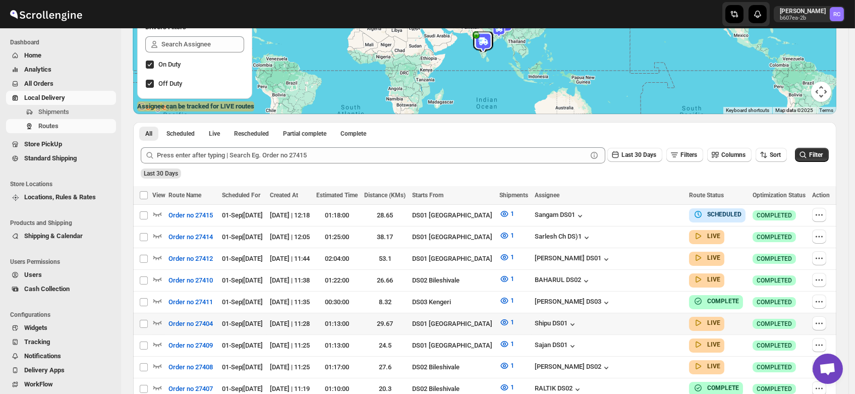
scroll to position [0, 0]
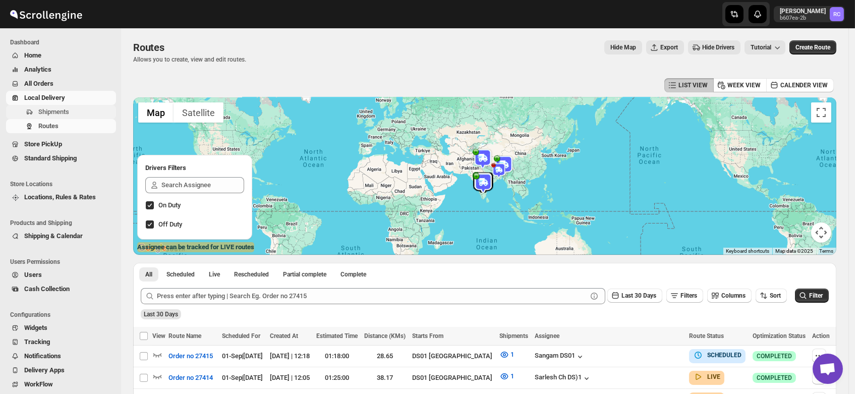
click at [53, 112] on span "Shipments" at bounding box center [53, 112] width 31 height 8
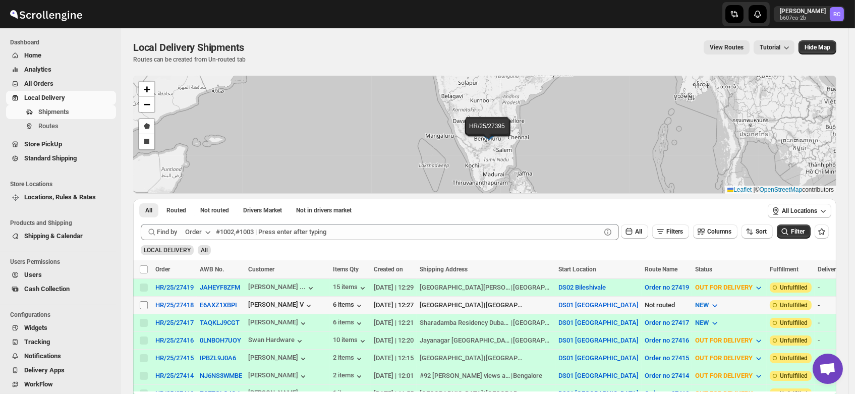
click at [143, 303] on input "Select shipment" at bounding box center [144, 305] width 8 height 8
checkbox input "true"
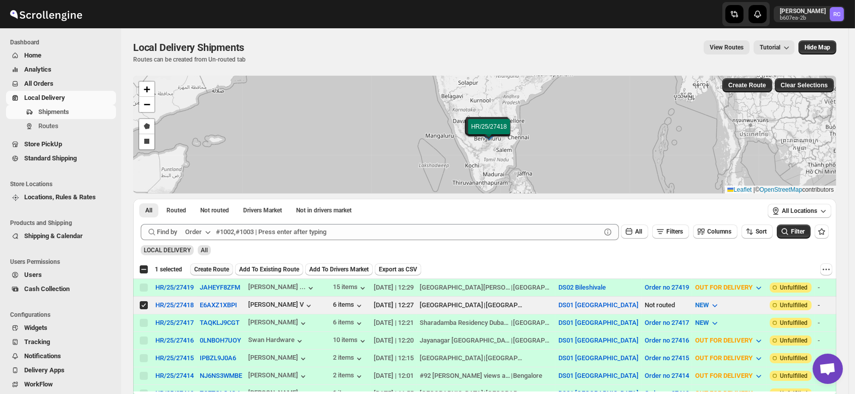
click at [213, 265] on span "Create Route" at bounding box center [211, 269] width 35 height 8
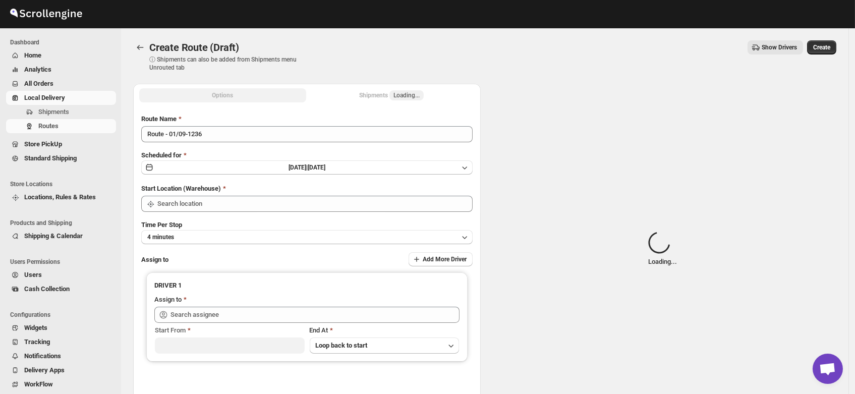
type input "DS01 [GEOGRAPHIC_DATA]"
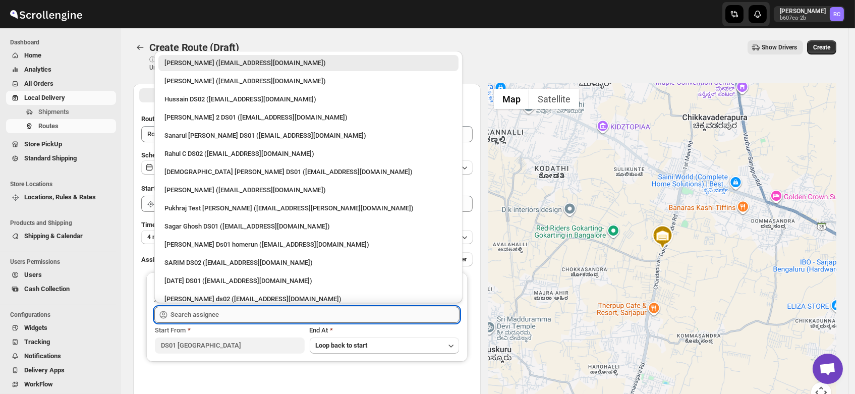
click at [221, 312] on input "text" at bounding box center [314, 315] width 289 height 16
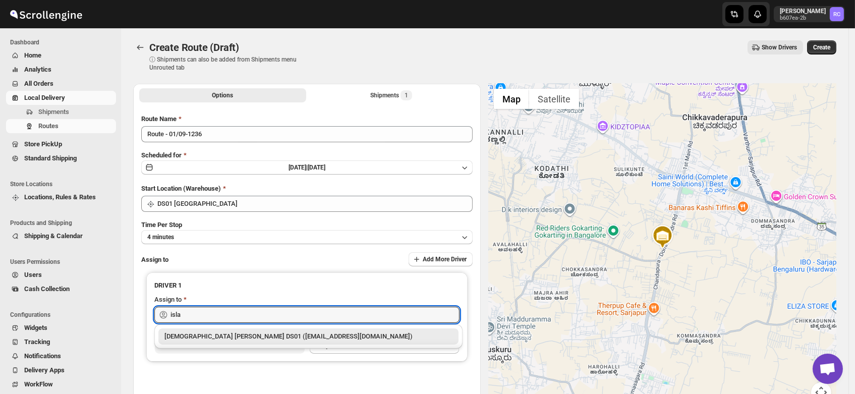
click at [223, 333] on div "[DEMOGRAPHIC_DATA] [PERSON_NAME] DS01 ([EMAIL_ADDRESS][DOMAIN_NAME])" at bounding box center [308, 336] width 288 height 10
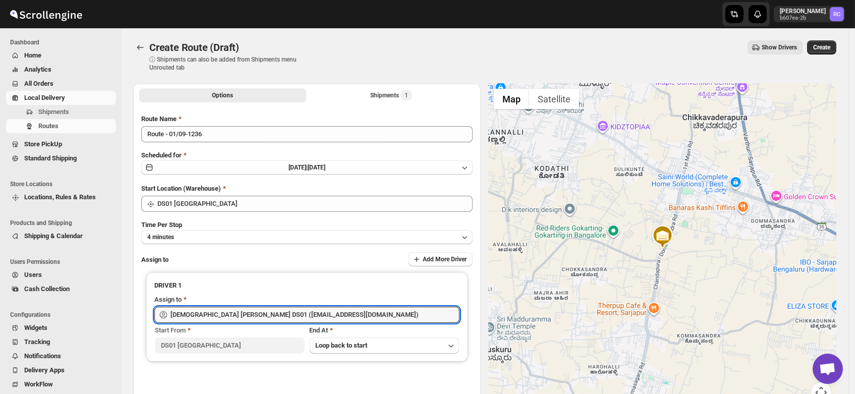
type input "[DEMOGRAPHIC_DATA] [PERSON_NAME] DS01 ([EMAIL_ADDRESS][DOMAIN_NAME])"
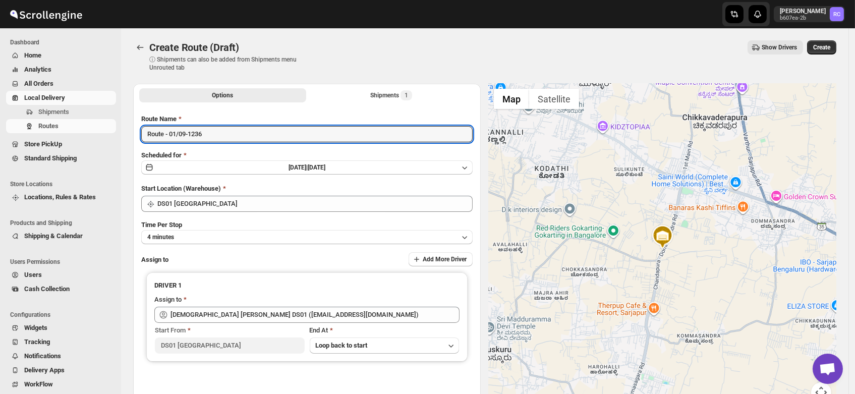
drag, startPoint x: 210, startPoint y: 136, endPoint x: 0, endPoint y: 156, distance: 210.7
click at [0, 156] on div "Skip to content Rahul Chopra b607ea-2b RC Dashboard Home Analytics All Orders L…" at bounding box center [427, 242] width 855 height 484
type input "Order no 27418"
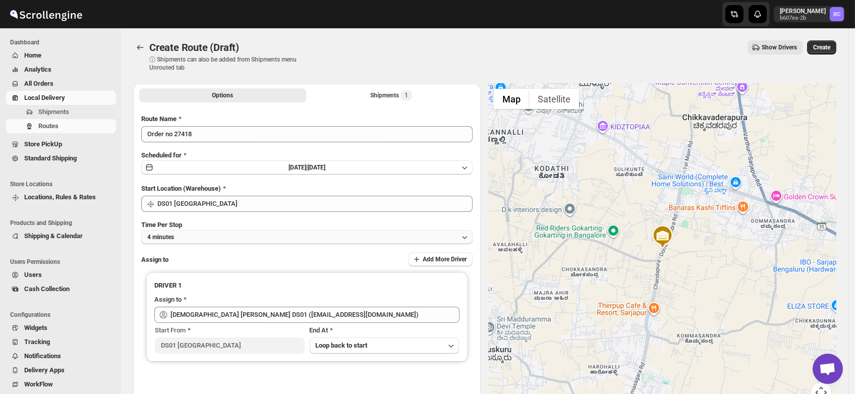
click at [184, 237] on button "4 minutes" at bounding box center [306, 237] width 331 height 14
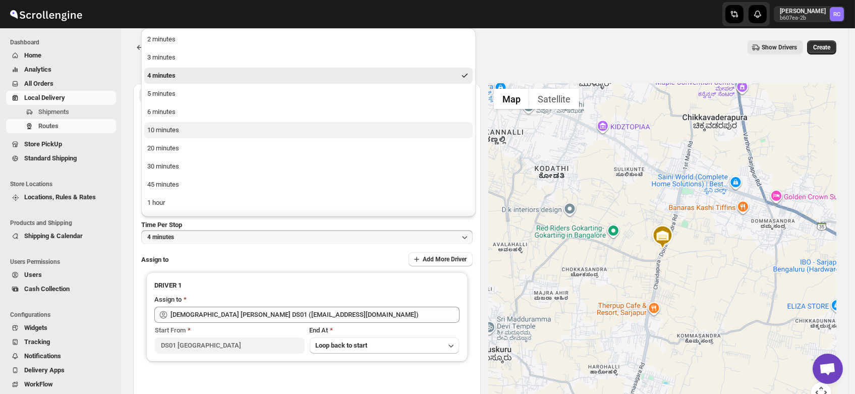
click at [175, 124] on button "10 minutes" at bounding box center [308, 130] width 328 height 16
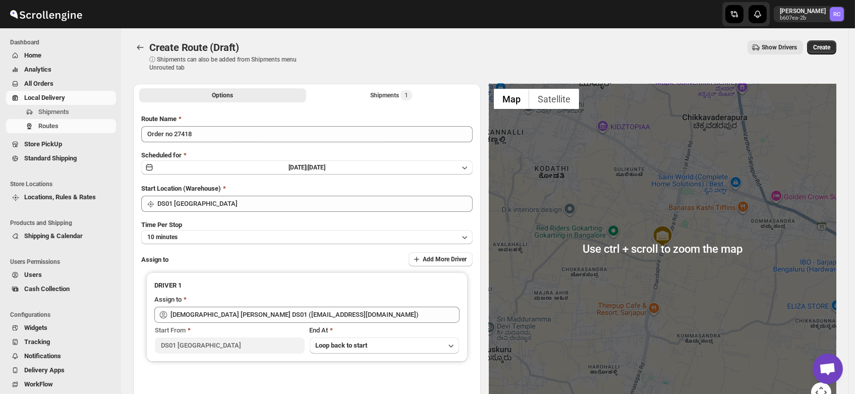
click at [827, 40] on button "Create" at bounding box center [821, 47] width 29 height 14
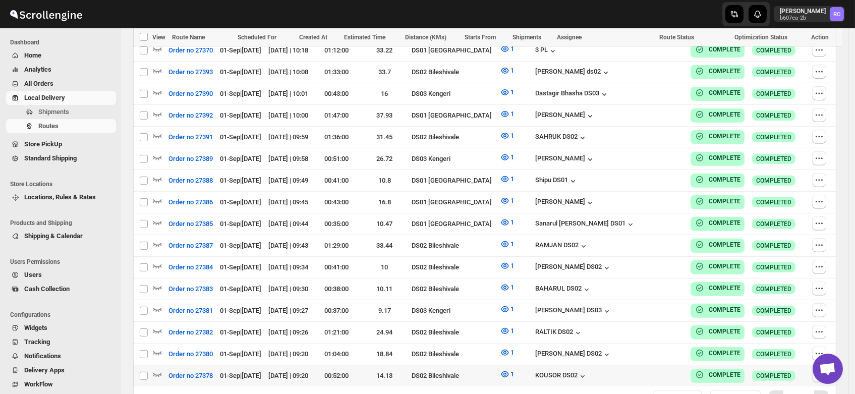
scroll to position [827, 0]
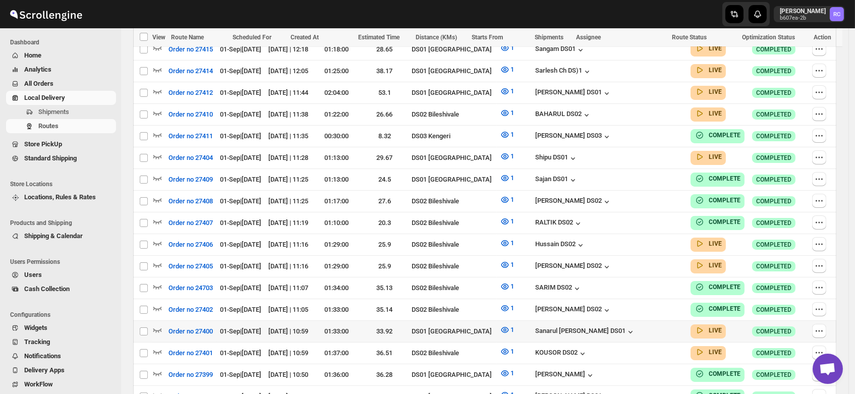
scroll to position [416, 0]
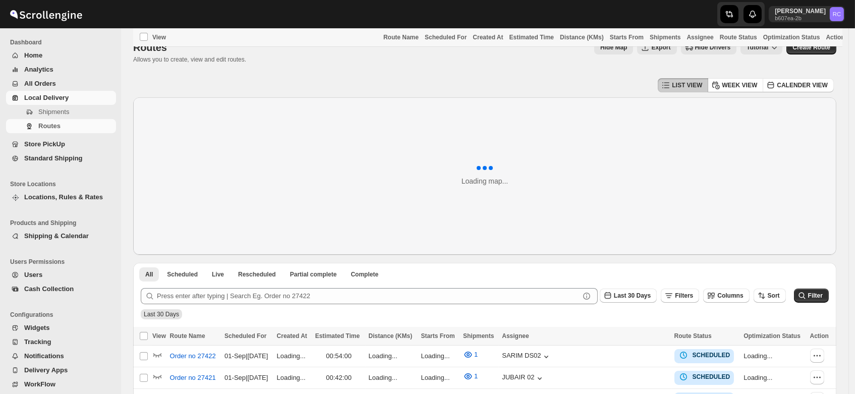
scroll to position [238, 0]
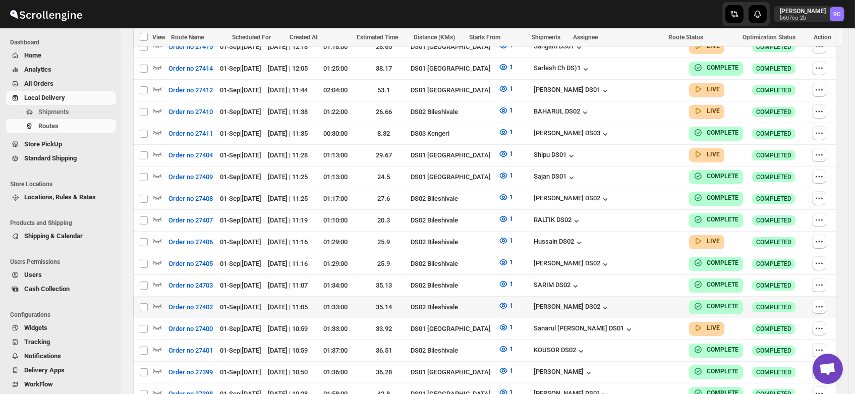
scroll to position [487, 0]
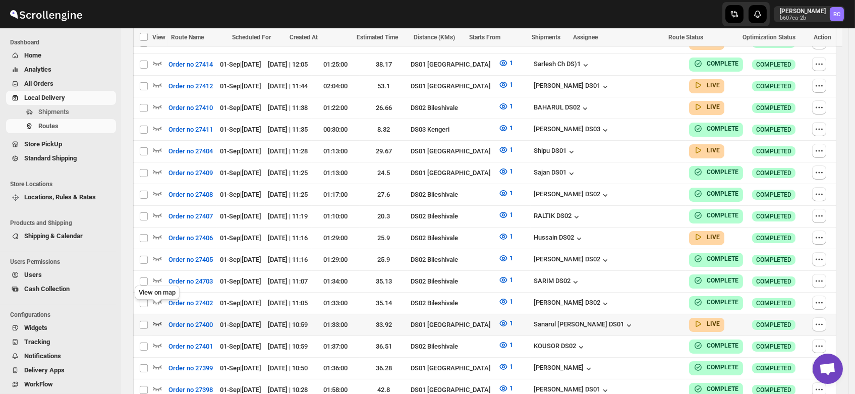
click at [157, 318] on icon "button" at bounding box center [157, 323] width 10 height 10
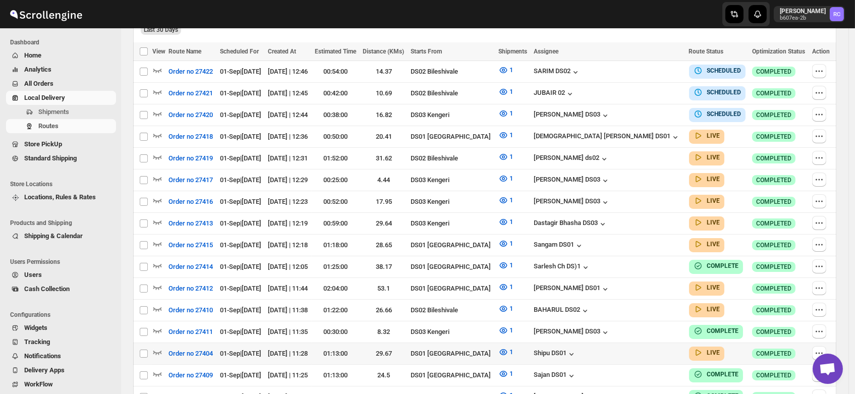
scroll to position [294, 0]
click at [157, 260] on icon "button" at bounding box center [157, 265] width 10 height 10
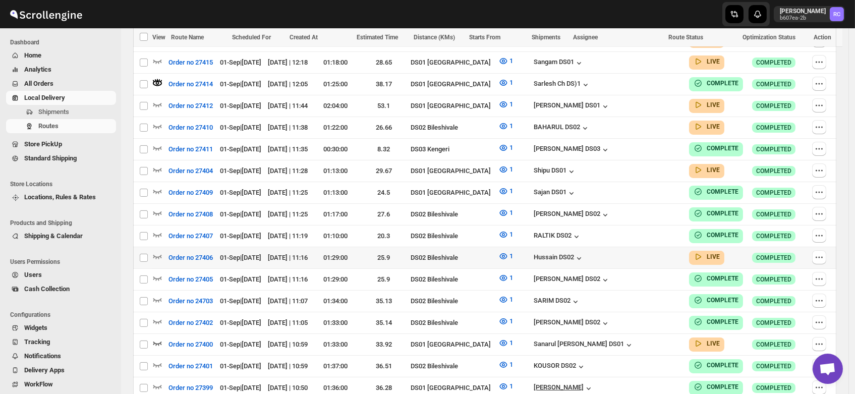
scroll to position [475, 0]
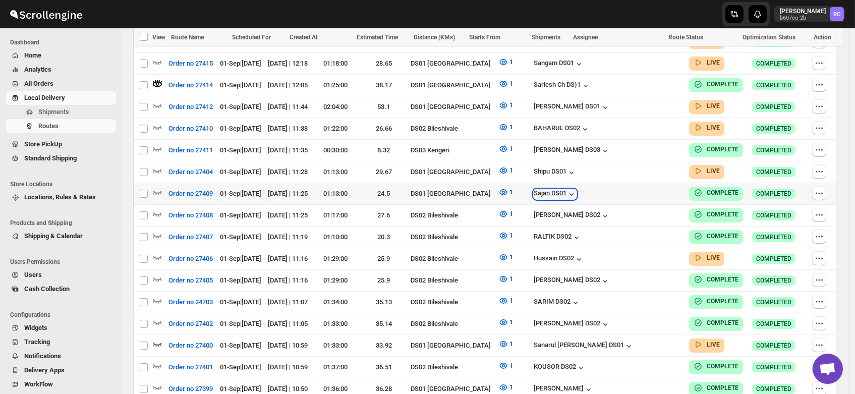
click at [576, 189] on div "Sajan DS01" at bounding box center [555, 194] width 43 height 10
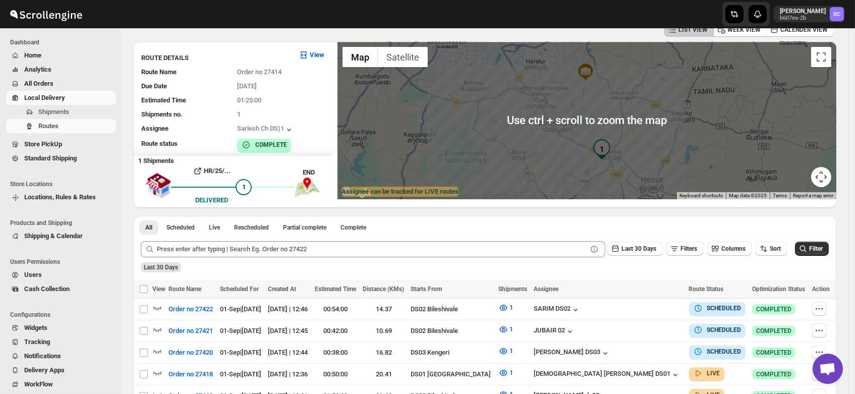
scroll to position [0, 0]
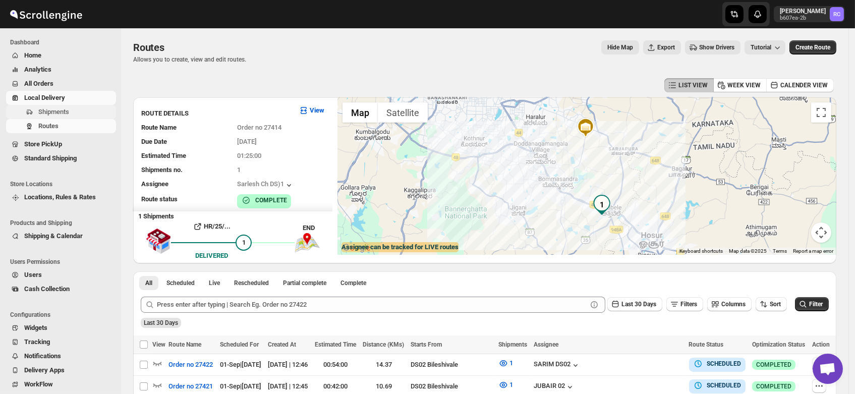
click at [48, 110] on span "Shipments" at bounding box center [53, 112] width 31 height 8
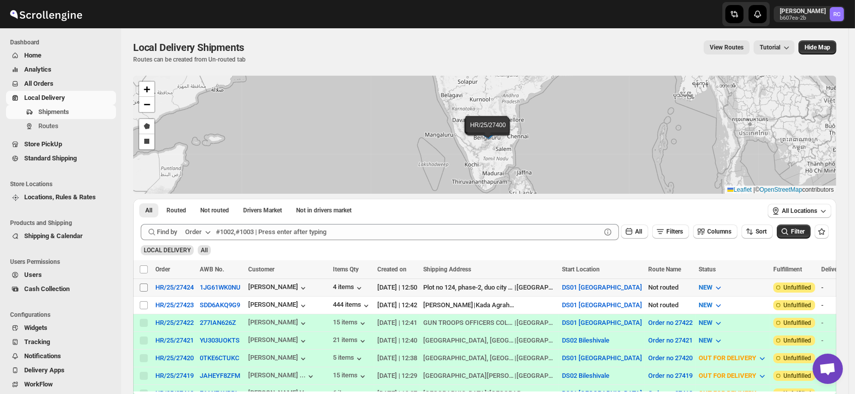
click at [144, 286] on input "Select shipment" at bounding box center [144, 287] width 8 height 8
checkbox input "true"
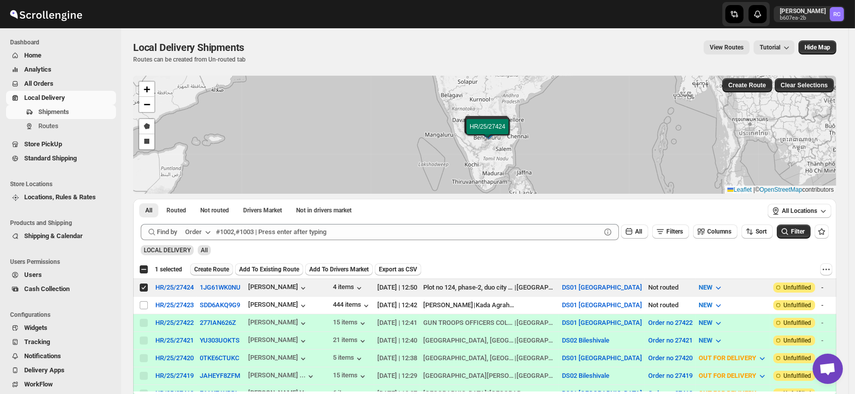
click at [214, 267] on span "Create Route" at bounding box center [211, 269] width 35 height 8
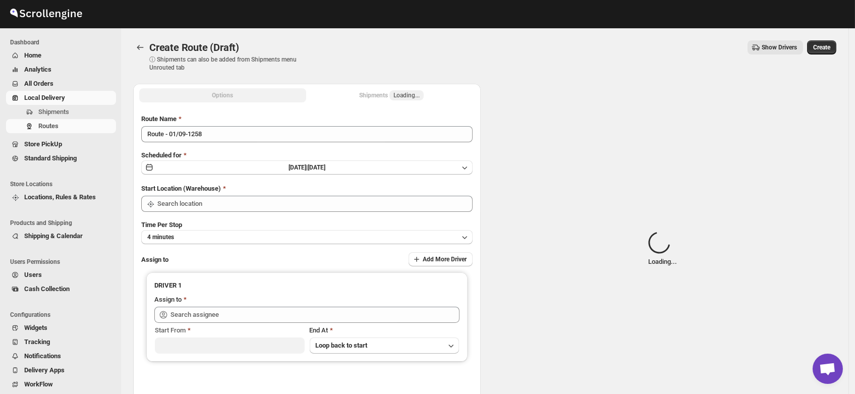
type input "DS01 [GEOGRAPHIC_DATA]"
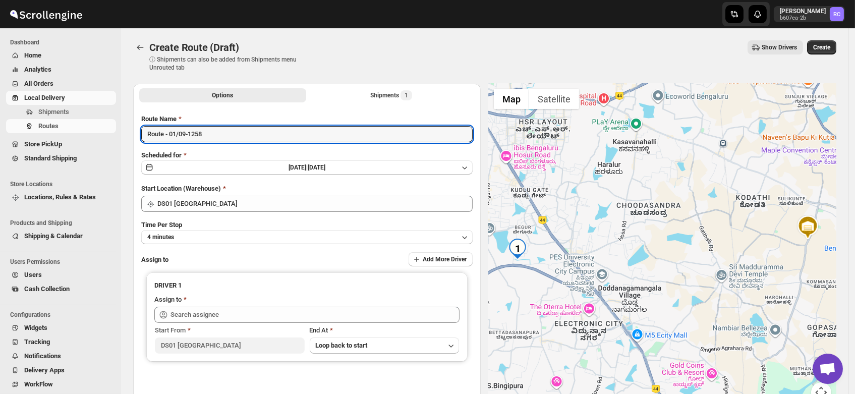
drag, startPoint x: 210, startPoint y: 141, endPoint x: 73, endPoint y: 148, distance: 137.4
click at [73, 148] on div "Skip to content Rahul Chopra b607ea-2b RC Dashboard Home Analytics All Orders L…" at bounding box center [427, 242] width 855 height 484
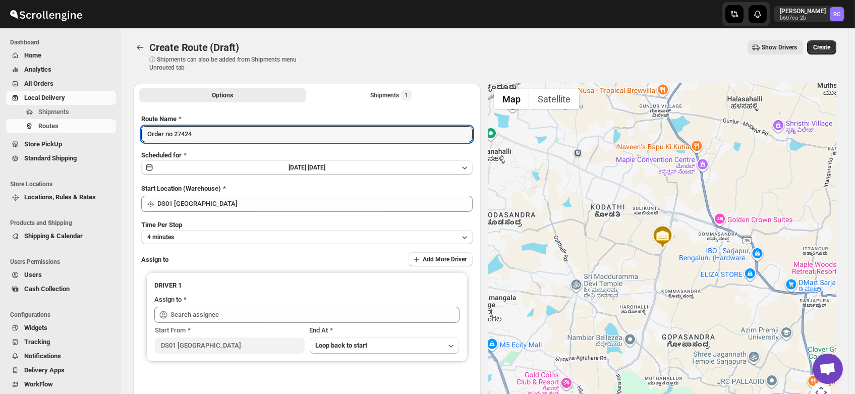
type input "Order no 27424"
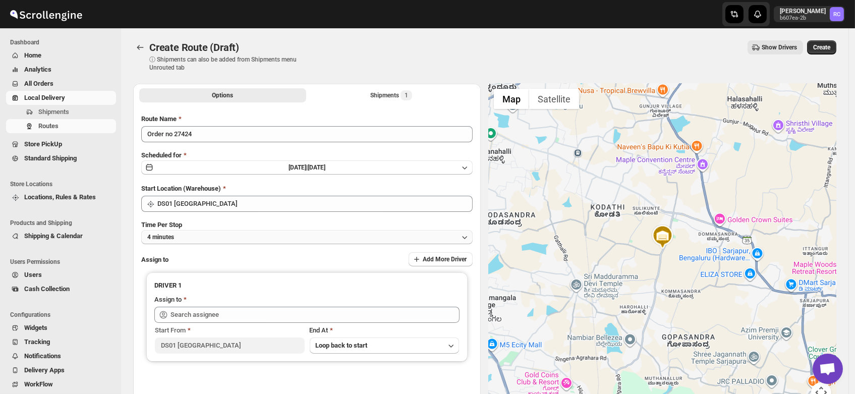
click at [183, 241] on button "4 minutes" at bounding box center [306, 237] width 331 height 14
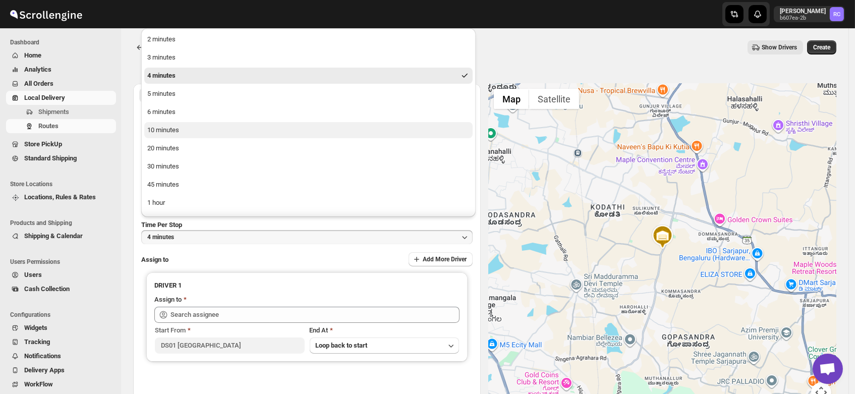
click at [162, 131] on div "10 minutes" at bounding box center [163, 130] width 32 height 10
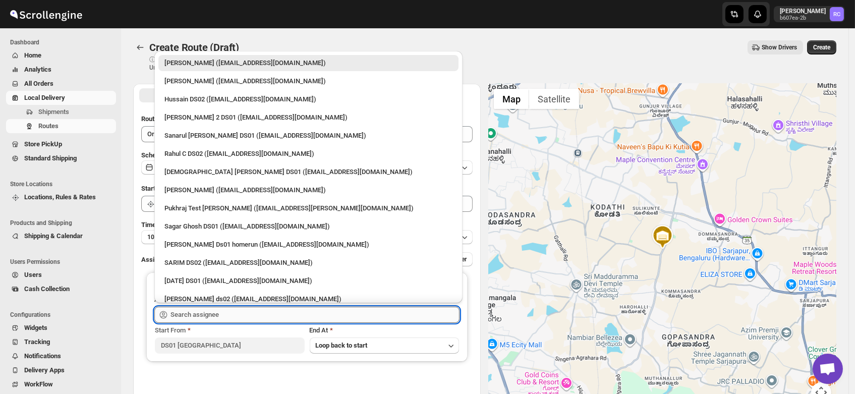
click at [205, 314] on input "text" at bounding box center [314, 315] width 289 height 16
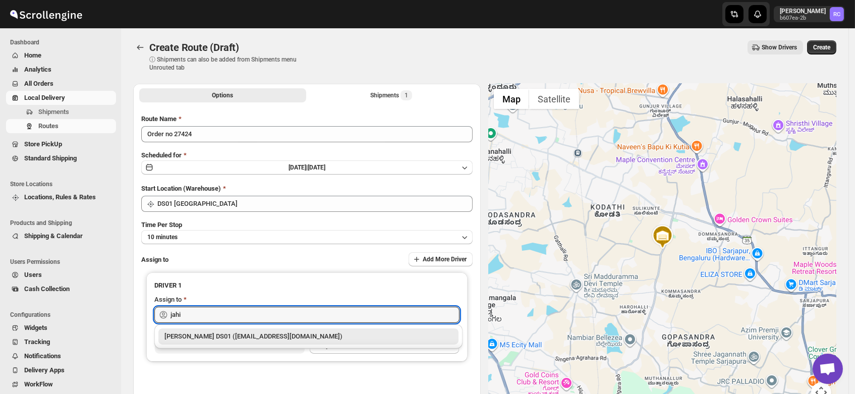
click at [218, 338] on div "[PERSON_NAME] DS01 ([EMAIL_ADDRESS][DOMAIN_NAME])" at bounding box center [308, 336] width 288 height 10
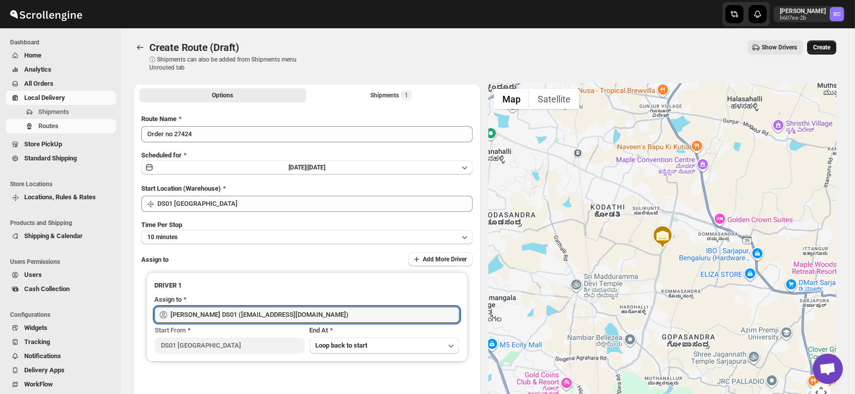
type input "[PERSON_NAME] DS01 ([EMAIL_ADDRESS][DOMAIN_NAME])"
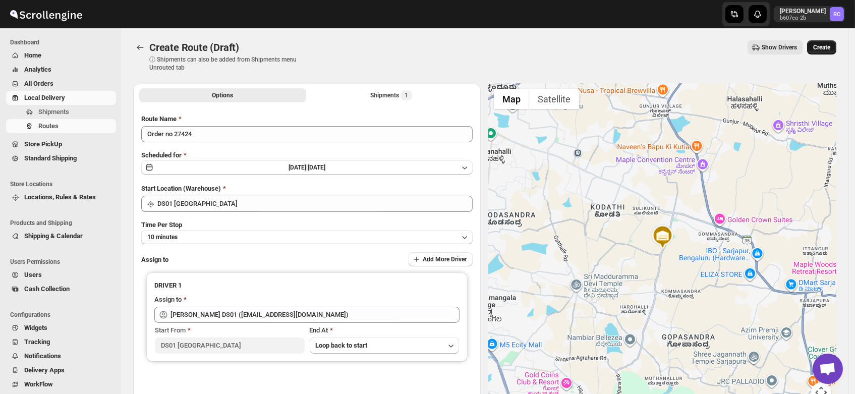
click at [823, 47] on span "Create" at bounding box center [821, 47] width 17 height 8
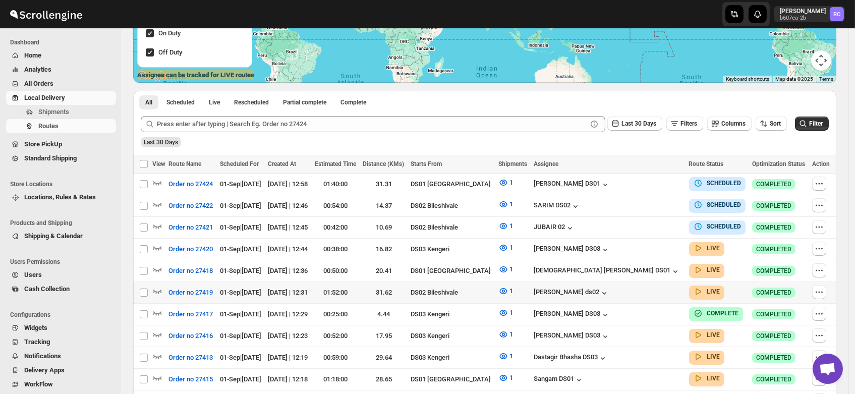
scroll to position [172, 0]
click at [822, 183] on icon "button" at bounding box center [819, 183] width 10 height 10
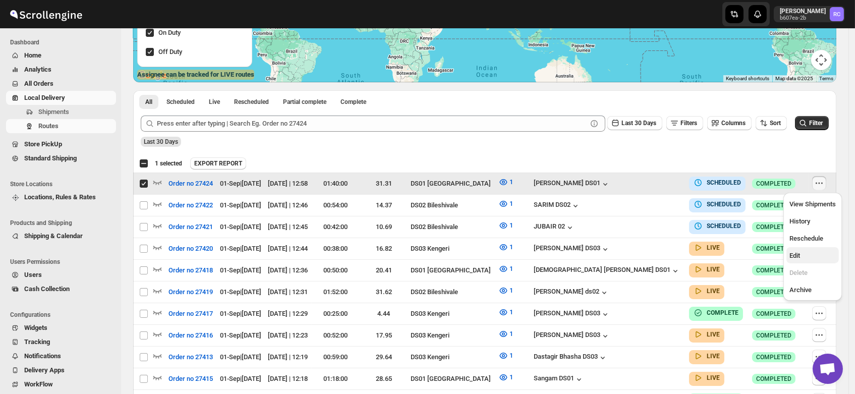
click at [799, 255] on span "Edit" at bounding box center [794, 256] width 11 height 8
checkbox input "false"
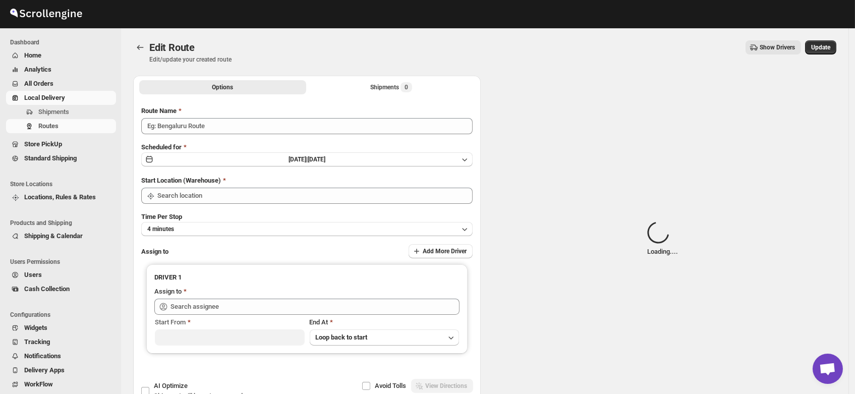
type input "Order no 27424"
type input "DS01 [GEOGRAPHIC_DATA]"
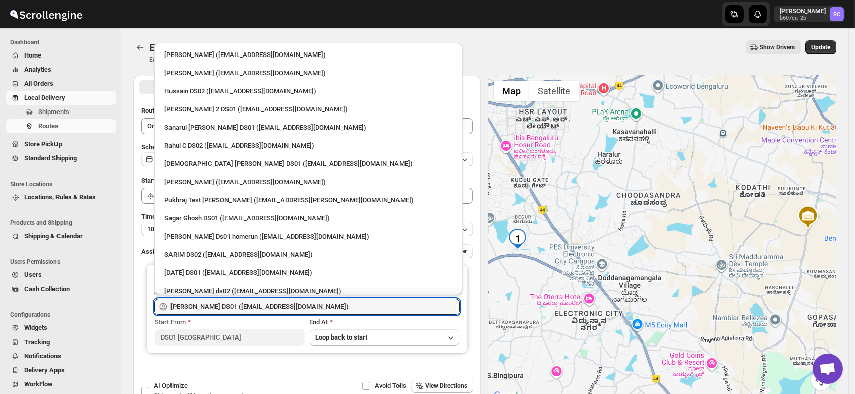
drag, startPoint x: 324, startPoint y: 303, endPoint x: 104, endPoint y: 307, distance: 219.9
click at [104, 307] on div "Skip to content Rahul Chopra b607ea-2b RC Dashboard Home Analytics All Orders L…" at bounding box center [427, 230] width 855 height 461
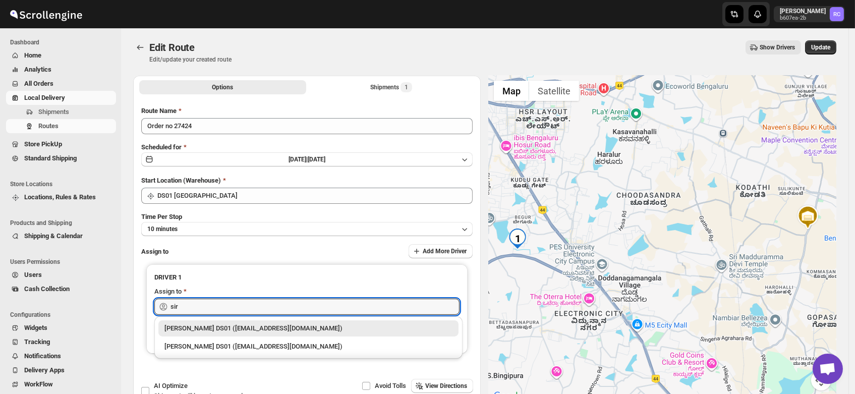
click at [207, 329] on div "[PERSON_NAME] DS01 ([EMAIL_ADDRESS][DOMAIN_NAME])" at bounding box center [308, 328] width 288 height 10
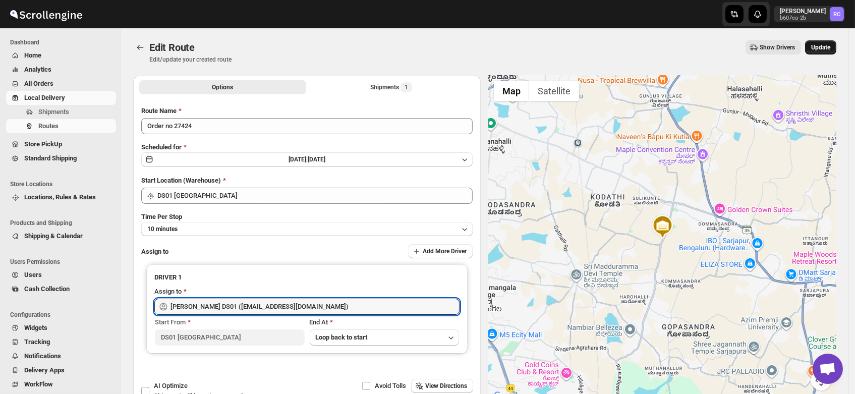
type input "[PERSON_NAME] DS01 ([EMAIL_ADDRESS][DOMAIN_NAME])"
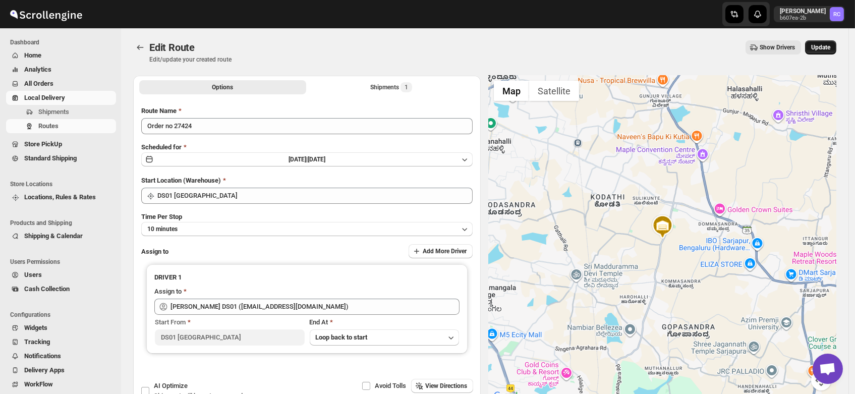
click at [826, 46] on span "Update" at bounding box center [820, 47] width 19 height 8
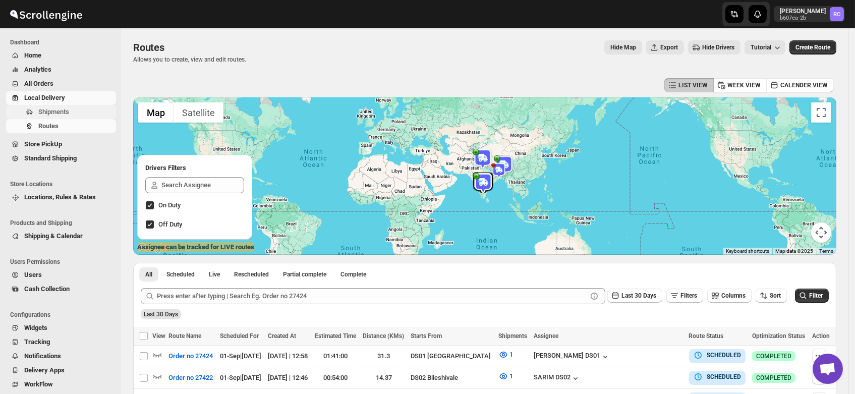
click at [45, 114] on span "Shipments" at bounding box center [53, 112] width 31 height 8
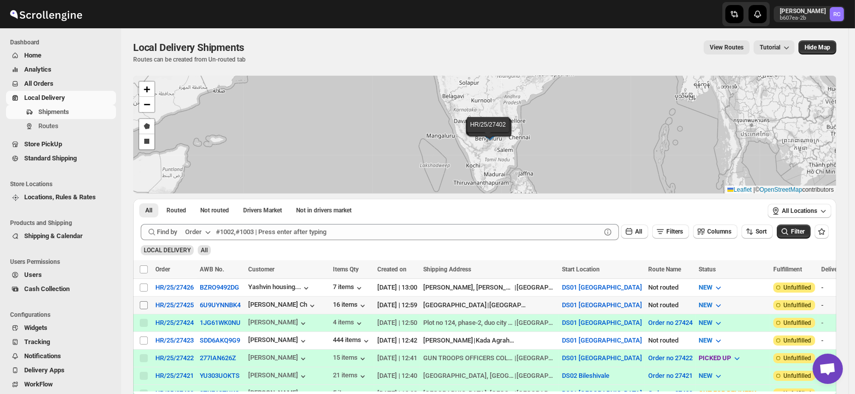
click at [143, 303] on input "Select shipment" at bounding box center [144, 305] width 8 height 8
checkbox input "true"
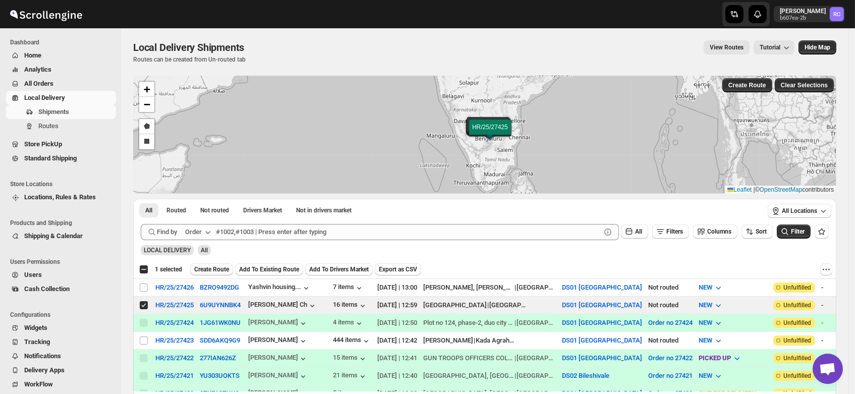
click at [212, 265] on span "Create Route" at bounding box center [211, 269] width 35 height 8
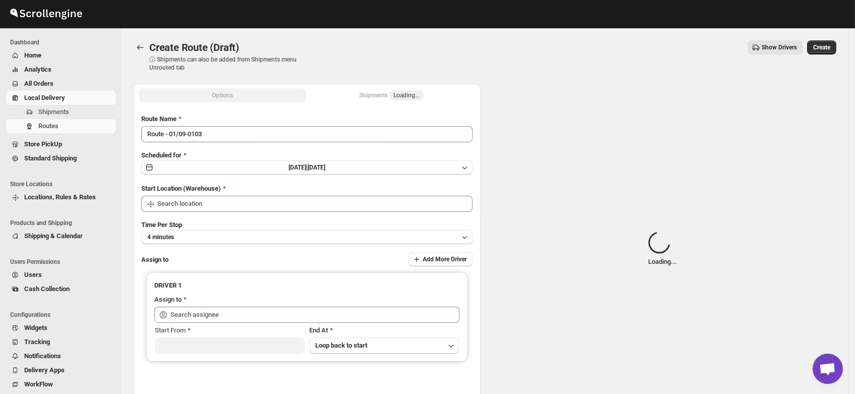
type input "DS01 [GEOGRAPHIC_DATA]"
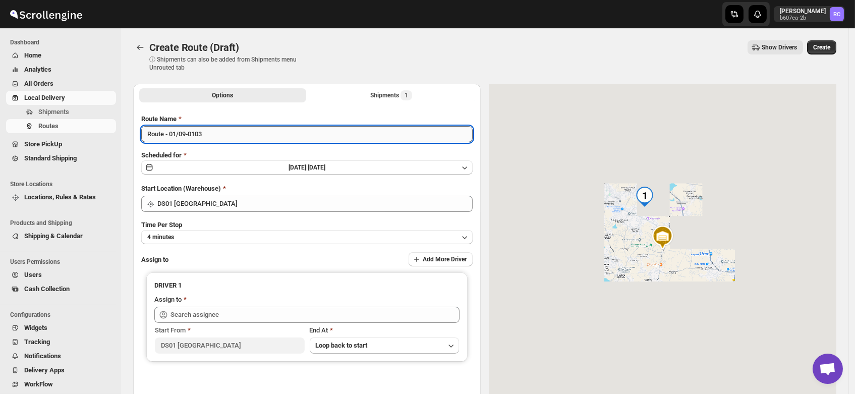
click at [212, 129] on input "Route - 01/09-0103" at bounding box center [306, 134] width 331 height 16
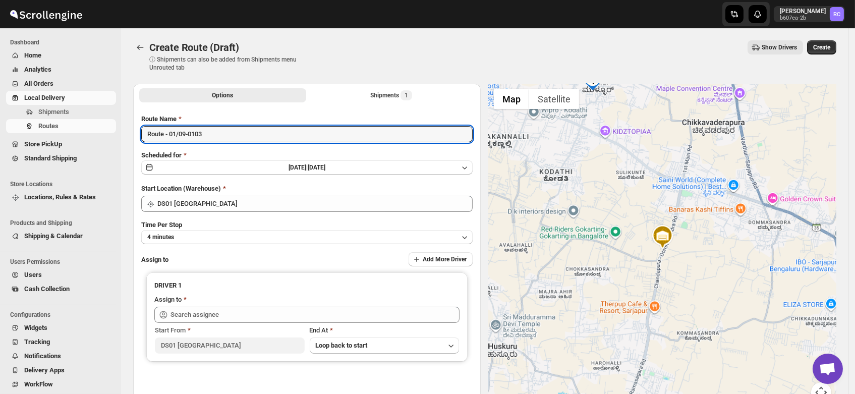
drag, startPoint x: 212, startPoint y: 129, endPoint x: 61, endPoint y: 156, distance: 153.6
click at [61, 156] on div "Skip to content Rahul Chopra b607ea-2b RC Dashboard Home Analytics All Orders L…" at bounding box center [427, 242] width 855 height 484
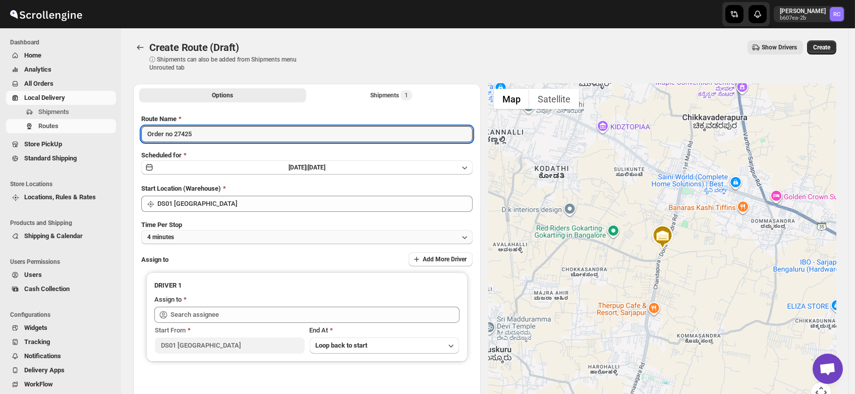
type input "Order no 27425"
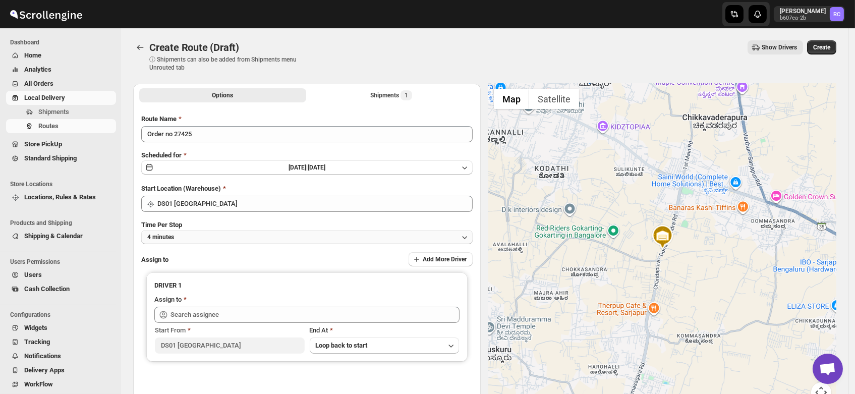
click at [171, 237] on span "4 minutes" at bounding box center [160, 237] width 27 height 8
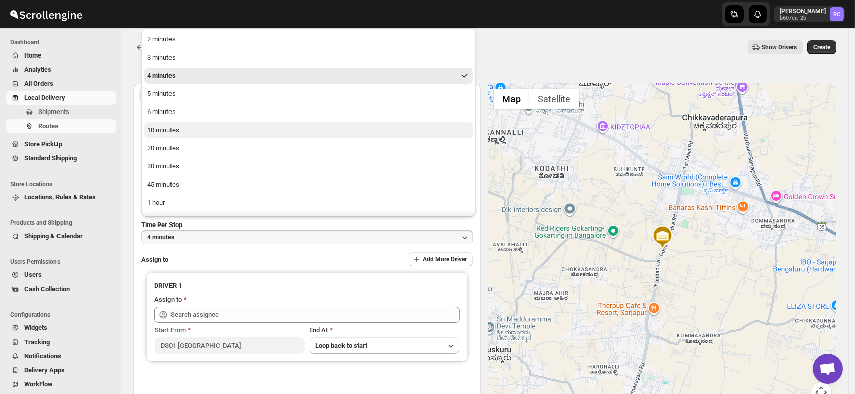
click at [171, 130] on div "10 minutes" at bounding box center [163, 130] width 32 height 10
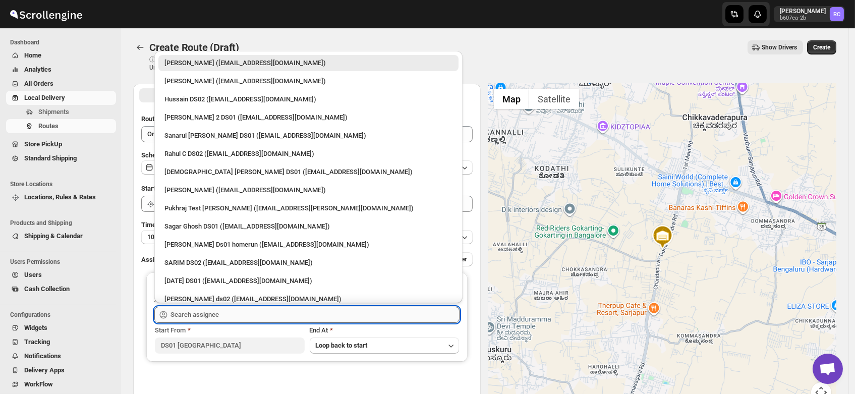
click at [194, 315] on input "text" at bounding box center [314, 315] width 289 height 16
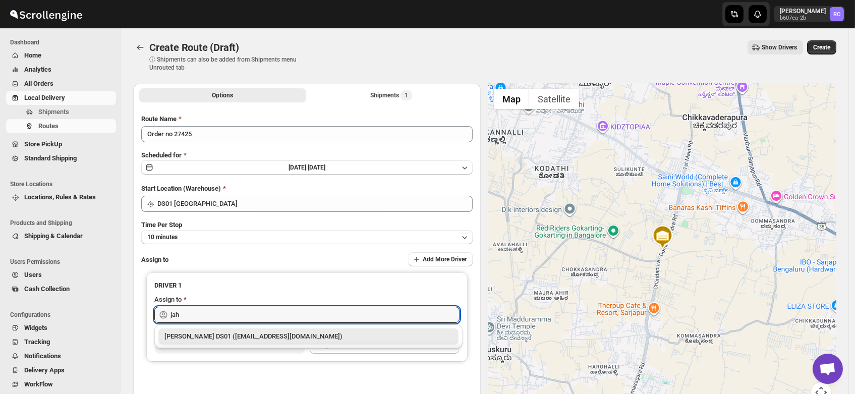
click at [205, 334] on div "Jahir Hussain DS01 (pegaya8076@excederm.com)" at bounding box center [308, 336] width 288 height 10
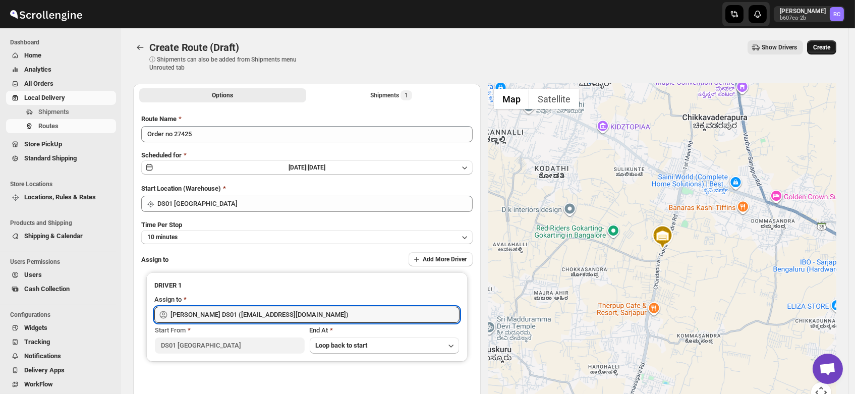
type input "Jahir Hussain DS01 (pegaya8076@excederm.com)"
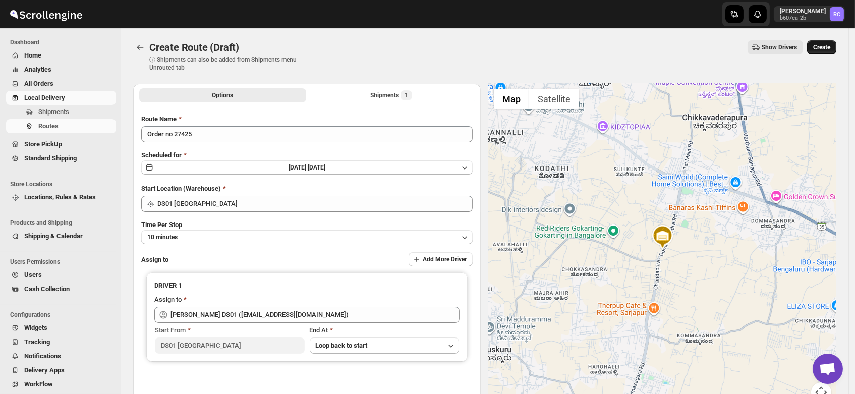
click at [827, 44] on span "Create" at bounding box center [821, 47] width 17 height 8
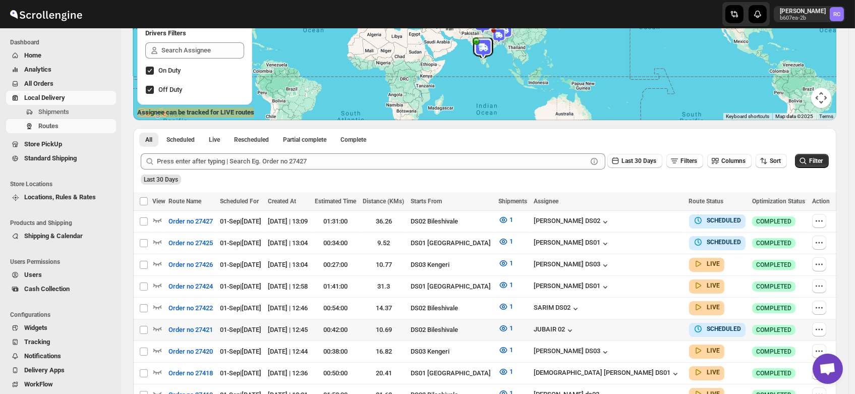
scroll to position [136, 0]
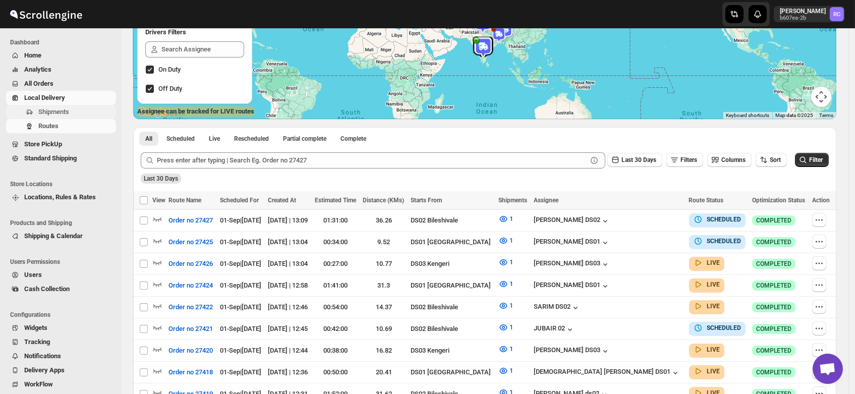
click at [51, 112] on span "Shipments" at bounding box center [53, 112] width 31 height 8
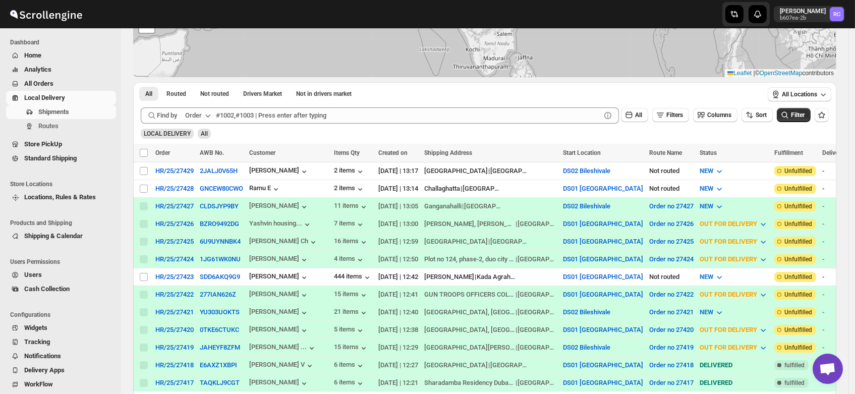
scroll to position [117, 0]
click at [143, 273] on input "Select shipment" at bounding box center [144, 276] width 8 height 8
checkbox input "true"
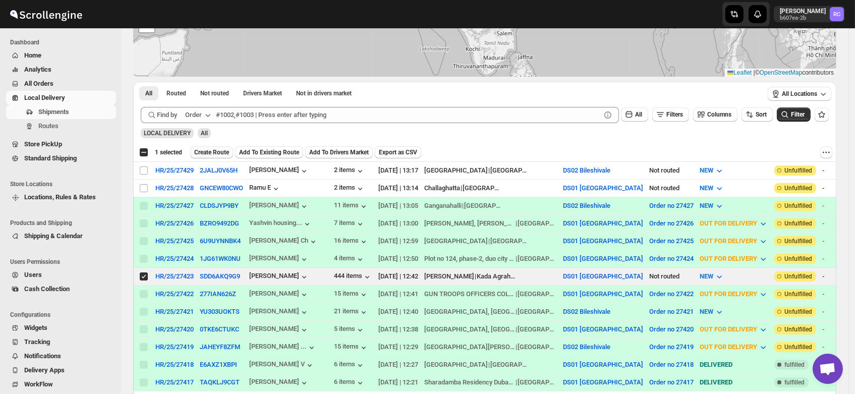
click at [217, 151] on span "Create Route" at bounding box center [211, 152] width 35 height 8
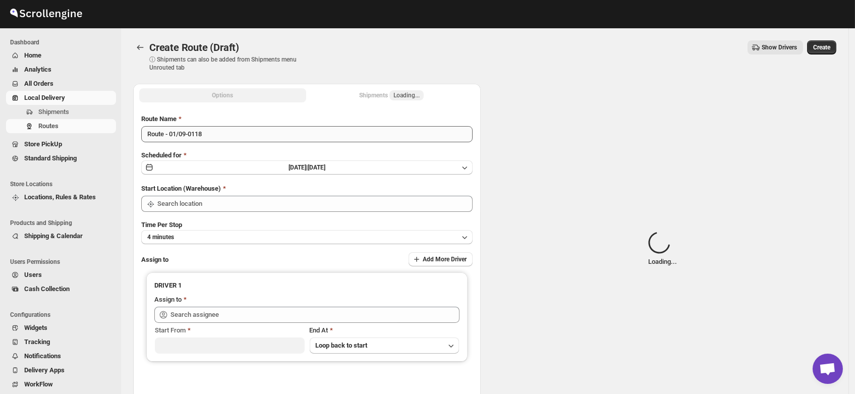
type input "DS01 [GEOGRAPHIC_DATA]"
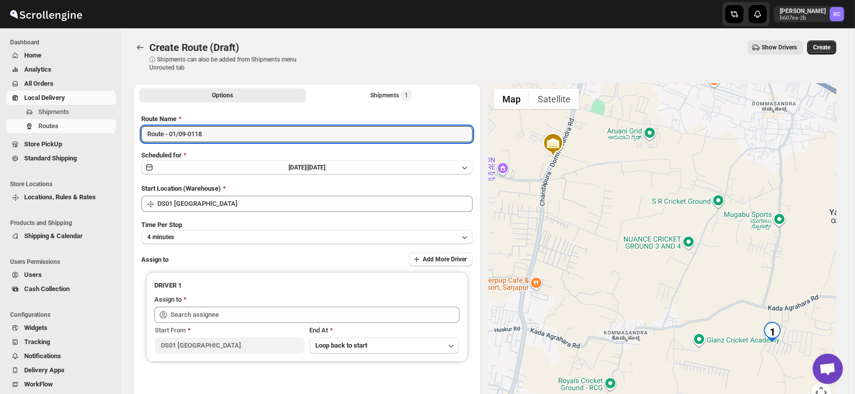
drag, startPoint x: 222, startPoint y: 134, endPoint x: 81, endPoint y: 151, distance: 141.7
click at [81, 151] on div "Skip to content Rahul Chopra b607ea-2b RC Dashboard Home Analytics All Orders L…" at bounding box center [427, 242] width 855 height 484
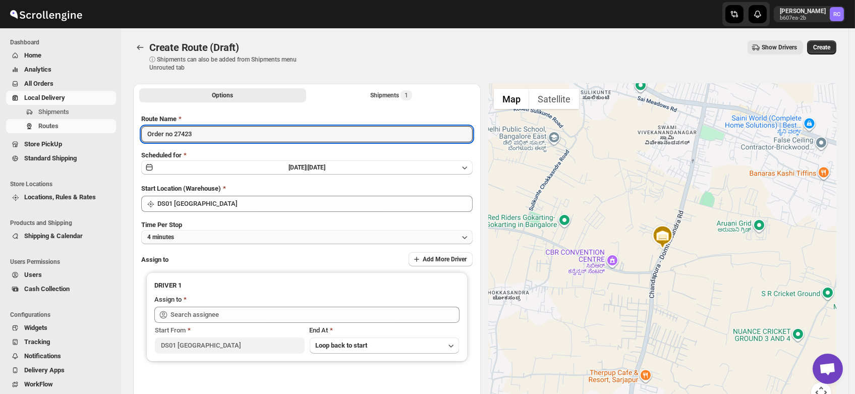
type input "Order no 27423"
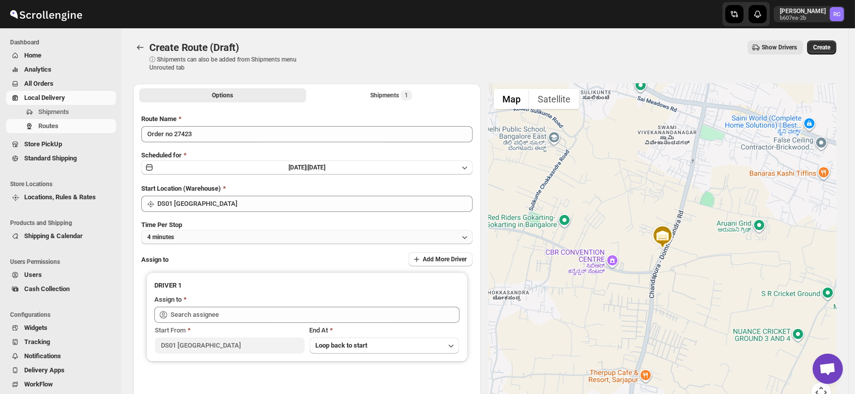
click at [168, 233] on span "4 minutes" at bounding box center [160, 237] width 27 height 8
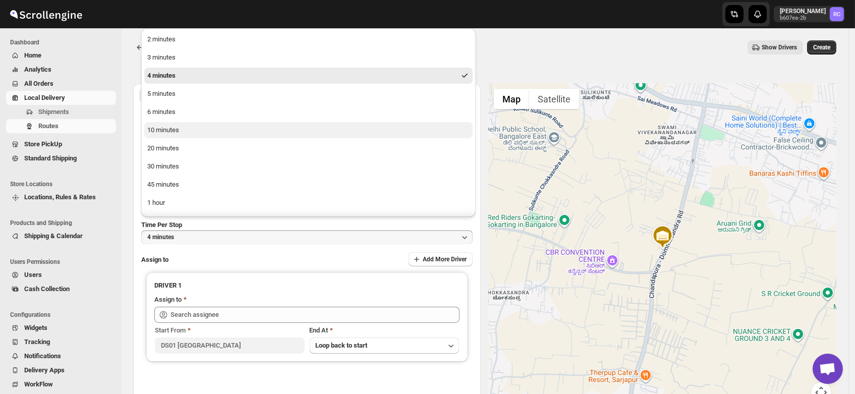
click at [172, 131] on div "10 minutes" at bounding box center [163, 130] width 32 height 10
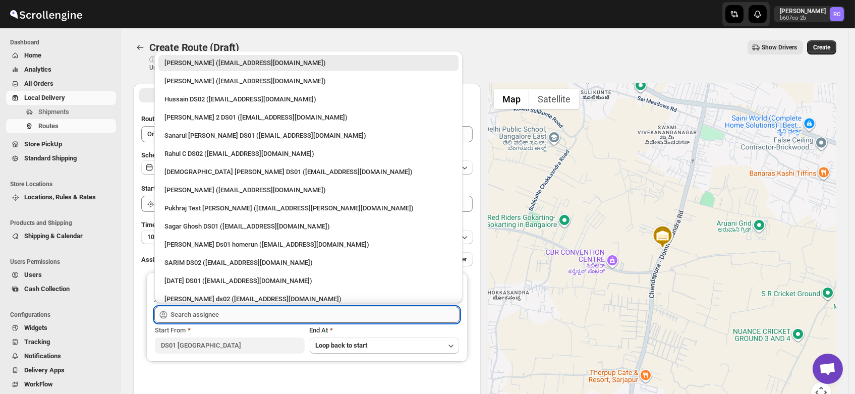
click at [206, 314] on input "text" at bounding box center [314, 315] width 289 height 16
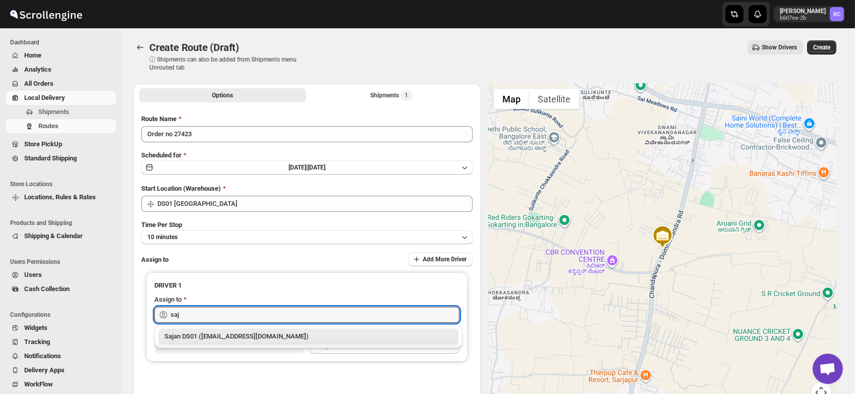
click at [213, 336] on div "Sajan DS01 ([EMAIL_ADDRESS][DOMAIN_NAME])" at bounding box center [308, 336] width 288 height 10
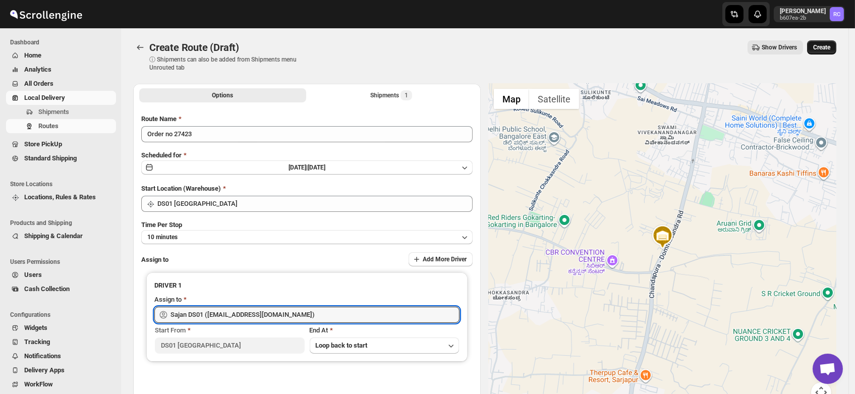
type input "Sajan DS01 ([EMAIL_ADDRESS][DOMAIN_NAME])"
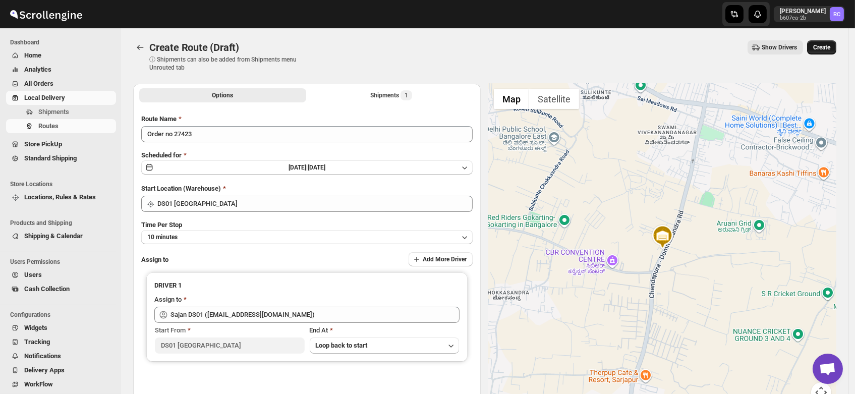
click at [825, 42] on button "Create" at bounding box center [821, 47] width 29 height 14
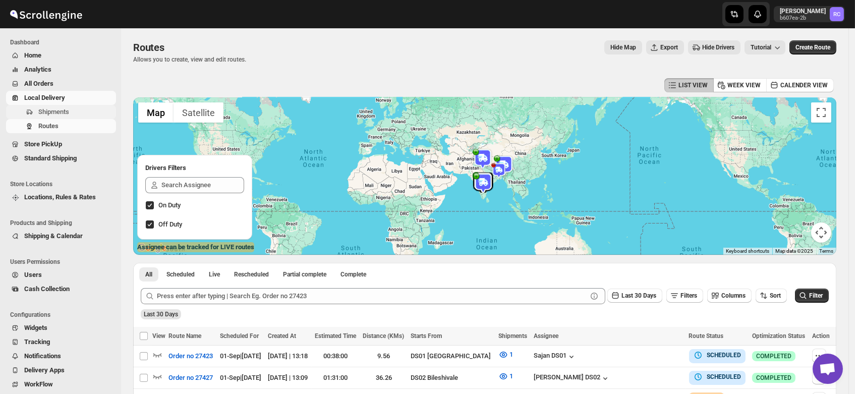
click at [52, 113] on span "Shipments" at bounding box center [53, 112] width 31 height 8
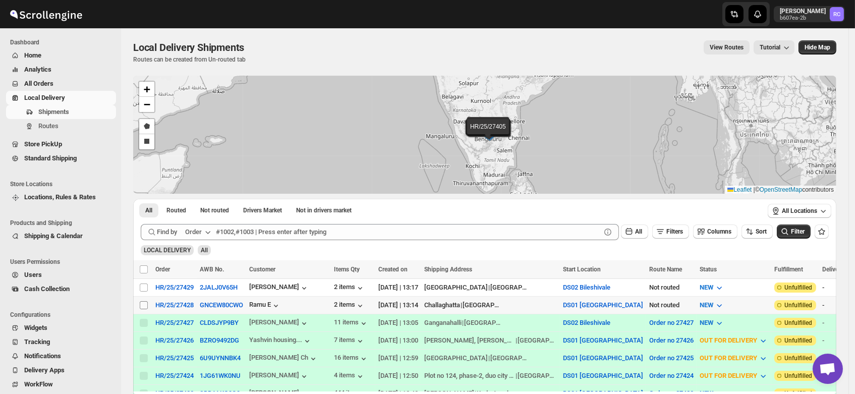
click at [145, 305] on input "Select shipment" at bounding box center [144, 305] width 8 height 8
checkbox input "true"
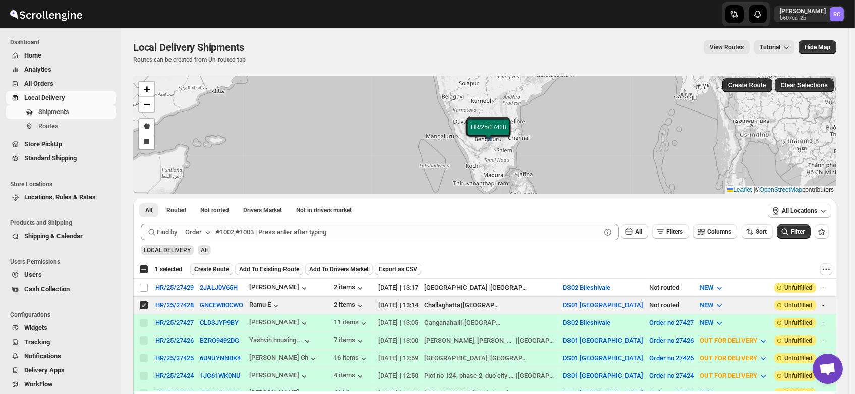
click at [216, 267] on span "Create Route" at bounding box center [211, 269] width 35 height 8
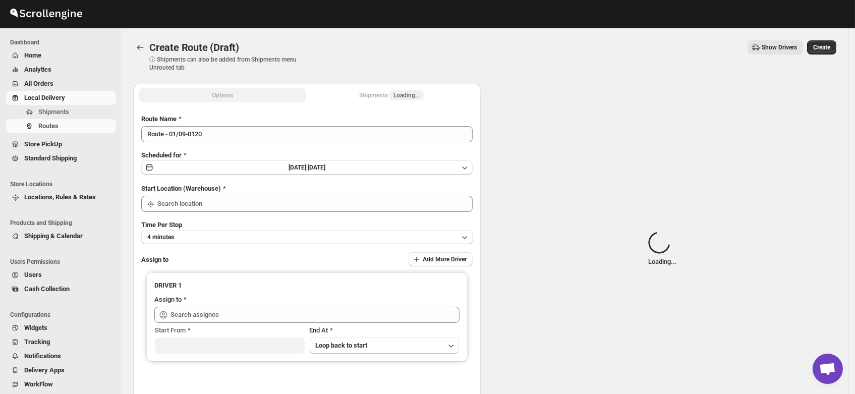
type input "DS01 [GEOGRAPHIC_DATA]"
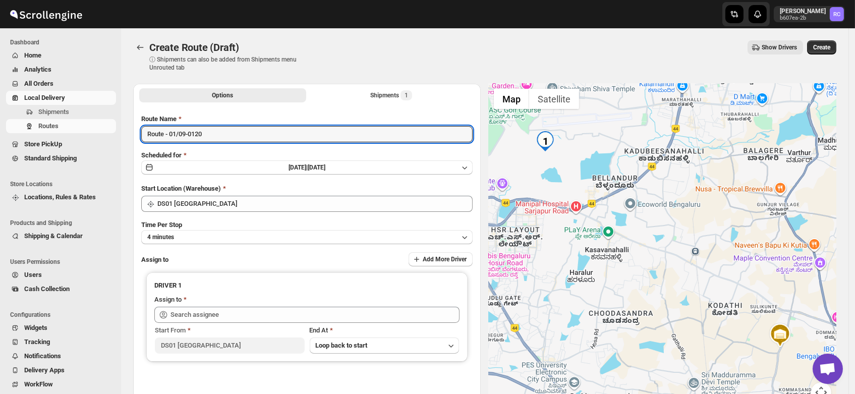
drag, startPoint x: 214, startPoint y: 128, endPoint x: 46, endPoint y: 142, distance: 168.5
click at [46, 142] on div "Skip to content Rahul Chopra b607ea-2b RC Dashboard Home Analytics All Orders L…" at bounding box center [427, 242] width 855 height 484
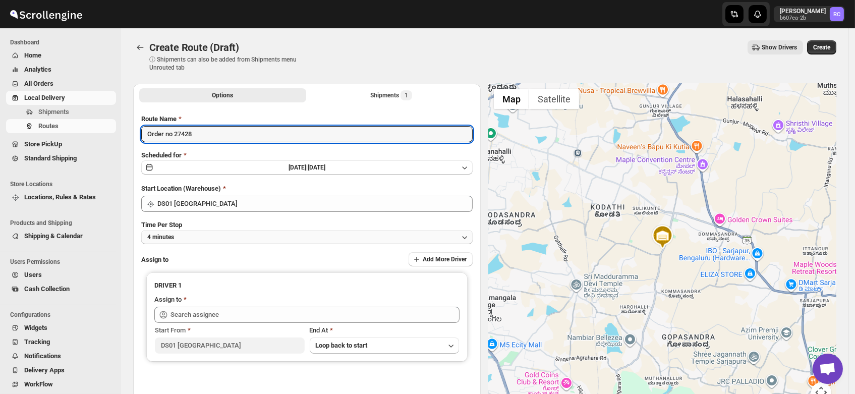
type input "Order no 27428"
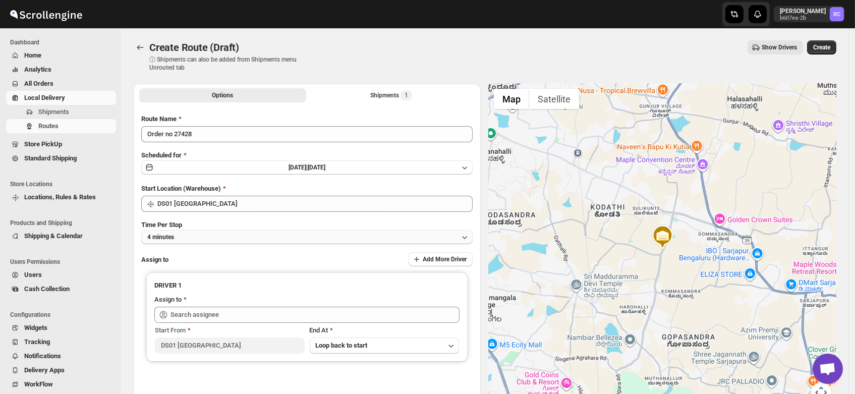
click at [182, 238] on button "4 minutes" at bounding box center [306, 237] width 331 height 14
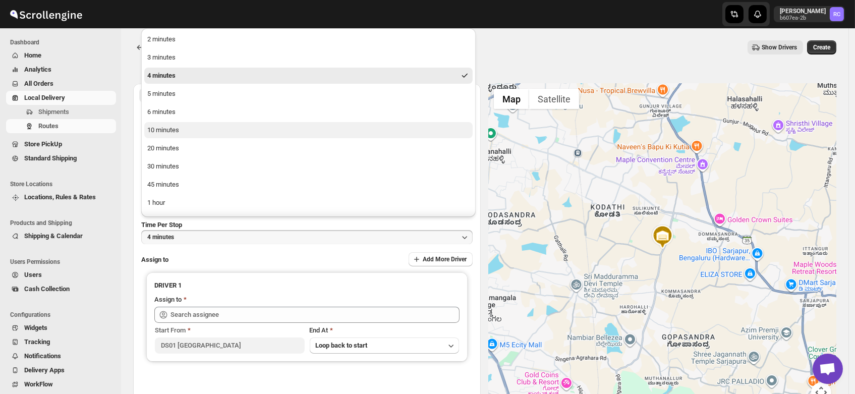
click at [177, 123] on button "10 minutes" at bounding box center [308, 130] width 328 height 16
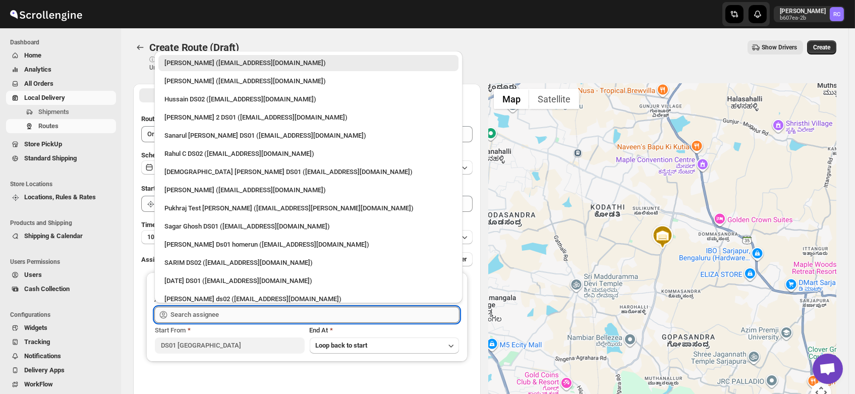
click at [197, 310] on input "text" at bounding box center [314, 315] width 289 height 16
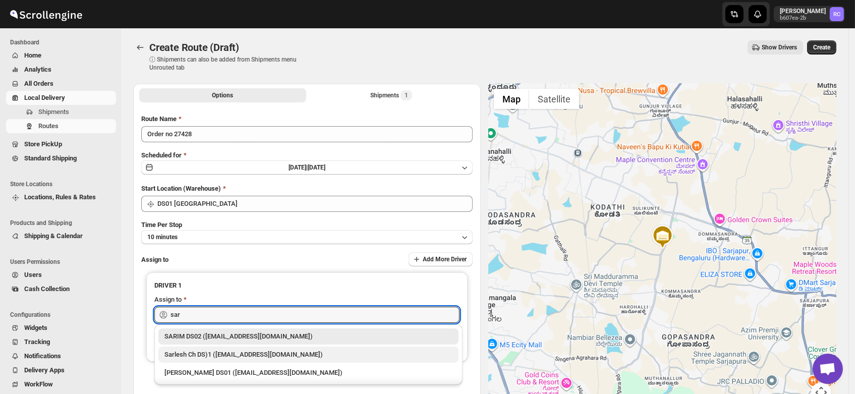
click at [210, 354] on div "Sarlesh Ch DS)1 ([EMAIL_ADDRESS][DOMAIN_NAME])" at bounding box center [308, 354] width 288 height 10
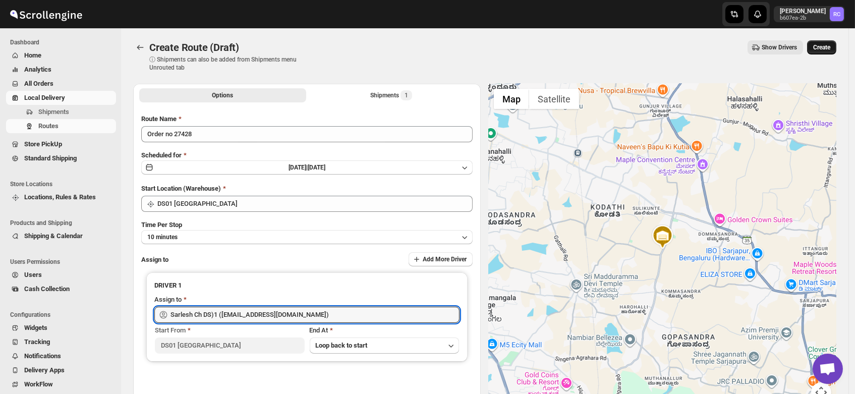
type input "Sarlesh Ch DS)1 ([EMAIL_ADDRESS][DOMAIN_NAME])"
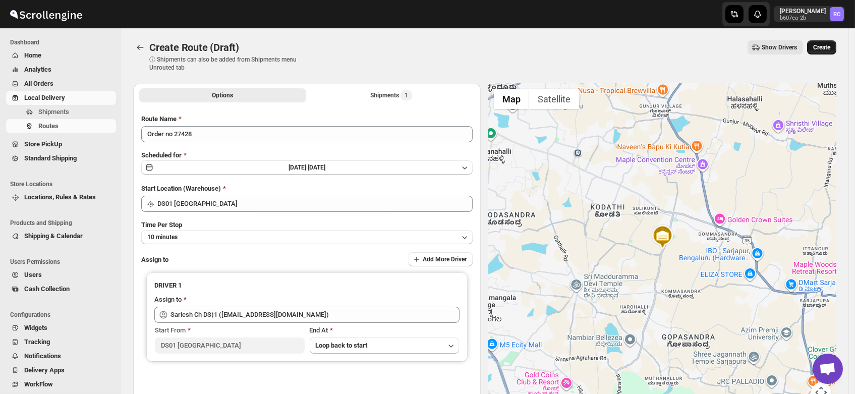
click at [826, 46] on span "Create" at bounding box center [821, 47] width 17 height 8
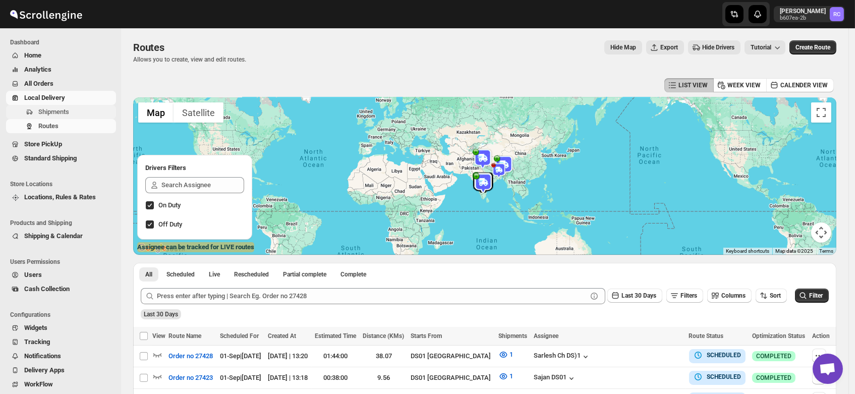
click at [50, 111] on span "Shipments" at bounding box center [53, 112] width 31 height 8
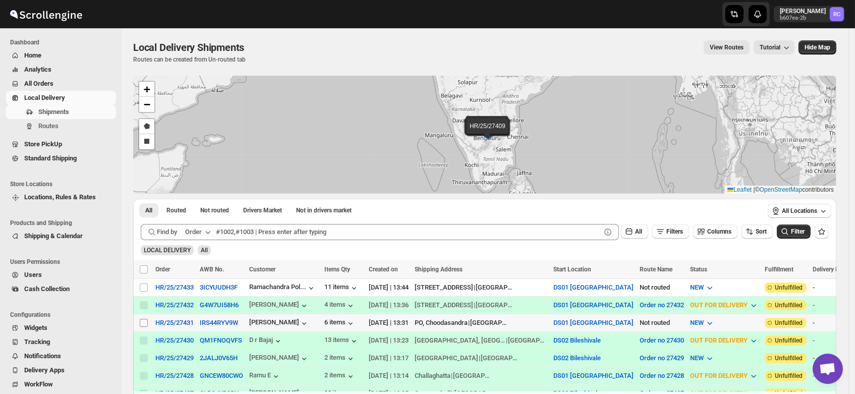
click at [143, 322] on input "Select shipment" at bounding box center [144, 323] width 8 height 8
checkbox input "true"
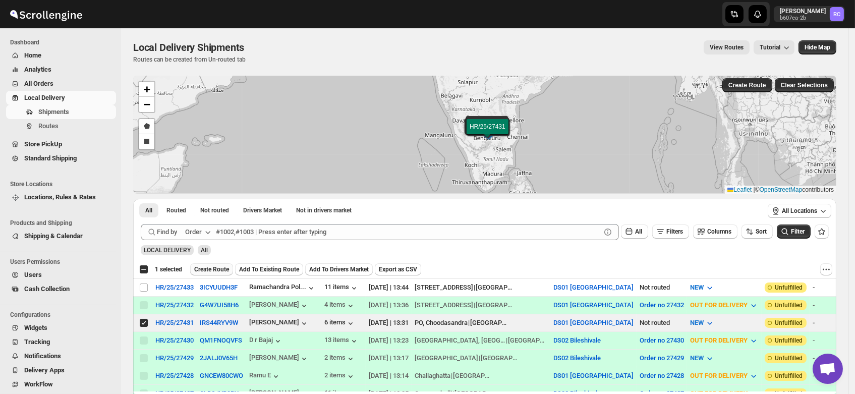
click at [208, 269] on span "Create Route" at bounding box center [211, 269] width 35 height 8
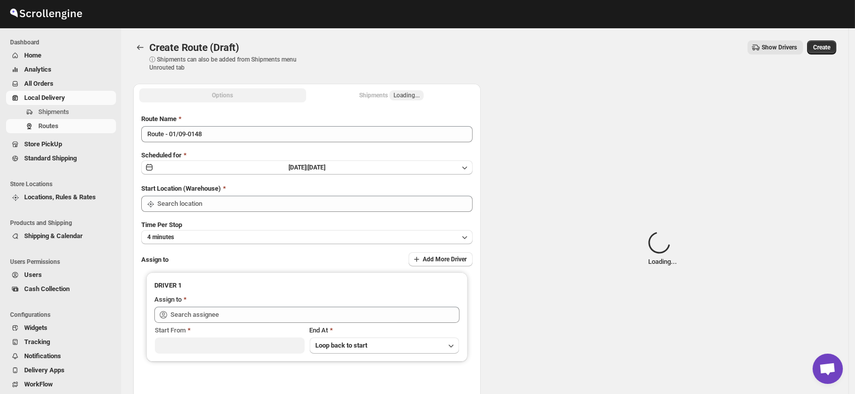
type input "DS01 [GEOGRAPHIC_DATA]"
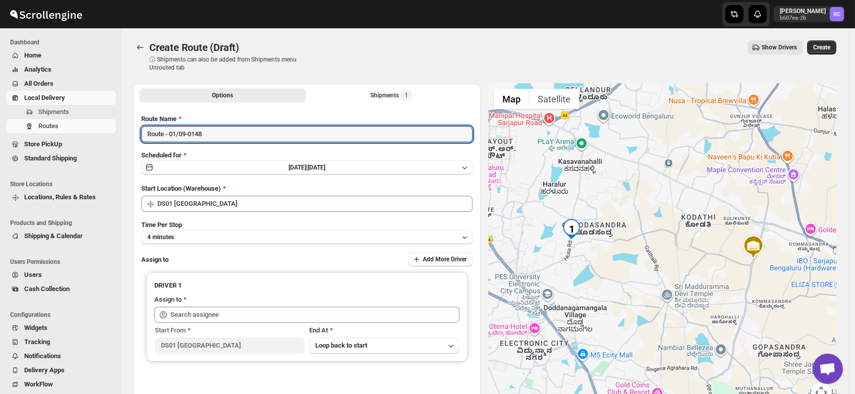
drag, startPoint x: 213, startPoint y: 132, endPoint x: 81, endPoint y: 148, distance: 133.1
click at [81, 148] on div "Skip to content Rahul Chopra b607ea-2b RC Dashboard Home Analytics All Orders L…" at bounding box center [427, 242] width 855 height 484
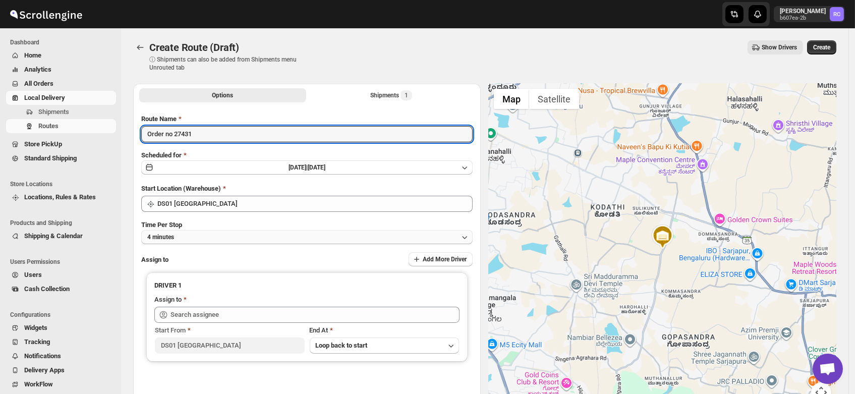
type input "Order no 27431"
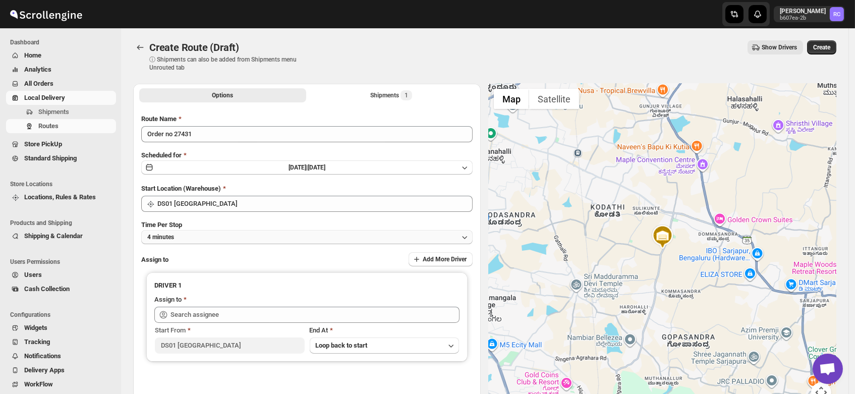
click at [182, 235] on button "4 minutes" at bounding box center [306, 237] width 331 height 14
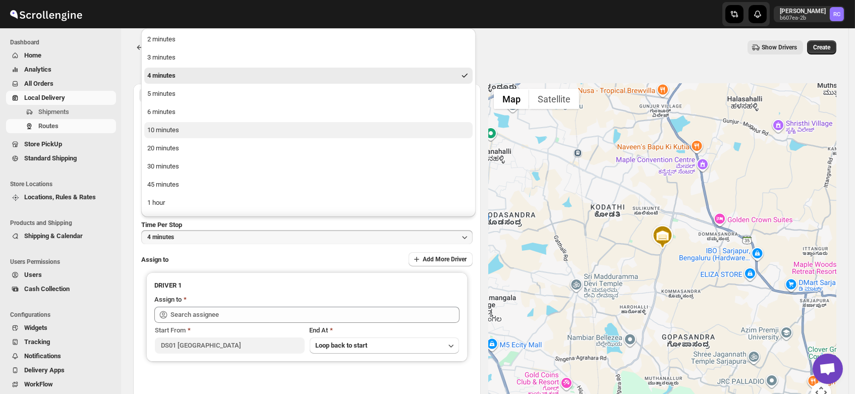
click at [163, 131] on div "10 minutes" at bounding box center [163, 130] width 32 height 10
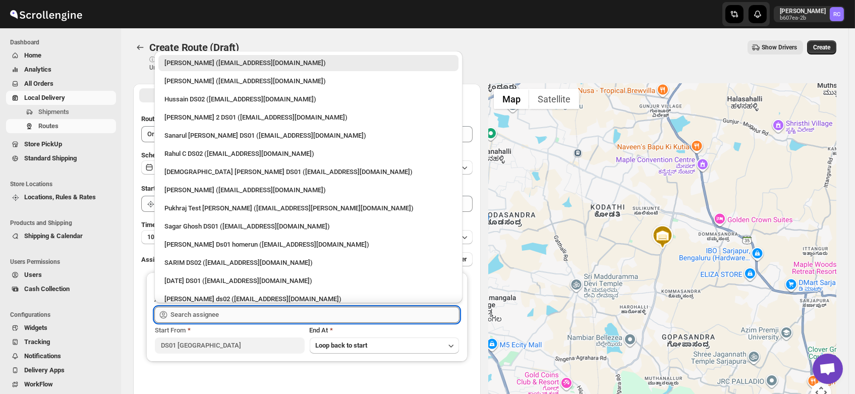
click at [208, 315] on input "text" at bounding box center [314, 315] width 289 height 16
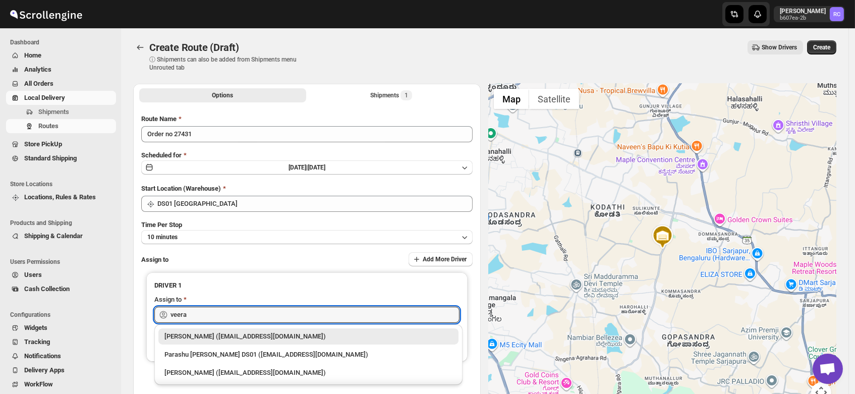
click at [214, 339] on div "Veera Kesavan (xagos20938@boxmach.com)" at bounding box center [308, 336] width 288 height 10
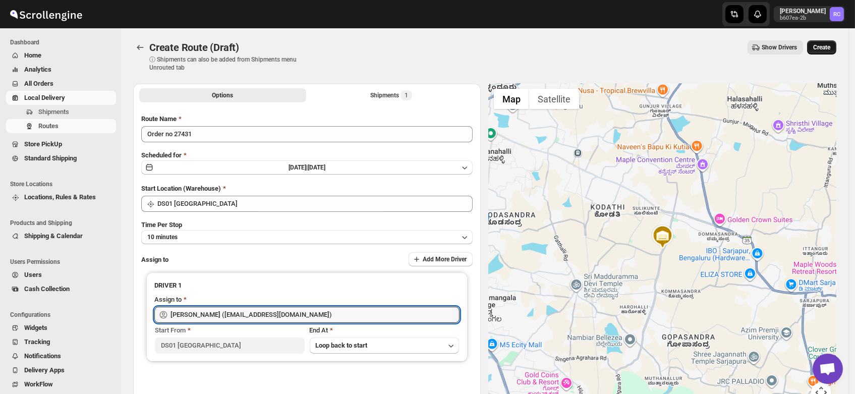
type input "Veera Kesavan (xagos20938@boxmach.com)"
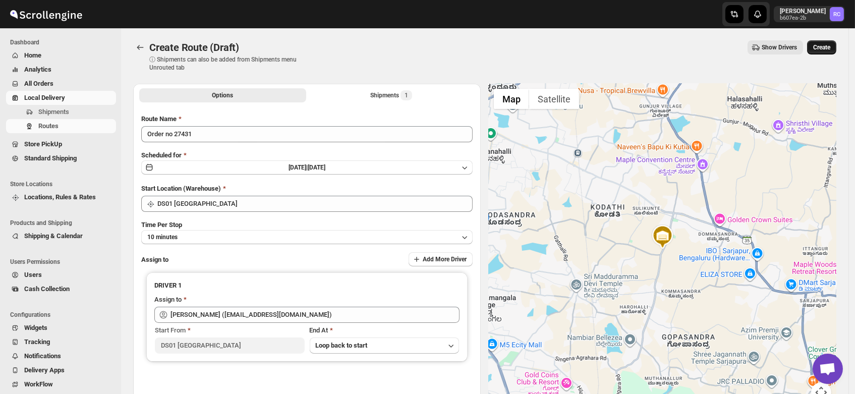
click at [825, 42] on button "Create" at bounding box center [821, 47] width 29 height 14
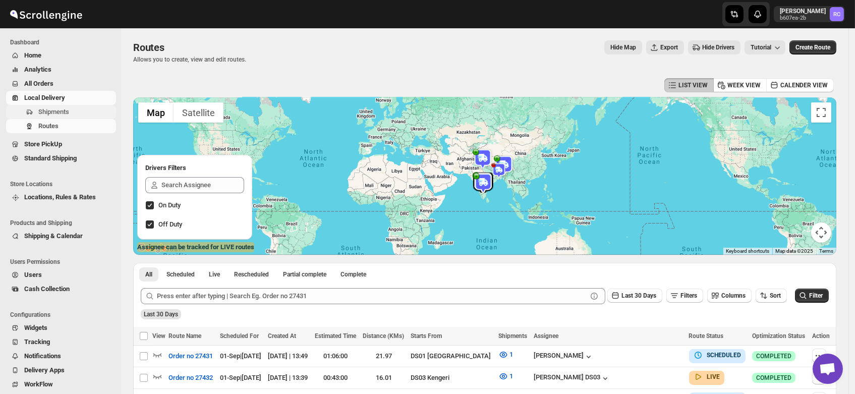
click at [44, 114] on span "Shipments" at bounding box center [53, 112] width 31 height 8
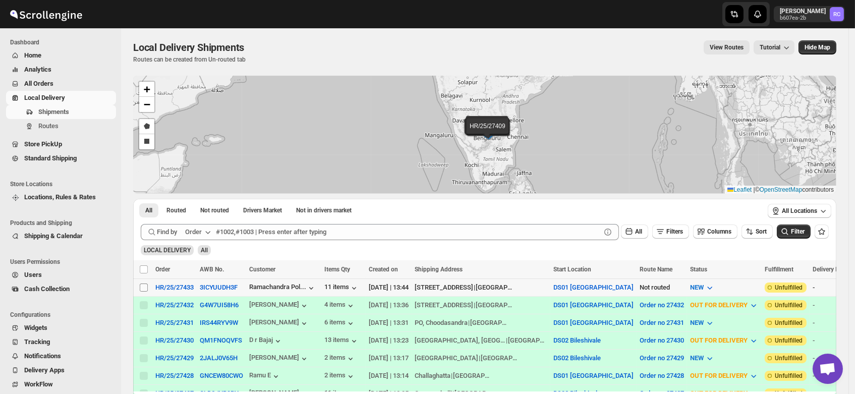
click at [143, 285] on input "Select shipment" at bounding box center [144, 287] width 8 height 8
checkbox input "true"
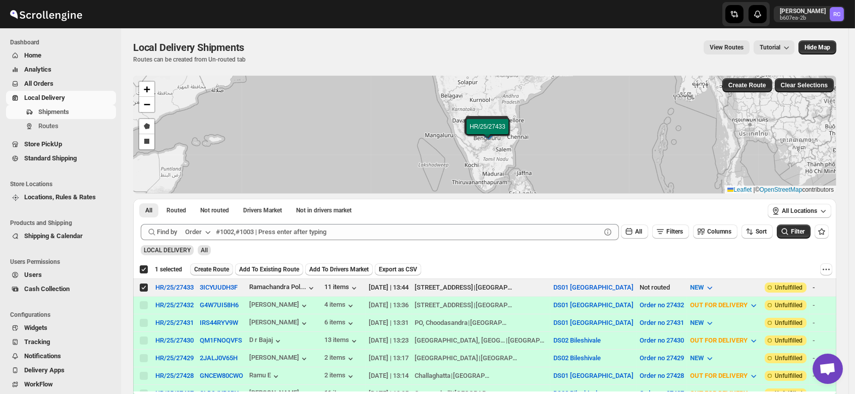
click at [210, 265] on span "Create Route" at bounding box center [211, 269] width 35 height 8
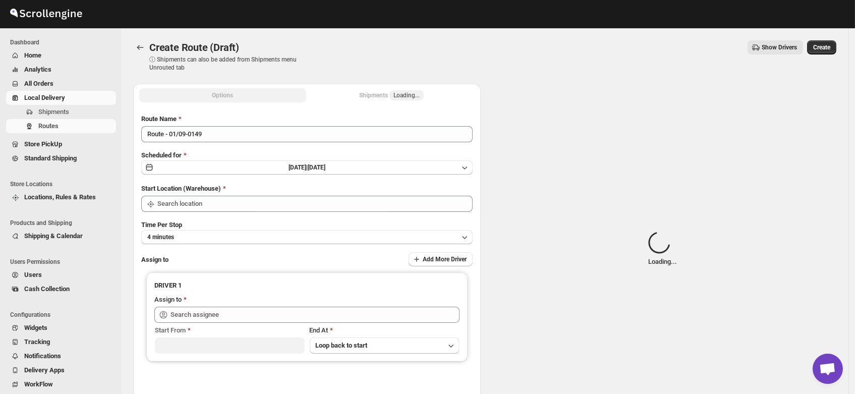
type input "DS01 [GEOGRAPHIC_DATA]"
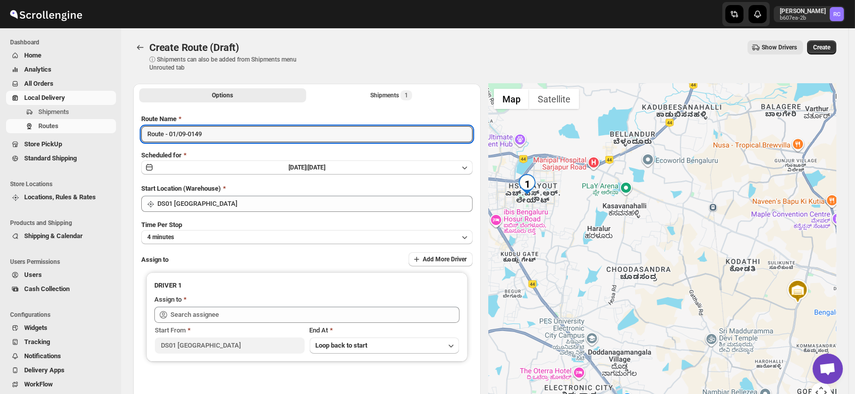
drag, startPoint x: 218, startPoint y: 133, endPoint x: 61, endPoint y: 151, distance: 158.9
click at [61, 151] on div "Skip to content Rahul Chopra b607ea-2b RC Dashboard Home Analytics All Orders L…" at bounding box center [427, 242] width 855 height 484
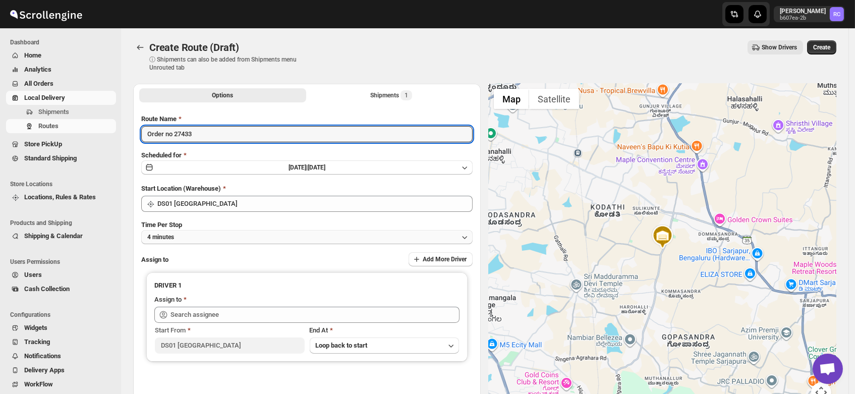
type input "Order no 27433"
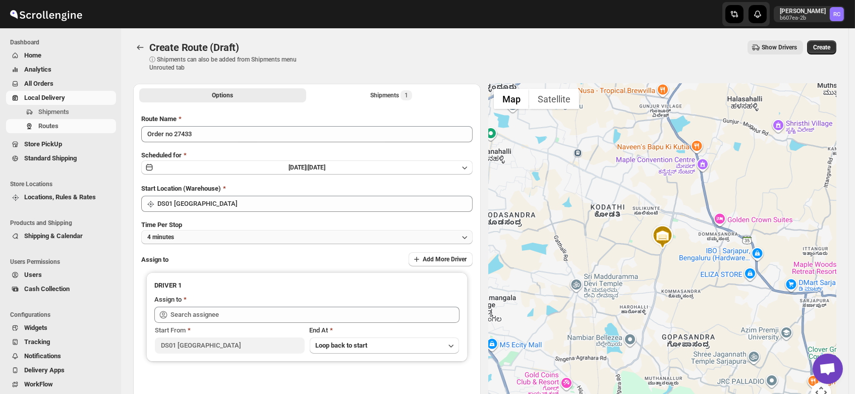
click at [182, 235] on button "4 minutes" at bounding box center [306, 237] width 331 height 14
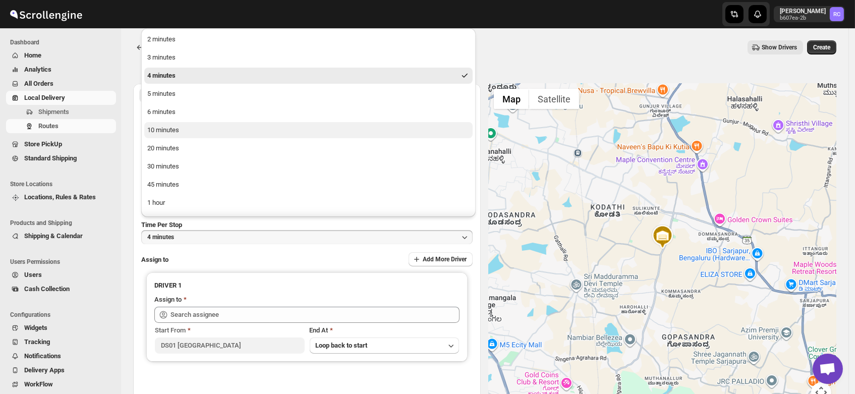
click at [165, 132] on div "10 minutes" at bounding box center [163, 130] width 32 height 10
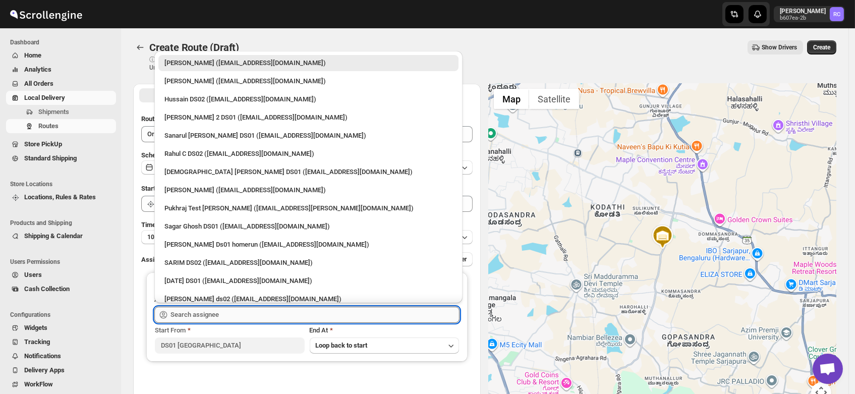
click at [196, 309] on input "text" at bounding box center [314, 315] width 289 height 16
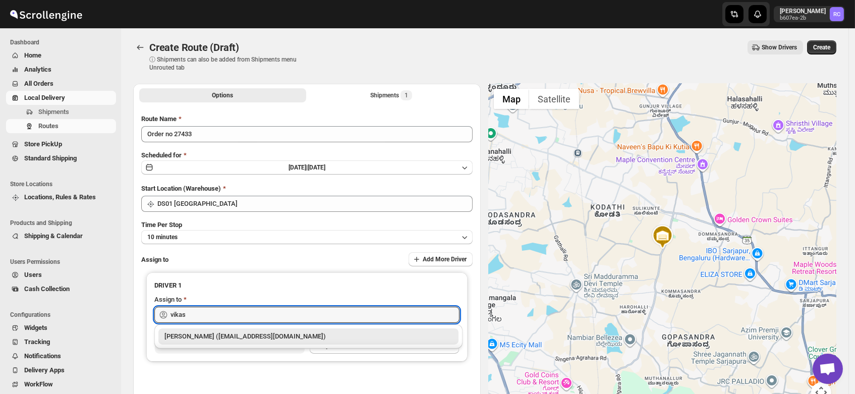
click at [219, 333] on div "Vikas Rathod (lolegiy458@nalwan.com)" at bounding box center [308, 336] width 288 height 10
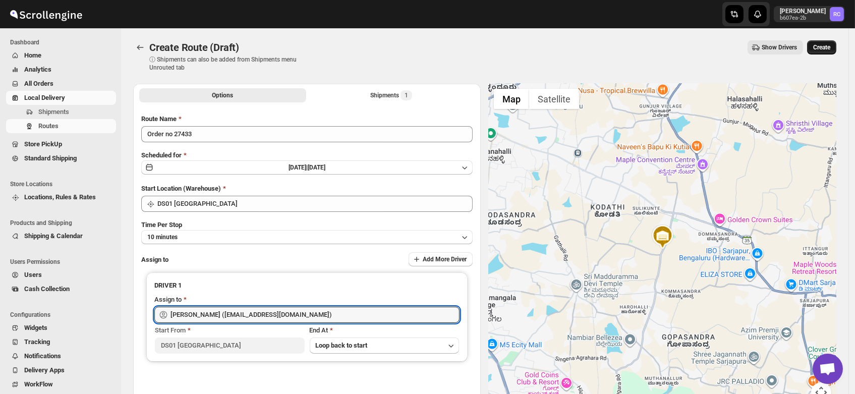
type input "Vikas Rathod (lolegiy458@nalwan.com)"
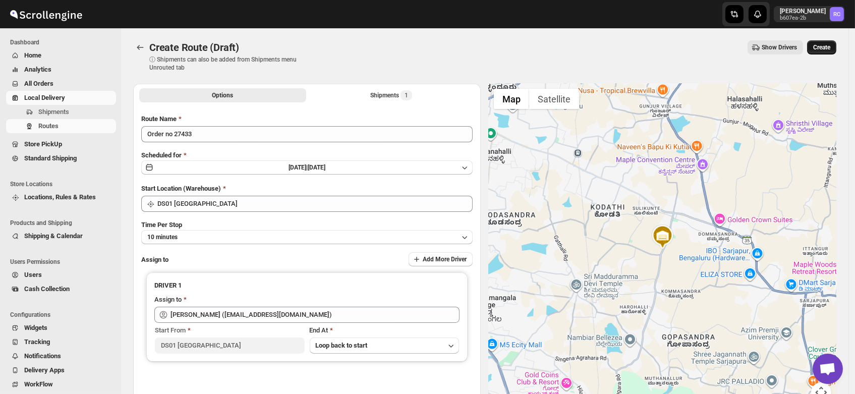
click at [827, 46] on span "Create" at bounding box center [821, 47] width 17 height 8
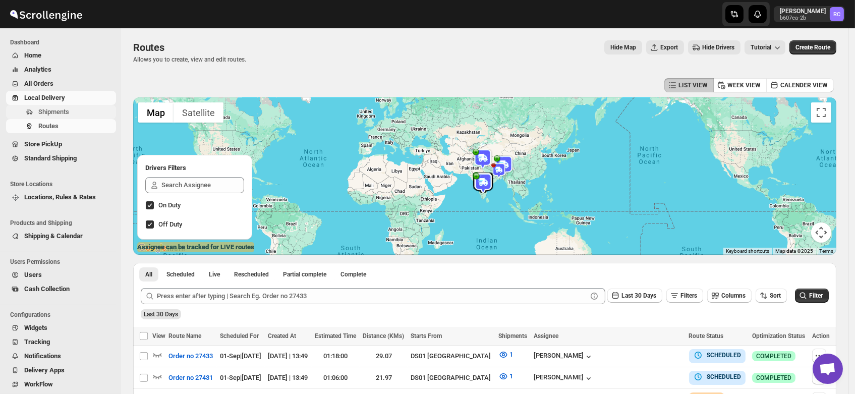
click at [50, 112] on span "Shipments" at bounding box center [53, 112] width 31 height 8
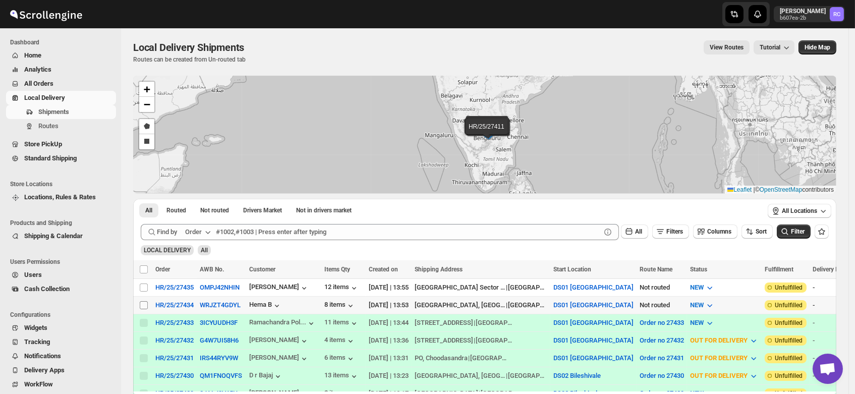
click at [145, 304] on input "Select shipment" at bounding box center [144, 305] width 8 height 8
checkbox input "true"
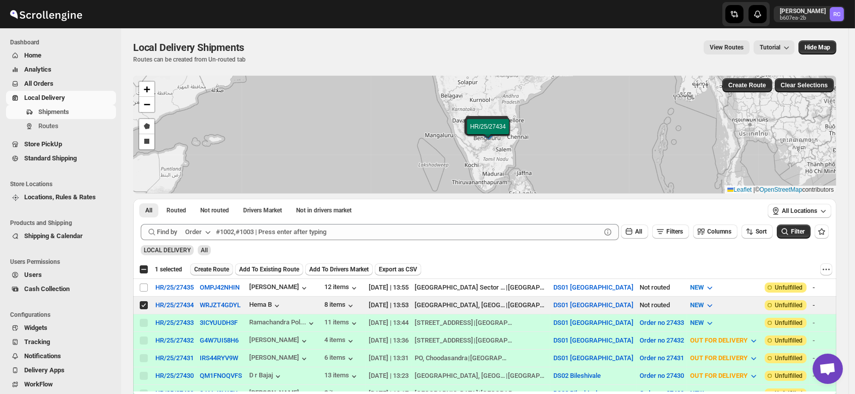
click at [208, 265] on span "Create Route" at bounding box center [211, 269] width 35 height 8
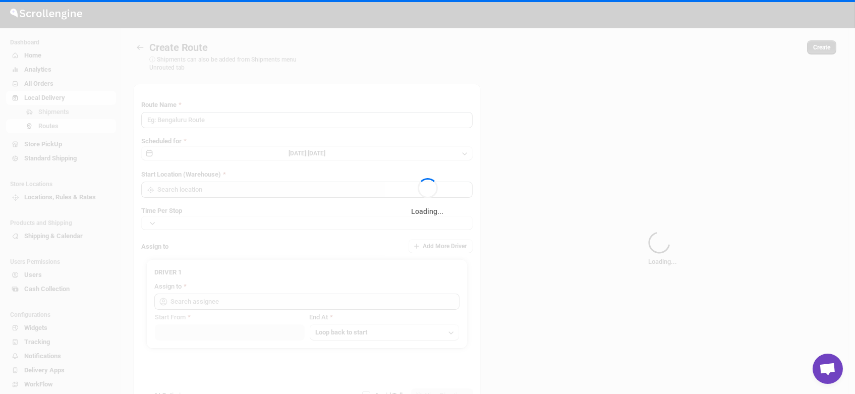
type input "Route - 01/09-0159"
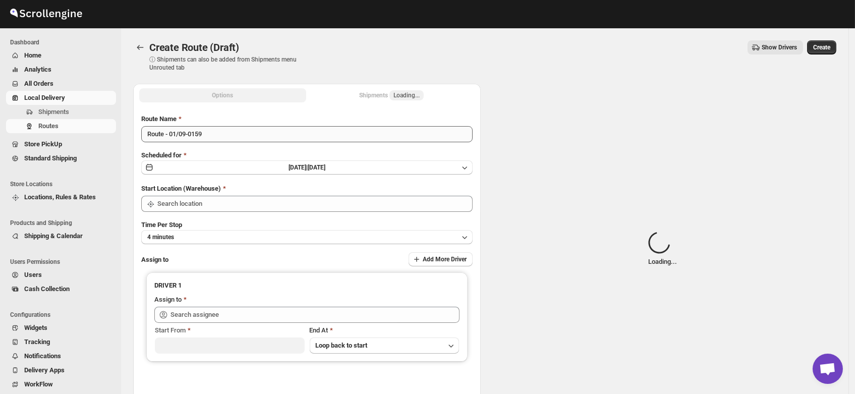
type input "DS01 [GEOGRAPHIC_DATA]"
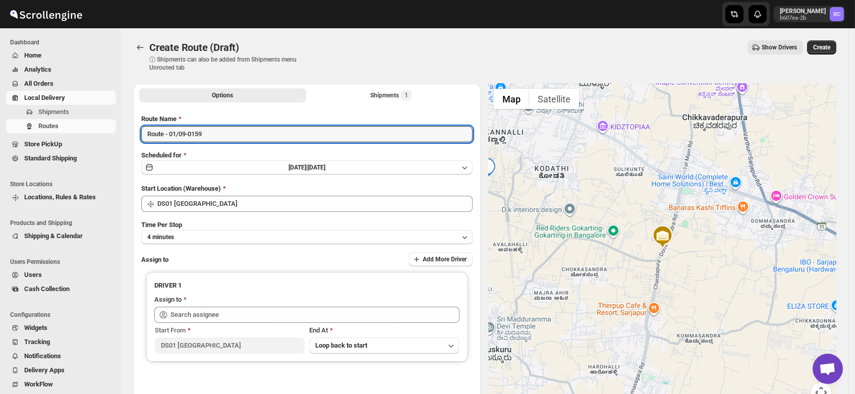
drag, startPoint x: 229, startPoint y: 136, endPoint x: 86, endPoint y: 139, distance: 143.3
click at [86, 139] on div "Skip to content Rahul Chopra b607ea-2b RC Dashboard Home Analytics All Orders L…" at bounding box center [427, 242] width 855 height 484
type input "Order no 27434"
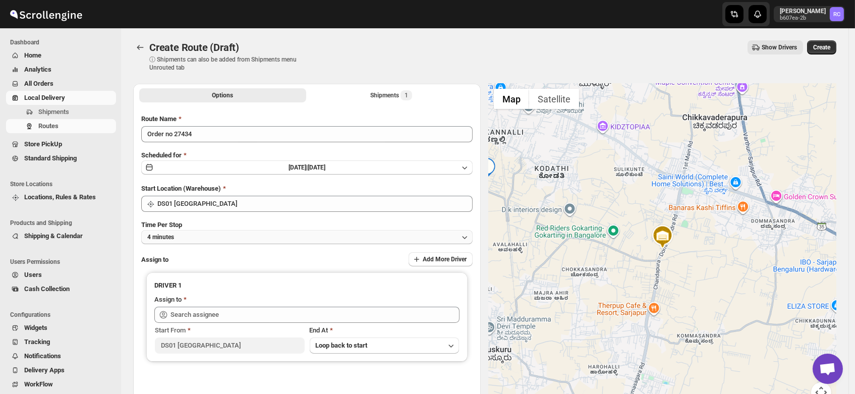
click at [176, 236] on button "4 minutes" at bounding box center [306, 237] width 331 height 14
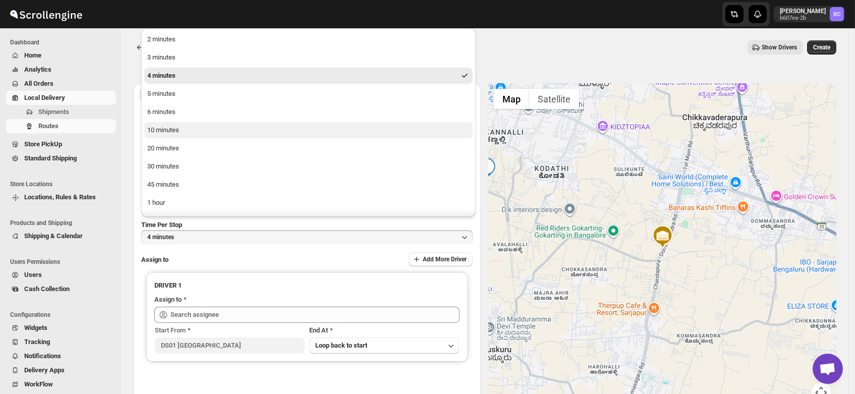
click at [167, 132] on div "10 minutes" at bounding box center [163, 130] width 32 height 10
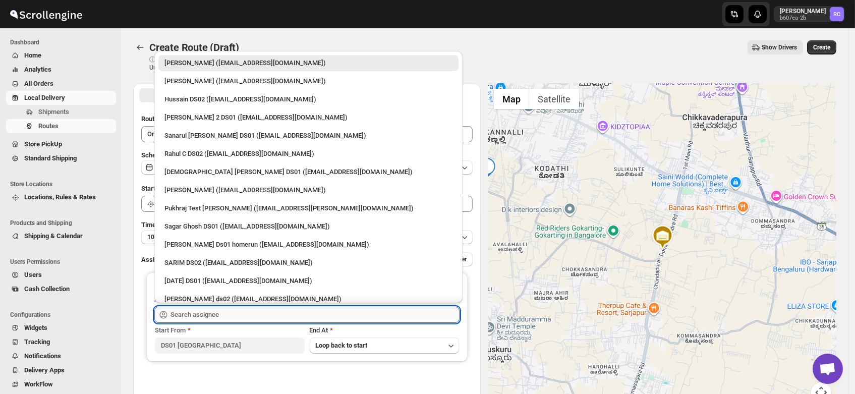
click at [201, 316] on input "text" at bounding box center [314, 315] width 289 height 16
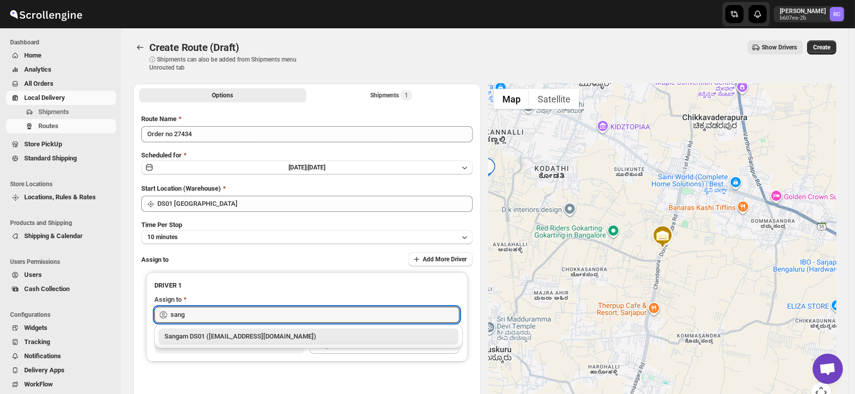
click at [199, 333] on div "Sangam DS01 (relov34542@lassora.com)" at bounding box center [308, 336] width 288 height 10
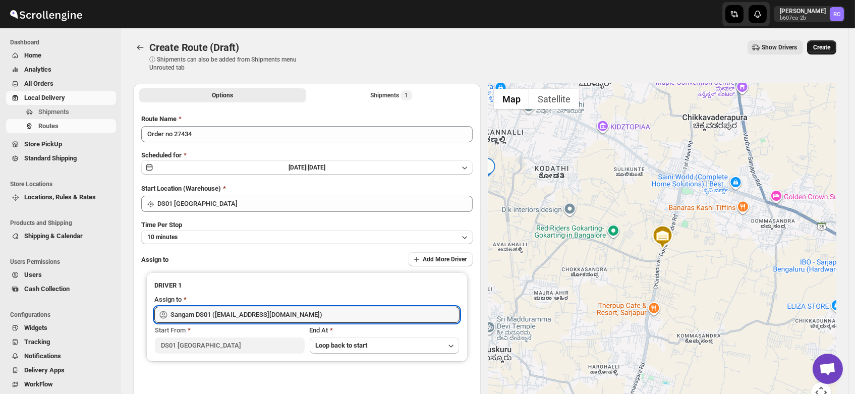
type input "Sangam DS01 (relov34542@lassora.com)"
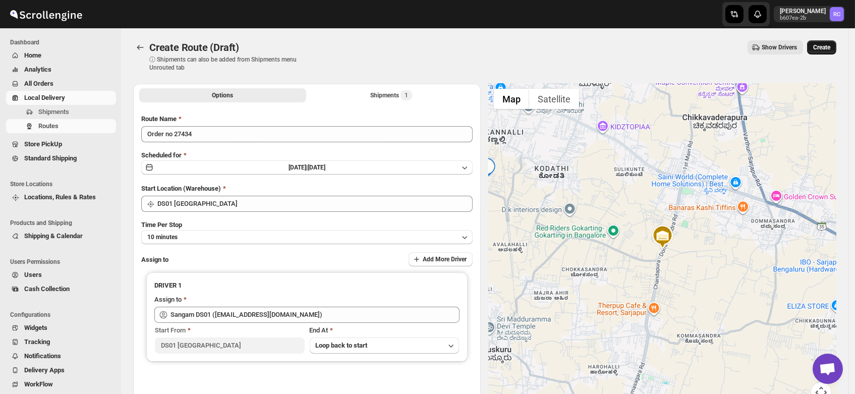
click at [827, 46] on span "Create" at bounding box center [821, 47] width 17 height 8
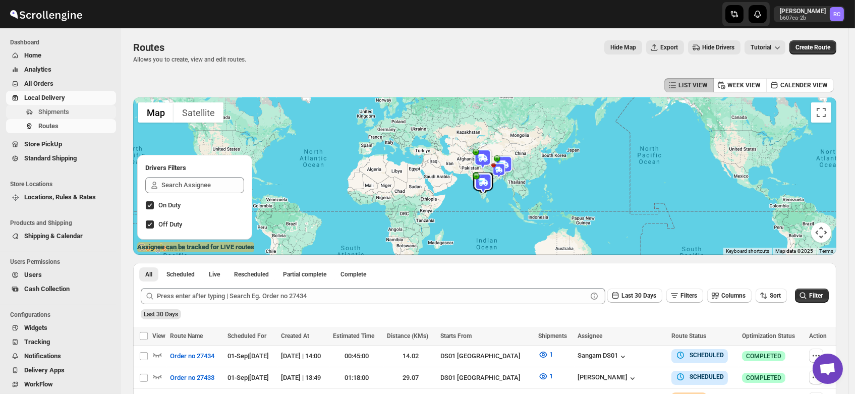
click at [47, 112] on span "Shipments" at bounding box center [53, 112] width 31 height 8
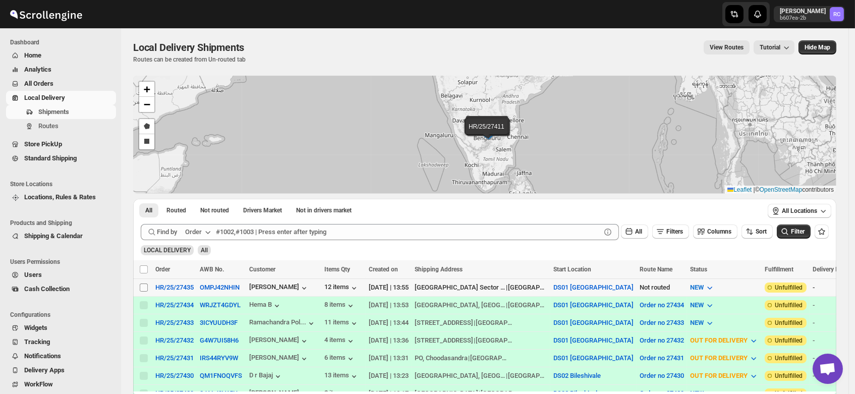
click at [144, 287] on input "Select shipment" at bounding box center [144, 287] width 8 height 8
checkbox input "true"
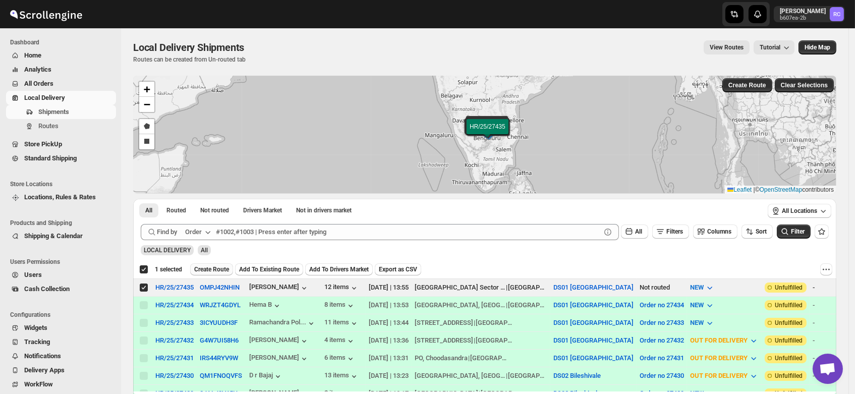
click at [216, 270] on span "Create Route" at bounding box center [211, 269] width 35 height 8
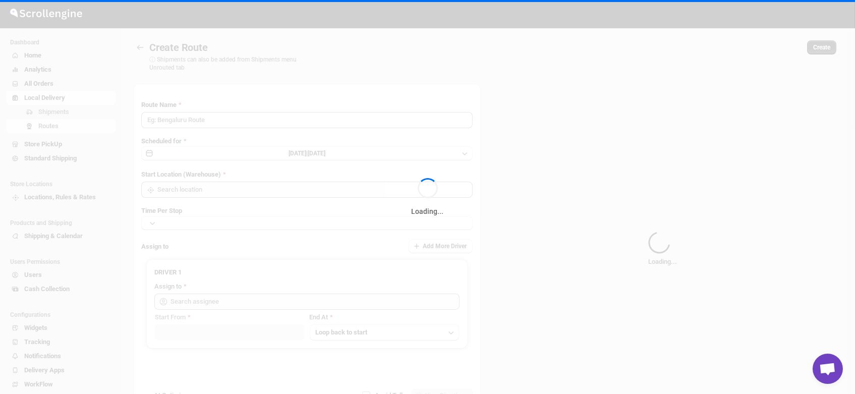
type input "Route - 01/09-0201"
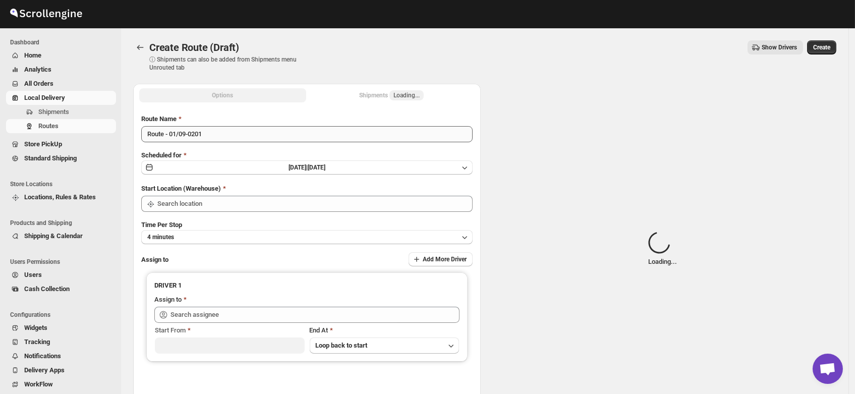
type input "DS01 [GEOGRAPHIC_DATA]"
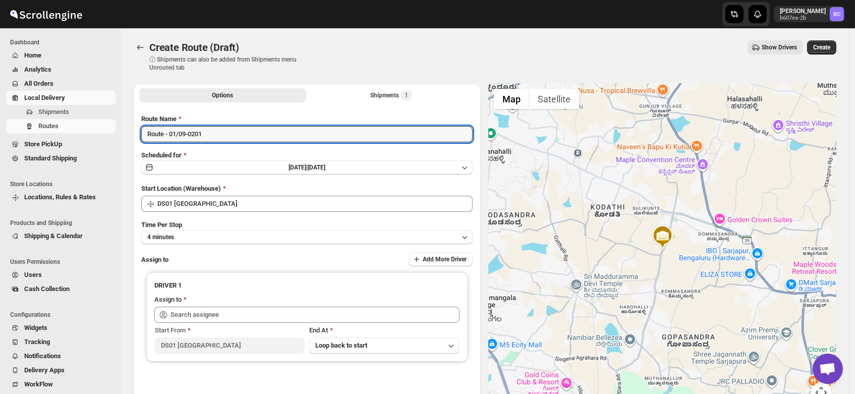
drag, startPoint x: 226, startPoint y: 133, endPoint x: 78, endPoint y: 135, distance: 148.8
click at [78, 135] on div "Skip to content Rahul Chopra b607ea-2b RC Dashboard Home Analytics All Orders L…" at bounding box center [427, 242] width 855 height 484
type input "Order no 27435"
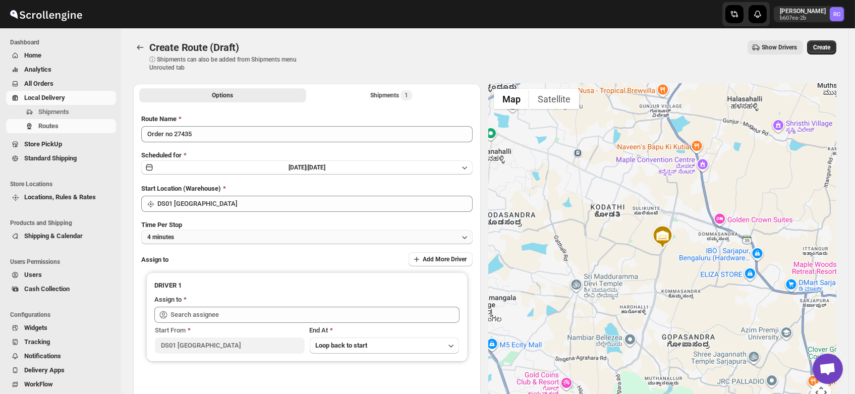
click at [176, 234] on button "4 minutes" at bounding box center [306, 237] width 331 height 14
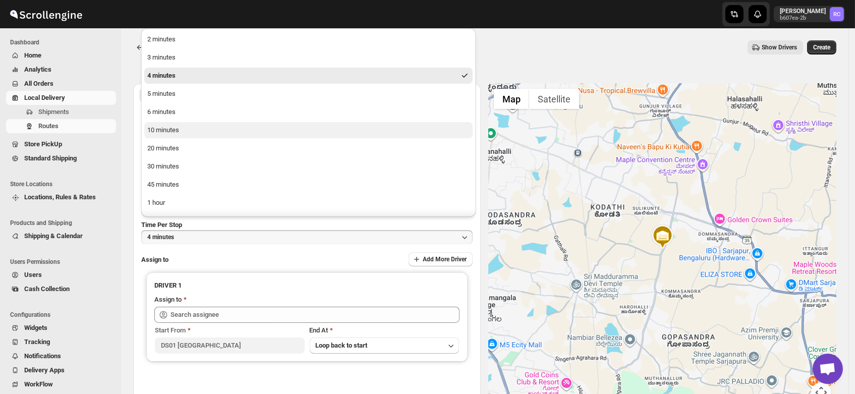
click at [166, 128] on div "10 minutes" at bounding box center [163, 130] width 32 height 10
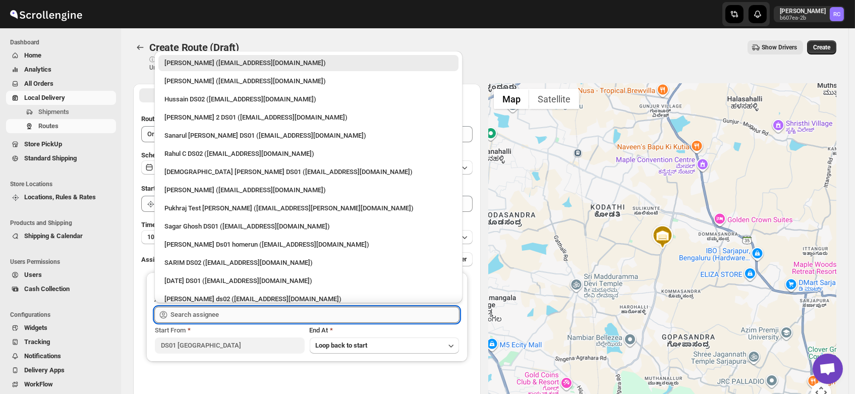
click at [203, 314] on input "text" at bounding box center [314, 315] width 289 height 16
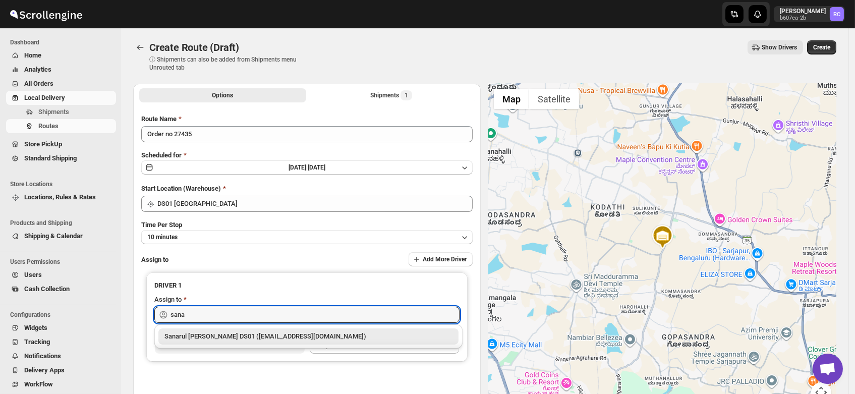
click at [212, 336] on div "Sanarul Haque DS01 (fefifag638@adosnan.com)" at bounding box center [308, 336] width 288 height 10
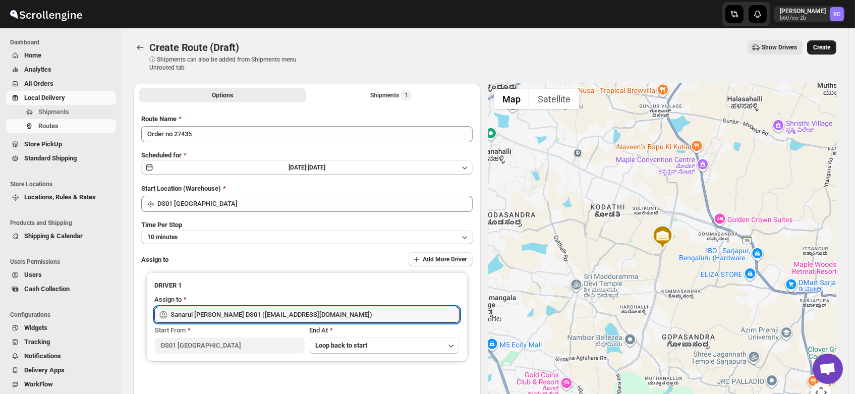
type input "Sanarul Haque DS01 (fefifag638@adosnan.com)"
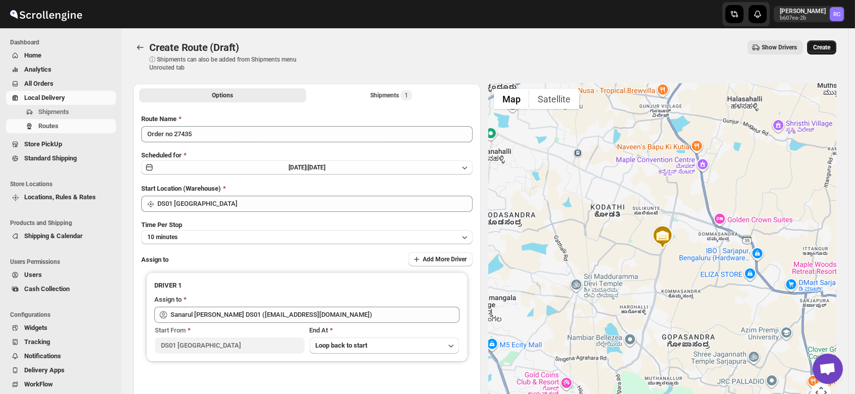
click at [826, 45] on span "Create" at bounding box center [821, 47] width 17 height 8
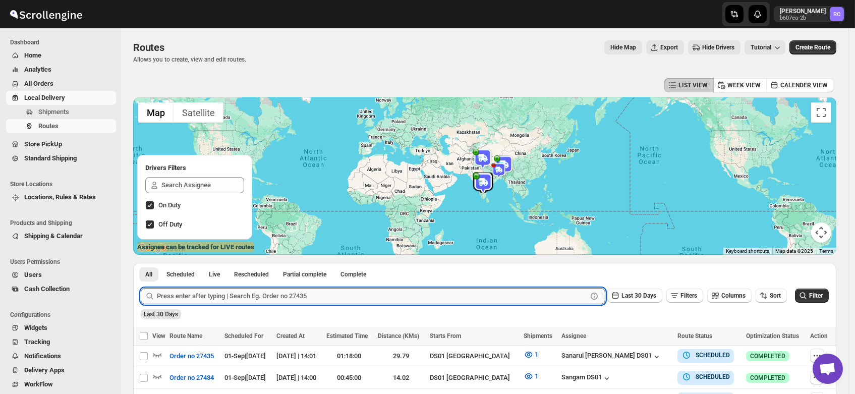
click at [254, 294] on input "text" at bounding box center [372, 296] width 430 height 16
click at [141, 263] on button "Submit" at bounding box center [155, 268] width 29 height 11
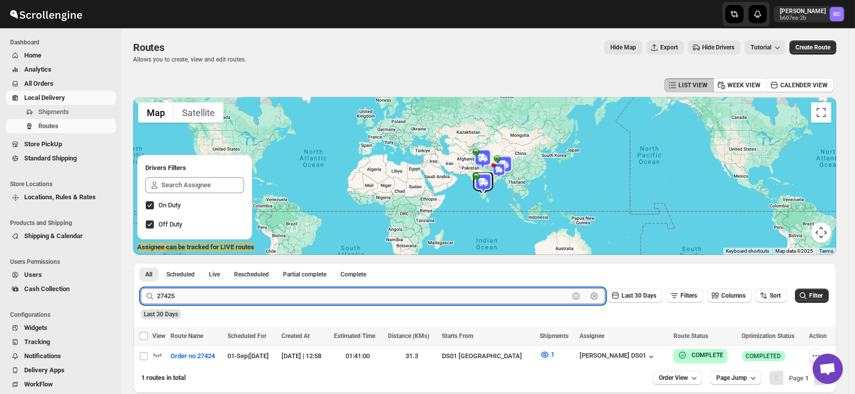
type input "27425"
click at [141, 263] on button "Submit" at bounding box center [155, 268] width 29 height 11
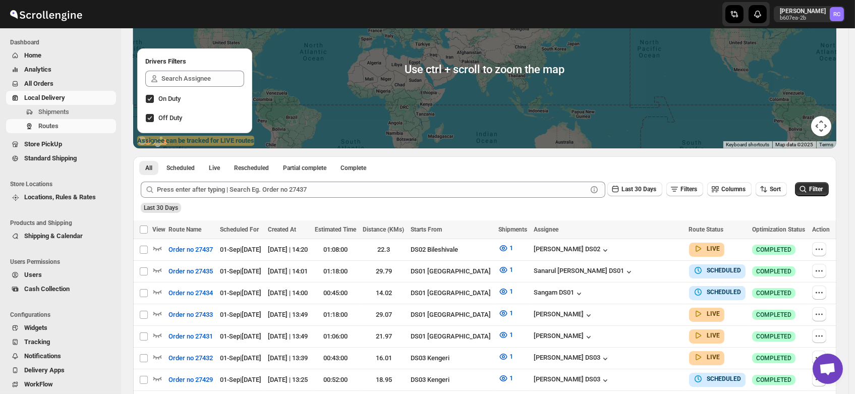
scroll to position [107, 0]
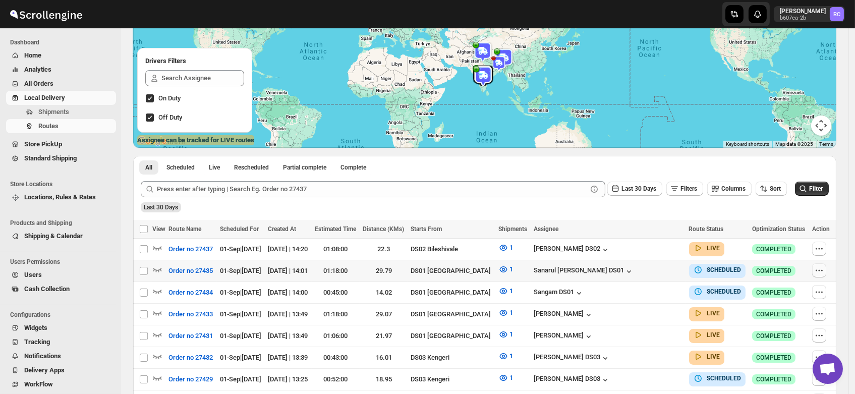
click at [821, 270] on icon "button" at bounding box center [819, 270] width 10 height 10
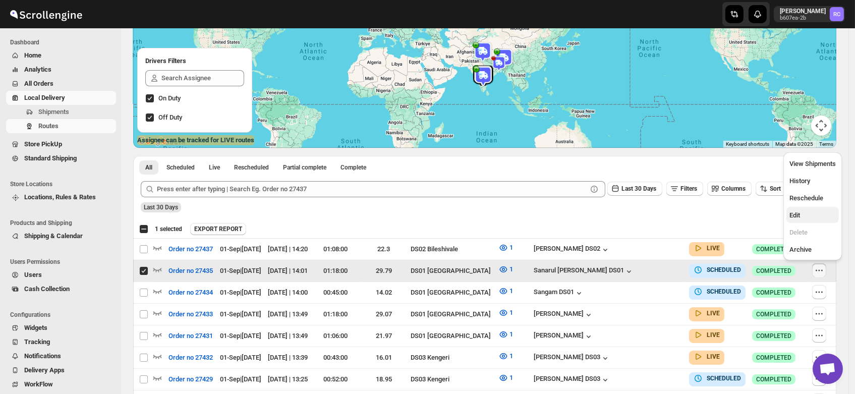
click at [797, 216] on span "Edit" at bounding box center [794, 215] width 11 height 8
checkbox input "false"
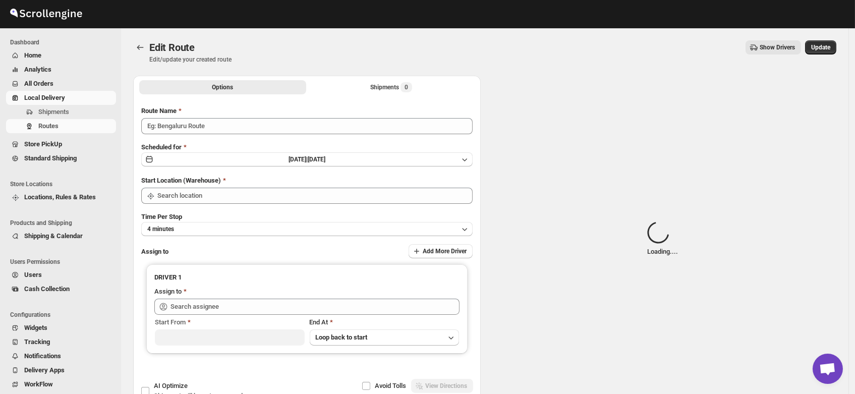
type input "Order no 27435"
type input "DS01 [GEOGRAPHIC_DATA]"
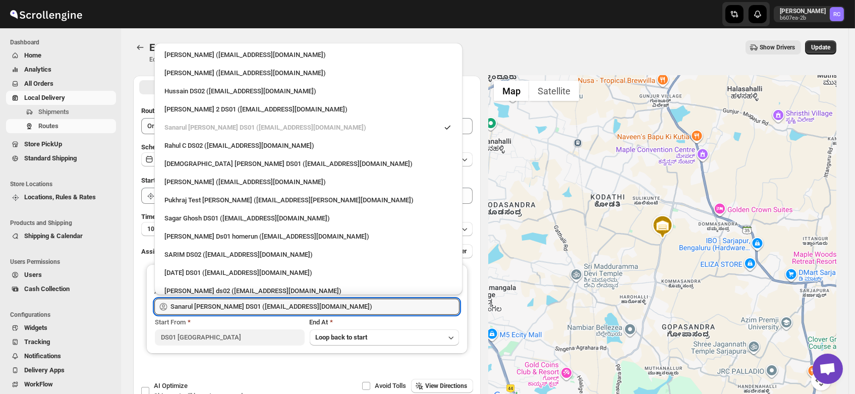
drag, startPoint x: 317, startPoint y: 308, endPoint x: 37, endPoint y: 310, distance: 279.9
click at [37, 310] on div "Skip to content Rahul Chopra b607ea-2b RC Dashboard Home Analytics All Orders L…" at bounding box center [427, 230] width 855 height 461
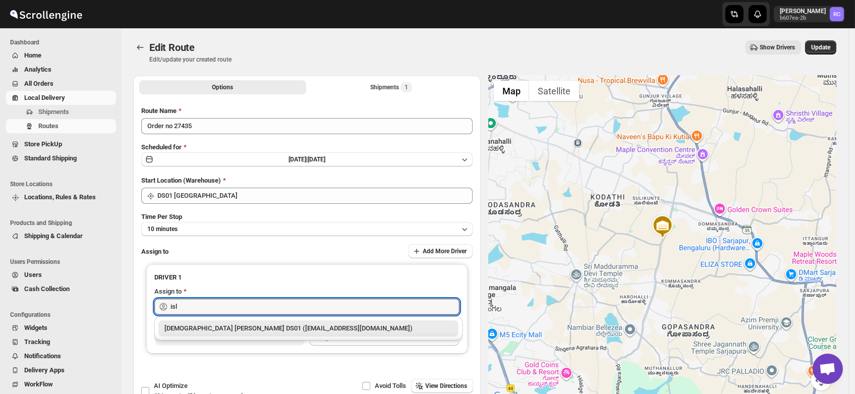
click at [206, 327] on div "Islam Laskar DS01 (vixib74172@ikowat.com)" at bounding box center [308, 328] width 288 height 10
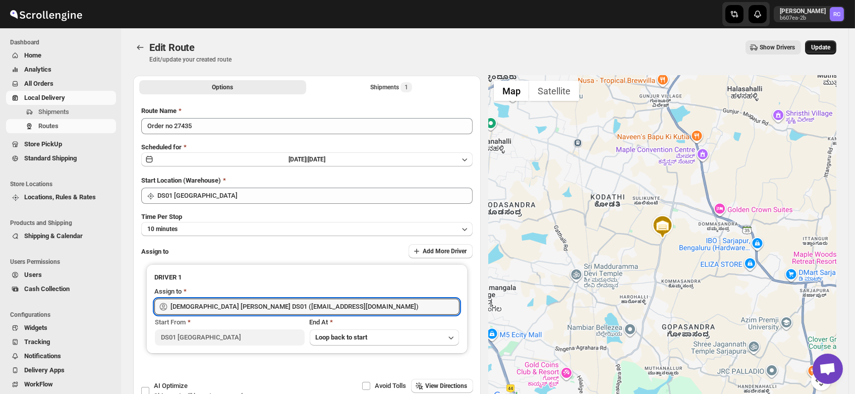
type input "Islam Laskar DS01 (vixib74172@ikowat.com)"
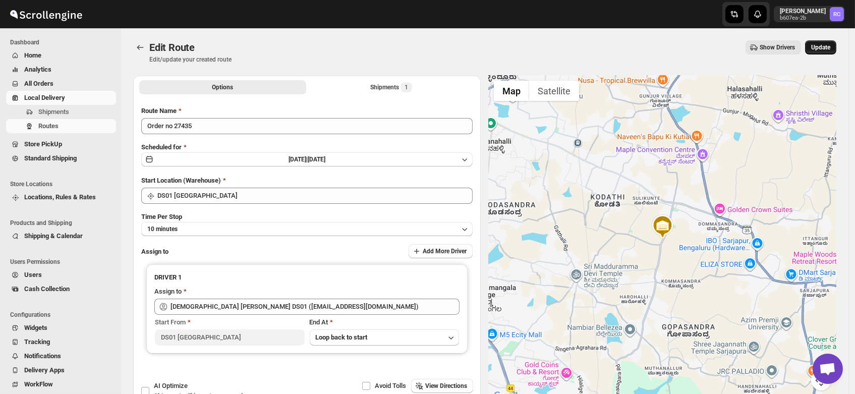
click at [823, 46] on span "Update" at bounding box center [820, 47] width 19 height 8
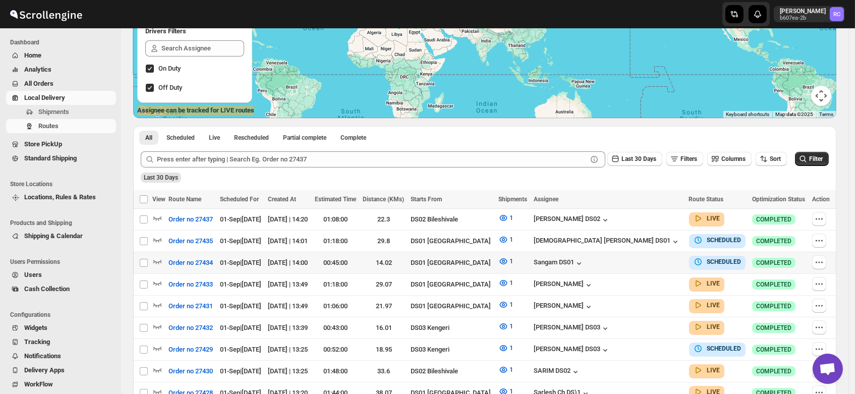
scroll to position [137, 0]
click at [156, 259] on icon "button" at bounding box center [157, 261] width 10 height 10
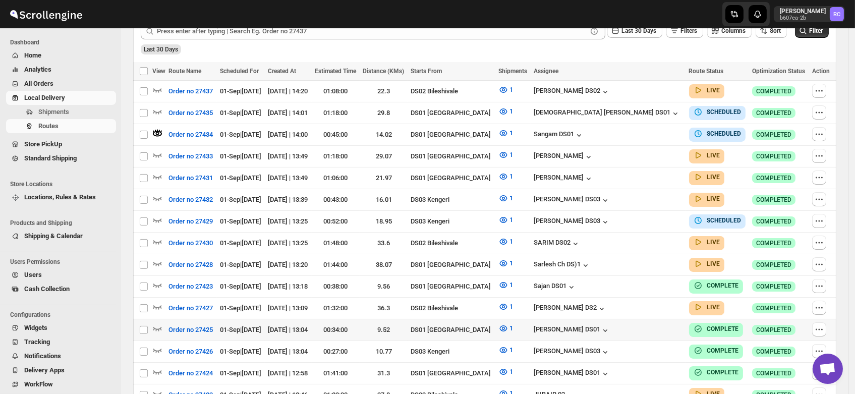
scroll to position [0, 0]
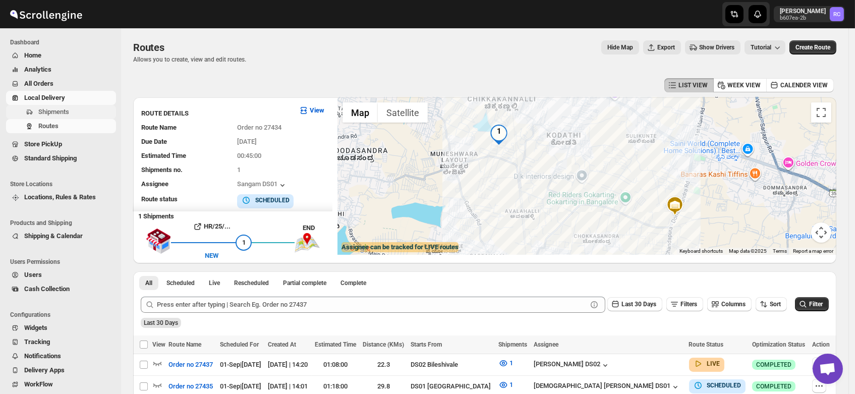
click at [46, 111] on span "Shipments" at bounding box center [53, 112] width 31 height 8
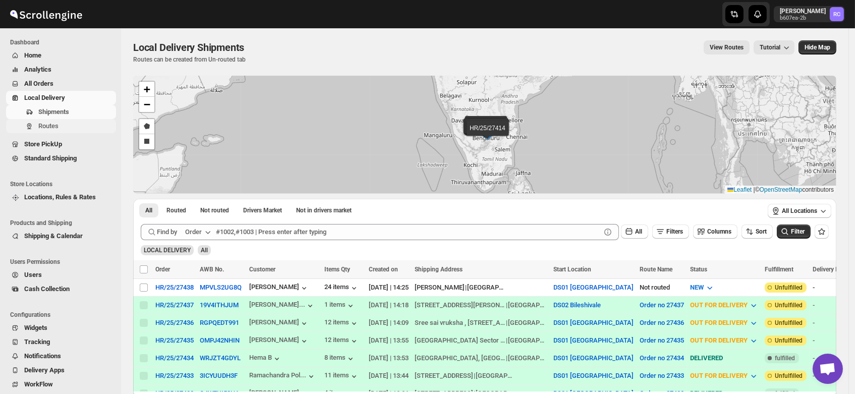
click at [55, 123] on span "Routes" at bounding box center [48, 126] width 20 height 8
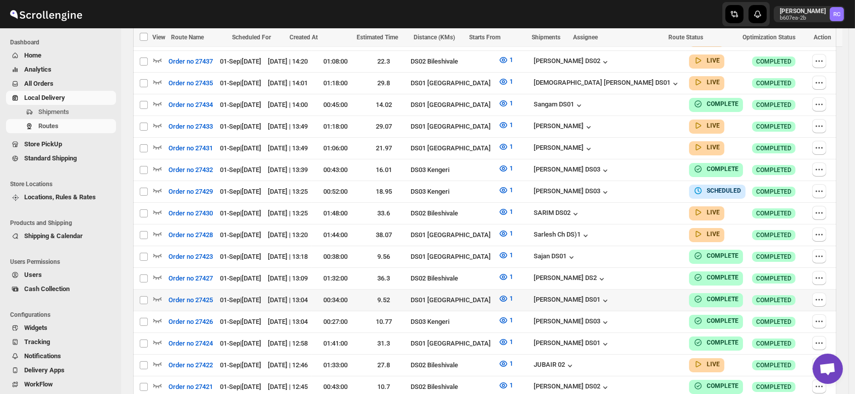
scroll to position [320, 0]
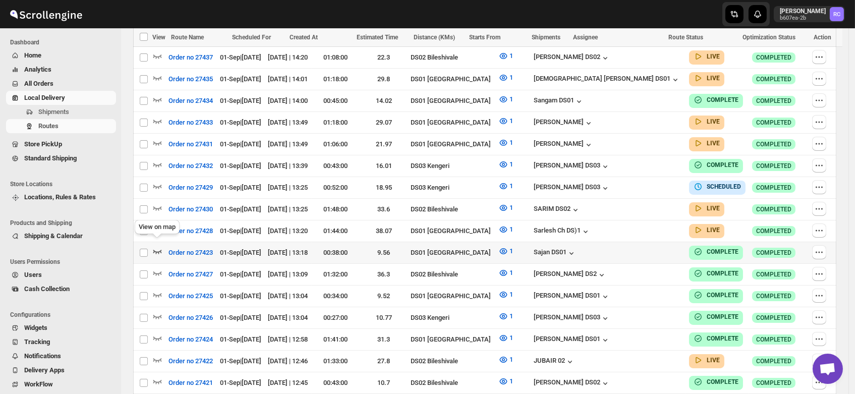
click at [157, 246] on icon "button" at bounding box center [157, 251] width 10 height 10
click at [157, 248] on icon "button" at bounding box center [157, 249] width 1 height 3
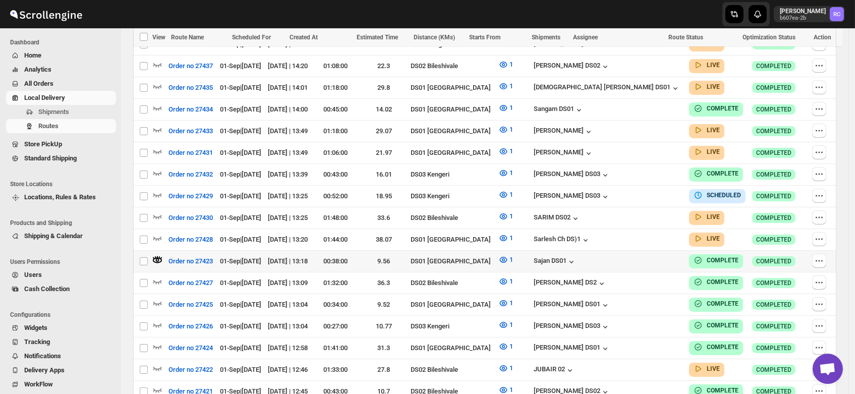
scroll to position [328, 0]
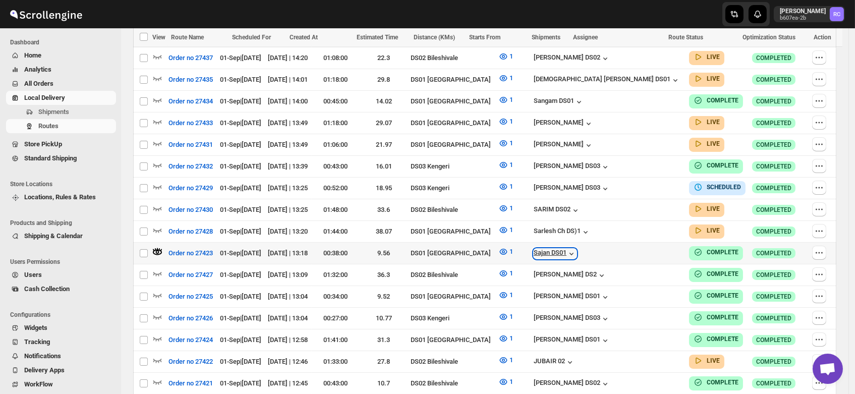
click at [576, 249] on div "Sajan DS01" at bounding box center [555, 254] width 43 height 10
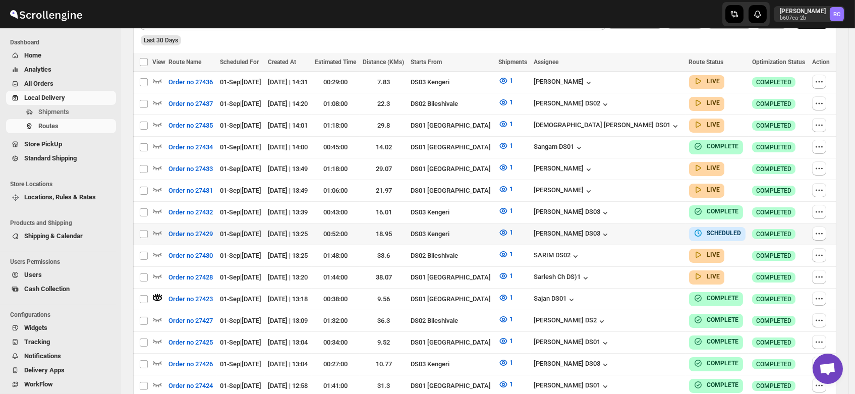
scroll to position [284, 0]
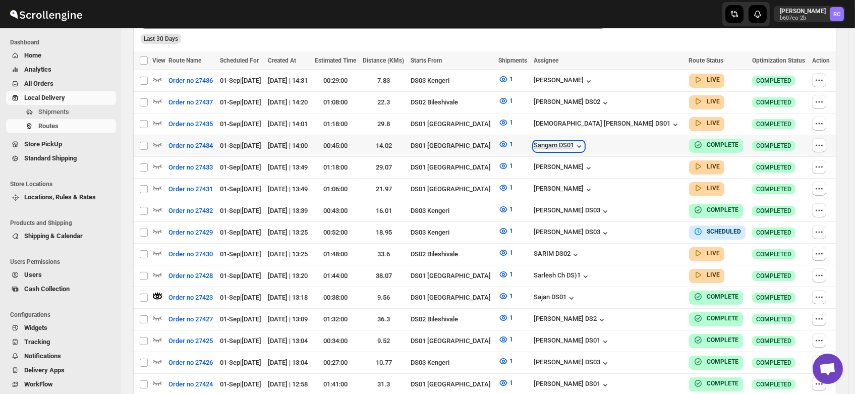
click at [584, 144] on div "Sangam DS01" at bounding box center [559, 146] width 50 height 10
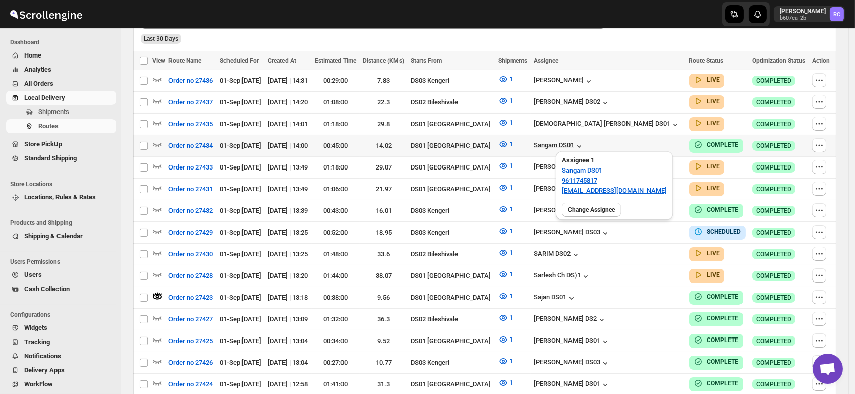
scroll to position [0, 0]
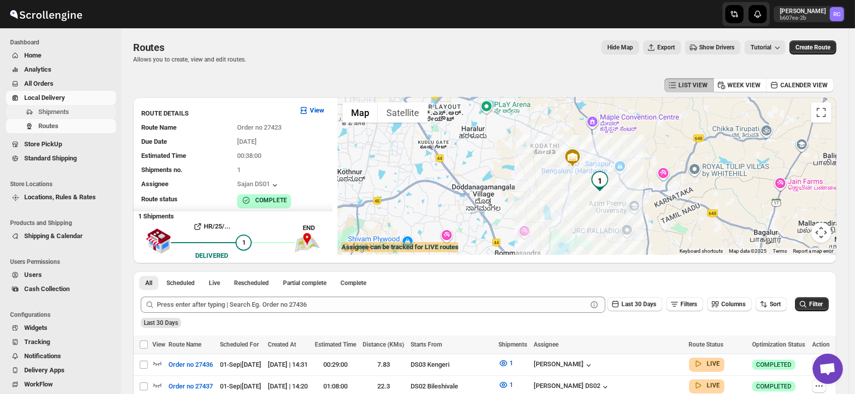
click at [49, 109] on span "Shipments" at bounding box center [53, 112] width 31 height 8
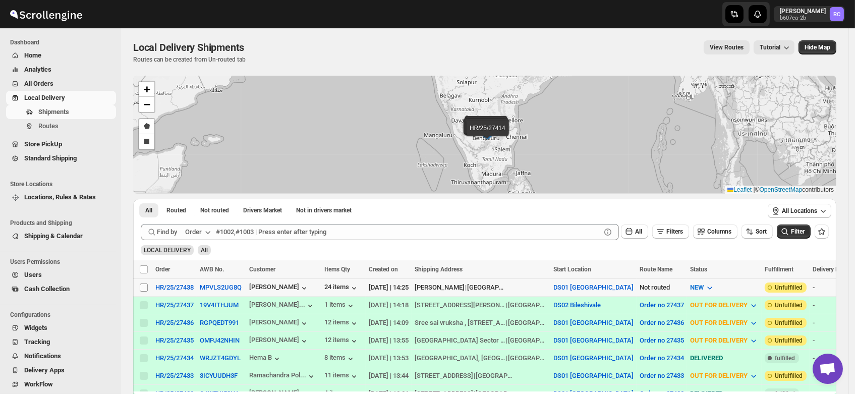
click at [143, 287] on input "Select shipment" at bounding box center [144, 287] width 8 height 8
checkbox input "true"
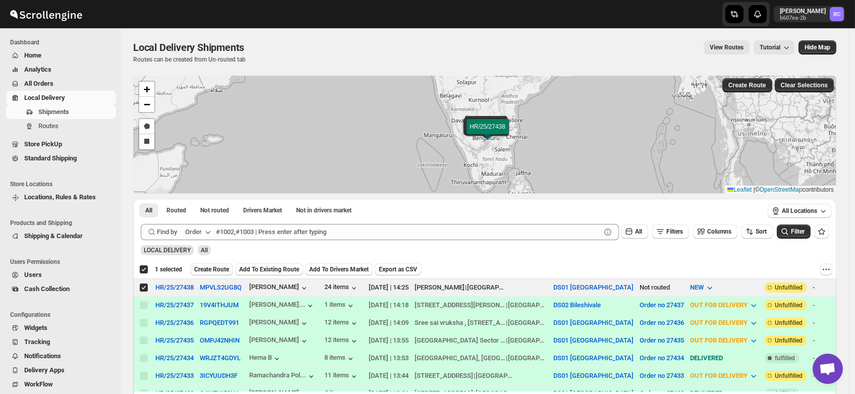
click at [210, 265] on span "Create Route" at bounding box center [211, 269] width 35 height 8
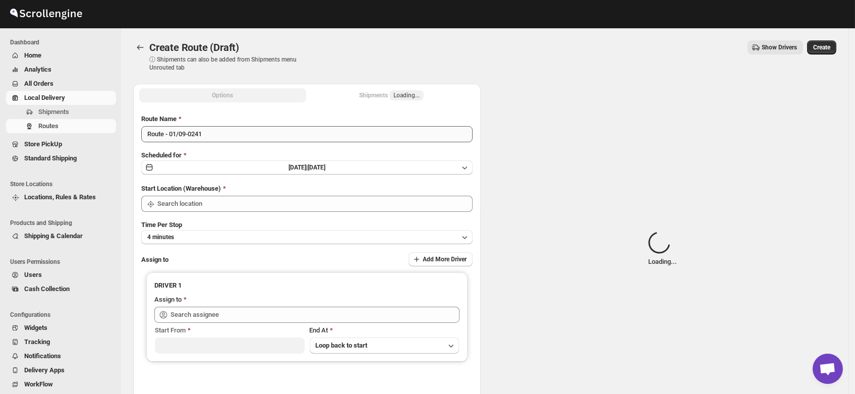
type input "DS01 [GEOGRAPHIC_DATA]"
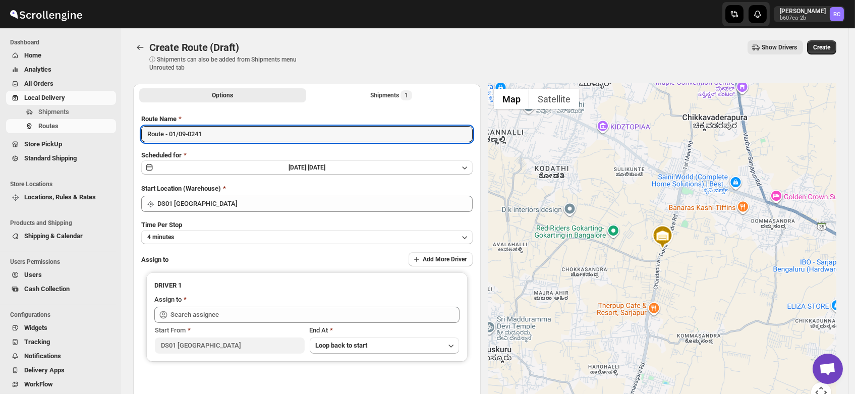
drag, startPoint x: 216, startPoint y: 138, endPoint x: 109, endPoint y: 138, distance: 107.4
click at [109, 138] on div "Skip to content Rahul Chopra b607ea-2b RC Dashboard Home Analytics All Orders L…" at bounding box center [427, 242] width 855 height 484
type input "Order no 27438"
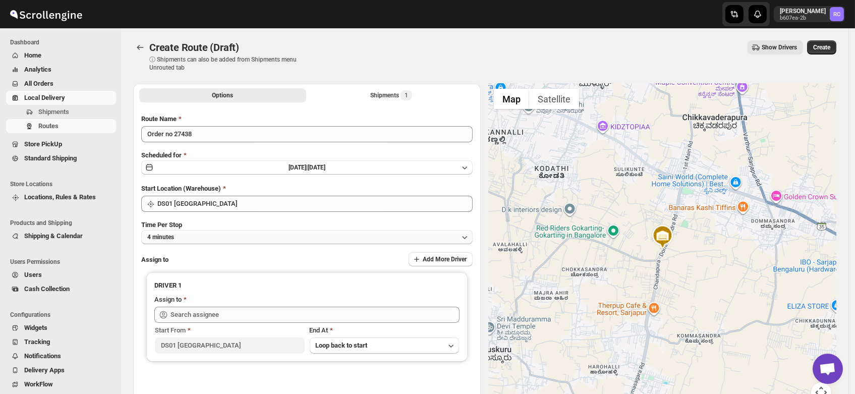
click at [187, 237] on button "4 minutes" at bounding box center [306, 237] width 331 height 14
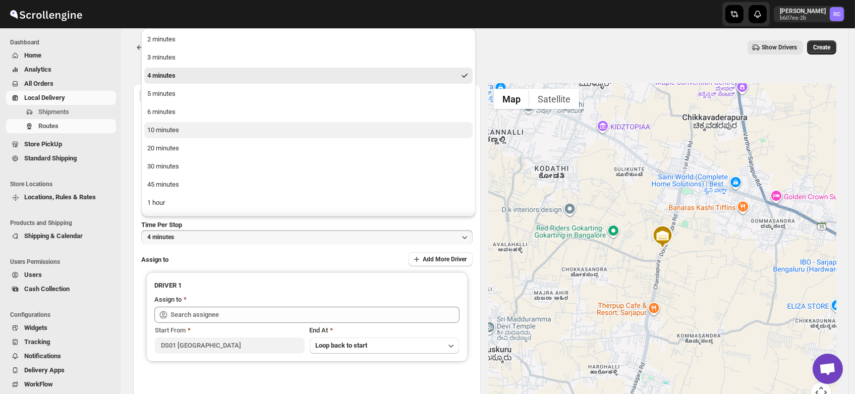
click at [169, 127] on div "10 minutes" at bounding box center [163, 130] width 32 height 10
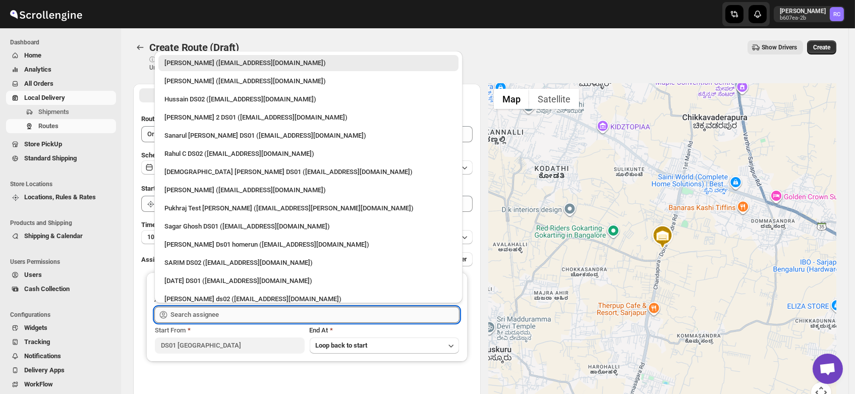
click at [200, 312] on input "text" at bounding box center [314, 315] width 289 height 16
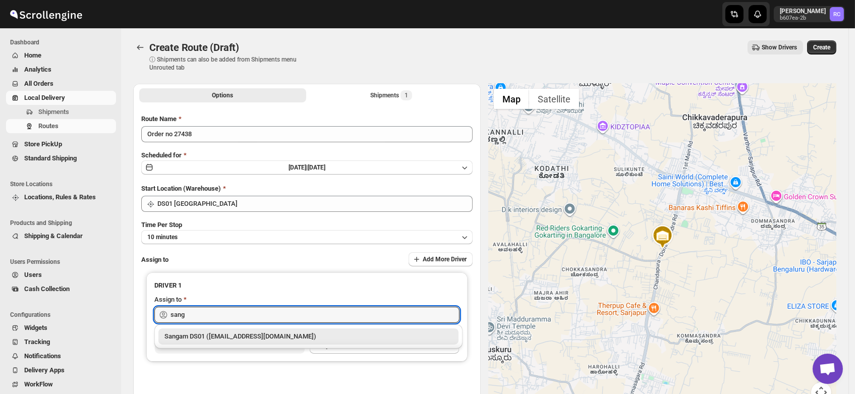
click at [220, 336] on div "Sangam DS01 (relov34542@lassora.com)" at bounding box center [308, 336] width 288 height 10
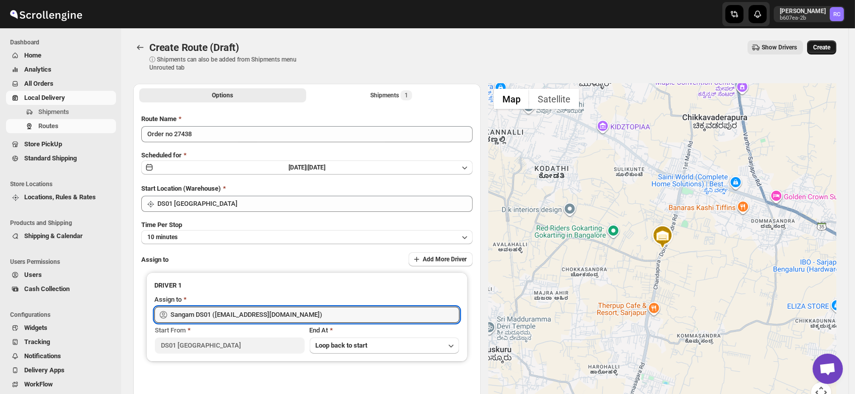
type input "Sangam DS01 (relov34542@lassora.com)"
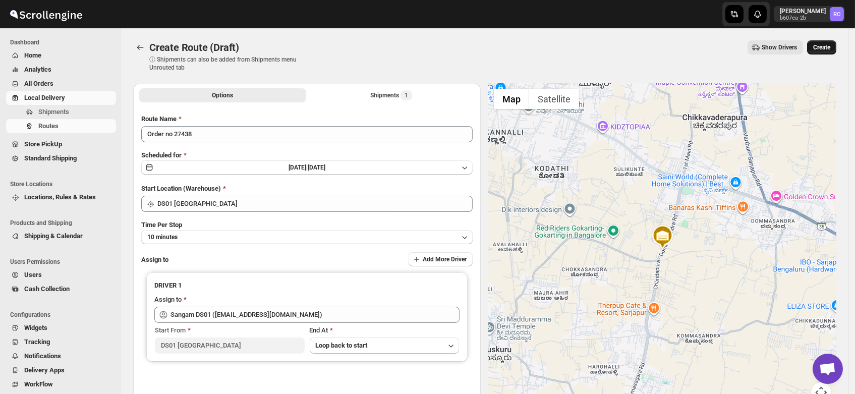
click at [826, 44] on span "Create" at bounding box center [821, 47] width 17 height 8
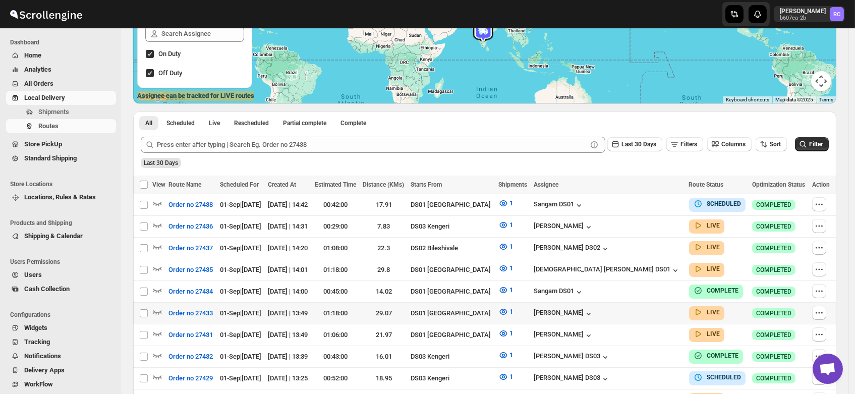
scroll to position [150, 0]
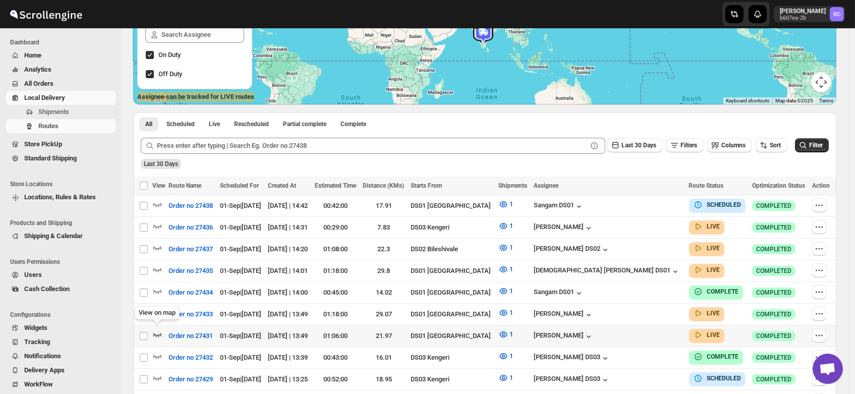
click at [156, 329] on icon "button" at bounding box center [157, 334] width 10 height 10
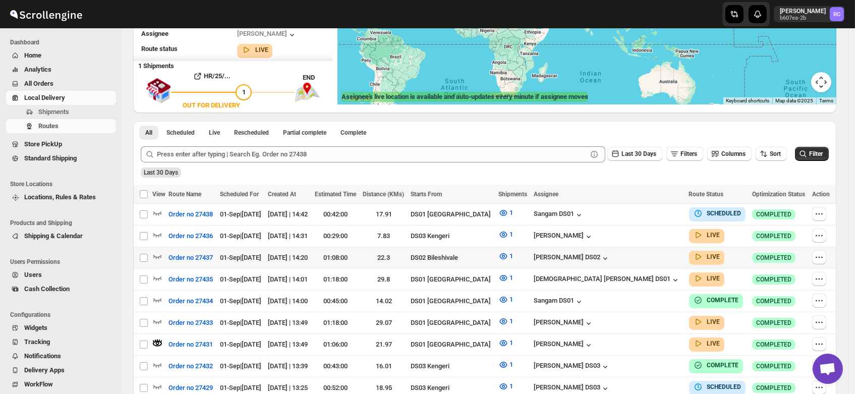
scroll to position [0, 0]
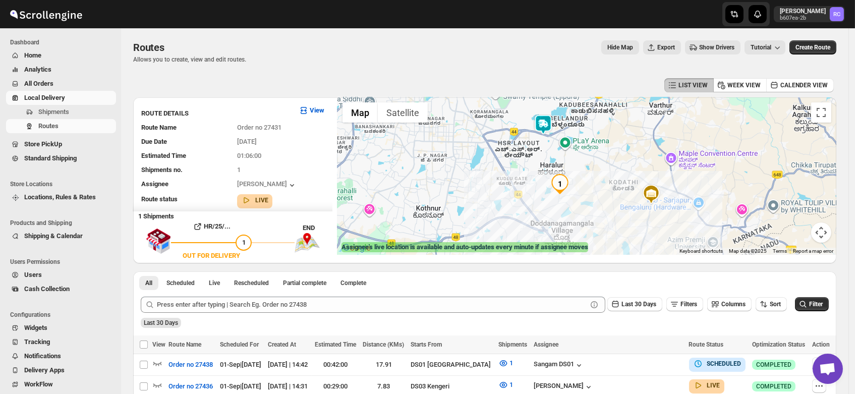
drag, startPoint x: 545, startPoint y: 164, endPoint x: 595, endPoint y: 156, distance: 51.0
click at [595, 156] on div at bounding box center [586, 175] width 499 height 157
click at [546, 123] on img at bounding box center [543, 124] width 20 height 20
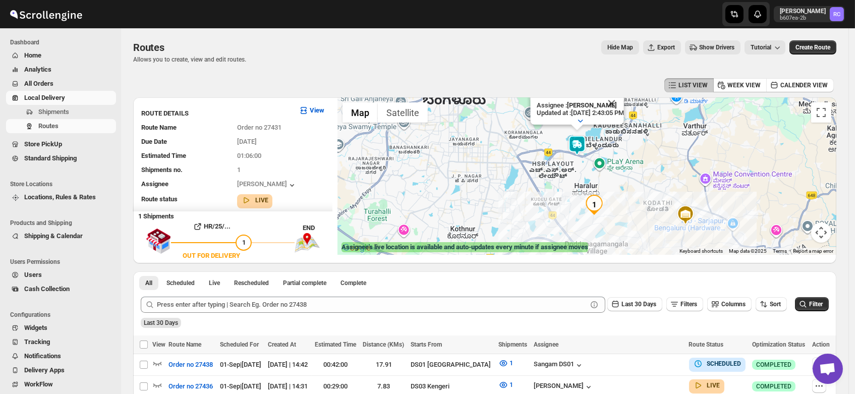
drag, startPoint x: 593, startPoint y: 205, endPoint x: 628, endPoint y: 158, distance: 58.4
click at [628, 158] on div "Assignee : Veera Kesavan Updated at : 9/1/2025, 2:43:05 PM Duty mode Enabled Ba…" at bounding box center [586, 175] width 499 height 157
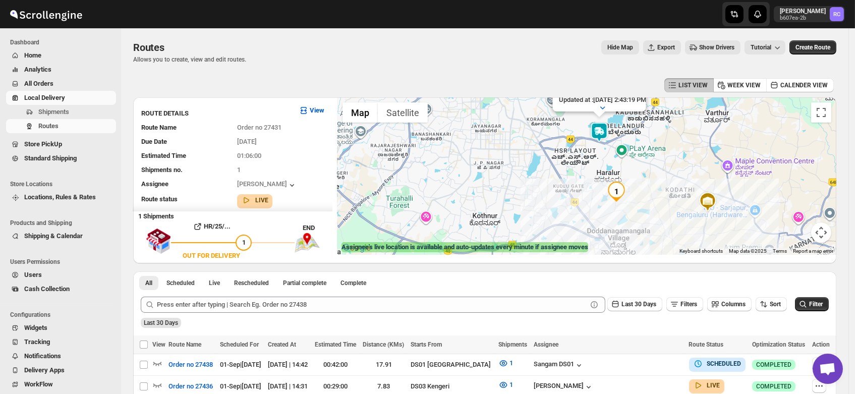
drag, startPoint x: 612, startPoint y: 175, endPoint x: 642, endPoint y: 165, distance: 32.4
click at [642, 165] on div "Assignee : Veera Kesavan Updated at : 9/1/2025, 2:43:19 PM Duty mode Enabled Ba…" at bounding box center [586, 175] width 499 height 157
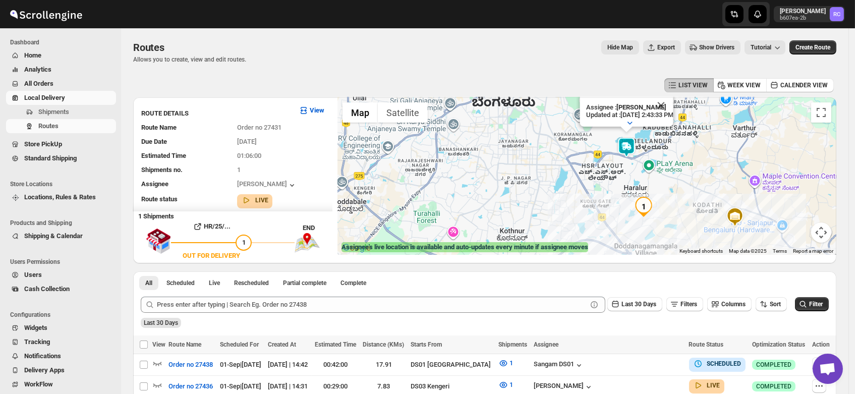
drag, startPoint x: 642, startPoint y: 160, endPoint x: 669, endPoint y: 182, distance: 34.4
click at [669, 182] on div "Assignee : Veera Kesavan Updated at : 9/1/2025, 2:43:33 PM Duty mode Enabled Ba…" at bounding box center [586, 175] width 499 height 157
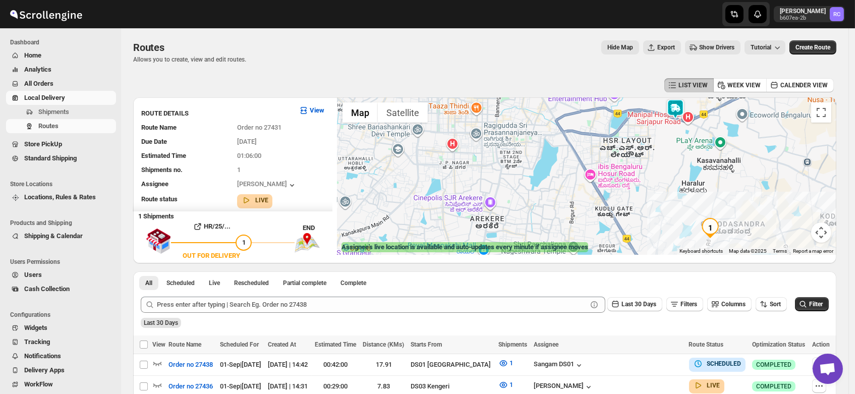
drag, startPoint x: 627, startPoint y: 178, endPoint x: 691, endPoint y: 137, distance: 76.0
click at [691, 137] on div "Assignee : Veera Kesavan Updated at : 9/1/2025, 2:43:40 PM Duty mode Enabled Ba…" at bounding box center [586, 175] width 499 height 157
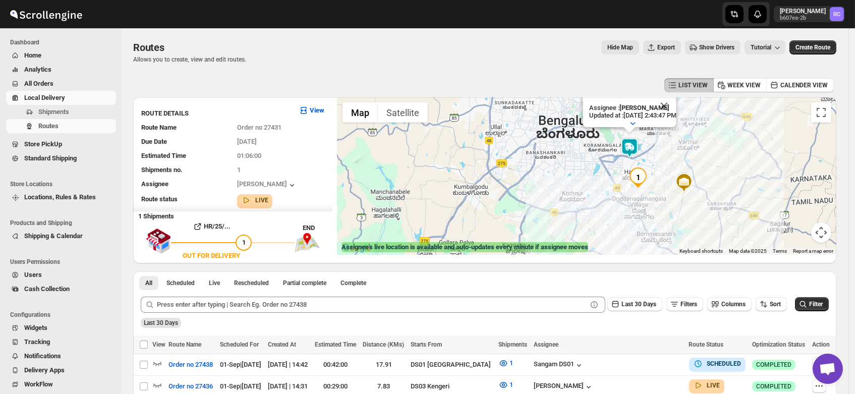
drag, startPoint x: 705, startPoint y: 222, endPoint x: 660, endPoint y: 167, distance: 71.7
click at [660, 167] on div "Assignee : Veera Kesavan Updated at : 9/1/2025, 2:43:47 PM Duty mode Enabled Ba…" at bounding box center [586, 175] width 499 height 157
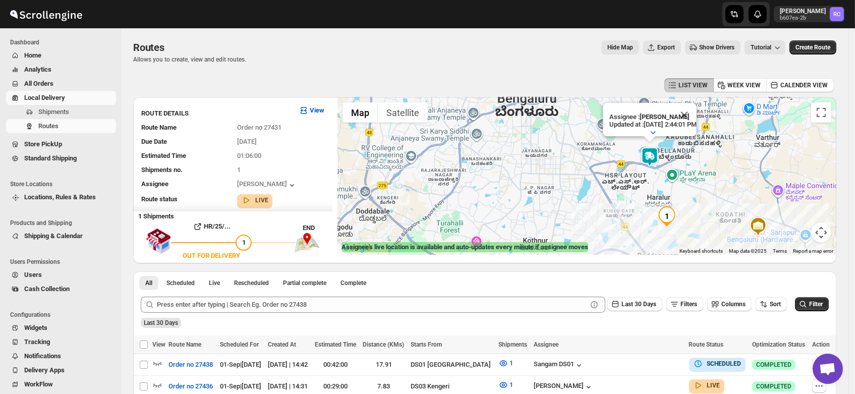
drag, startPoint x: 630, startPoint y: 154, endPoint x: 661, endPoint y: 179, distance: 39.5
click at [661, 179] on div "Assignee : Veera Kesavan Updated at : 9/1/2025, 2:44:01 PM Duty mode Enabled Ba…" at bounding box center [586, 175] width 499 height 157
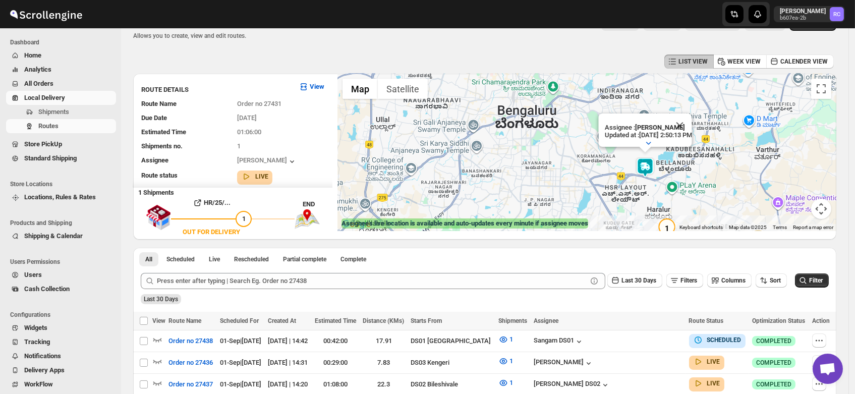
scroll to position [19, 0]
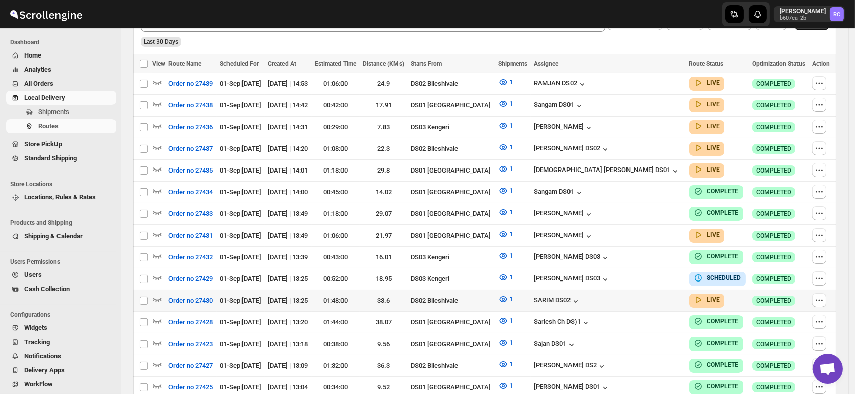
scroll to position [277, 0]
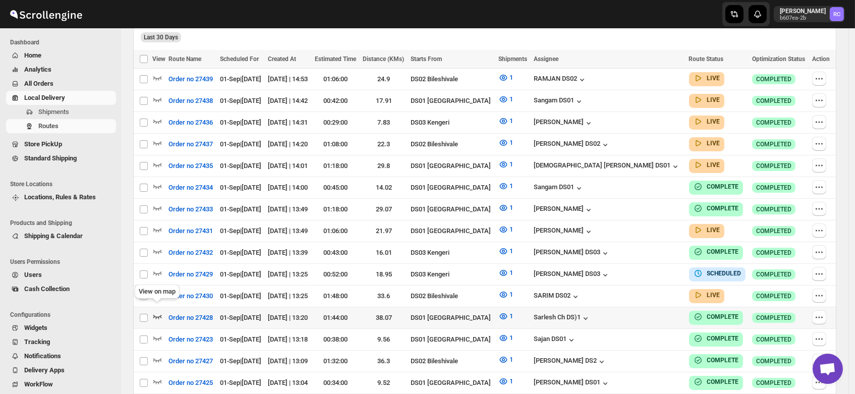
click at [153, 315] on icon "button" at bounding box center [157, 317] width 9 height 4
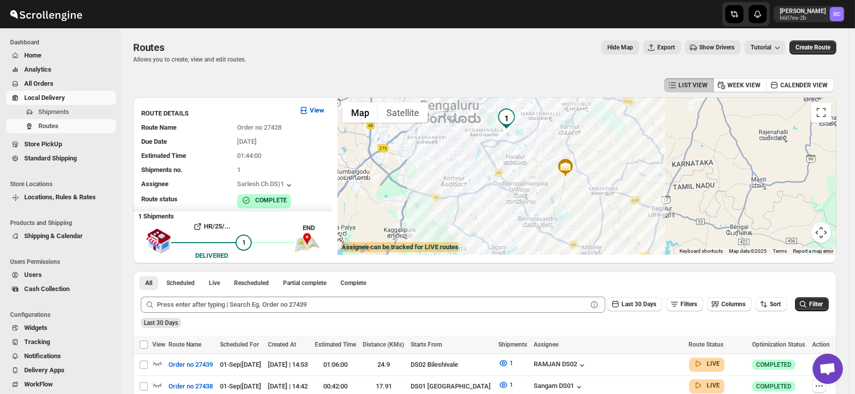
drag, startPoint x: 560, startPoint y: 176, endPoint x: 536, endPoint y: 172, distance: 24.4
click at [536, 172] on div at bounding box center [586, 175] width 499 height 157
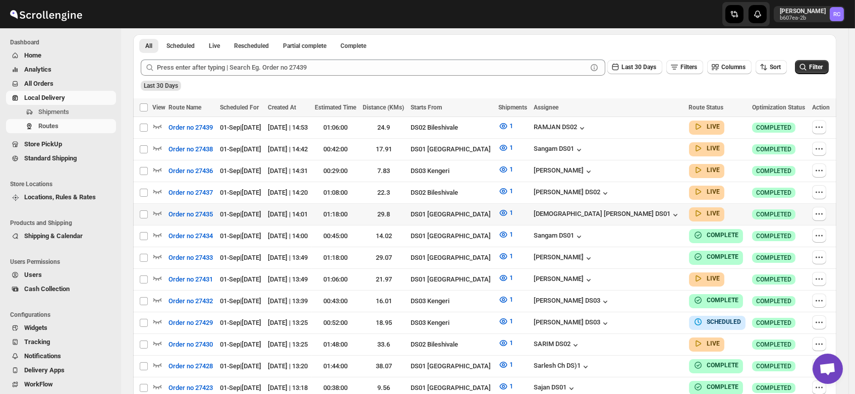
scroll to position [230, 0]
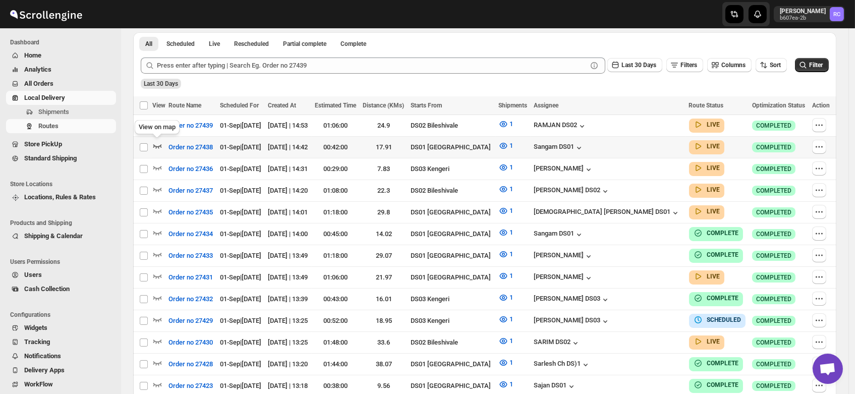
click at [156, 142] on icon "button" at bounding box center [157, 146] width 10 height 10
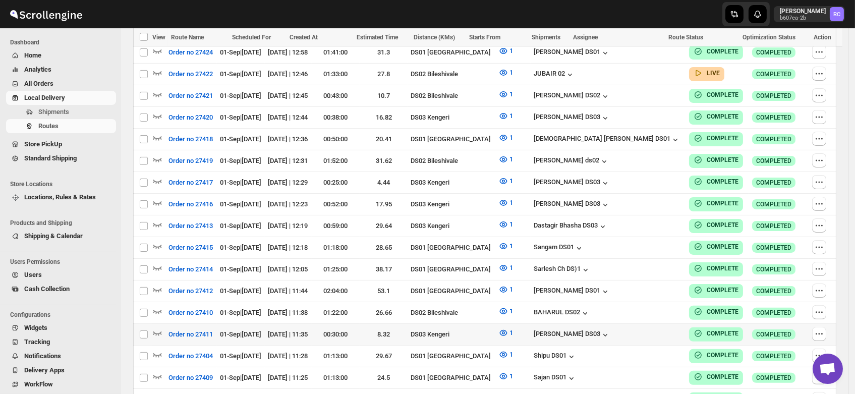
scroll to position [690, 0]
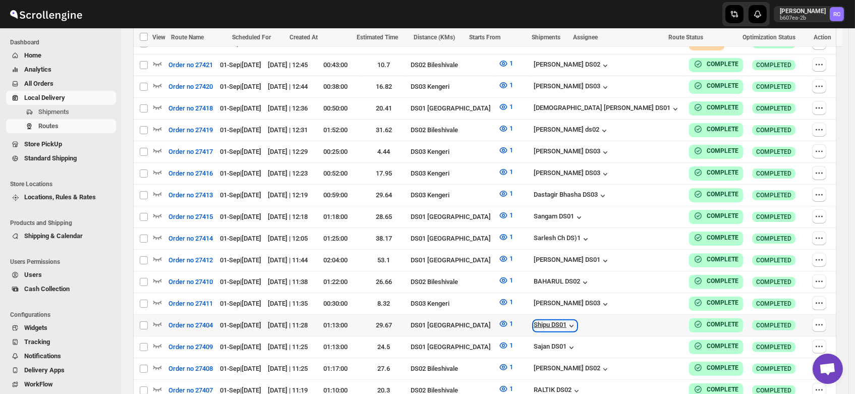
click at [576, 321] on div "Shipu DS01" at bounding box center [555, 326] width 43 height 10
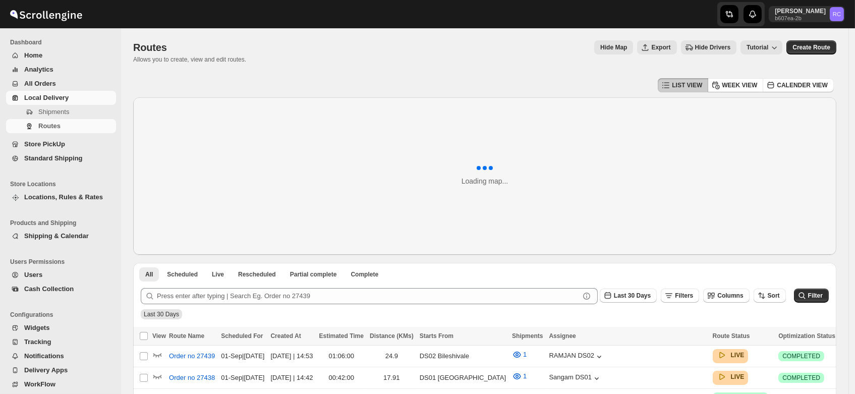
scroll to position [238, 0]
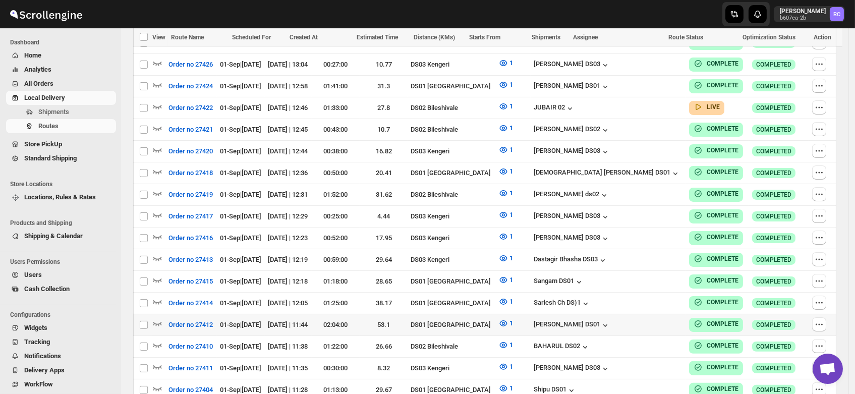
scroll to position [621, 0]
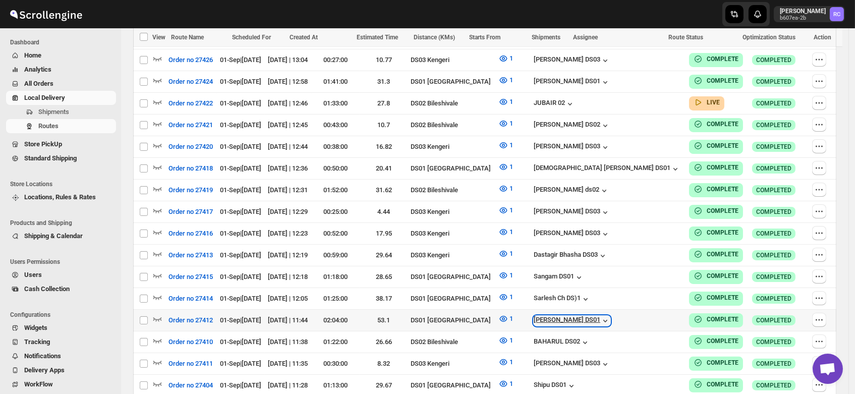
click at [610, 316] on div "[PERSON_NAME] DS01" at bounding box center [572, 321] width 77 height 10
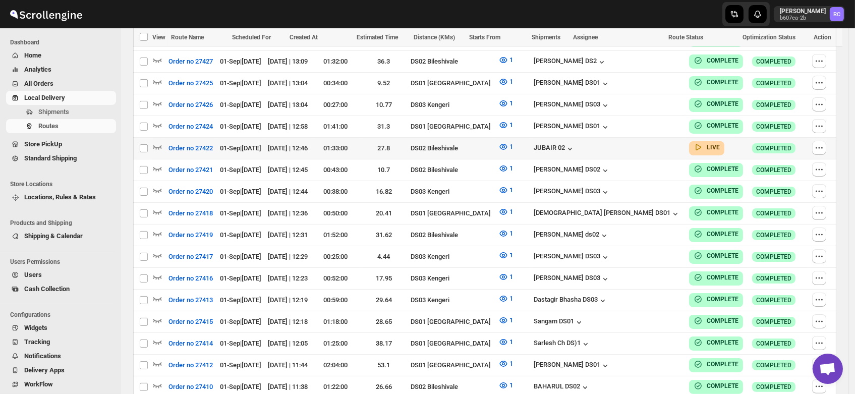
click at [261, 144] on span "01-Sep | [DATE]" at bounding box center [240, 148] width 41 height 8
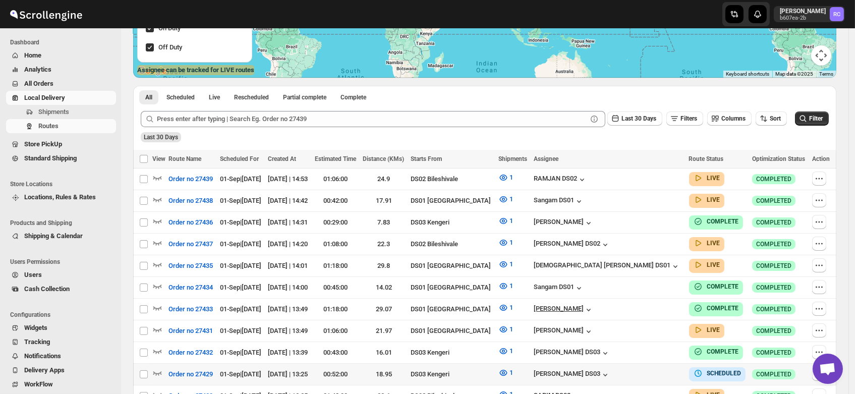
scroll to position [194, 0]
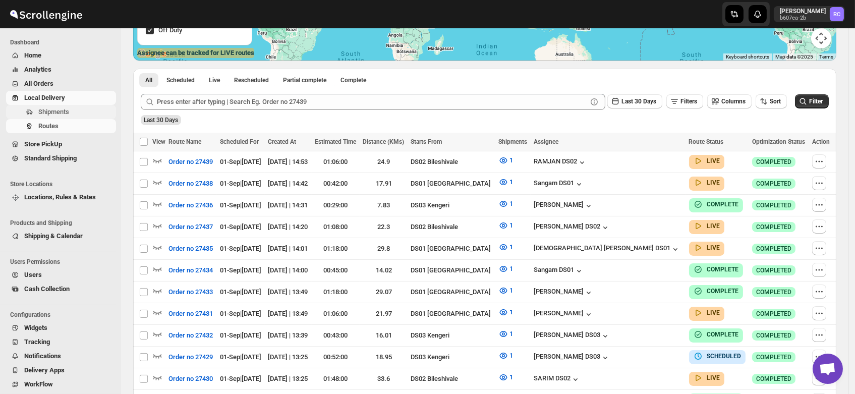
click at [56, 110] on span "Shipments" at bounding box center [53, 112] width 31 height 8
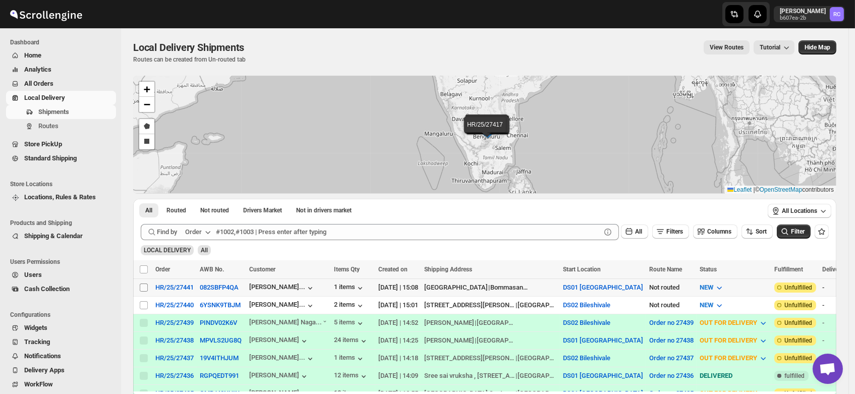
click at [141, 285] on input "Select shipment" at bounding box center [144, 287] width 8 height 8
checkbox input "true"
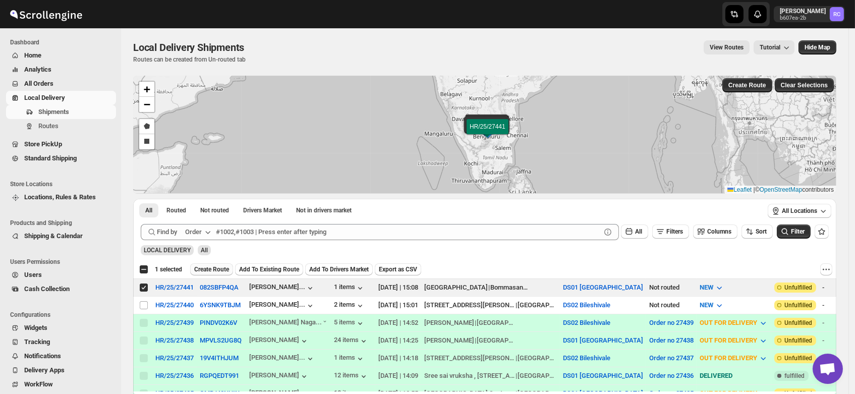
click at [212, 269] on span "Create Route" at bounding box center [211, 269] width 35 height 8
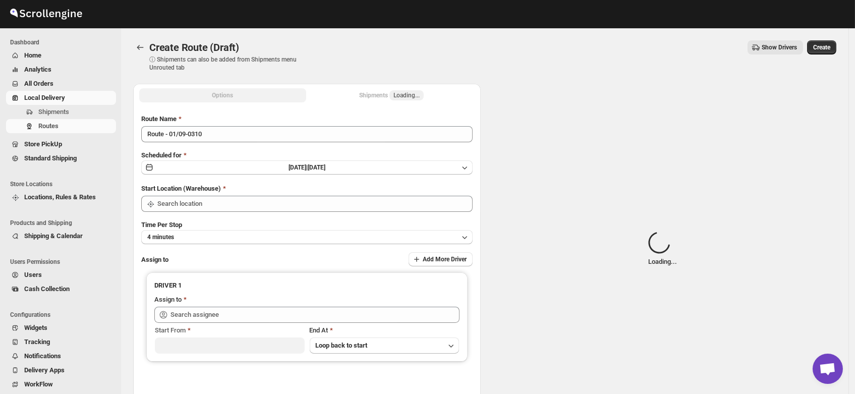
type input "DS01 [GEOGRAPHIC_DATA]"
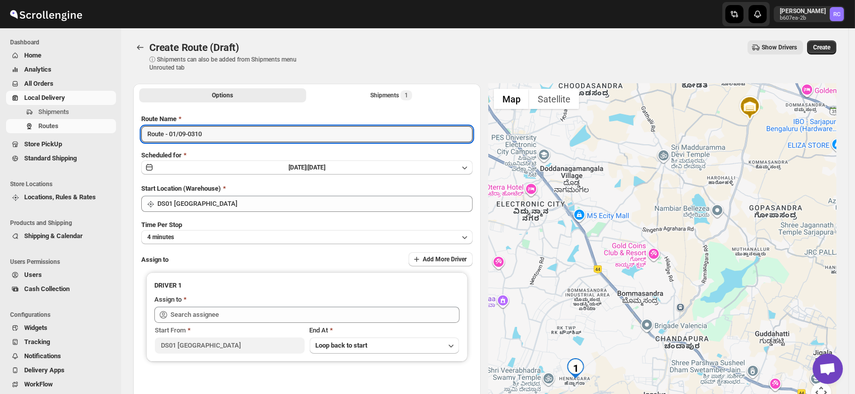
drag, startPoint x: 214, startPoint y: 132, endPoint x: 76, endPoint y: 145, distance: 139.3
click at [76, 145] on div "Skip to content Rahul Chopra b607ea-2b RC Dashboard Home Analytics All Orders L…" at bounding box center [427, 242] width 855 height 484
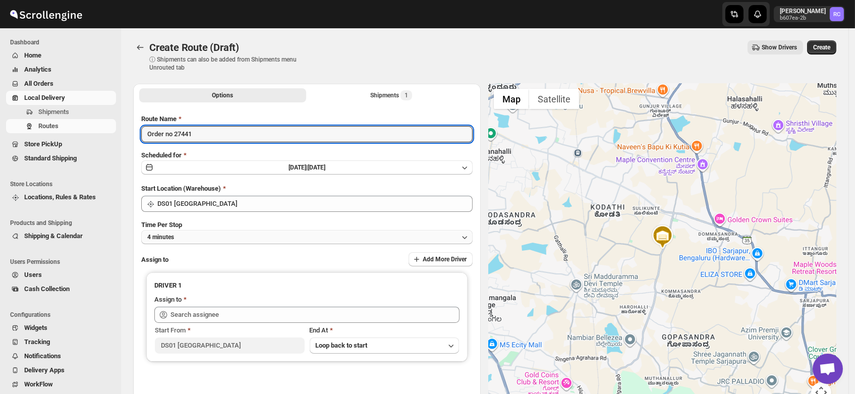
type input "Order no 27441"
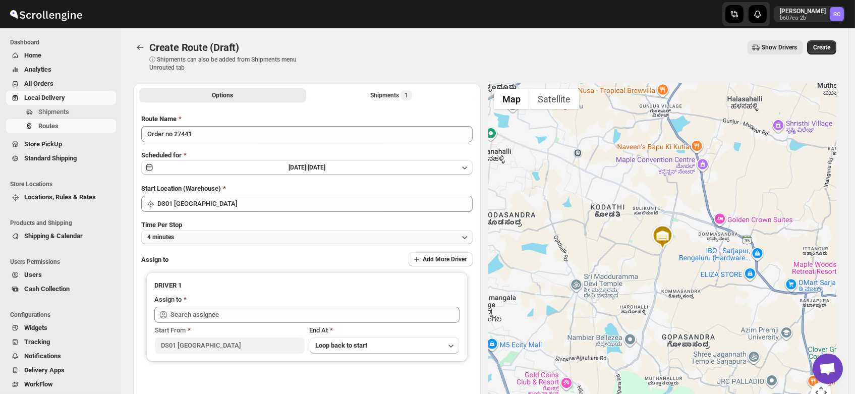
click at [186, 234] on button "4 minutes" at bounding box center [306, 237] width 331 height 14
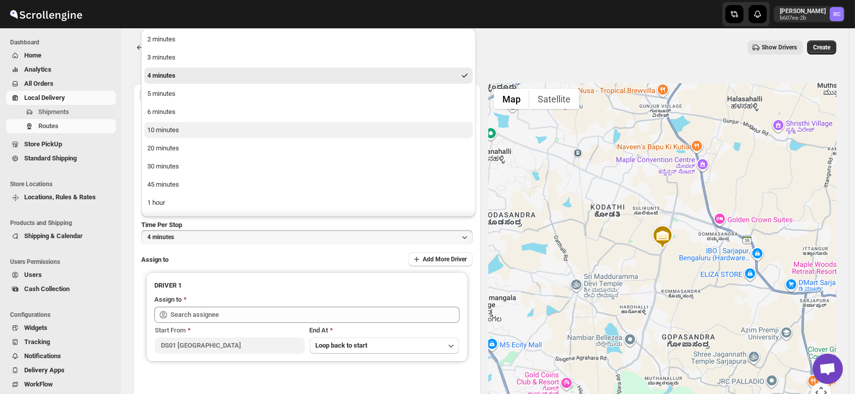
click at [171, 124] on button "10 minutes" at bounding box center [308, 130] width 328 height 16
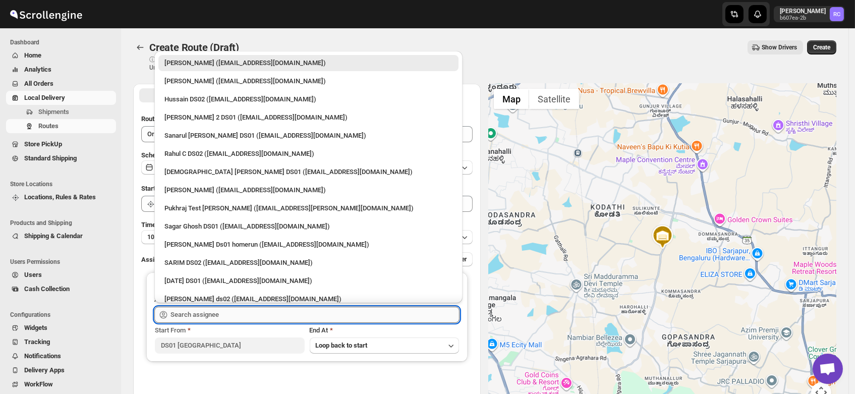
click at [209, 318] on input "text" at bounding box center [314, 315] width 289 height 16
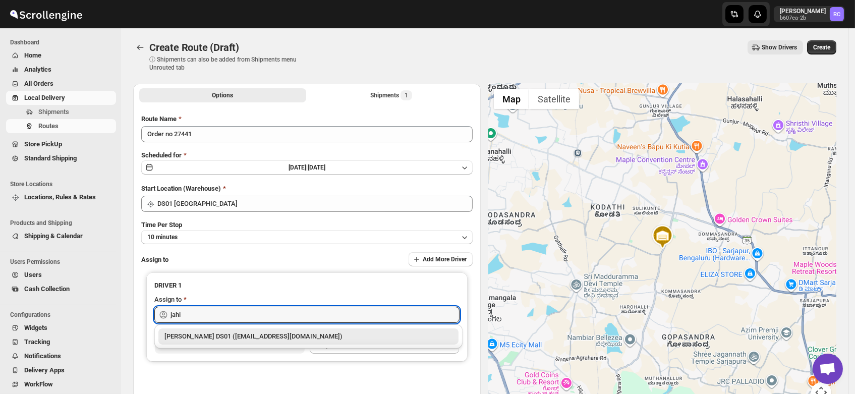
click at [214, 336] on div "Jahir Hussain DS01 (pegaya8076@excederm.com)" at bounding box center [308, 336] width 288 height 10
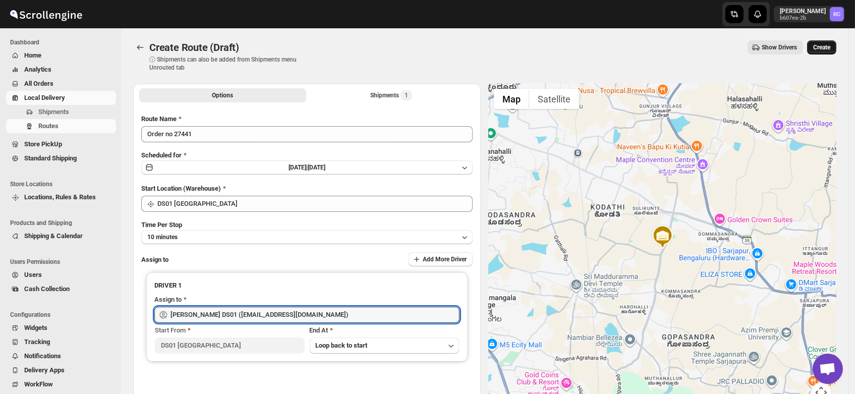
type input "Jahir Hussain DS01 (pegaya8076@excederm.com)"
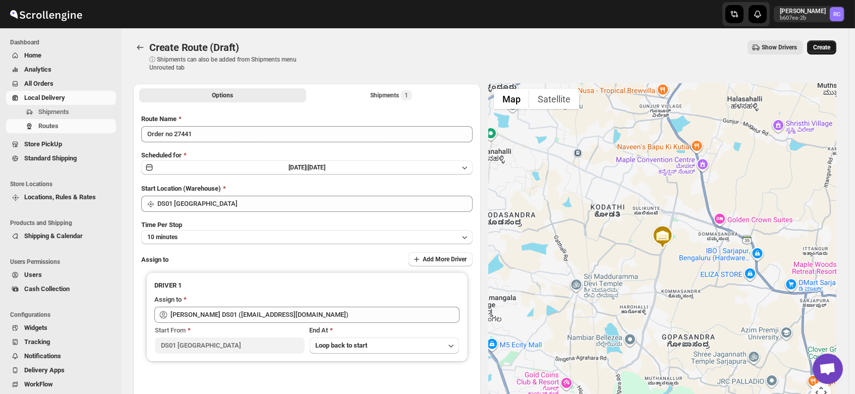
click at [823, 48] on span "Create" at bounding box center [821, 47] width 17 height 8
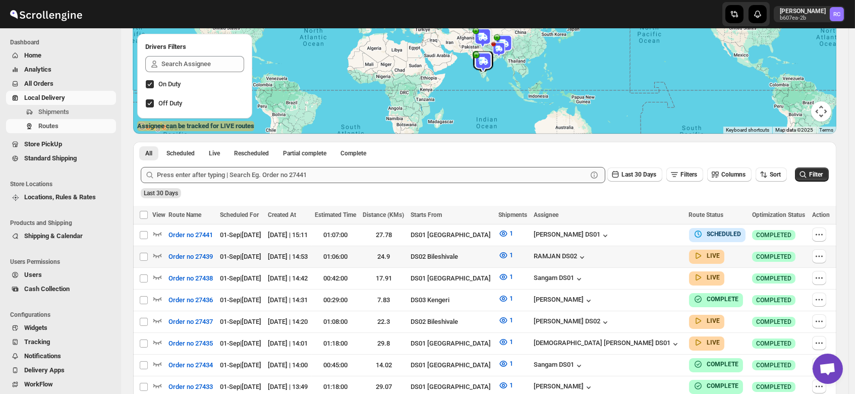
scroll to position [125, 0]
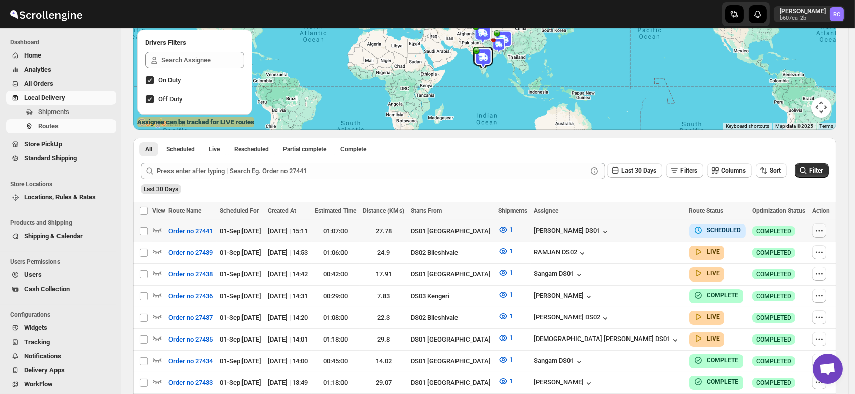
click at [819, 229] on icon "button" at bounding box center [819, 230] width 10 height 10
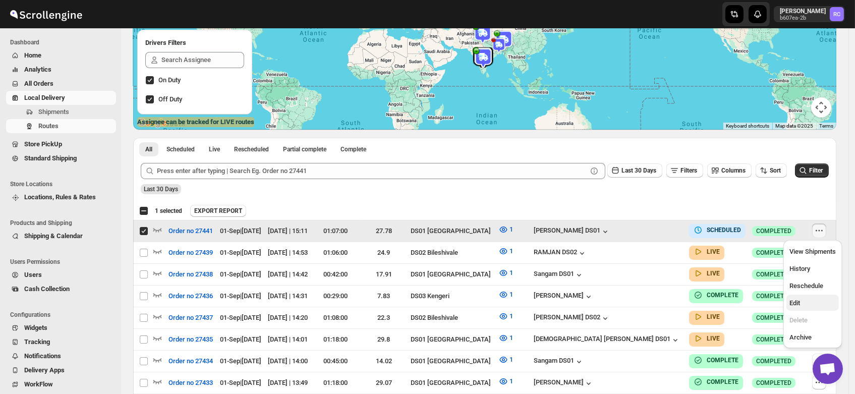
click at [799, 305] on span "Edit" at bounding box center [794, 303] width 11 height 8
checkbox input "false"
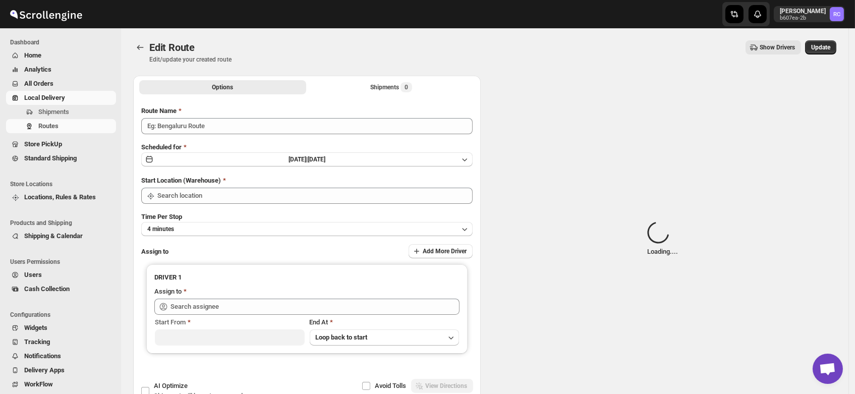
type input "Order no 27441"
type input "DS01 [GEOGRAPHIC_DATA]"
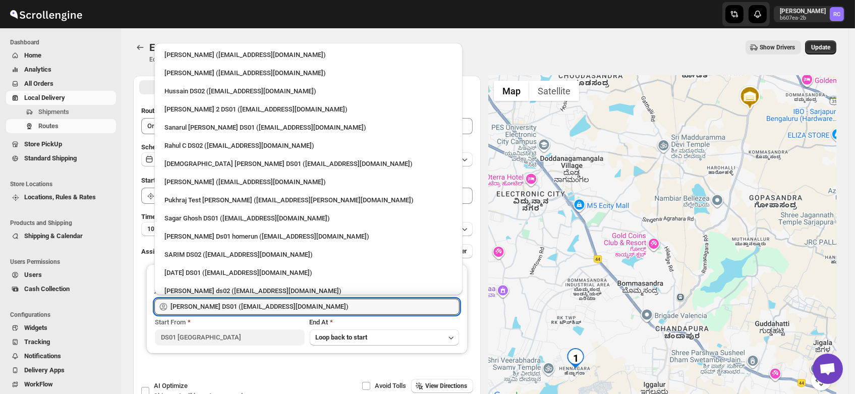
drag, startPoint x: 327, startPoint y: 306, endPoint x: 107, endPoint y: 307, distance: 219.9
click at [107, 307] on div "Skip to content Rahul Chopra b607ea-2b RC Dashboard Home Analytics All Orders L…" at bounding box center [427, 230] width 855 height 461
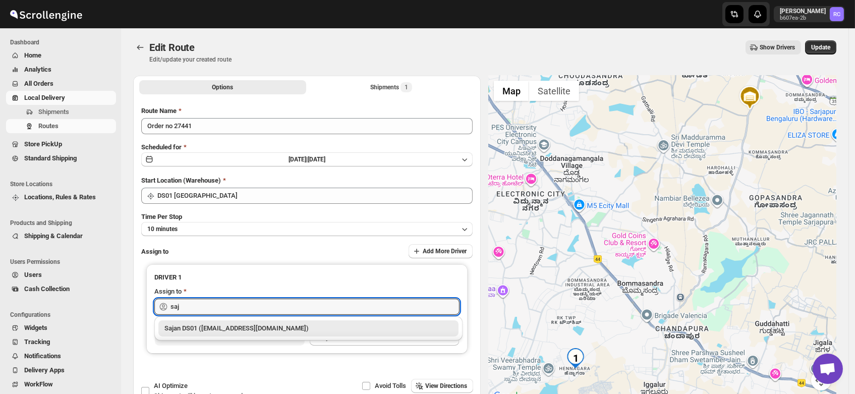
click at [198, 327] on div "Sajan DS01 (lofadat883@coderdir.com)" at bounding box center [308, 328] width 288 height 10
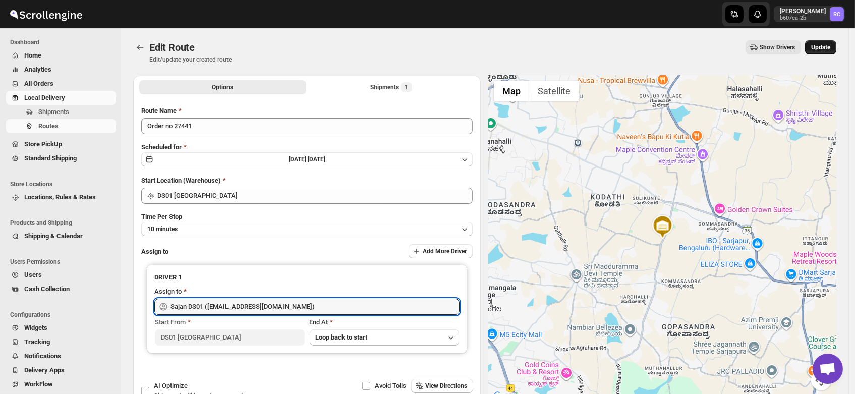
type input "Sajan DS01 (lofadat883@coderdir.com)"
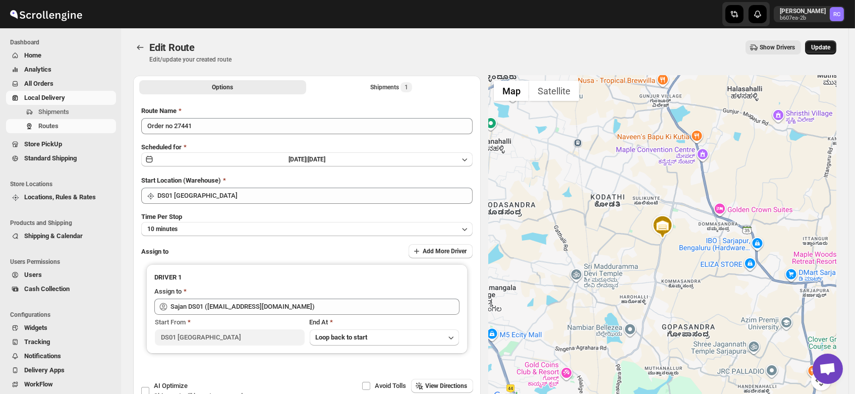
click at [824, 44] on span "Update" at bounding box center [820, 47] width 19 height 8
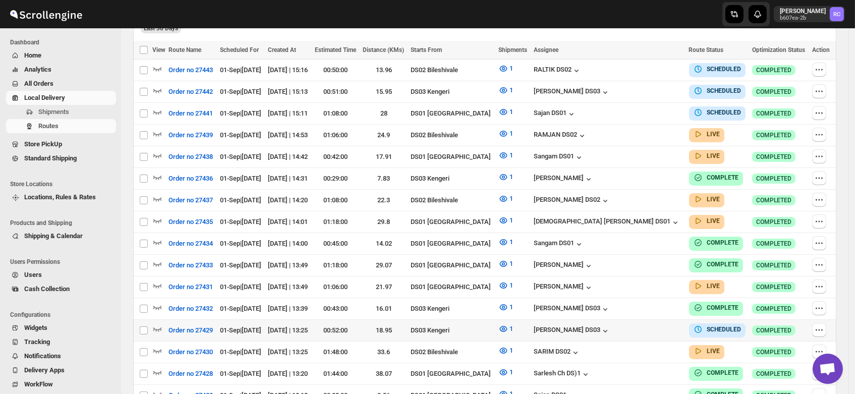
scroll to position [282, 0]
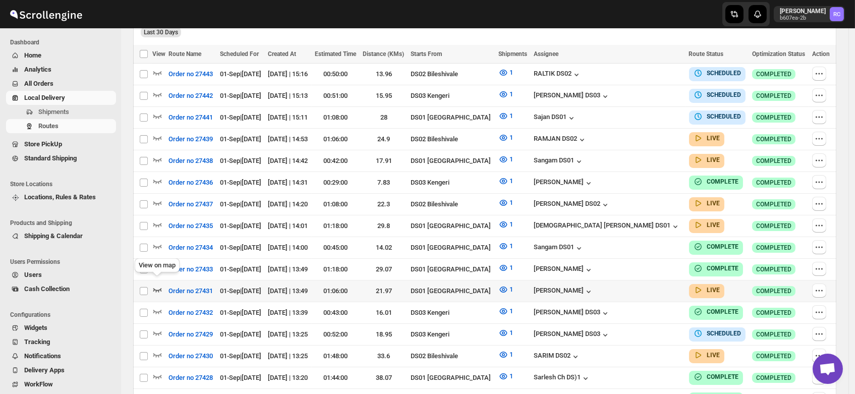
click at [160, 284] on icon "button" at bounding box center [157, 289] width 10 height 10
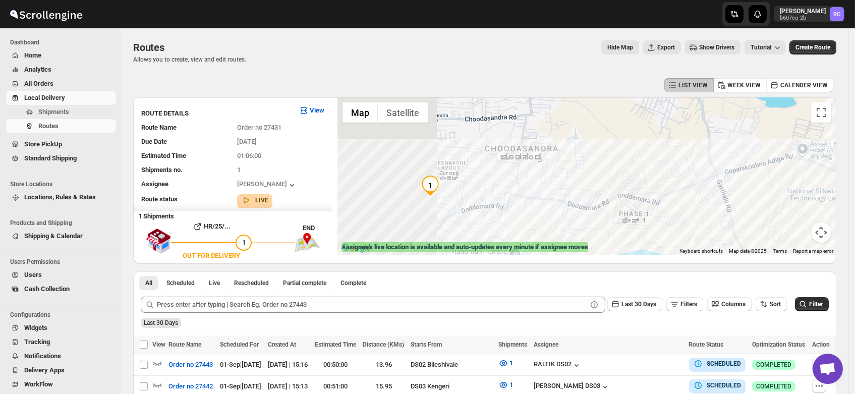
drag, startPoint x: 416, startPoint y: 140, endPoint x: 573, endPoint y: 156, distance: 157.6
click at [573, 156] on div at bounding box center [586, 175] width 499 height 157
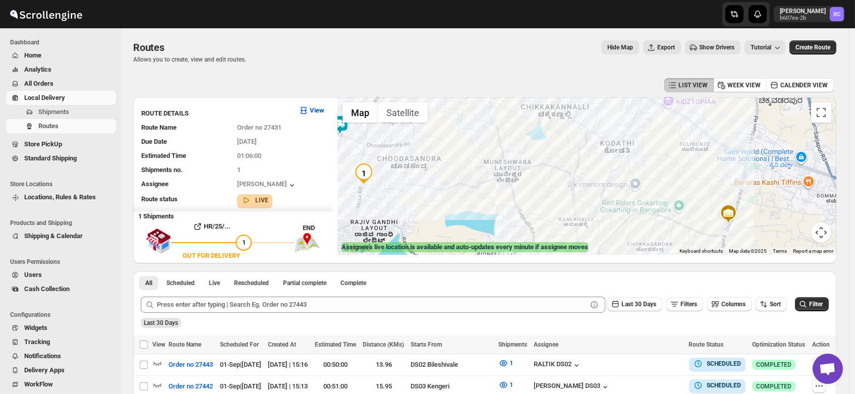
drag, startPoint x: 380, startPoint y: 165, endPoint x: 508, endPoint y: 166, distance: 128.6
click at [508, 166] on div at bounding box center [586, 175] width 499 height 157
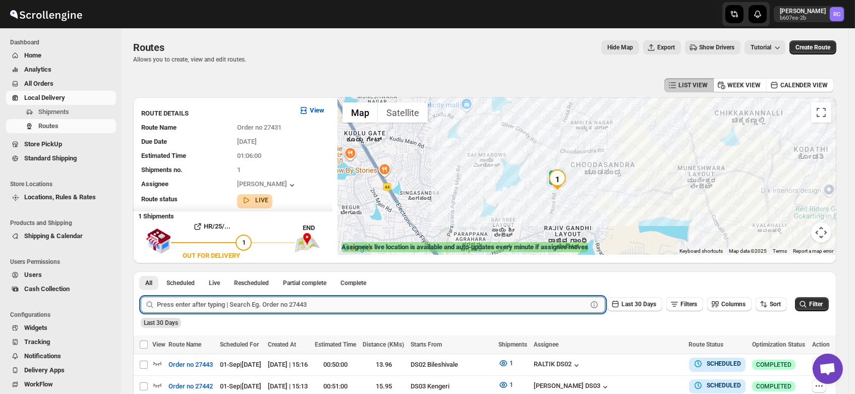
click at [262, 303] on input "text" at bounding box center [372, 305] width 430 height 16
type input "27423"
click at [141, 271] on button "Submit" at bounding box center [155, 276] width 29 height 11
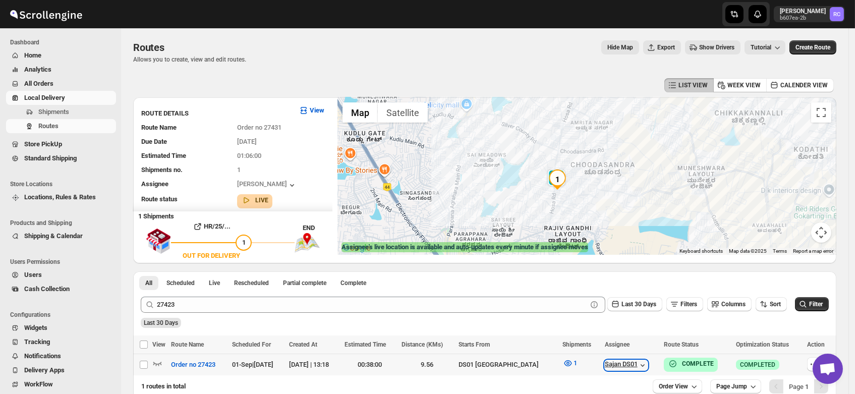
click at [605, 364] on div "Sajan DS01" at bounding box center [626, 365] width 43 height 10
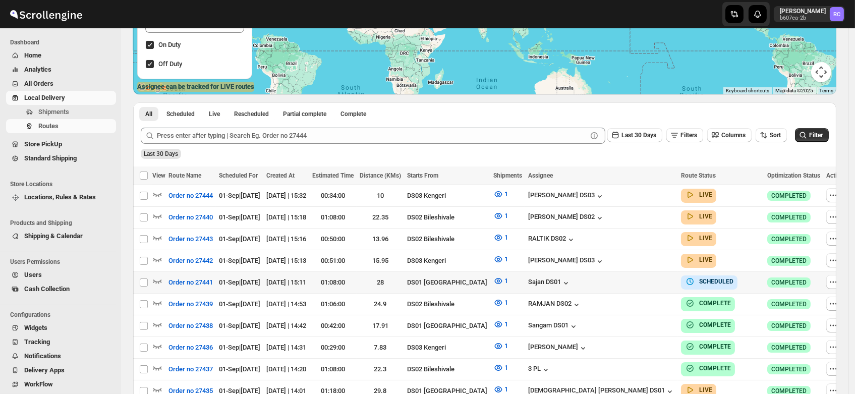
scroll to position [170, 0]
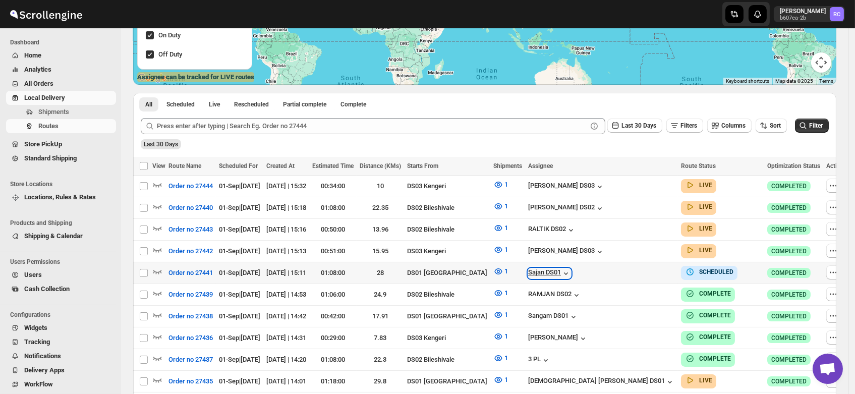
click at [571, 269] on div "Sajan DS01" at bounding box center [549, 273] width 43 height 10
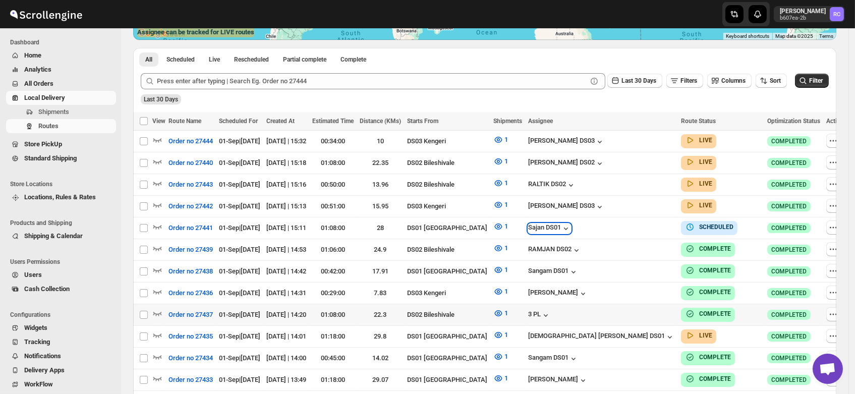
scroll to position [216, 0]
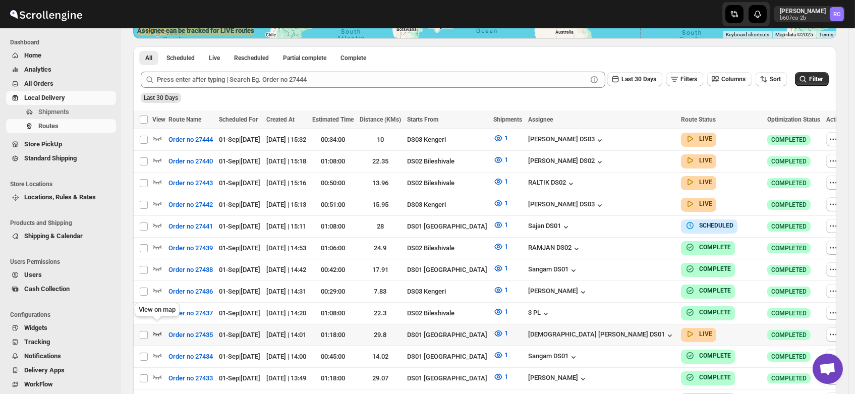
click at [158, 328] on icon "button" at bounding box center [157, 333] width 10 height 10
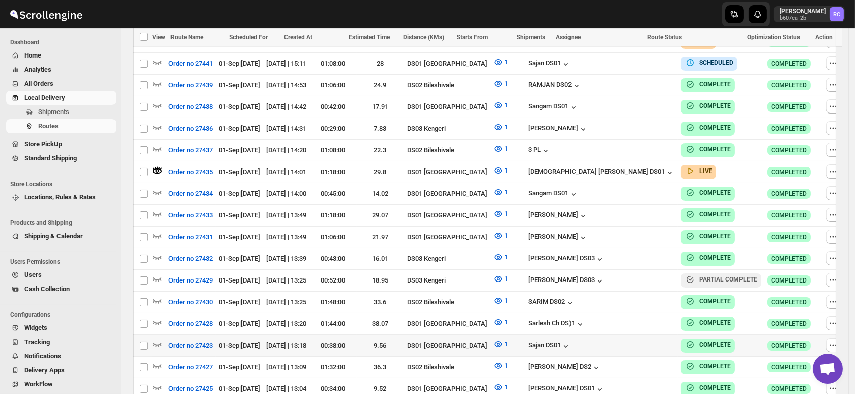
scroll to position [345, 0]
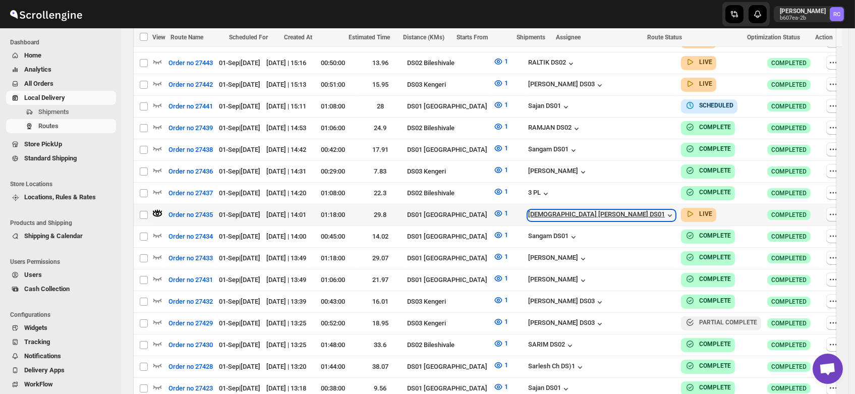
click at [584, 210] on div "[DEMOGRAPHIC_DATA] [PERSON_NAME] DS01" at bounding box center [601, 215] width 147 height 10
click at [576, 210] on div "[DEMOGRAPHIC_DATA] [PERSON_NAME] DS01" at bounding box center [601, 215] width 147 height 10
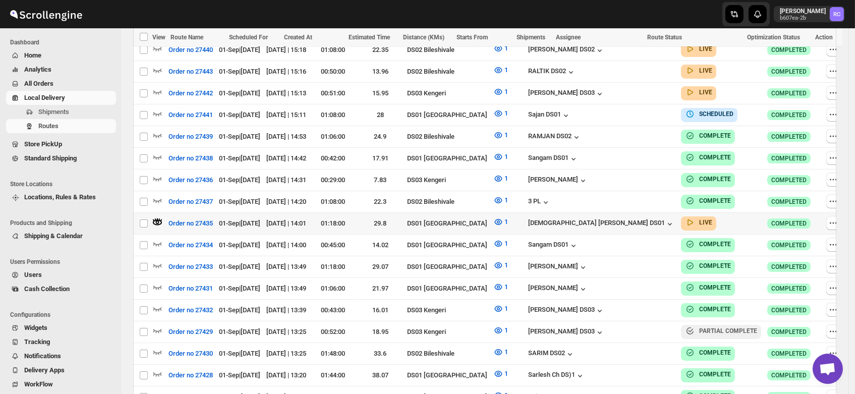
scroll to position [336, 0]
click at [579, 219] on div "[DEMOGRAPHIC_DATA] [PERSON_NAME] DS01" at bounding box center [601, 224] width 147 height 10
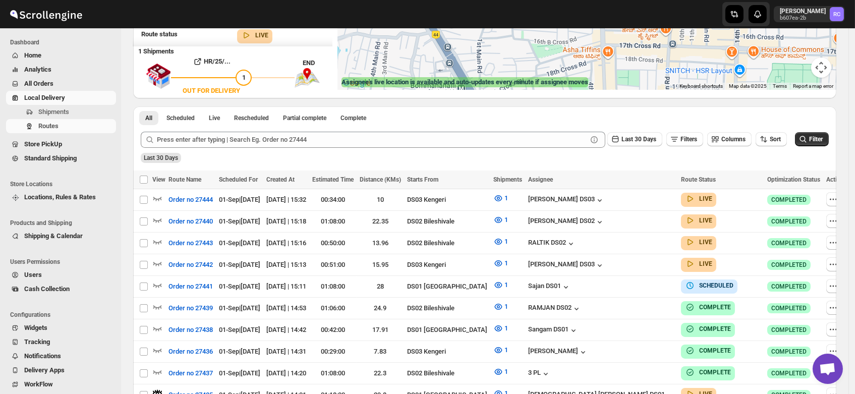
scroll to position [0, 0]
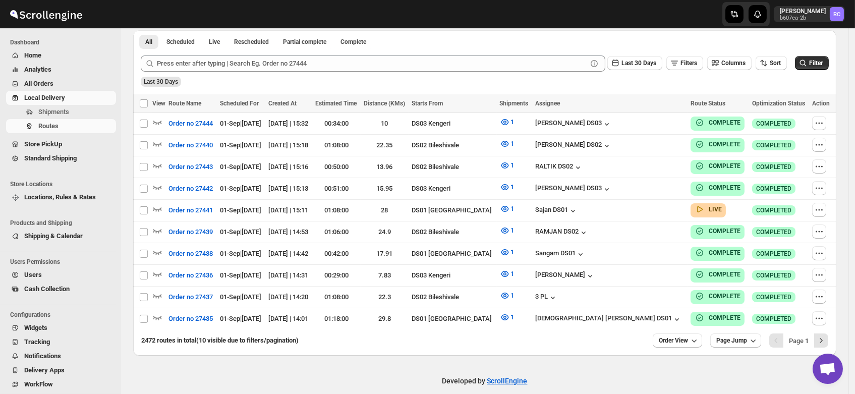
scroll to position [233, 0]
drag, startPoint x: 599, startPoint y: 302, endPoint x: 605, endPoint y: 313, distance: 12.6
click at [605, 313] on td "[DEMOGRAPHIC_DATA] [PERSON_NAME] DS01" at bounding box center [610, 319] width 156 height 22
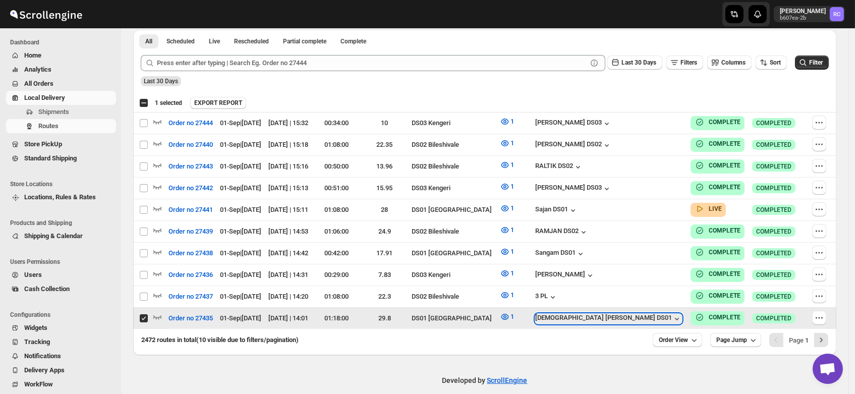
click at [605, 314] on div "[DEMOGRAPHIC_DATA] [PERSON_NAME] DS01" at bounding box center [608, 319] width 147 height 10
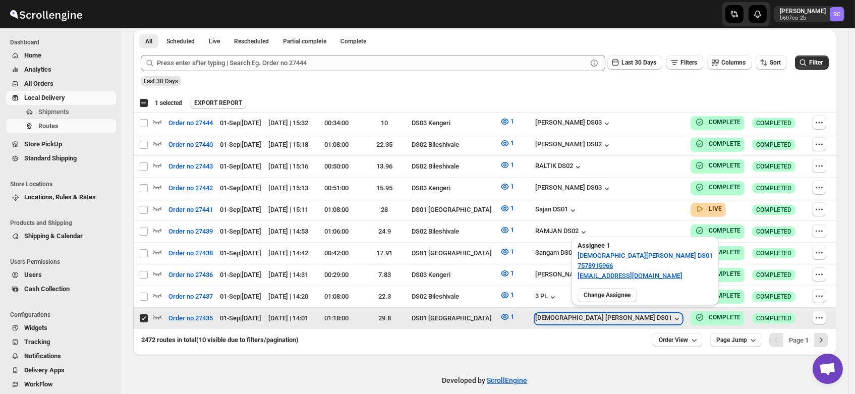
click at [605, 314] on div "[DEMOGRAPHIC_DATA] [PERSON_NAME] DS01" at bounding box center [608, 319] width 147 height 10
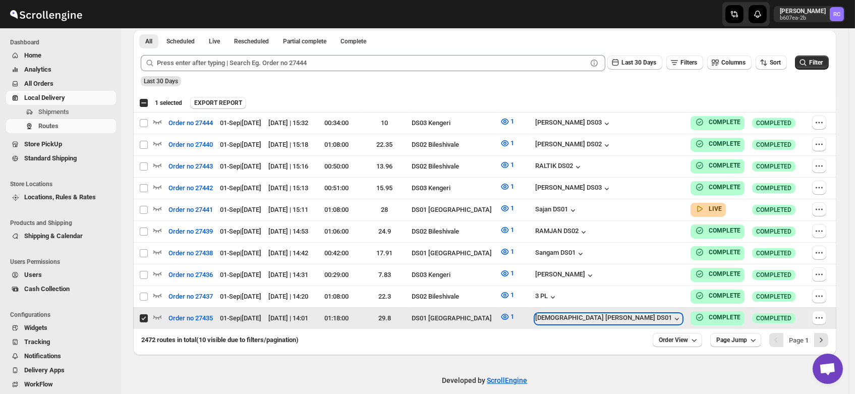
click at [605, 314] on div "[DEMOGRAPHIC_DATA] [PERSON_NAME] DS01" at bounding box center [608, 319] width 147 height 10
click at [143, 314] on input "Select route" at bounding box center [144, 318] width 8 height 8
checkbox input "false"
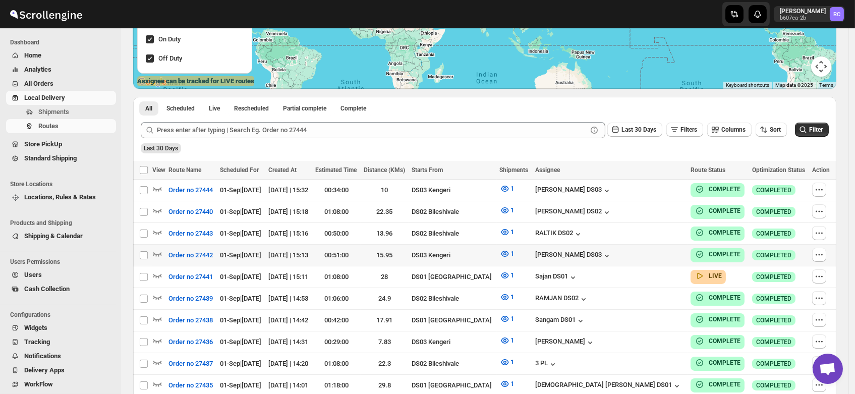
scroll to position [163, 0]
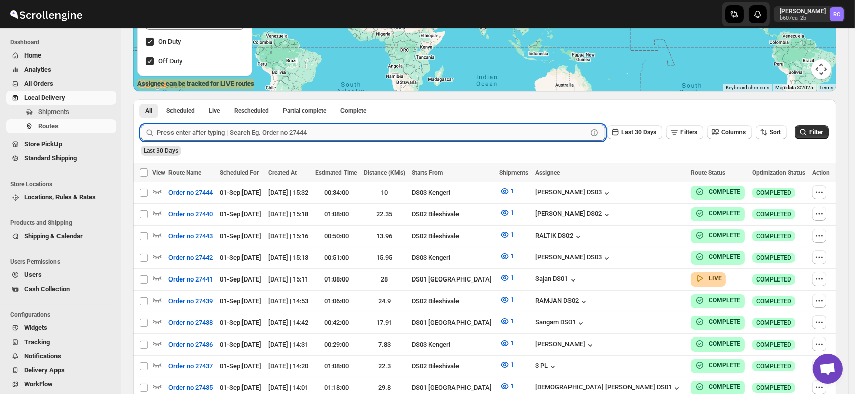
click at [212, 135] on input "text" at bounding box center [372, 133] width 430 height 16
click at [141, 99] on button "Submit" at bounding box center [155, 104] width 29 height 11
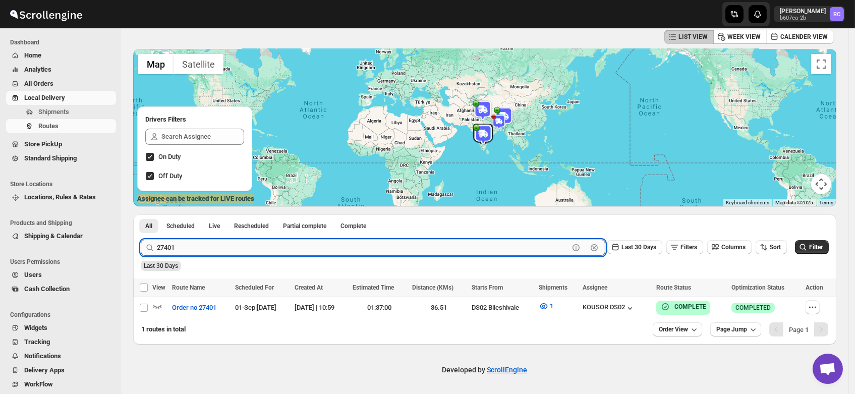
click at [188, 248] on input "27401" at bounding box center [363, 248] width 412 height 16
type input "27409"
click at [141, 214] on button "Submit" at bounding box center [155, 219] width 29 height 11
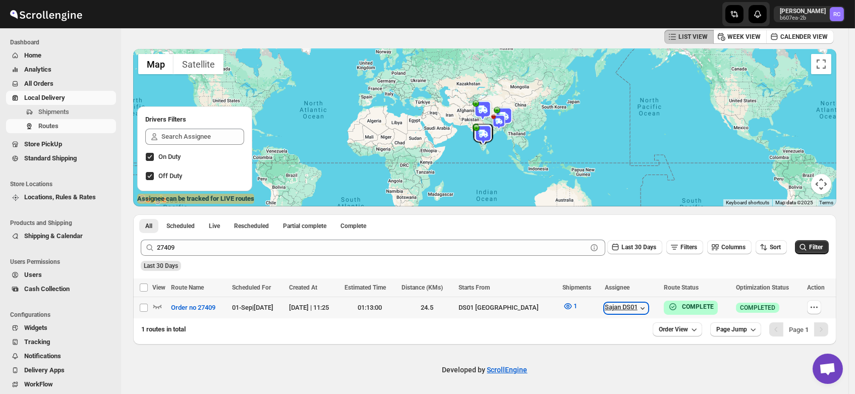
click at [616, 306] on div "Sajan DS01" at bounding box center [626, 308] width 43 height 10
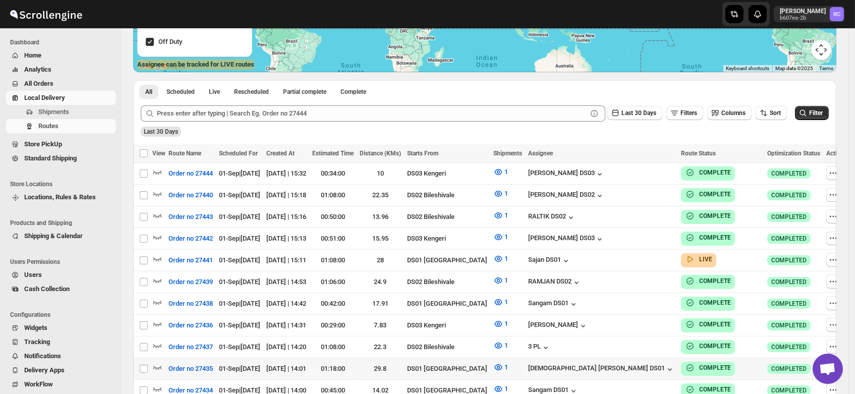
scroll to position [183, 0]
click at [593, 365] on div "[DEMOGRAPHIC_DATA] [PERSON_NAME] DS01" at bounding box center [601, 369] width 147 height 10
click at [665, 364] on icon "button" at bounding box center [670, 369] width 10 height 10
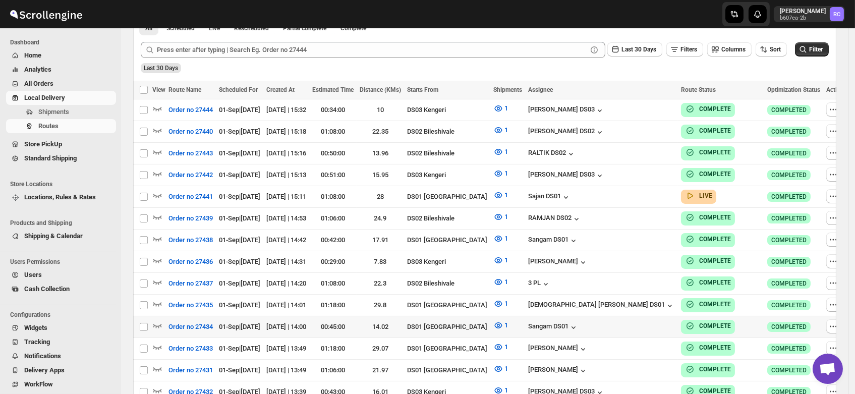
scroll to position [254, 0]
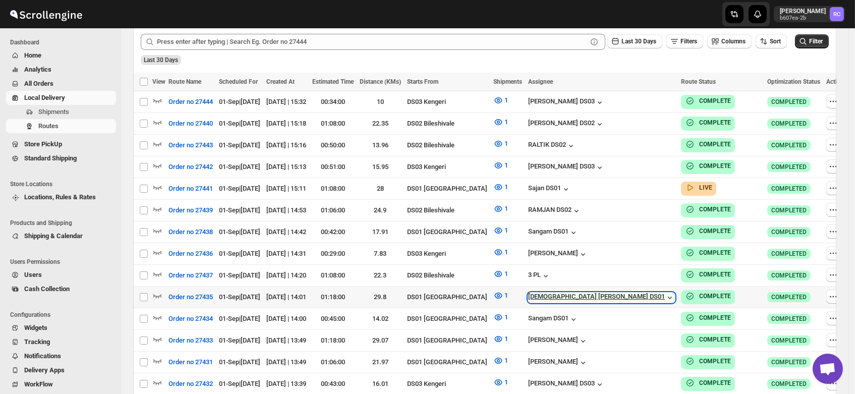
click at [581, 294] on div "[DEMOGRAPHIC_DATA] [PERSON_NAME] DS01" at bounding box center [601, 298] width 147 height 10
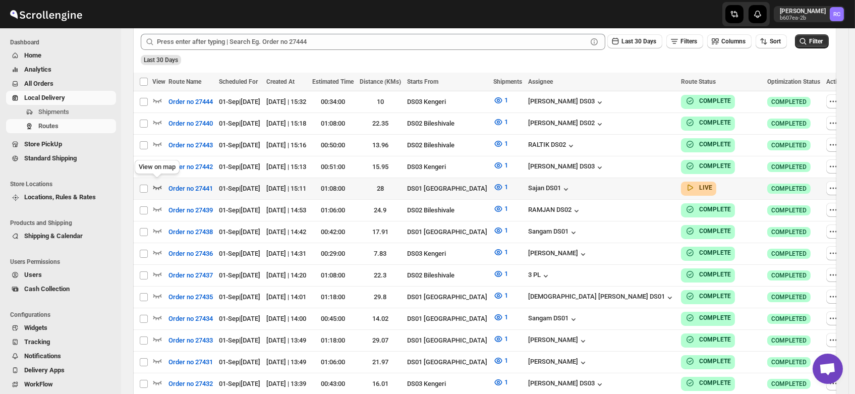
click at [156, 184] on icon "button" at bounding box center [157, 187] width 10 height 10
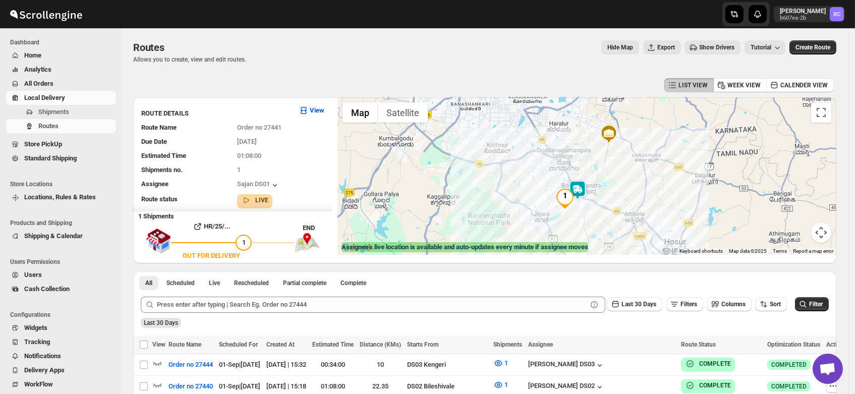
click at [580, 190] on img at bounding box center [577, 190] width 20 height 20
